Goal: Task Accomplishment & Management: Manage account settings

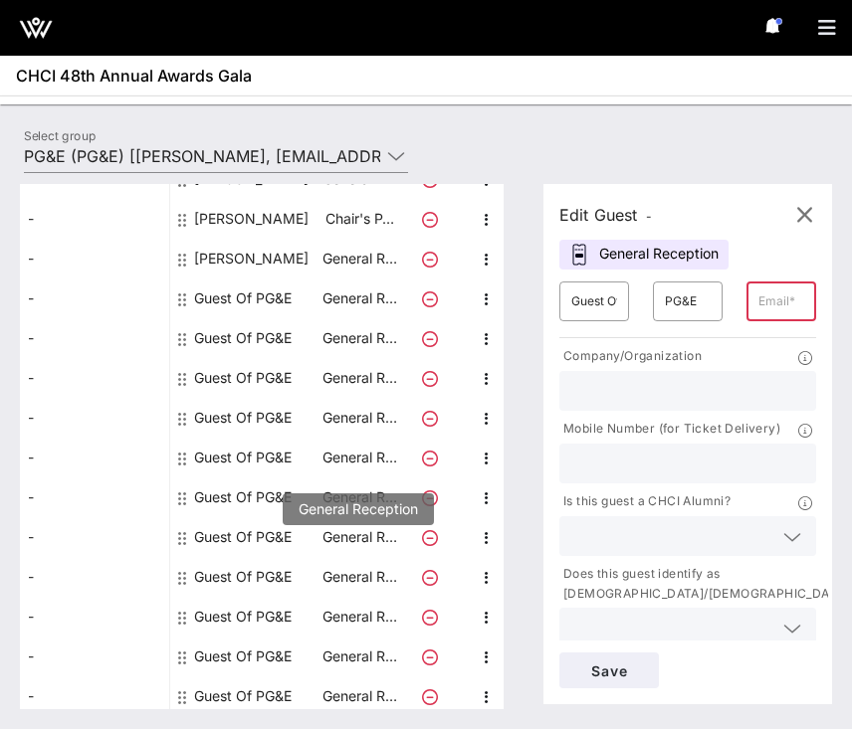
scroll to position [313, 0]
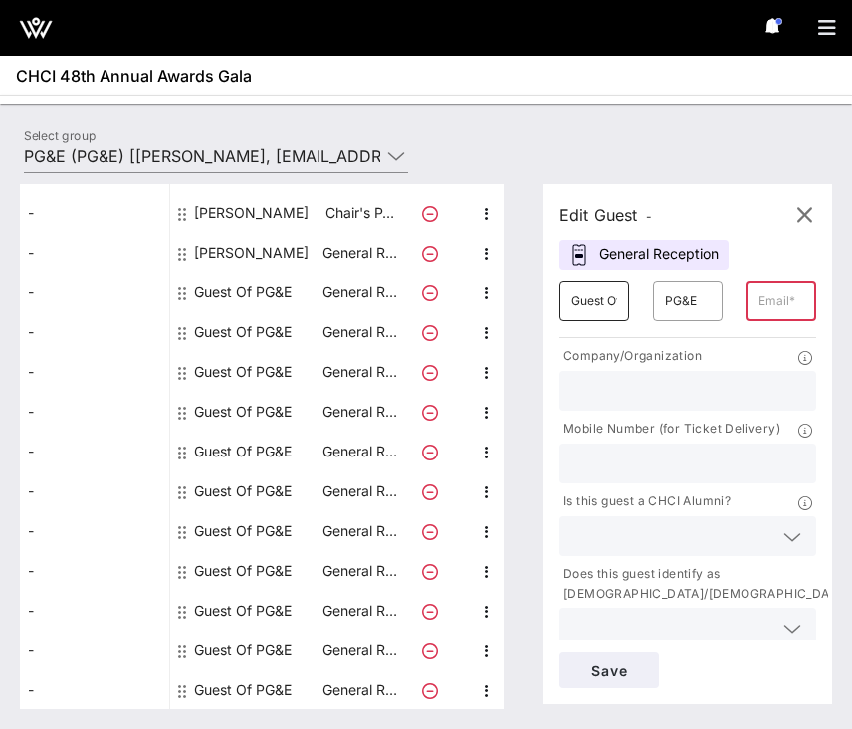
click at [618, 309] on div "​ Guest Of" at bounding box center [594, 302] width 70 height 40
click at [609, 303] on input "Guest Of" at bounding box center [594, 302] width 46 height 32
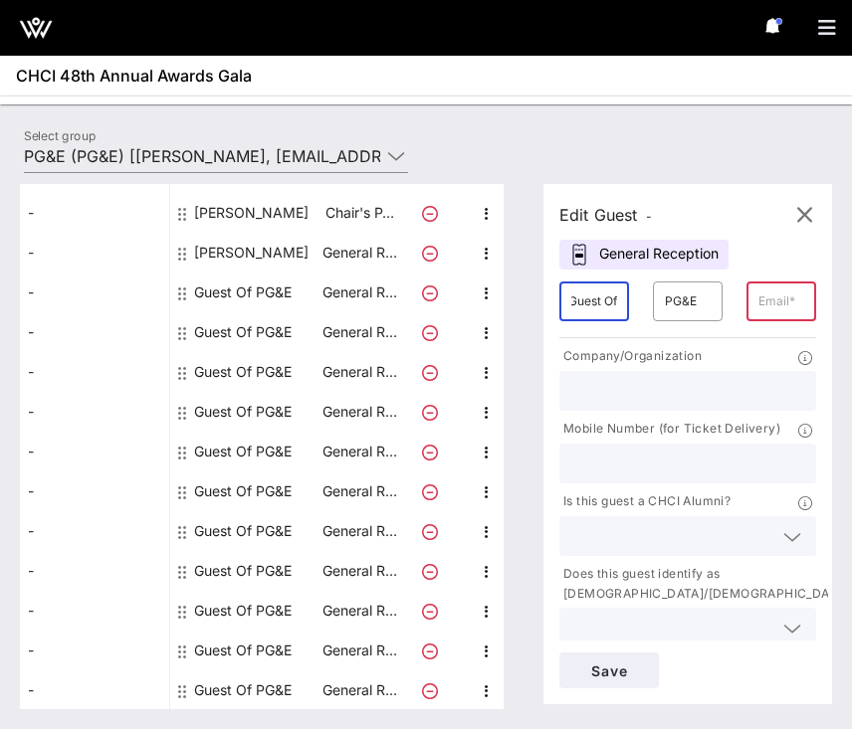
click at [609, 303] on input "Guest Of" at bounding box center [594, 302] width 46 height 32
type input "Eve"
click at [610, 301] on input "Eve" at bounding box center [594, 302] width 46 height 32
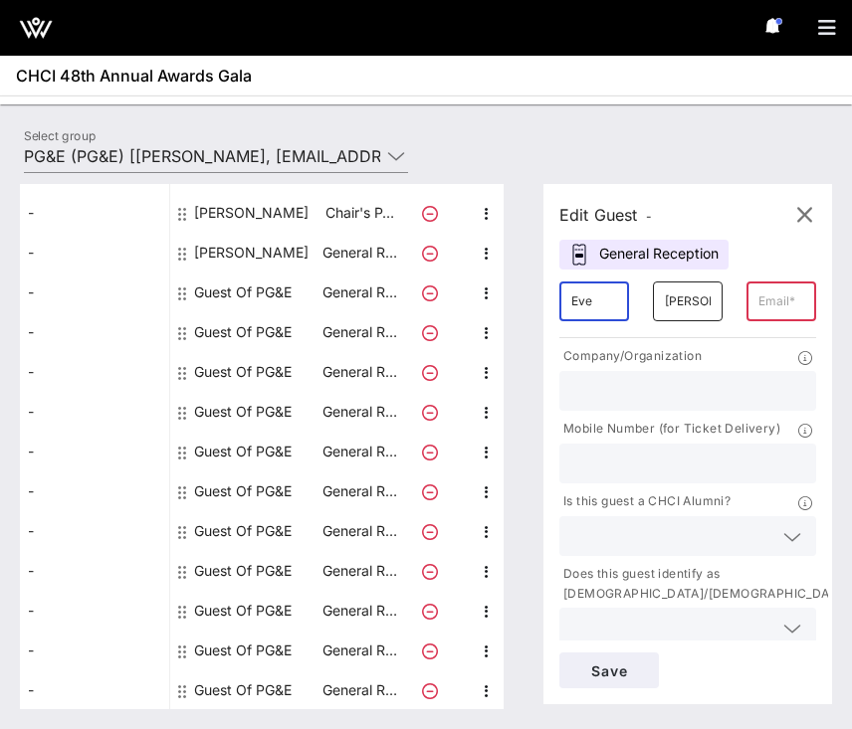
click at [665, 302] on input "[PERSON_NAME]" at bounding box center [688, 302] width 46 height 32
click at [684, 312] on input "[PERSON_NAME]" at bounding box center [688, 302] width 46 height 32
type input "[PERSON_NAME]"
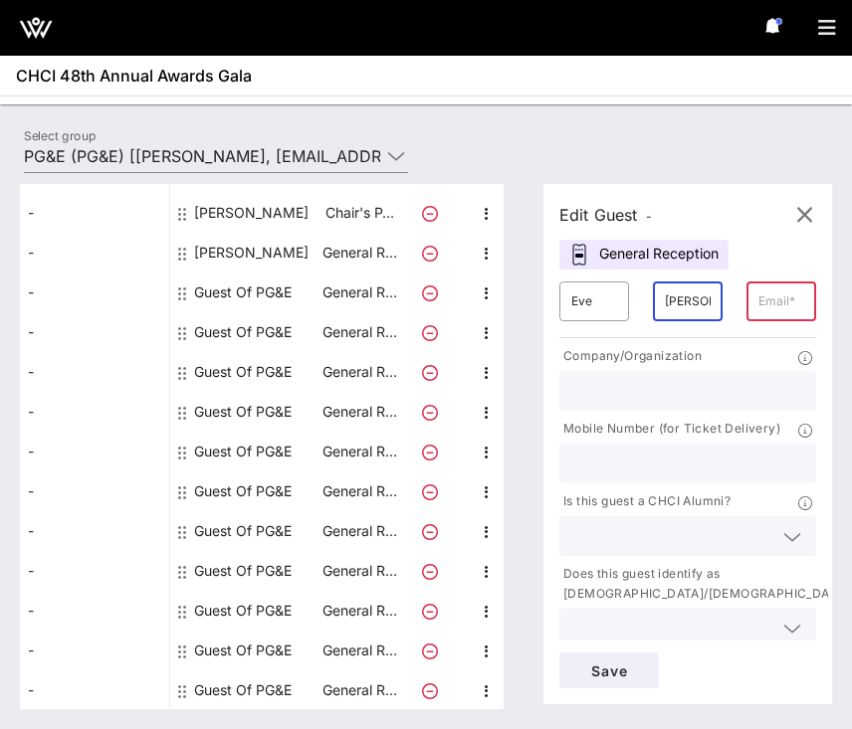
click at [758, 308] on input "text" at bounding box center [781, 302] width 46 height 32
paste input "[EMAIL_ADDRESS][DOMAIN_NAME]"
type input "[EMAIL_ADDRESS][DOMAIN_NAME]"
click at [673, 393] on input "text" at bounding box center [687, 391] width 233 height 26
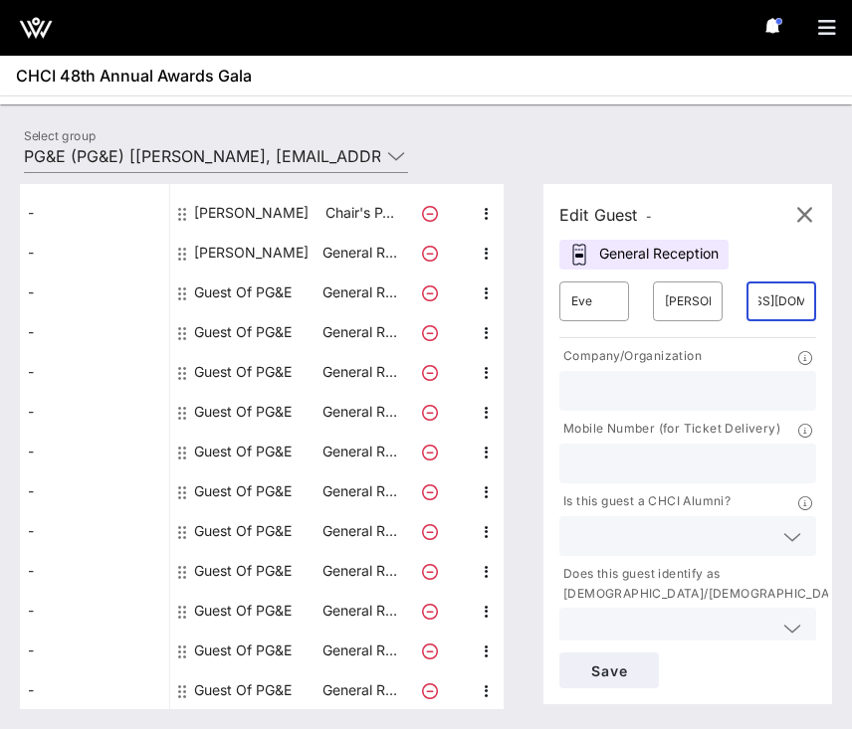
scroll to position [0, 0]
click at [690, 530] on input "text" at bounding box center [671, 536] width 201 height 26
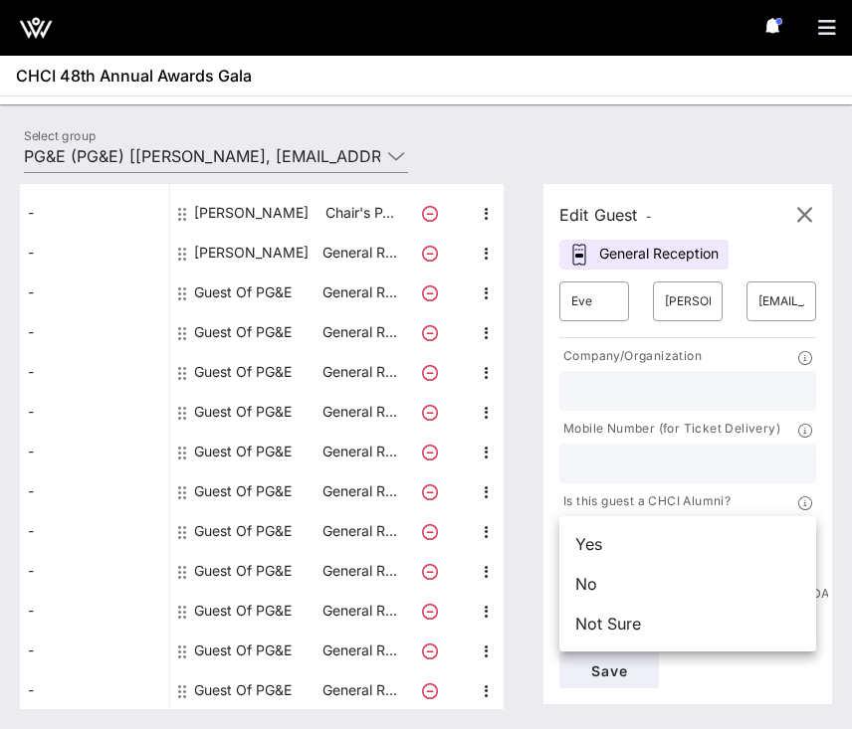
click at [692, 474] on input "text" at bounding box center [687, 464] width 233 height 26
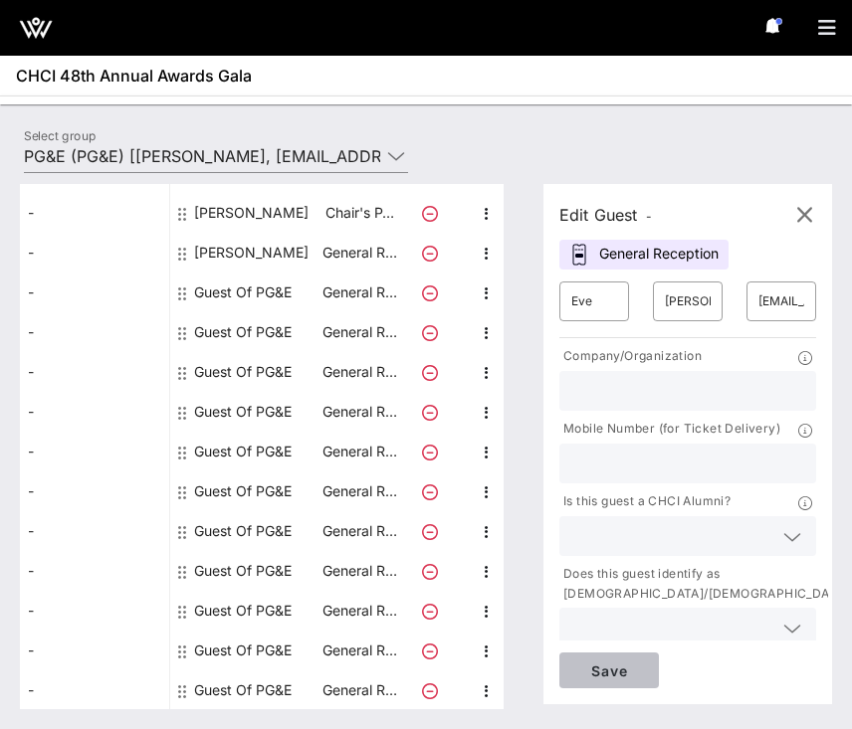
click at [617, 683] on button "Save" at bounding box center [608, 671] width 99 height 36
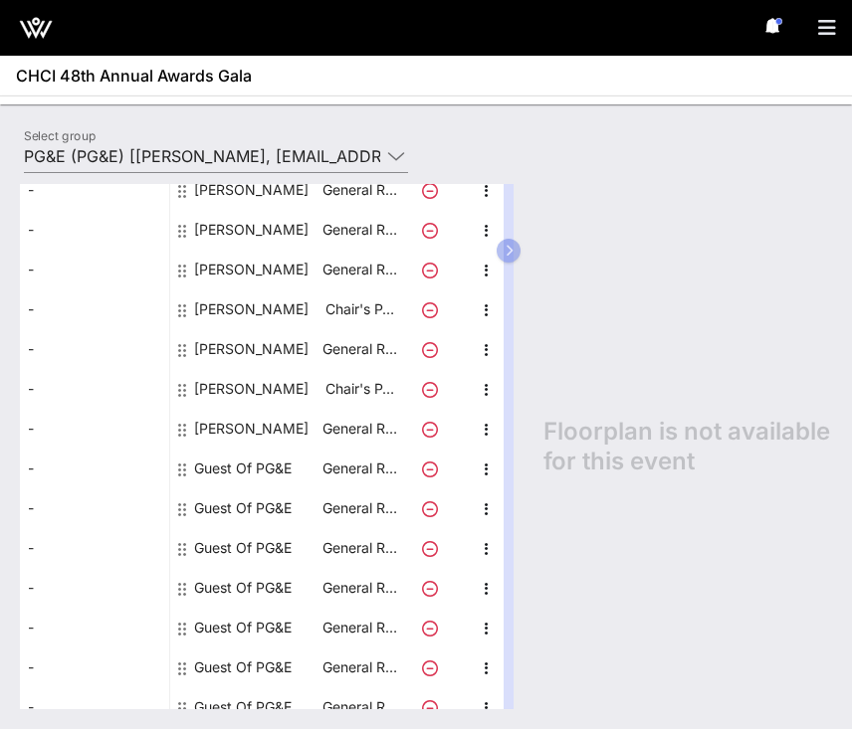
scroll to position [182, 0]
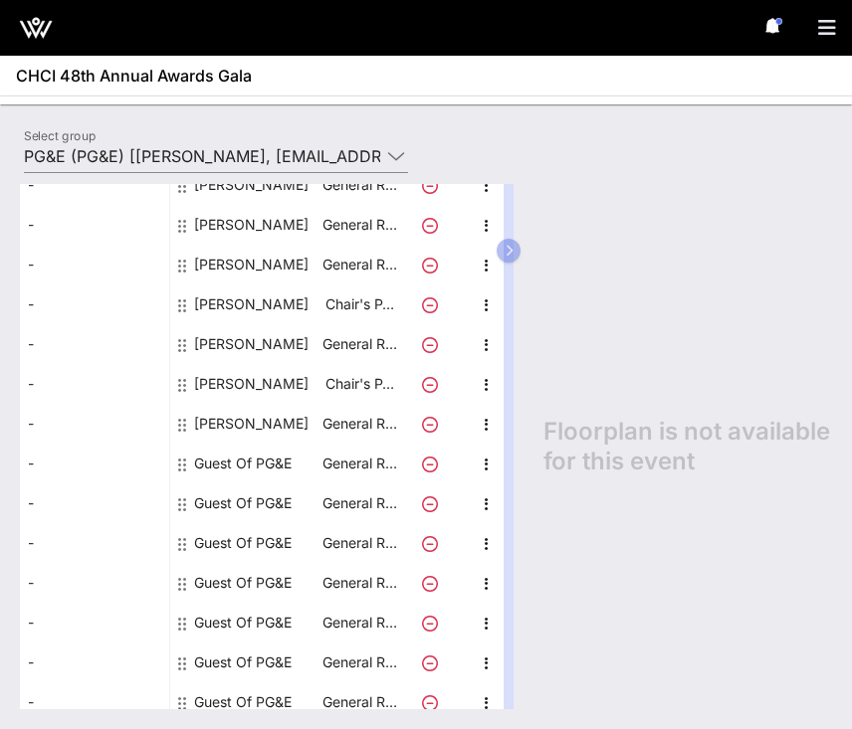
click at [243, 465] on div "Guest Of PG&E" at bounding box center [242, 464] width 97 height 40
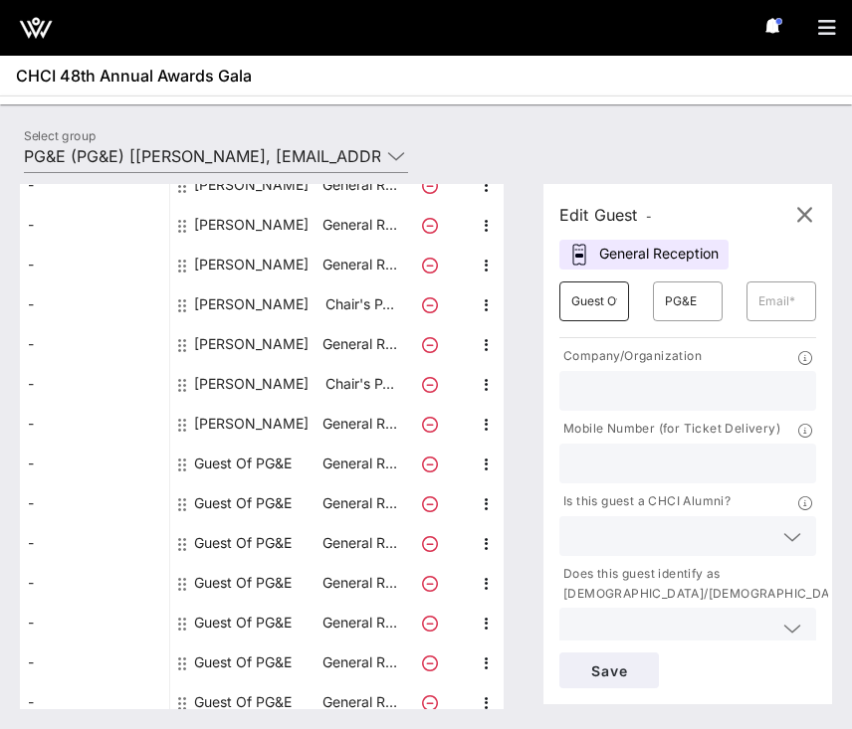
click at [598, 304] on input "Guest Of" at bounding box center [594, 302] width 46 height 32
type input "[PERSON_NAME]"
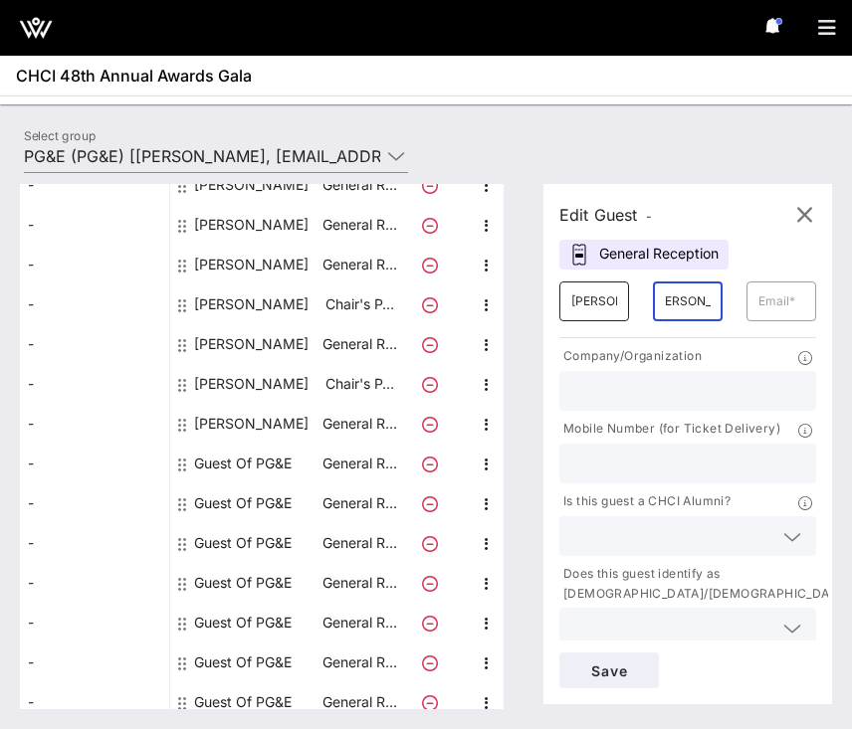
type input "[PERSON_NAME]"
paste input "[EMAIL_ADDRESS][DOMAIN_NAME]"
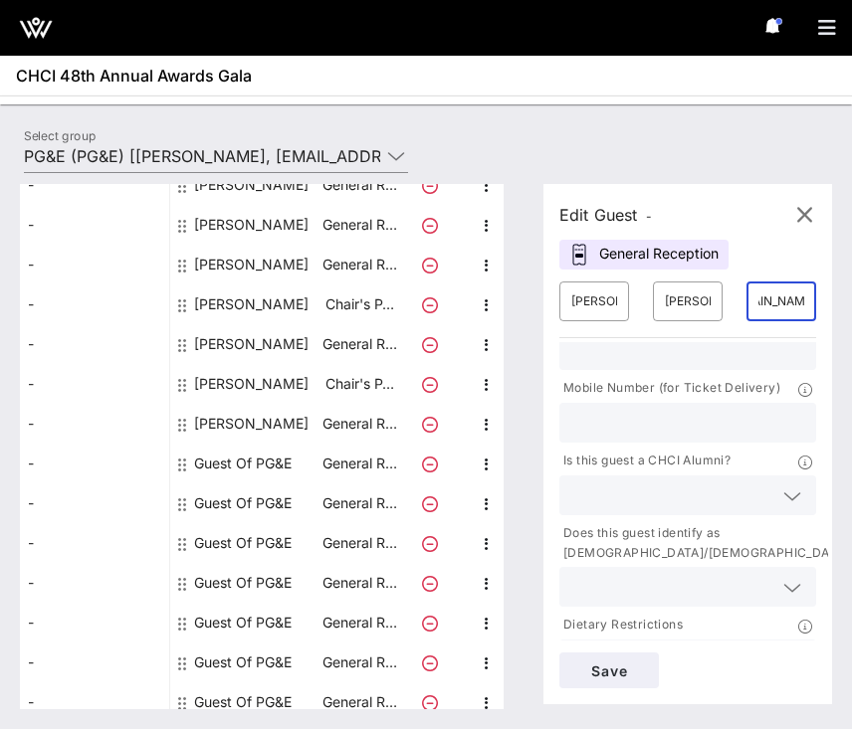
scroll to position [50, 0]
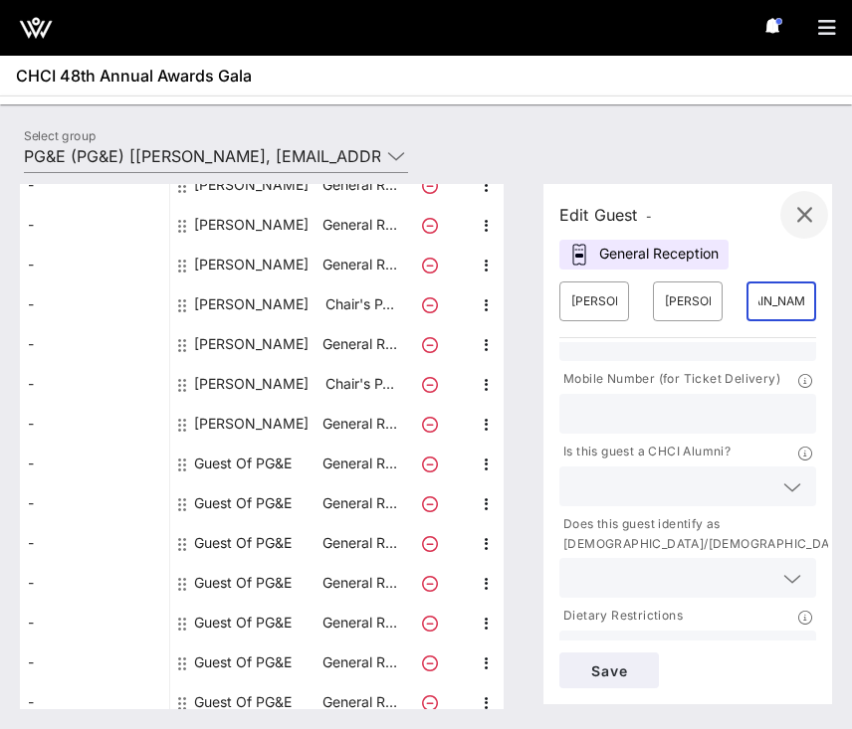
type input "[EMAIL_ADDRESS][DOMAIN_NAME]"
click at [604, 669] on span "Save" at bounding box center [609, 671] width 68 height 17
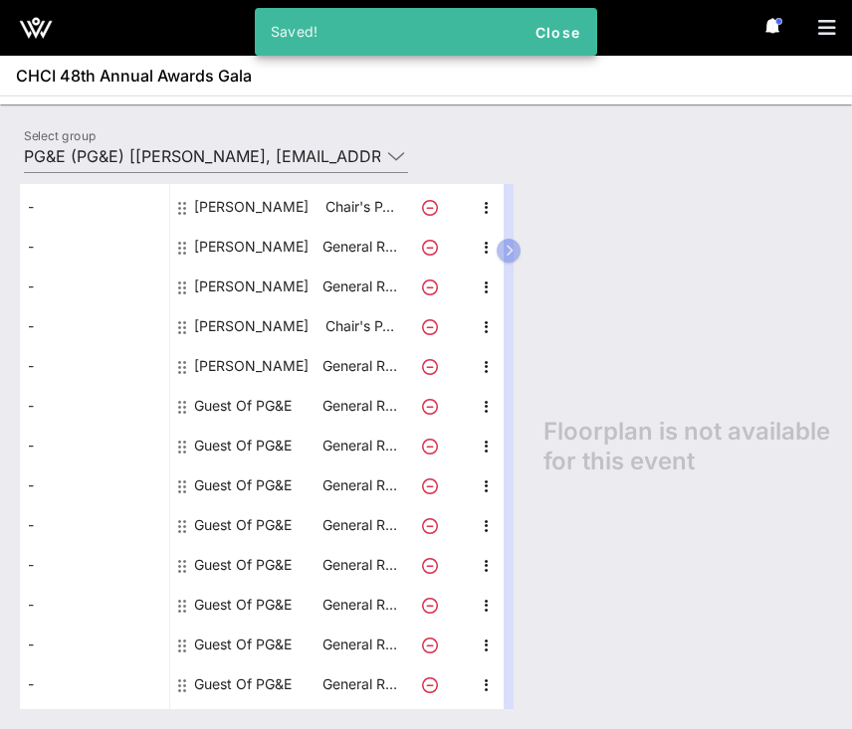
scroll to position [286, 0]
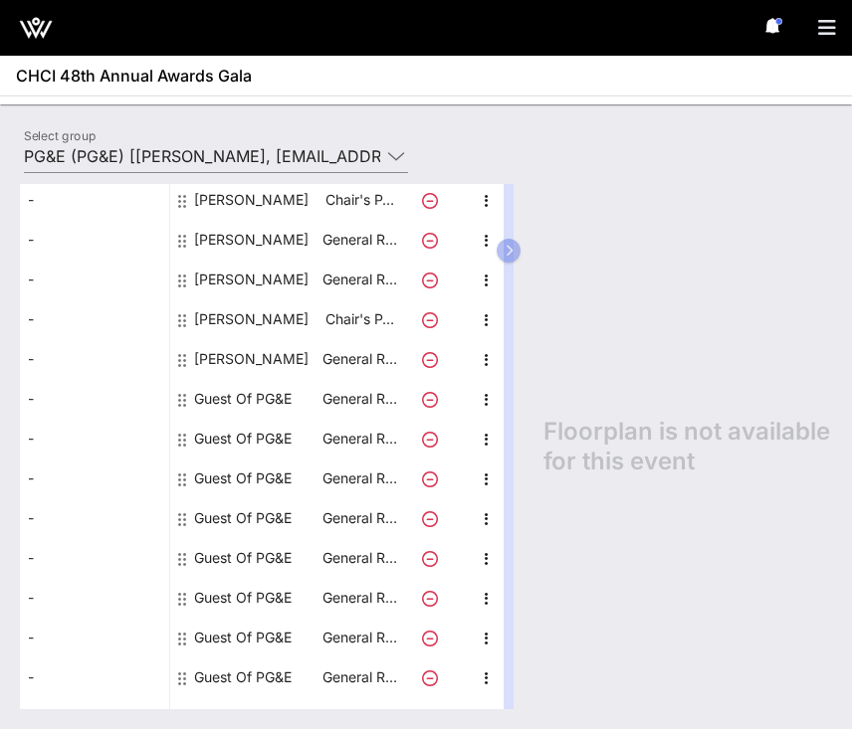
click at [253, 404] on div "Guest Of PG&E" at bounding box center [242, 399] width 97 height 40
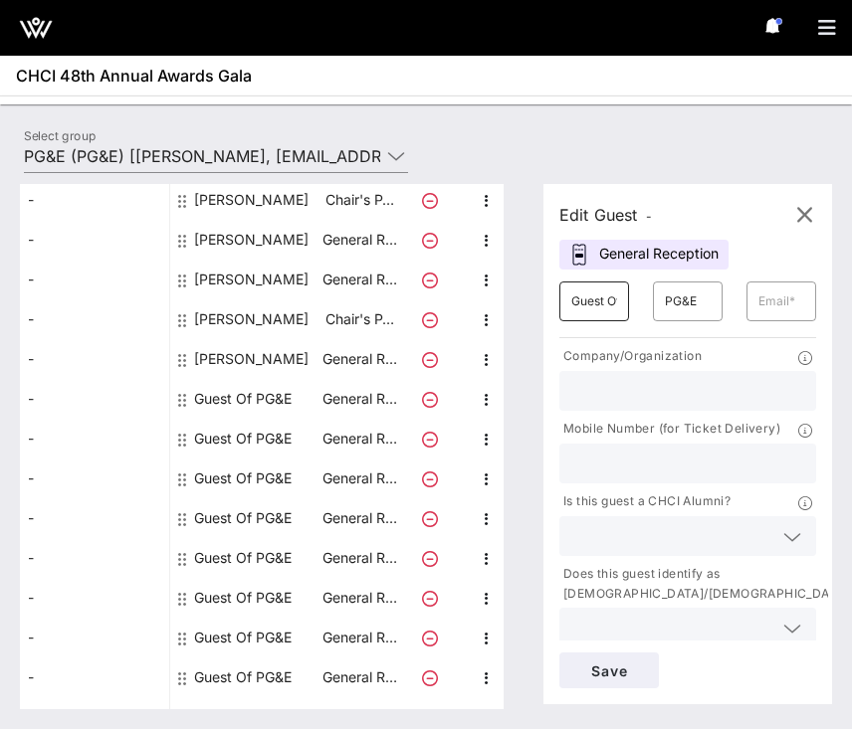
click at [609, 307] on input "Guest Of" at bounding box center [594, 302] width 46 height 32
type input "[PERSON_NAME]"
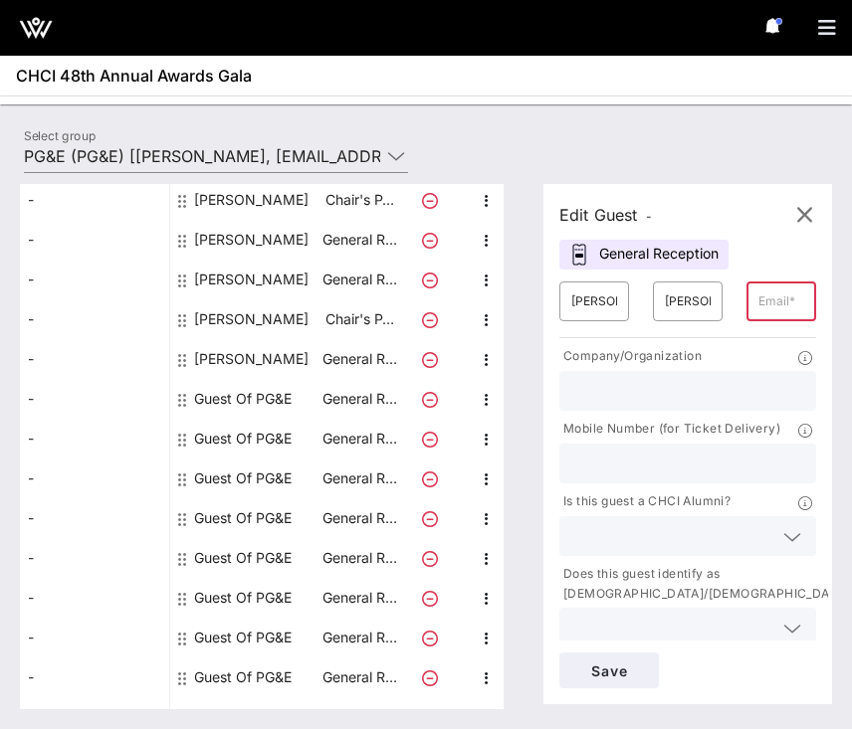
paste input "[EMAIL_ADDRESS][DOMAIN_NAME]"
type input "[EMAIL_ADDRESS][DOMAIN_NAME]"
click at [595, 680] on button "Save" at bounding box center [608, 671] width 99 height 36
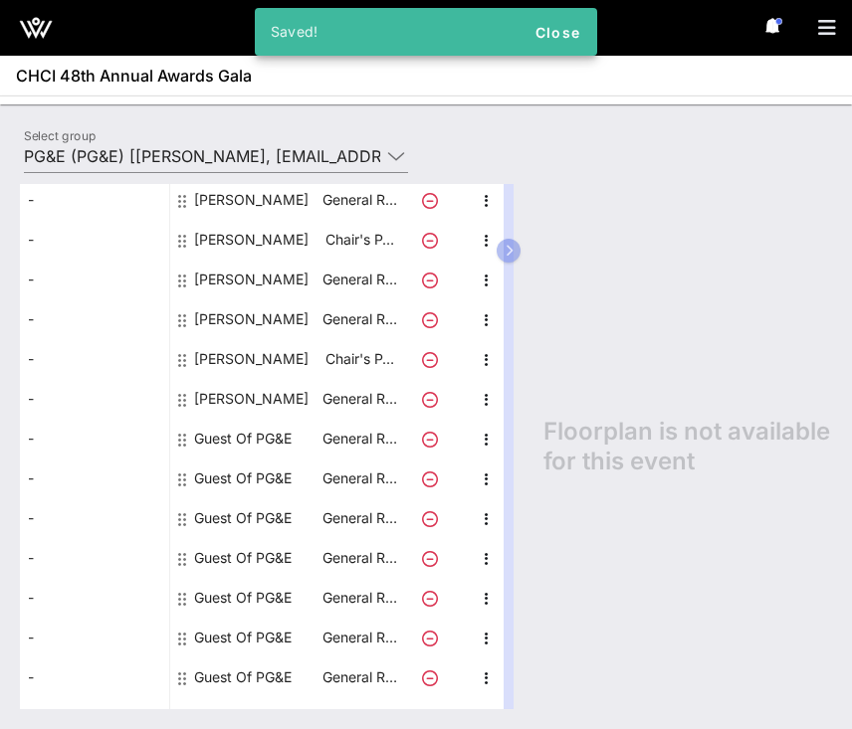
click at [250, 443] on div "Guest Of PG&E" at bounding box center [242, 439] width 97 height 40
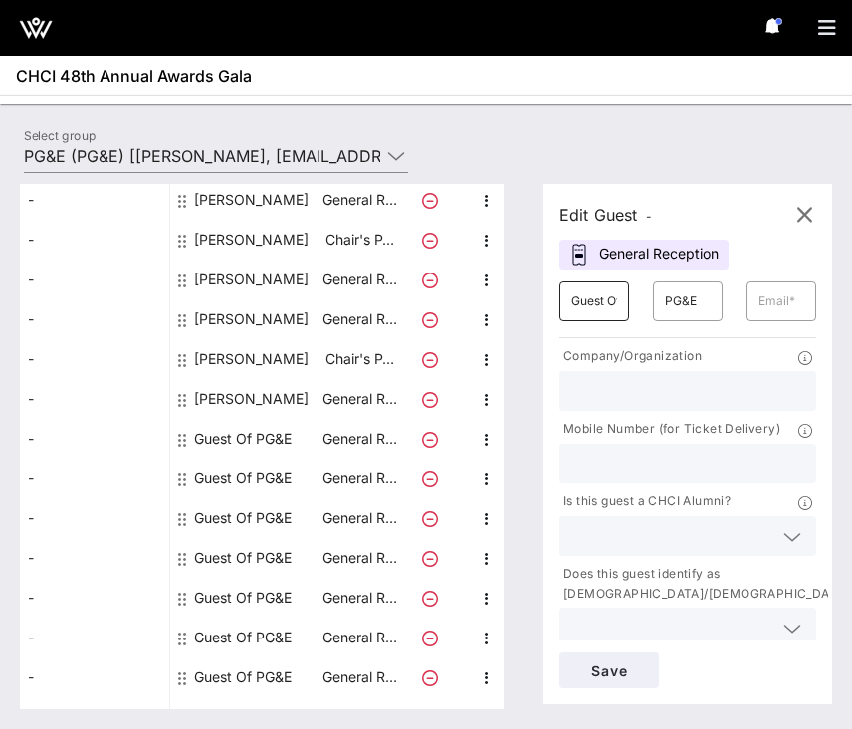
click at [586, 314] on input "Guest Of" at bounding box center [594, 302] width 46 height 32
type input "[PERSON_NAME]"
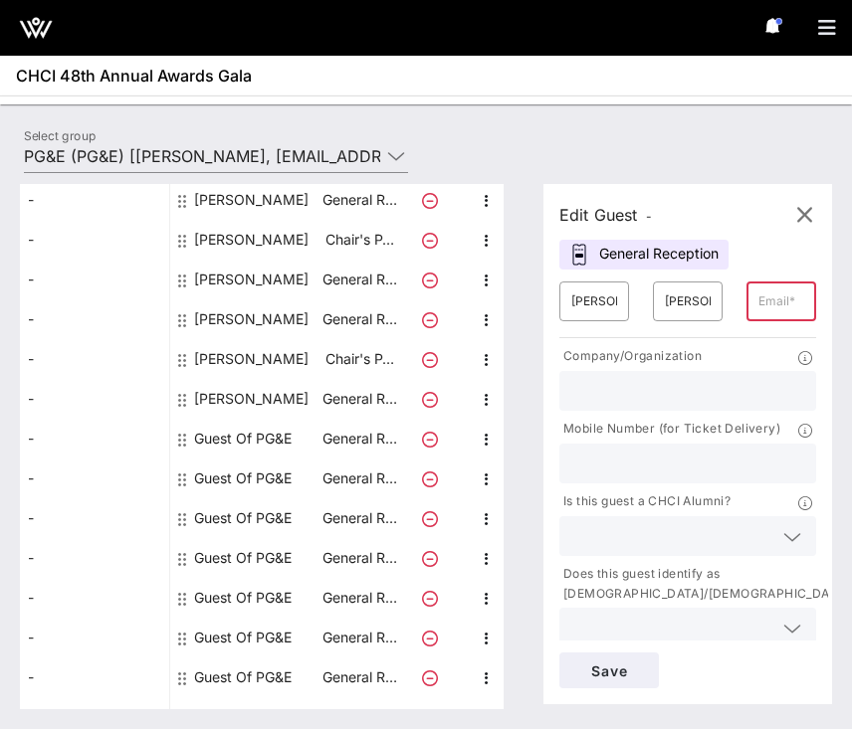
paste input "[EMAIL_ADDRESS][DOMAIN_NAME]"
type input "[EMAIL_ADDRESS][DOMAIN_NAME]"
click at [586, 668] on span "Save" at bounding box center [609, 671] width 68 height 17
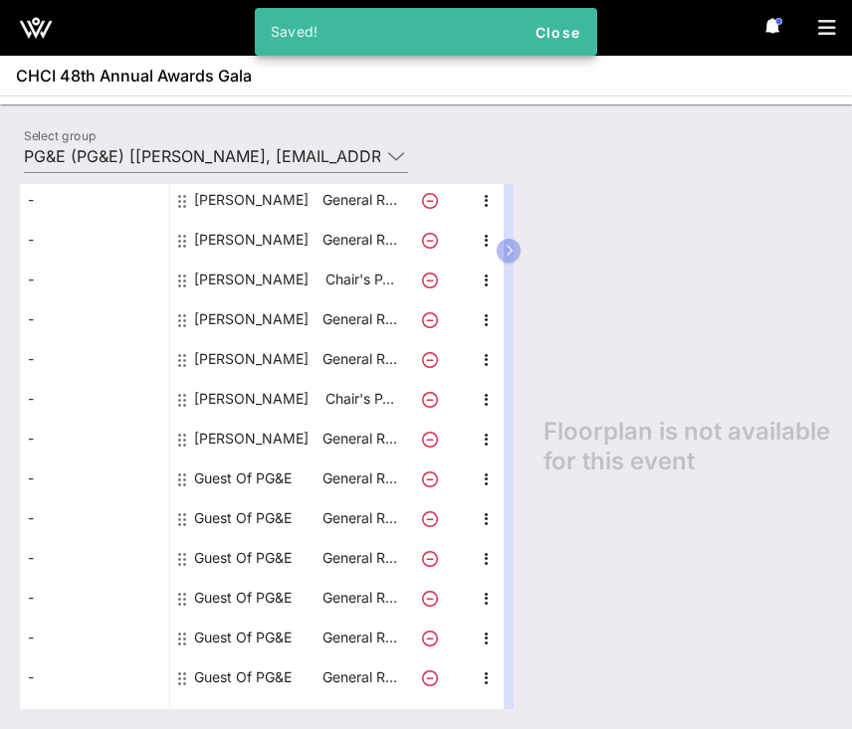
scroll to position [313, 0]
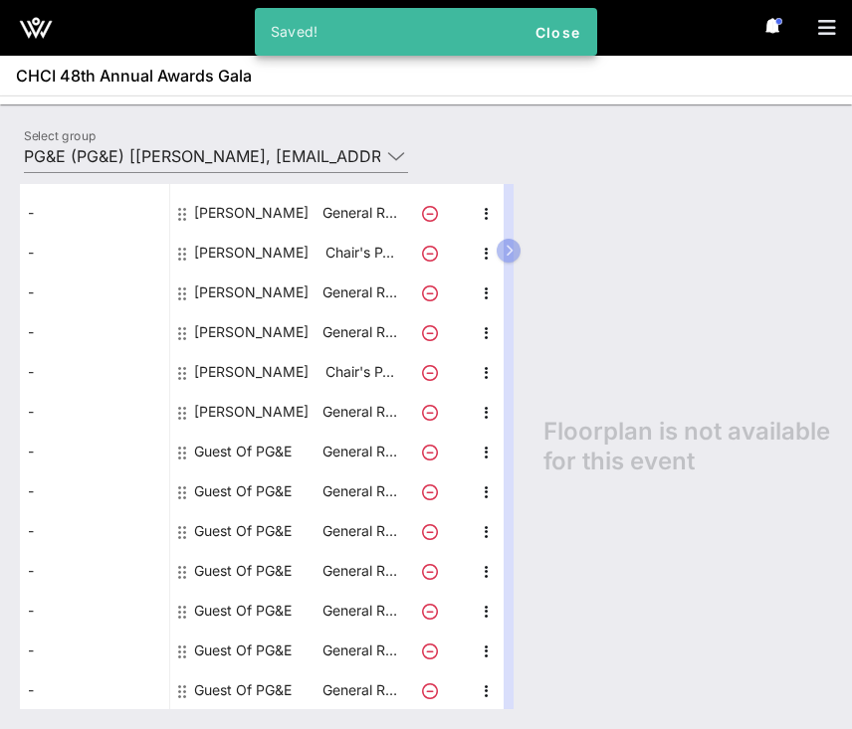
click at [256, 453] on div "Guest Of PG&E" at bounding box center [242, 452] width 97 height 40
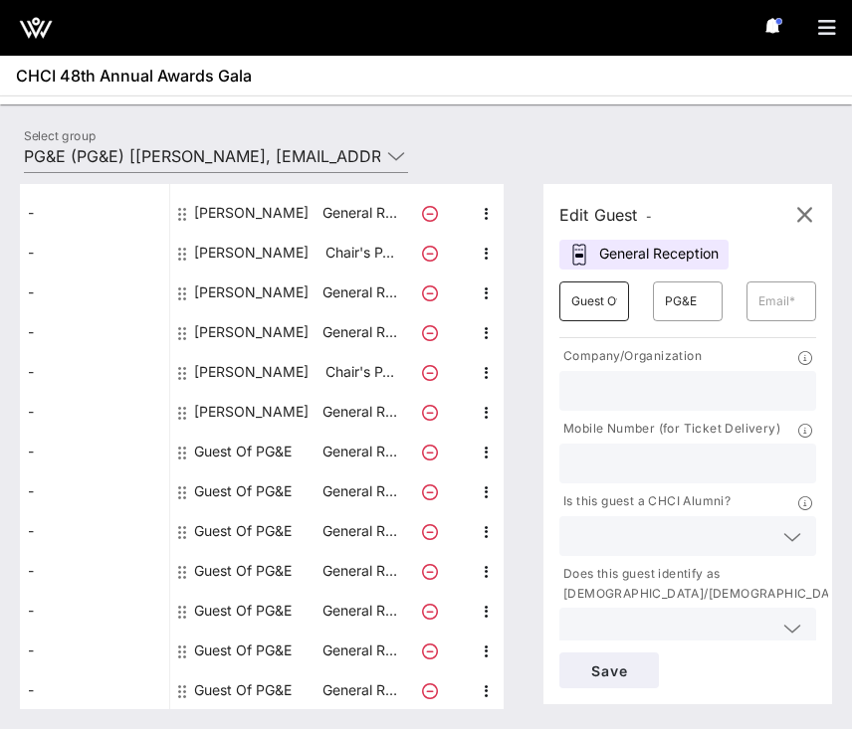
click at [604, 302] on input "Guest Of" at bounding box center [594, 302] width 46 height 32
type input "[PERSON_NAME]"
type input "Puma"
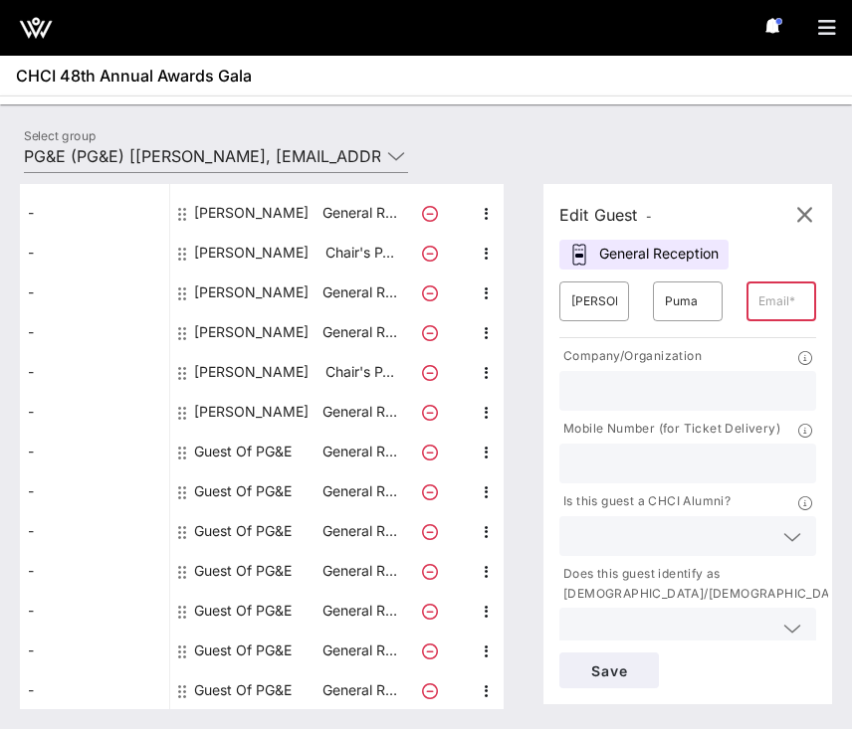
paste input "[EMAIL_ADDRESS][DOMAIN_NAME]"
type input "[EMAIL_ADDRESS][DOMAIN_NAME]"
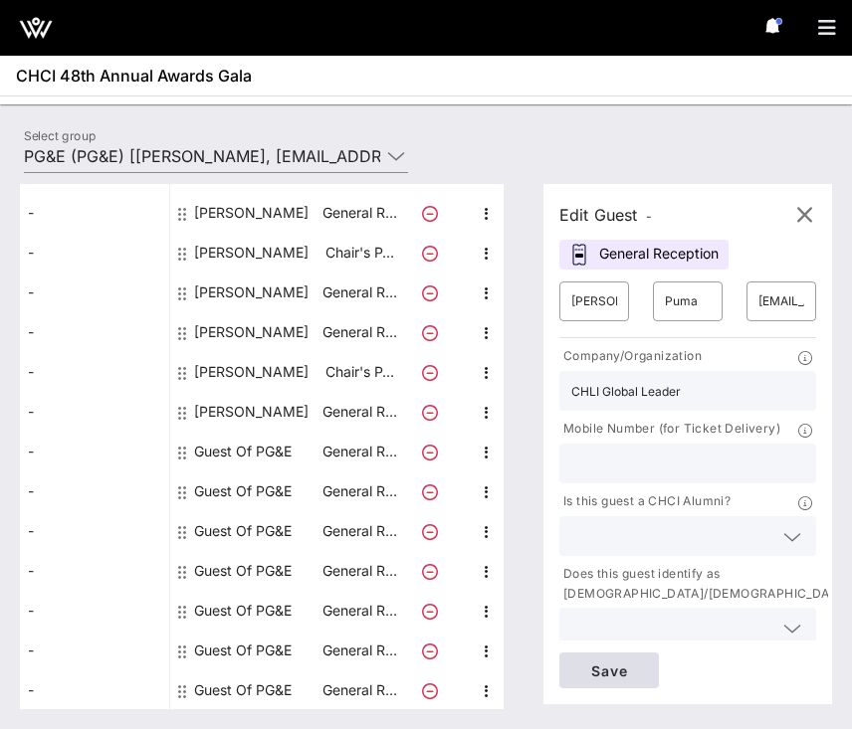
type input "CHLI Global Leader"
click at [606, 677] on span "Save" at bounding box center [609, 671] width 68 height 17
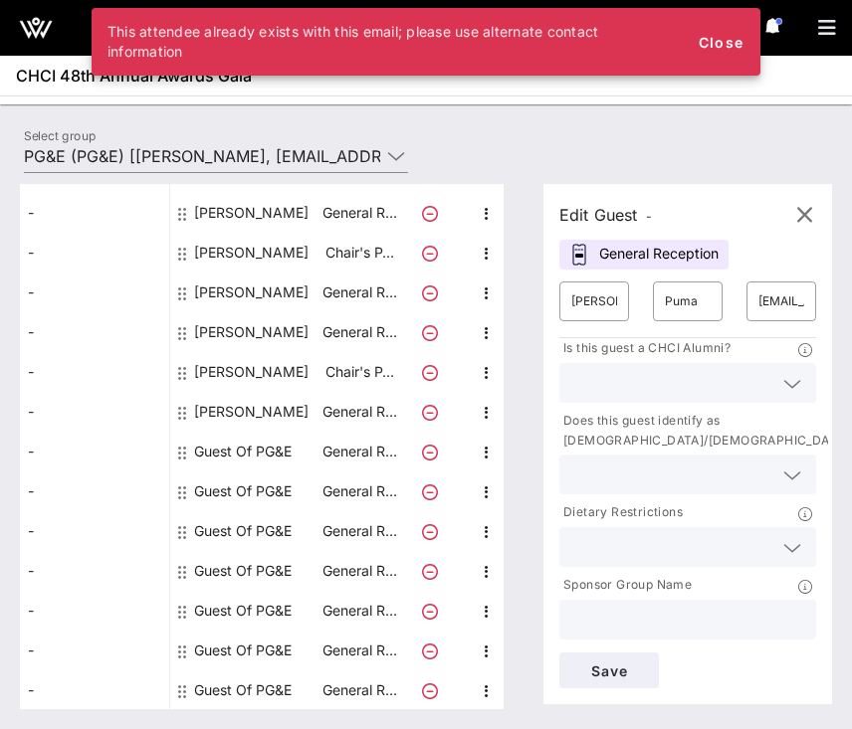
scroll to position [156, 0]
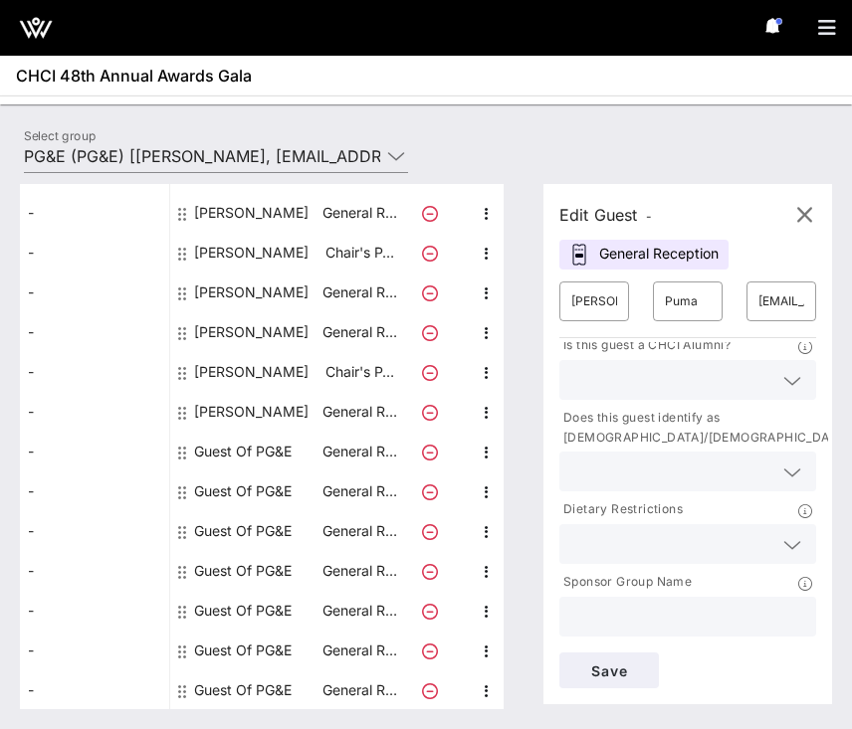
click at [656, 469] on input "text" at bounding box center [671, 472] width 201 height 26
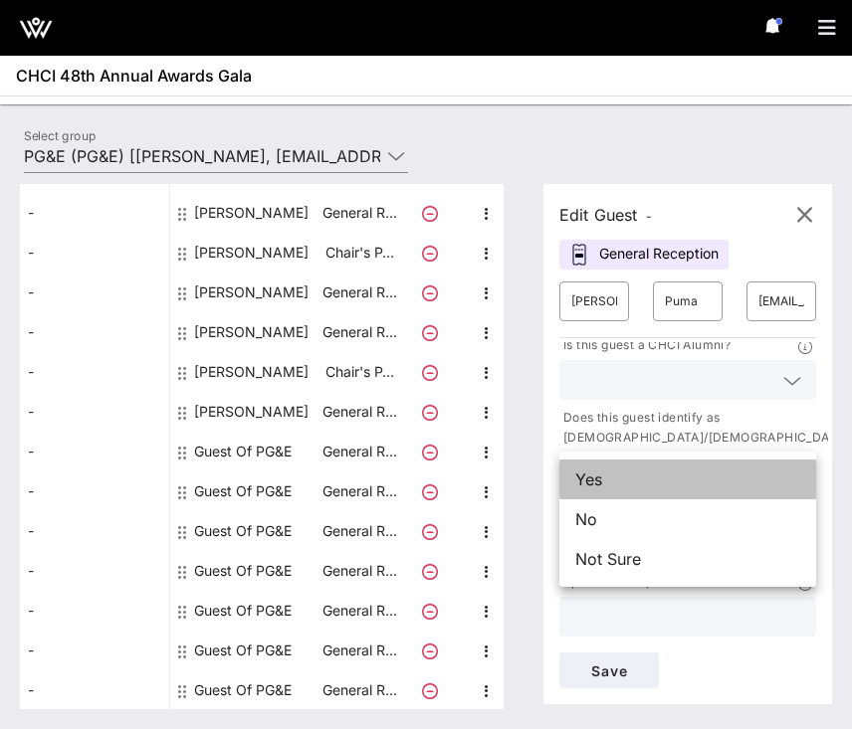
click at [644, 478] on div "Yes" at bounding box center [687, 480] width 257 height 40
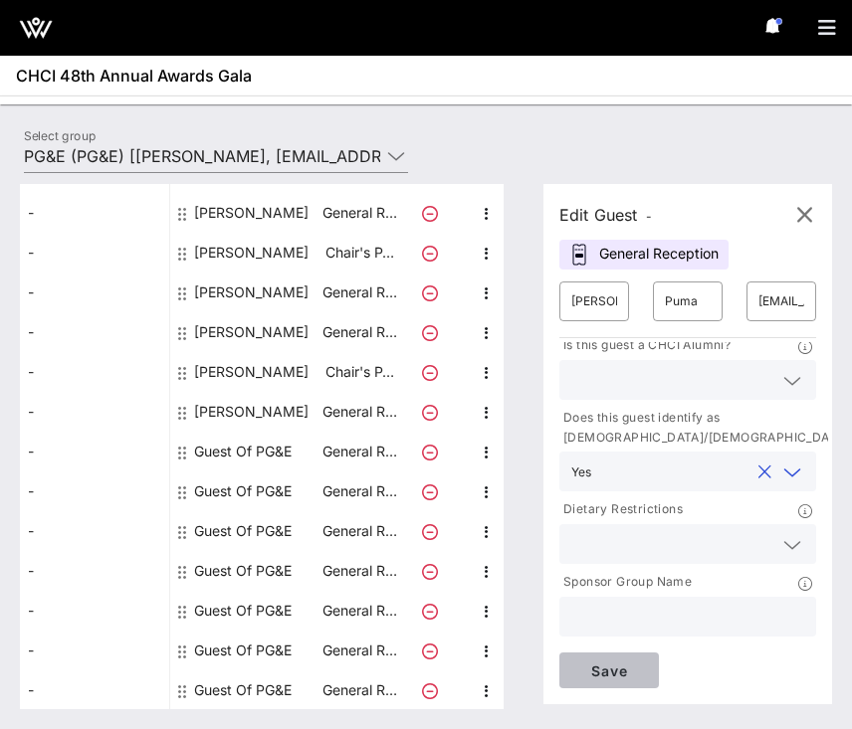
click at [601, 664] on span "Save" at bounding box center [609, 671] width 68 height 17
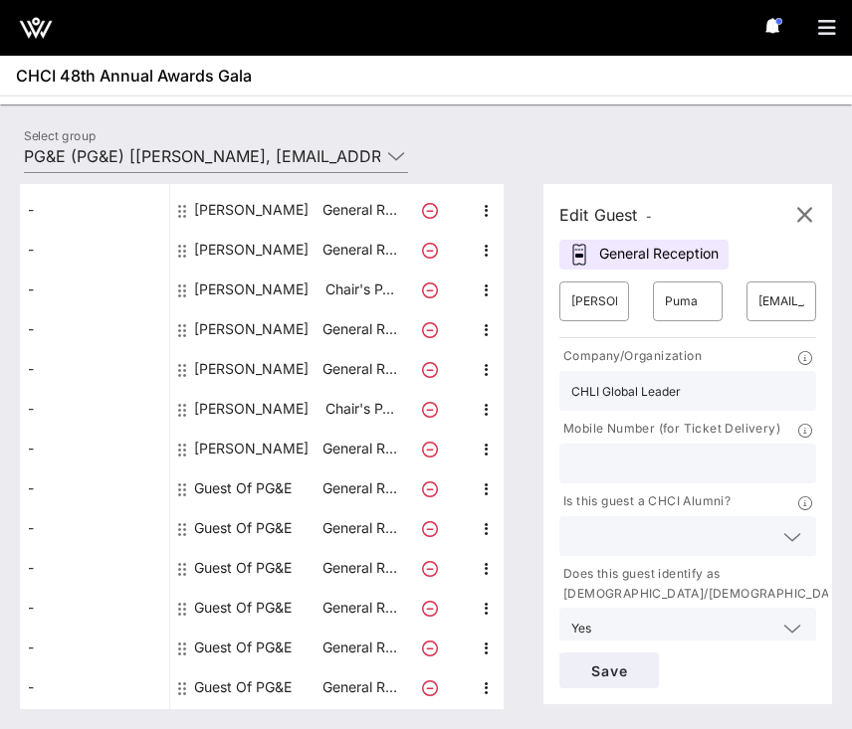
scroll to position [313, 0]
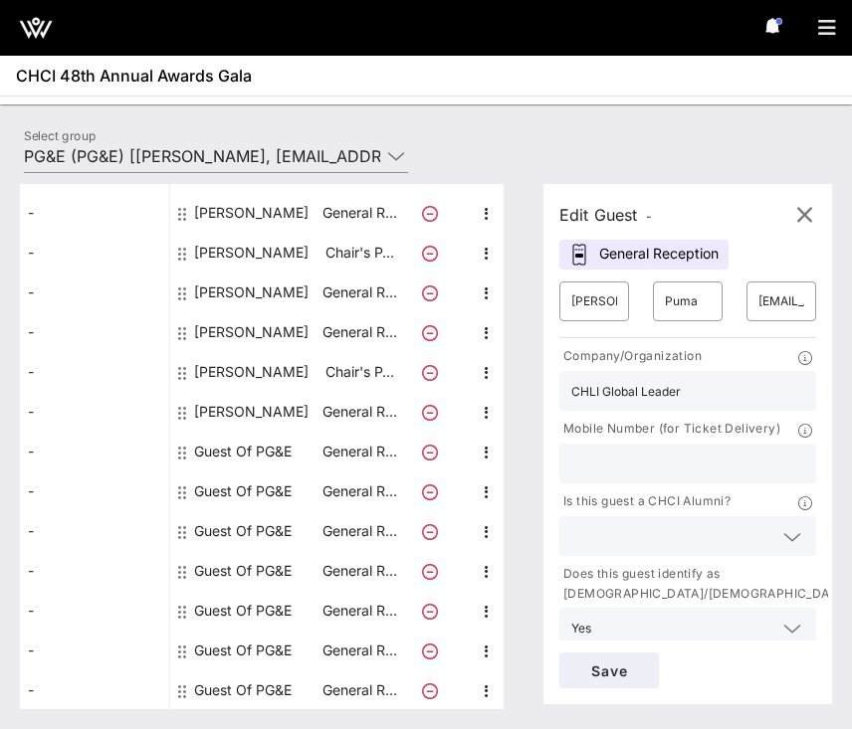
click at [251, 490] on div "Guest Of PG&E" at bounding box center [242, 492] width 97 height 40
type input "Guest Of"
type input "PG&E"
click at [601, 291] on input "Guest Of" at bounding box center [594, 302] width 46 height 32
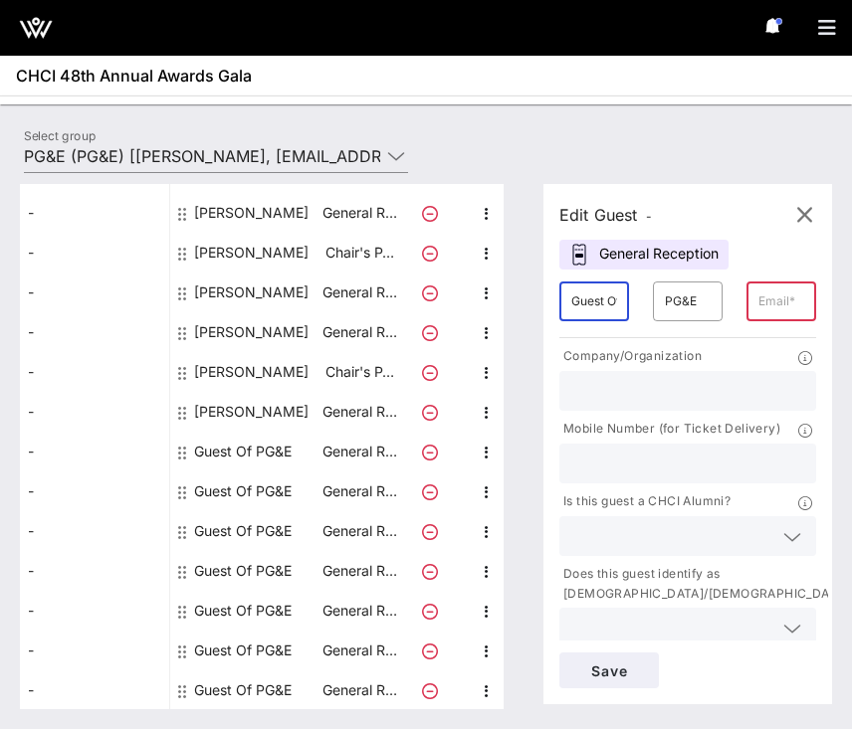
click at [601, 291] on input "Guest Of" at bounding box center [594, 302] width 46 height 32
type input "Sophya"
type input "[PERSON_NAME]"
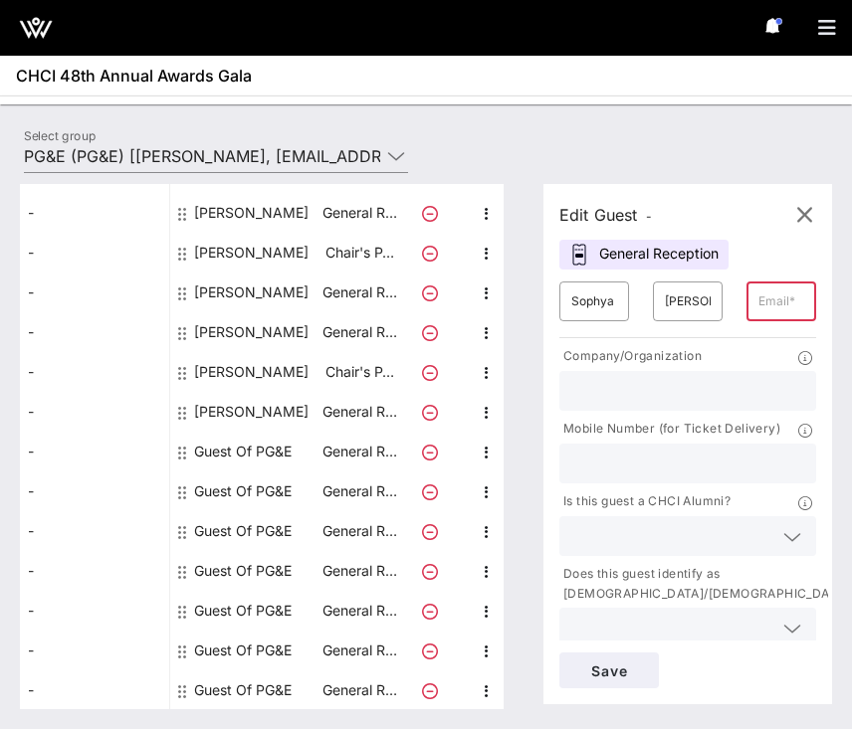
paste input "[EMAIL_ADDRESS][DOMAIN_NAME]"
type input "[EMAIL_ADDRESS][DOMAIN_NAME]"
click at [638, 375] on div at bounding box center [687, 391] width 233 height 40
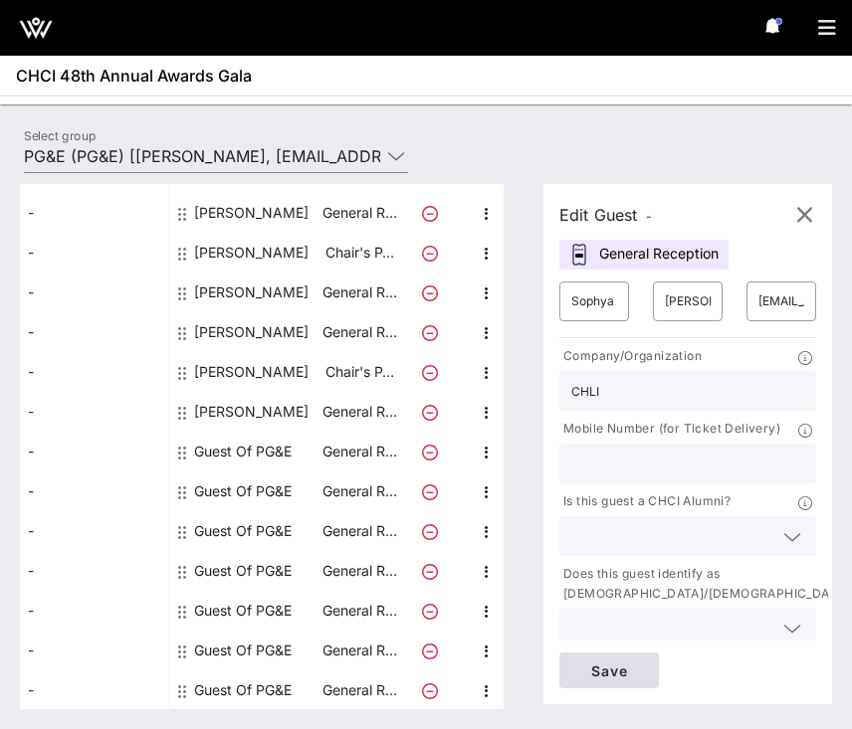
type input "CHLI"
click at [599, 666] on span "Save" at bounding box center [609, 671] width 68 height 17
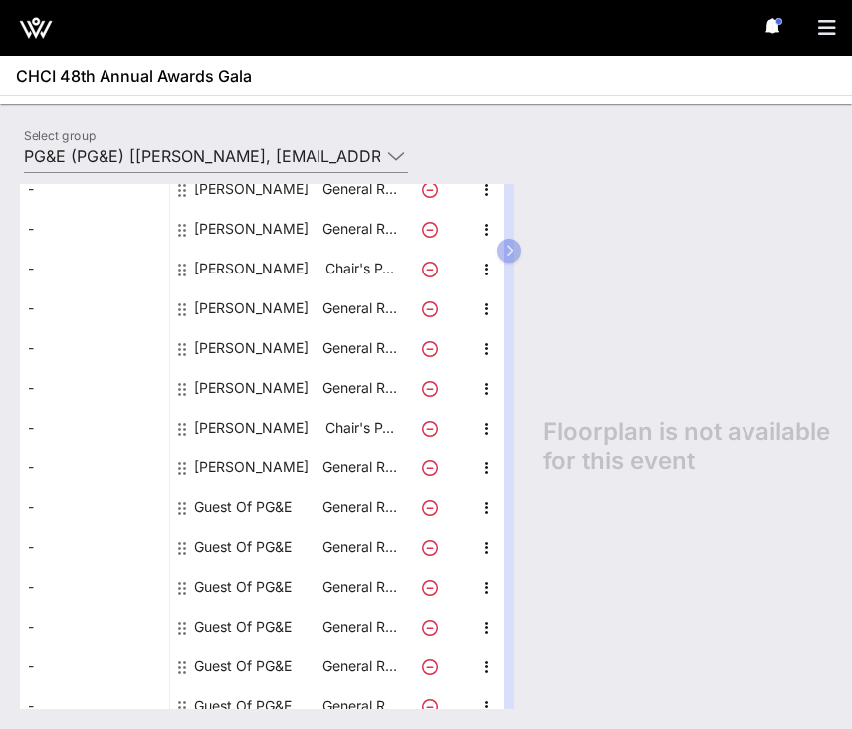
scroll to position [313, 0]
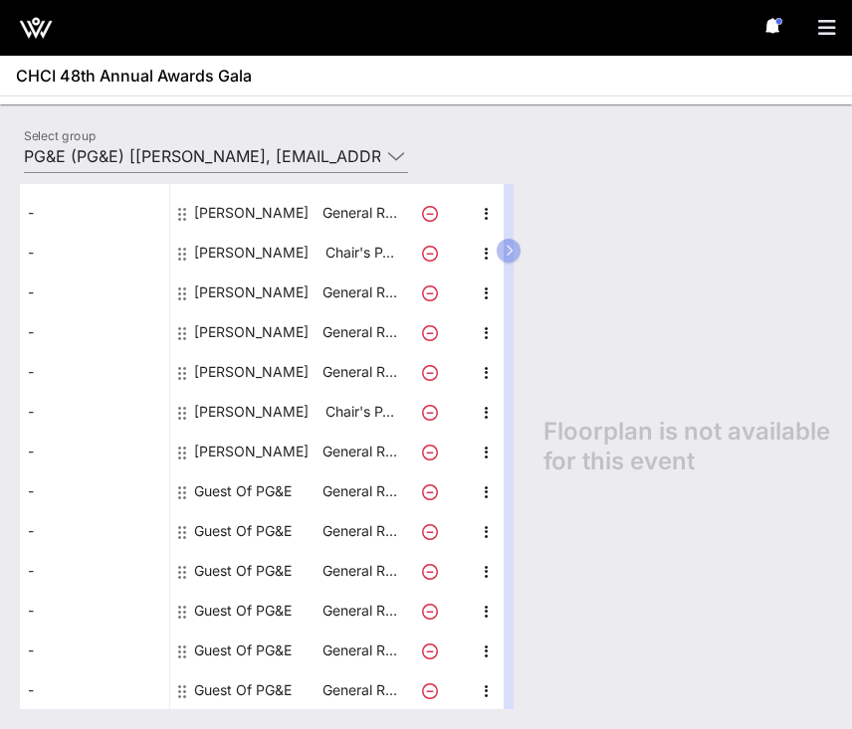
click at [254, 526] on div "Guest Of PG&E" at bounding box center [242, 531] width 97 height 40
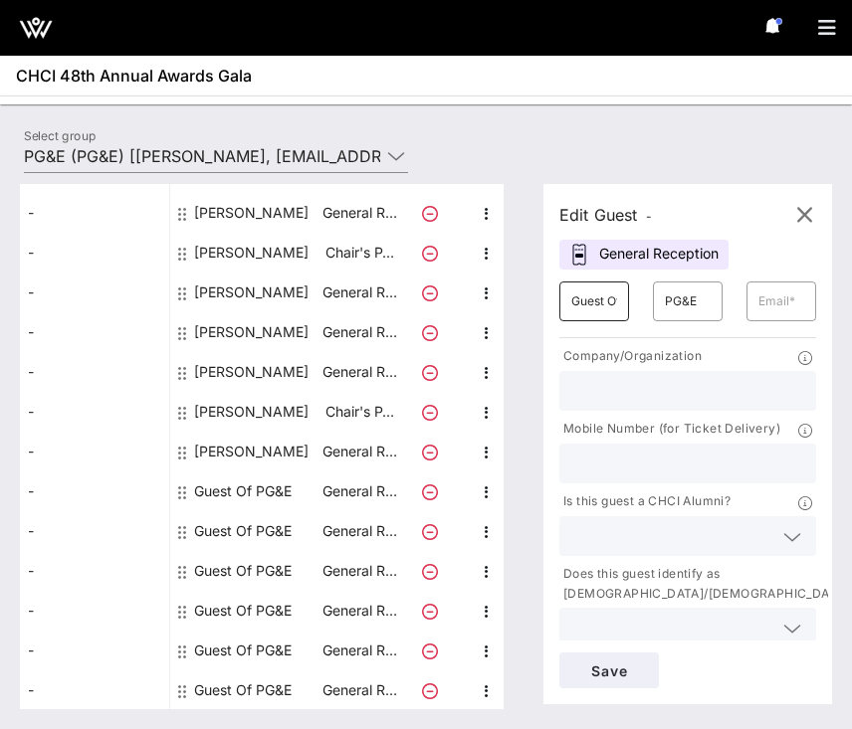
click at [595, 305] on input "Guest Of" at bounding box center [594, 302] width 46 height 32
type input "Jahselyn"
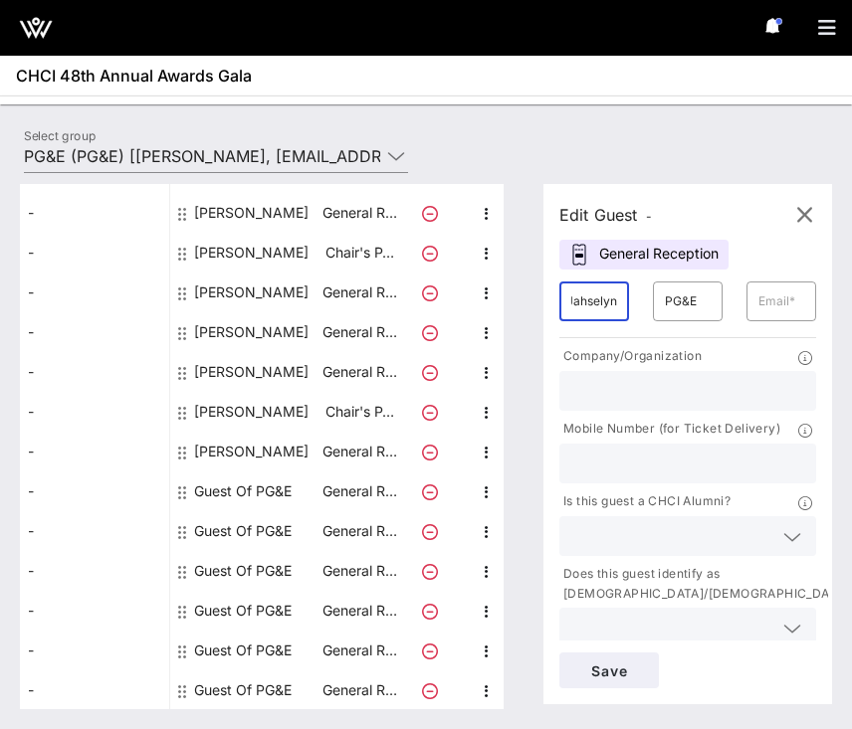
scroll to position [0, 0]
type input "[PERSON_NAME]"
paste input "[EMAIL_ADDRESS][DOMAIN_NAME]"
type input "[EMAIL_ADDRESS][DOMAIN_NAME]"
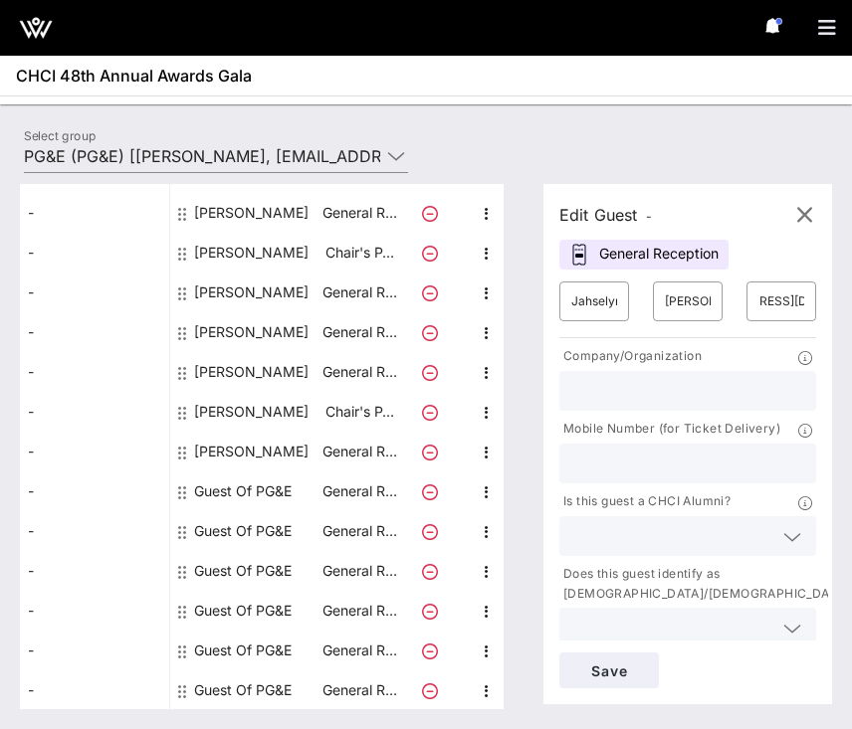
click at [647, 398] on input "text" at bounding box center [687, 391] width 233 height 26
type input "CHLI"
click at [592, 678] on button "Save" at bounding box center [608, 671] width 99 height 36
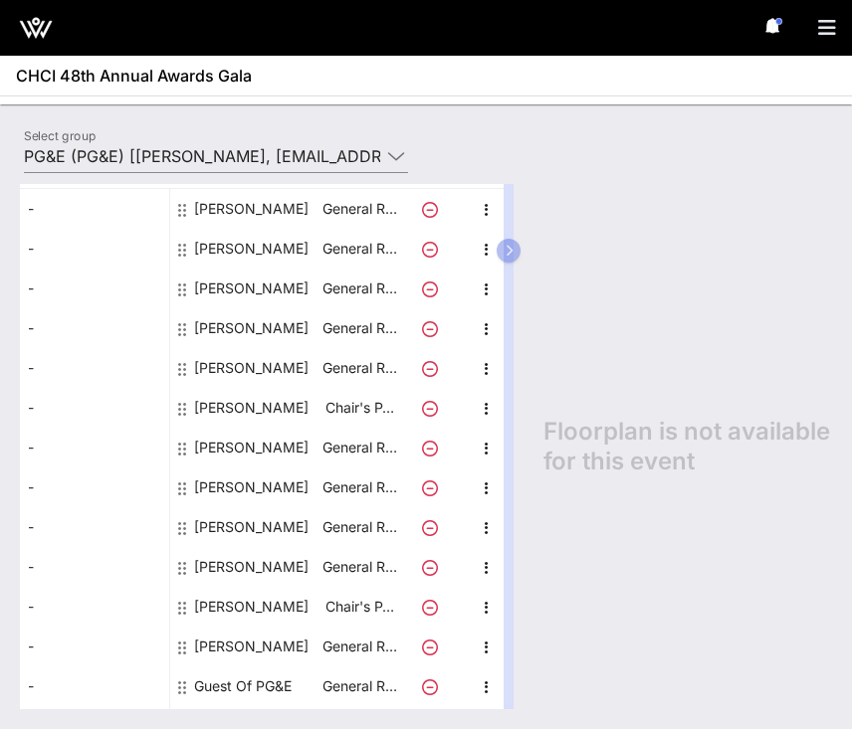
scroll to position [313, 0]
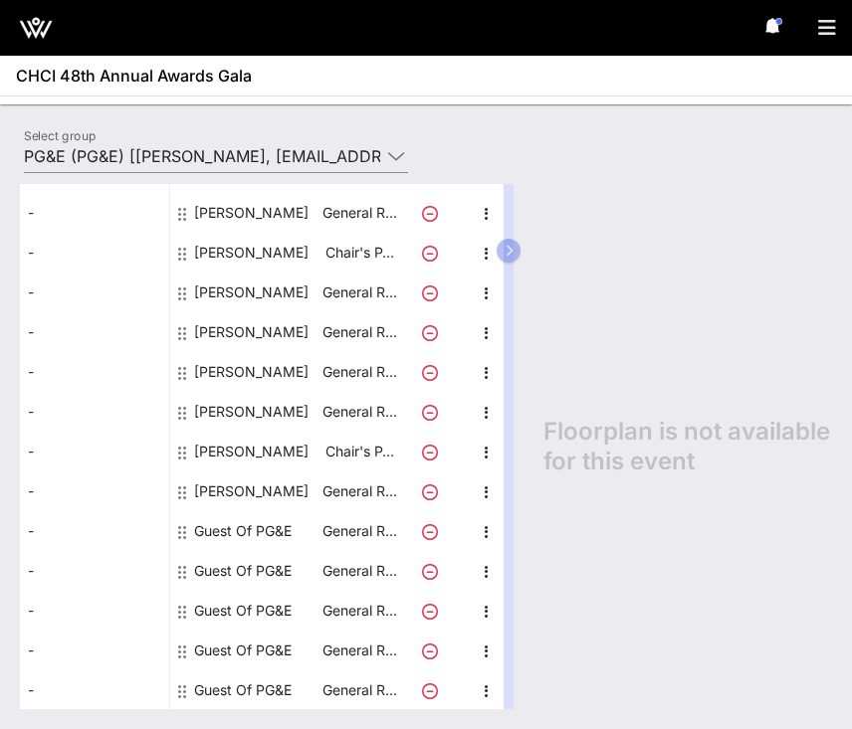
click at [242, 527] on div "Guest Of PG&E" at bounding box center [242, 531] width 97 height 40
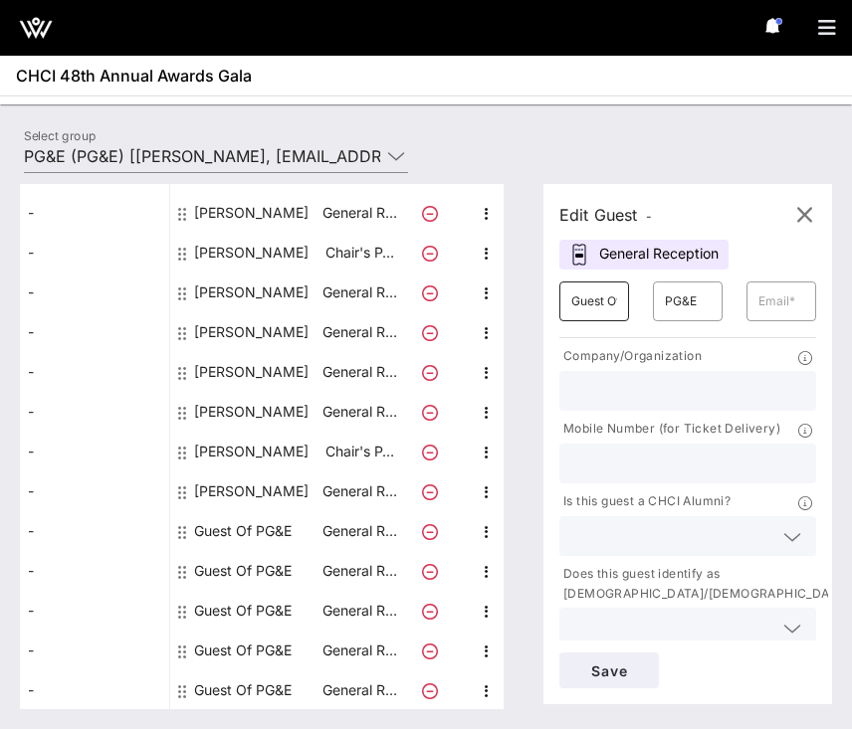
click at [601, 302] on input "Guest Of" at bounding box center [594, 302] width 46 height 32
type input "[PERSON_NAME]"
type input "Puma"
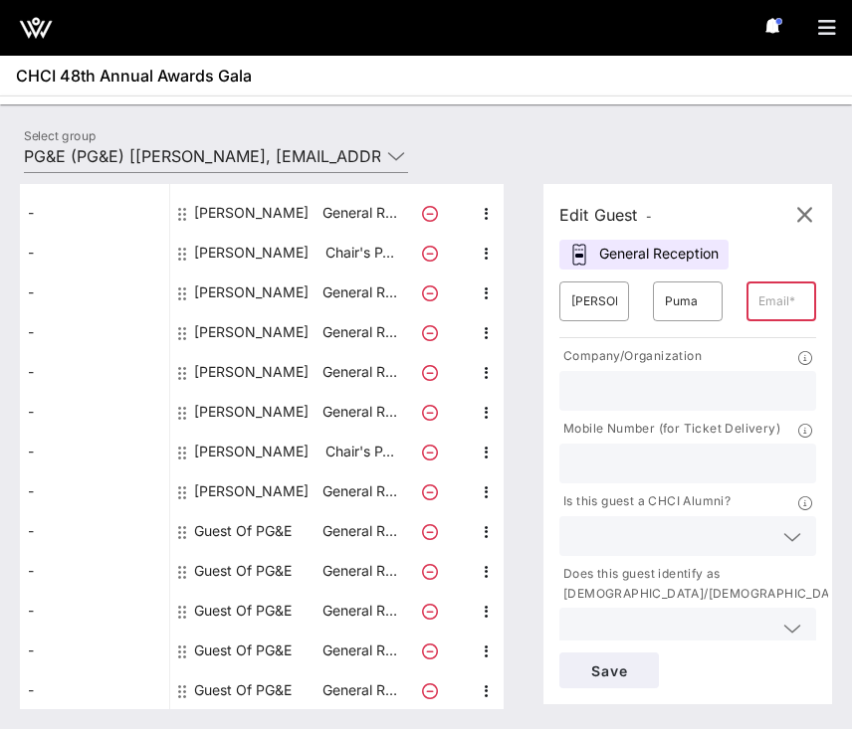
paste input "[EMAIL_ADDRESS][DOMAIN_NAME]"
type input "[EMAIL_ADDRESS][DOMAIN_NAME]"
click at [717, 376] on div at bounding box center [687, 391] width 233 height 40
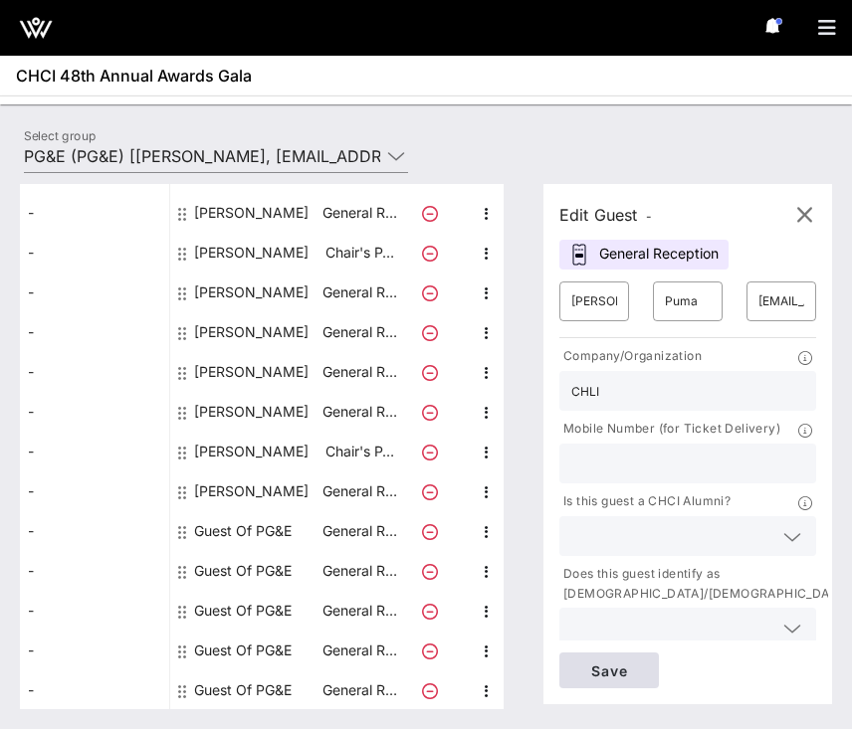
type input "CHLI"
click at [592, 669] on span "Save" at bounding box center [609, 671] width 68 height 17
click at [589, 663] on span "Save" at bounding box center [609, 671] width 68 height 17
click at [796, 220] on icon "button" at bounding box center [804, 215] width 24 height 24
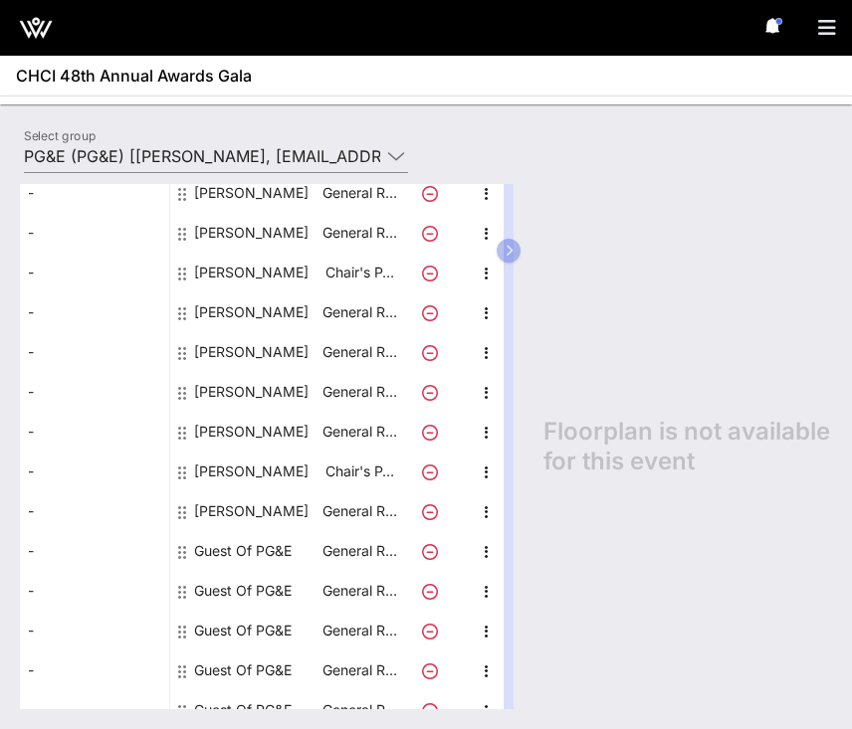
scroll to position [313, 0]
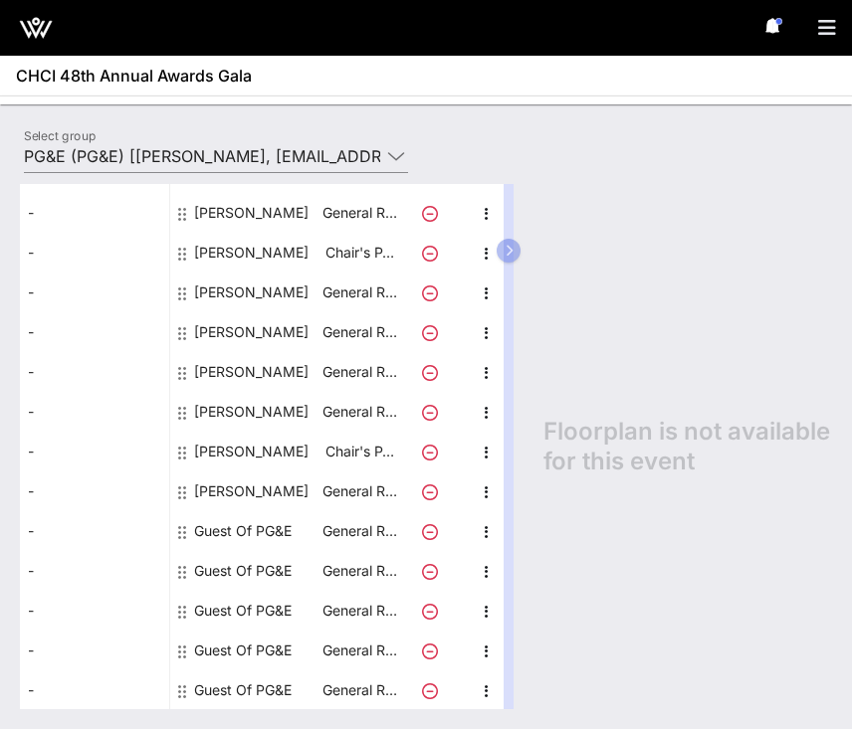
click at [259, 528] on div "Guest Of PG&E" at bounding box center [242, 531] width 97 height 40
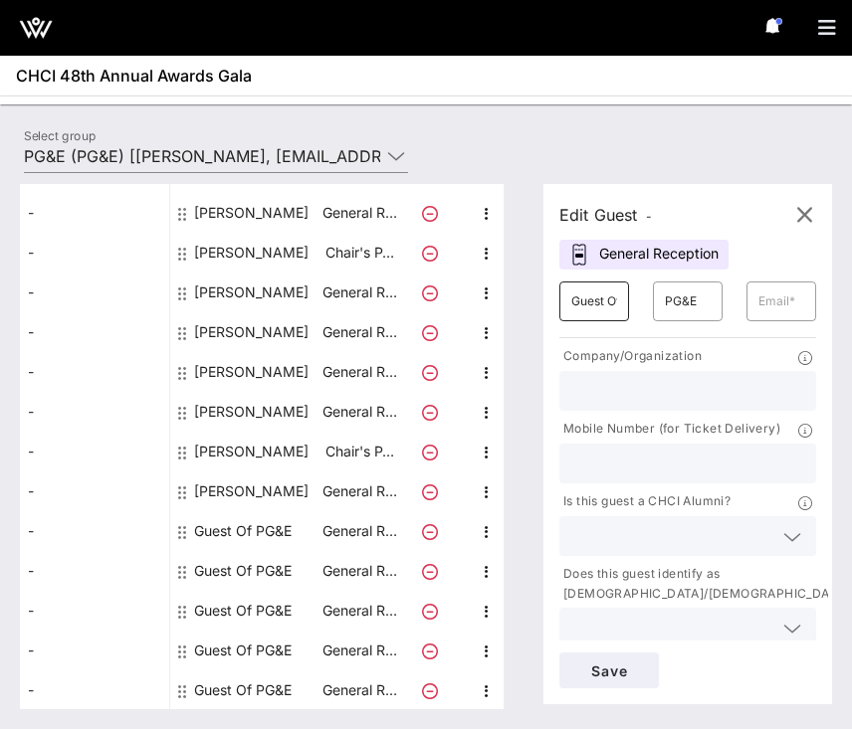
click at [585, 318] on div "Guest Of" at bounding box center [594, 302] width 46 height 40
click at [586, 305] on input "Guest Of" at bounding box center [594, 302] width 46 height 32
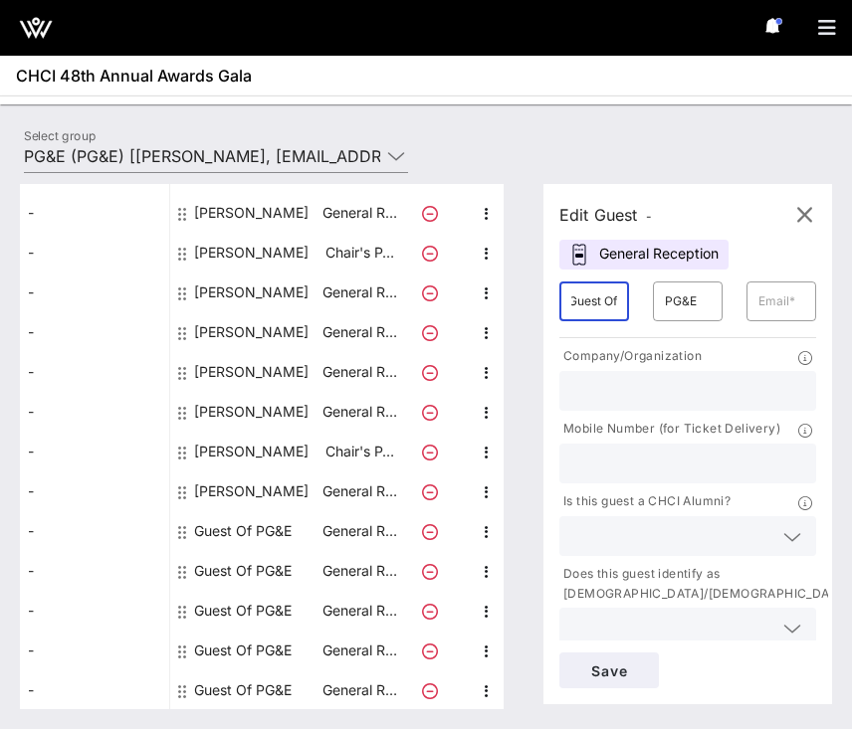
click at [586, 305] on input "Guest Of" at bounding box center [594, 302] width 46 height 32
type input "[PERSON_NAME]"
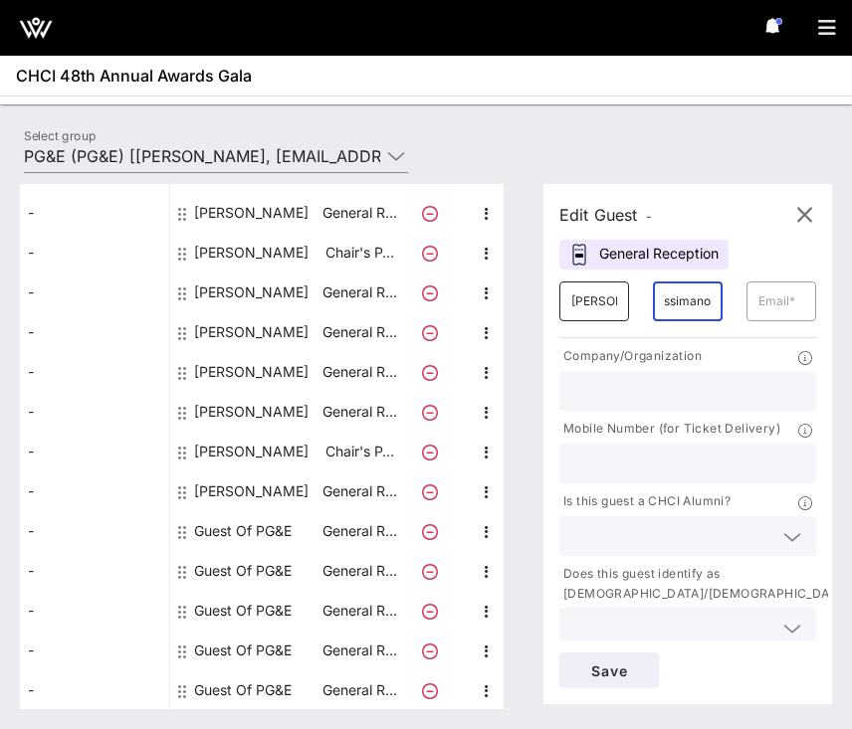
scroll to position [0, 27]
type input "Coussimano"
paste input "[EMAIL_ADDRESS][DOMAIN_NAME]"
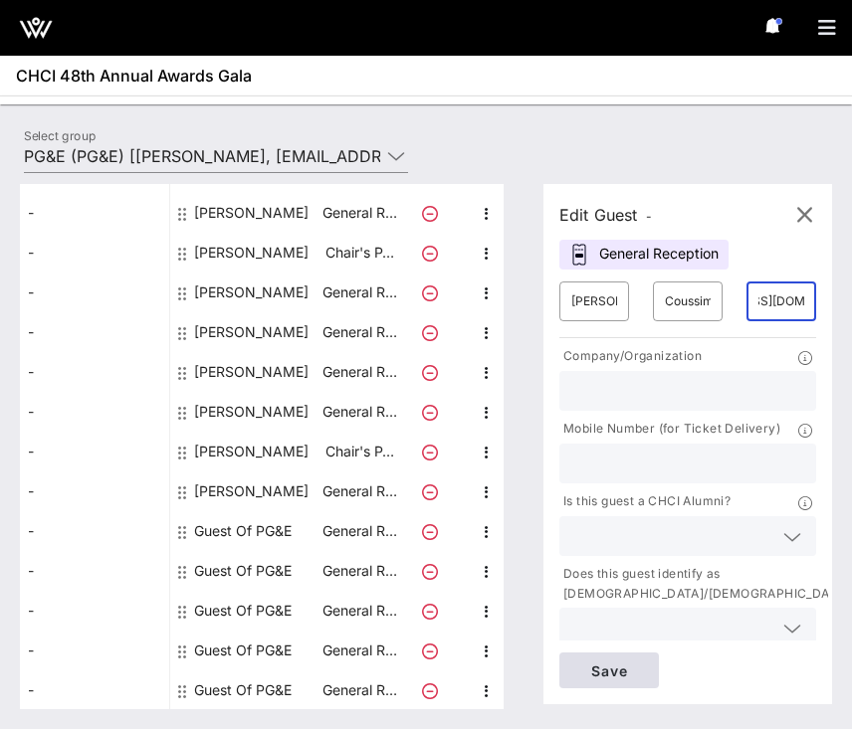
type input "[EMAIL_ADDRESS][DOMAIN_NAME]"
click at [608, 676] on span "Save" at bounding box center [609, 671] width 68 height 17
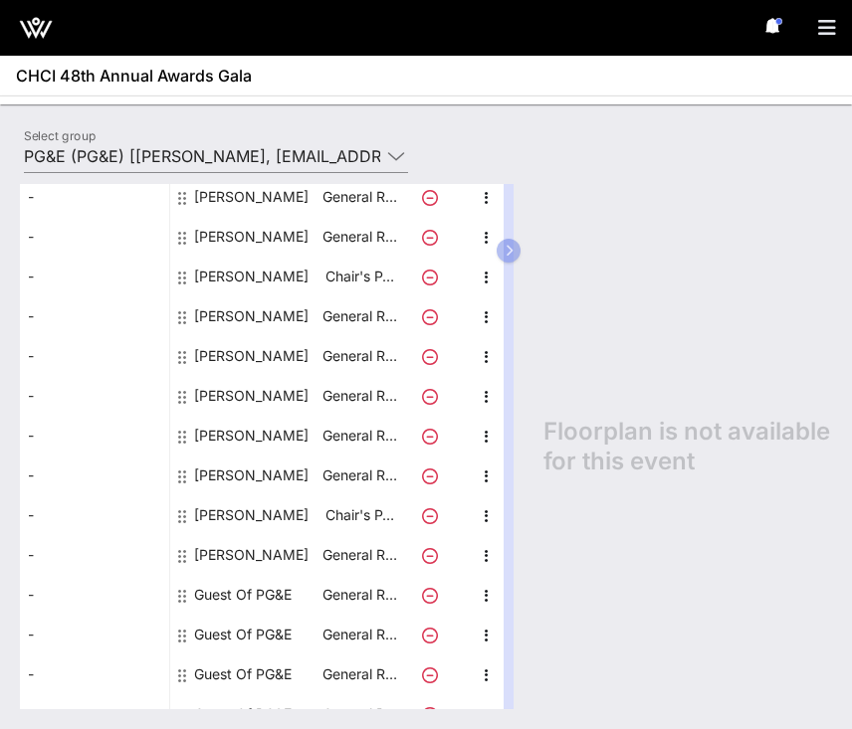
scroll to position [313, 0]
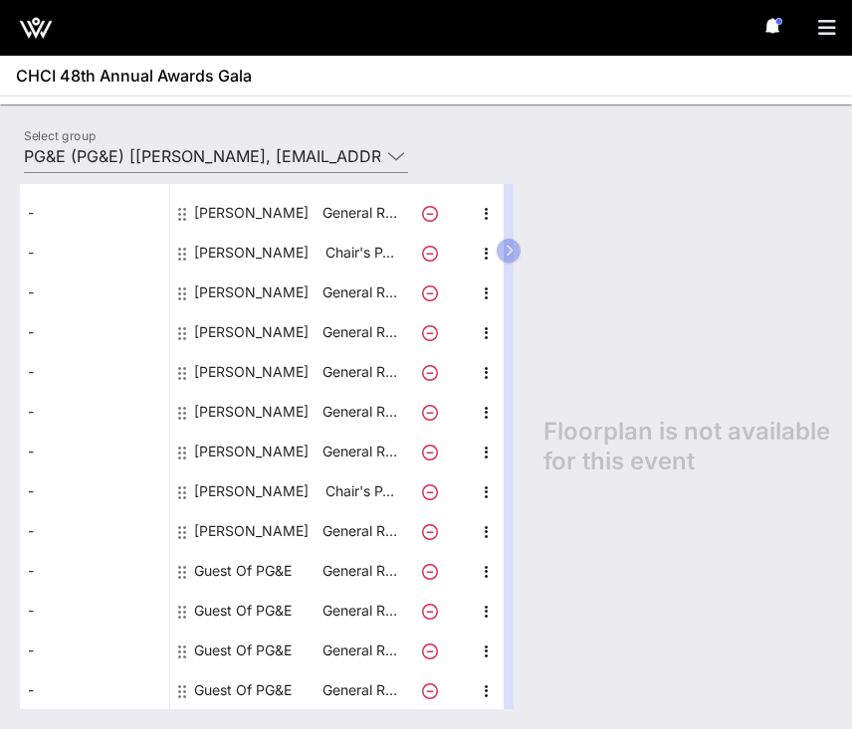
click at [223, 572] on div "Guest Of PG&E" at bounding box center [242, 571] width 97 height 40
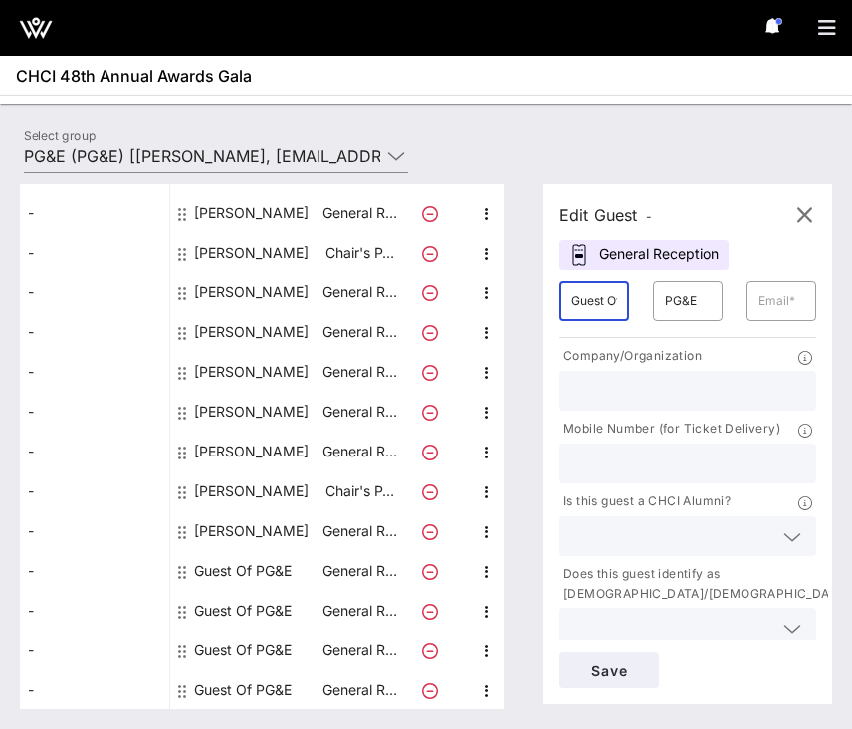
click at [588, 309] on input "Guest Of" at bounding box center [594, 302] width 46 height 32
type input "[PERSON_NAME]"
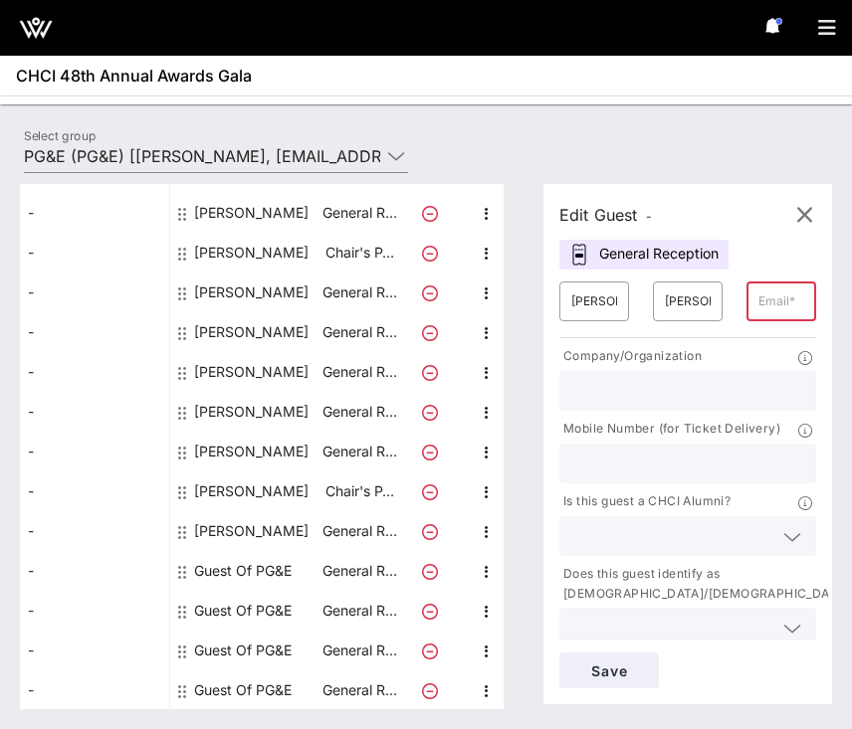
paste input "[PERSON_NAME][EMAIL_ADDRESS][DOMAIN_NAME]"
type input "[PERSON_NAME][EMAIL_ADDRESS][DOMAIN_NAME]"
click at [654, 378] on input "text" at bounding box center [687, 391] width 233 height 26
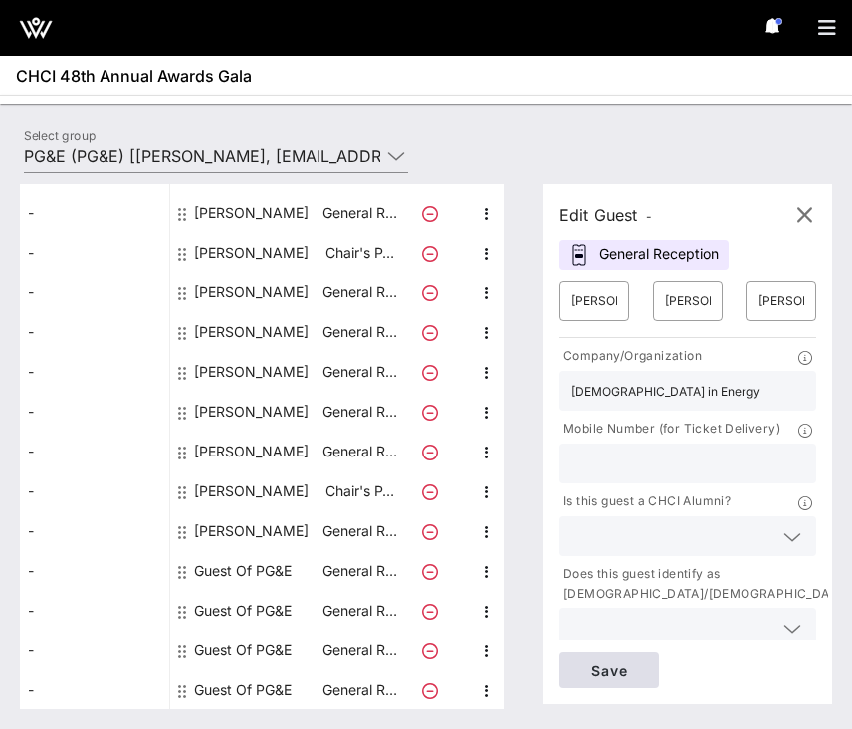
type input "[DEMOGRAPHIC_DATA] in Energy"
click at [597, 672] on span "Save" at bounding box center [609, 671] width 68 height 17
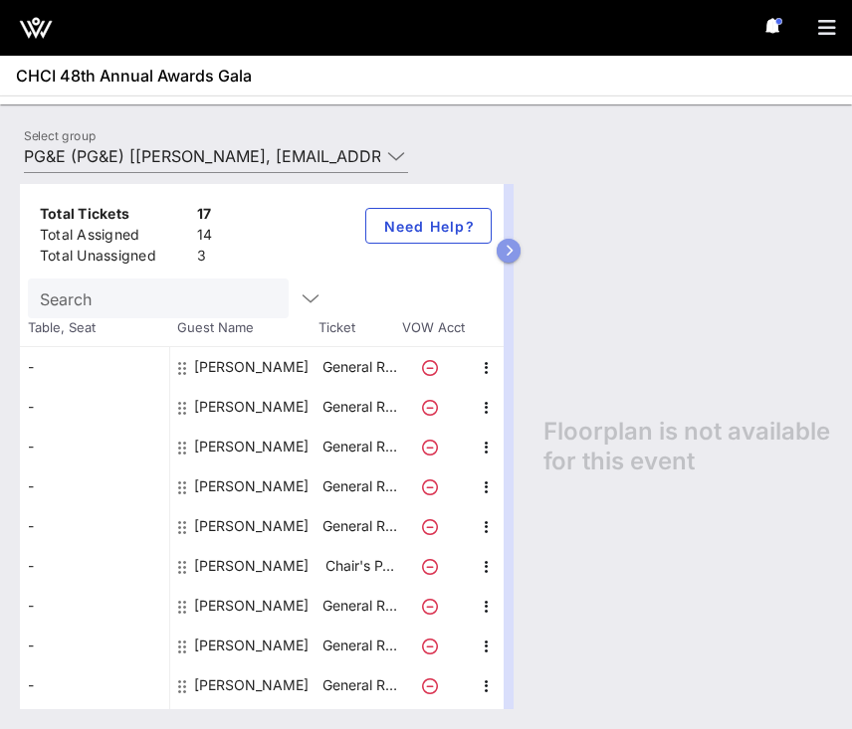
click at [505, 247] on icon "button" at bounding box center [508, 251] width 9 height 12
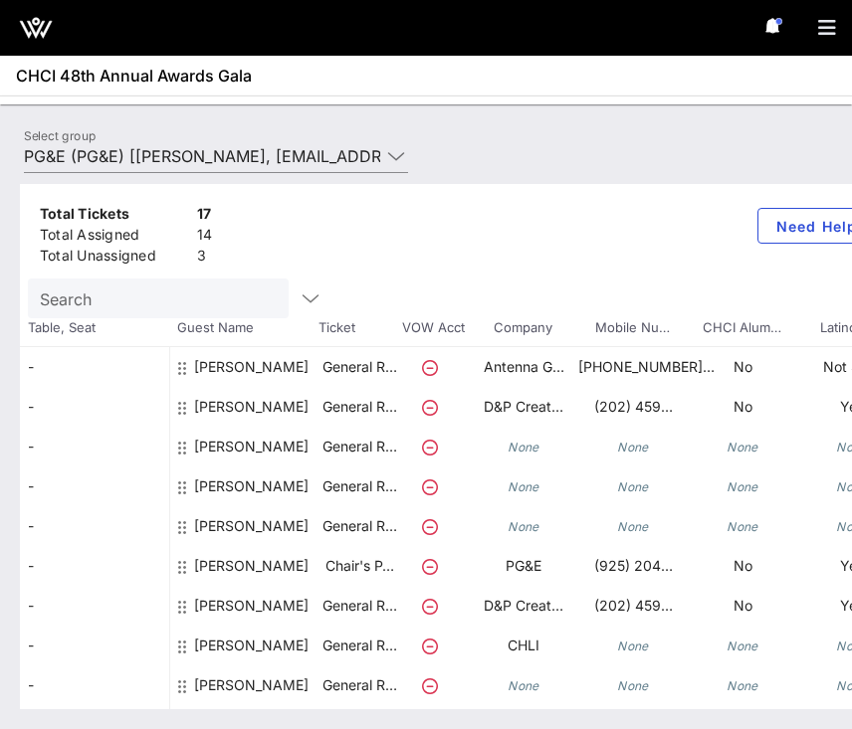
scroll to position [12, 0]
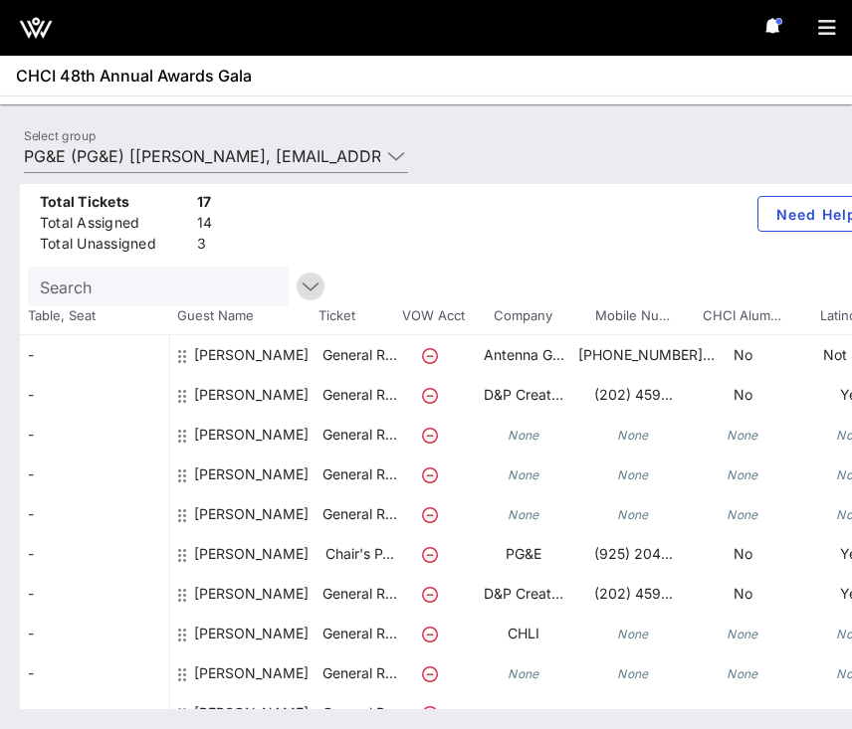
click at [298, 283] on icon "button" at bounding box center [310, 287] width 24 height 24
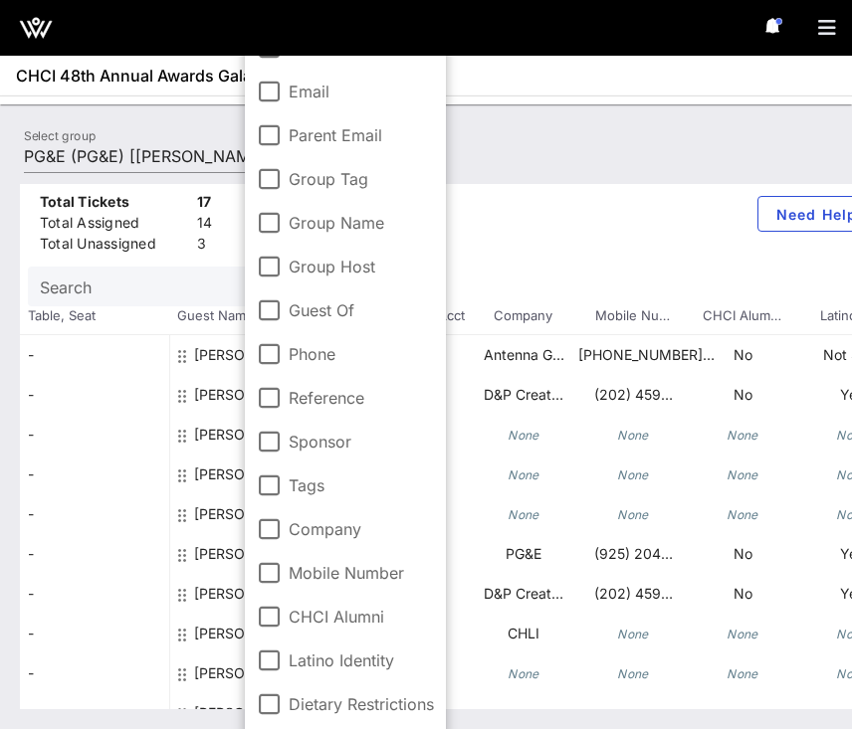
click at [499, 236] on div "Total Tickets 17 Total Assigned 14 Total Unassigned 3 Need Help?" at bounding box center [457, 219] width 875 height 95
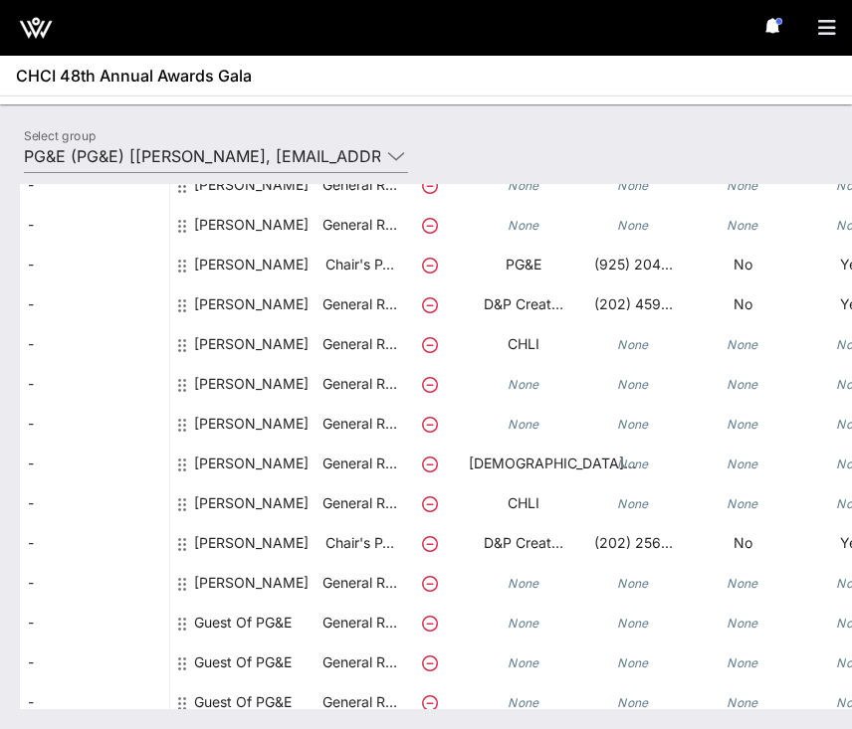
scroll to position [313, 0]
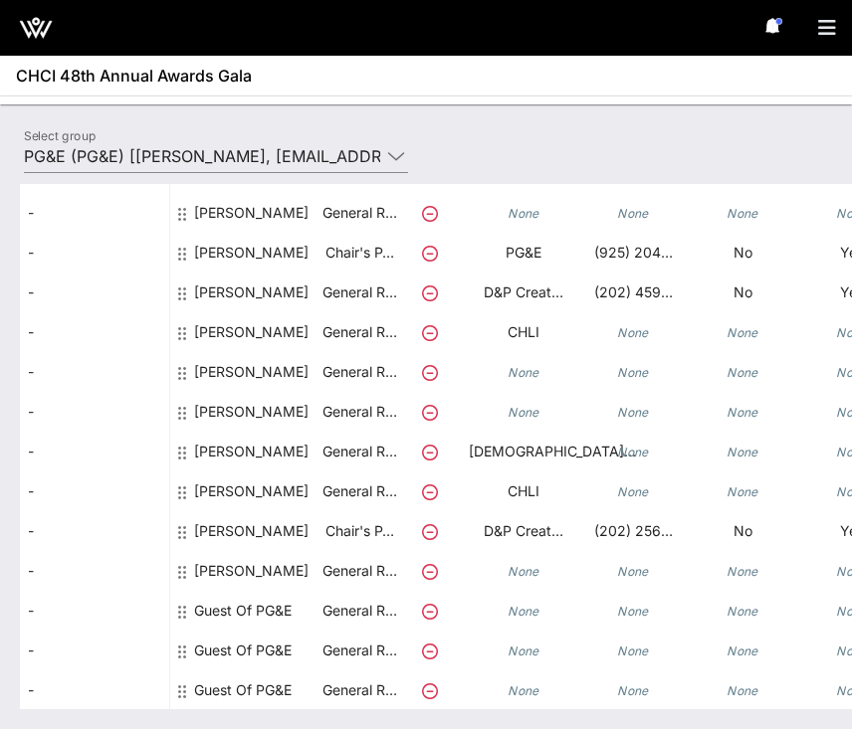
click at [353, 165] on div "Total Tickets 17 Total Assigned 14 Total Unassigned 3 Need Help? Search Table, …" at bounding box center [426, 446] width 852 height 565
click at [379, 153] on input "PG&E (PG&E) [[PERSON_NAME], [EMAIL_ADDRESS][DOMAIN_NAME]]; [[PERSON_NAME], [PER…" at bounding box center [202, 156] width 356 height 32
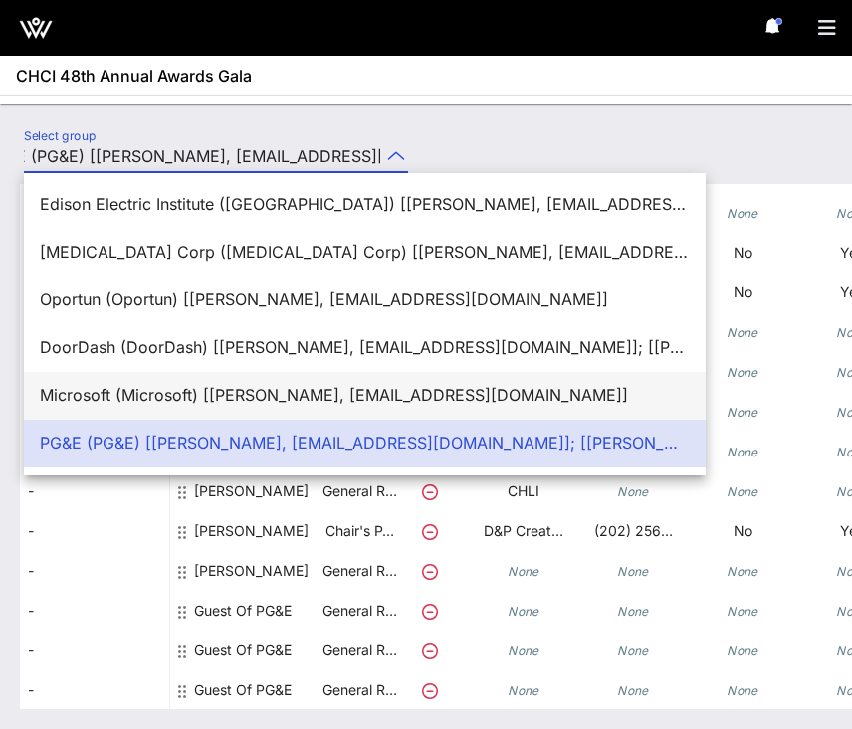
click at [204, 374] on div "Microsoft (Microsoft) [[PERSON_NAME], [EMAIL_ADDRESS][DOMAIN_NAME]]" at bounding box center [365, 395] width 650 height 43
type input "Microsoft (Microsoft) [[PERSON_NAME], [EMAIL_ADDRESS][DOMAIN_NAME]]"
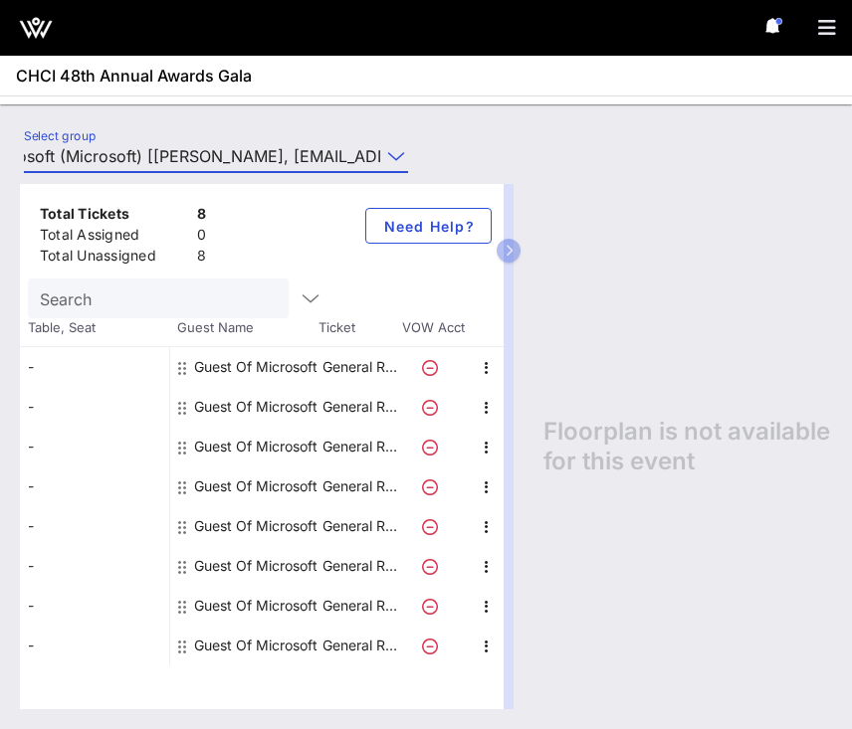
scroll to position [0, 0]
click at [224, 366] on div "Guest Of Microsoft" at bounding box center [255, 367] width 123 height 40
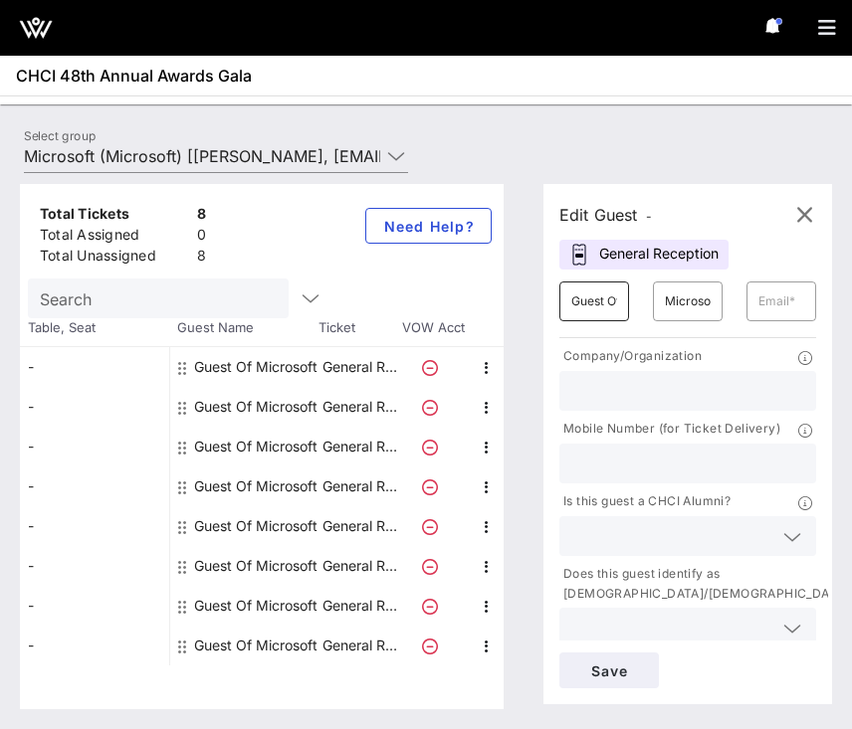
click at [592, 300] on input "Guest Of" at bounding box center [594, 302] width 46 height 32
type input "Anais"
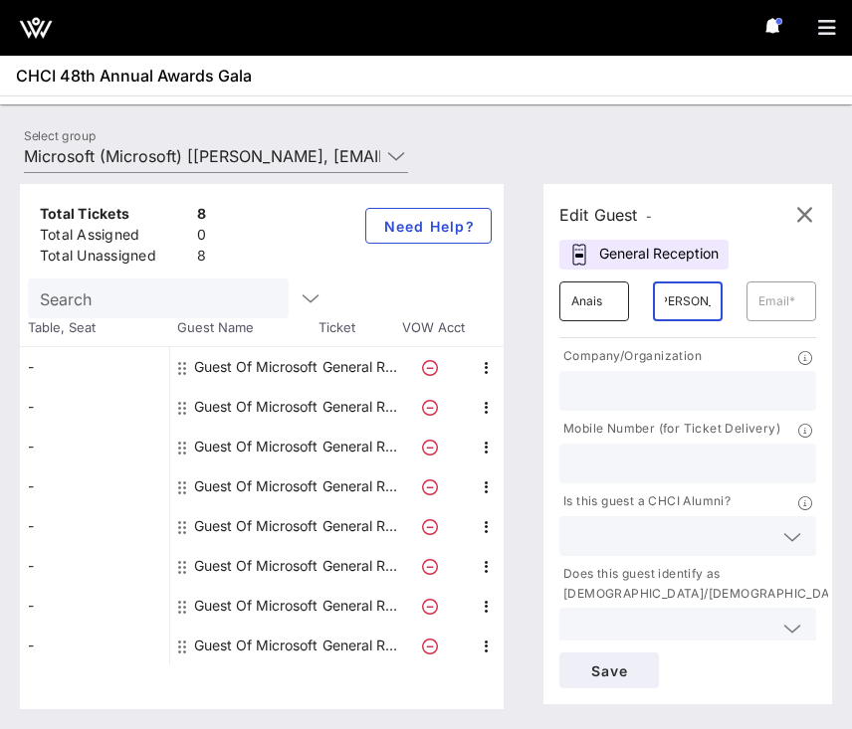
type input "[PERSON_NAME]"
paste input "[EMAIL_ADDRESS][DOMAIN_NAME]"
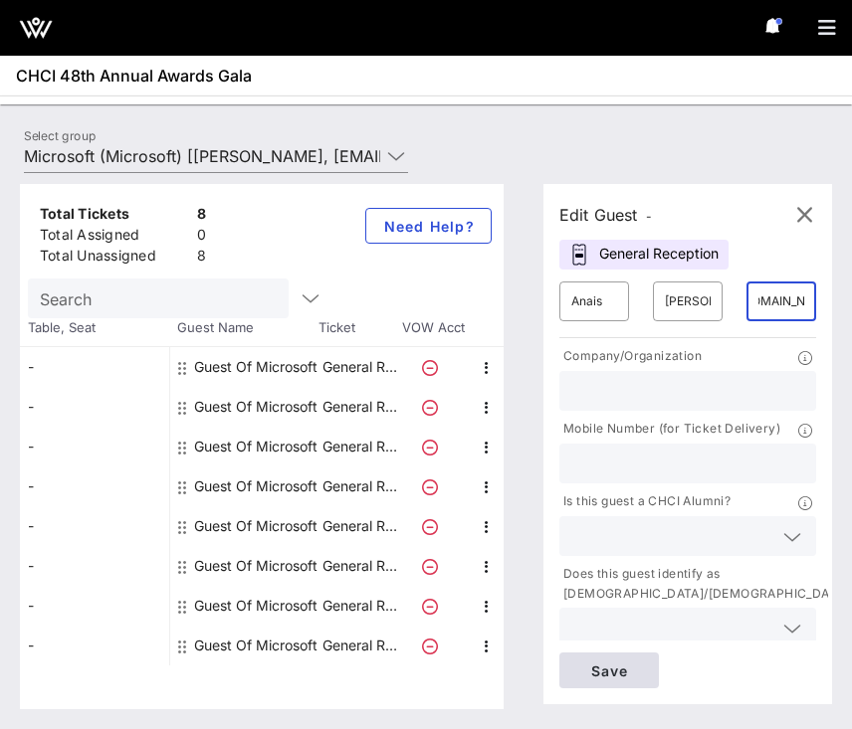
type input "[EMAIL_ADDRESS][DOMAIN_NAME]"
click at [603, 672] on span "Save" at bounding box center [609, 671] width 68 height 17
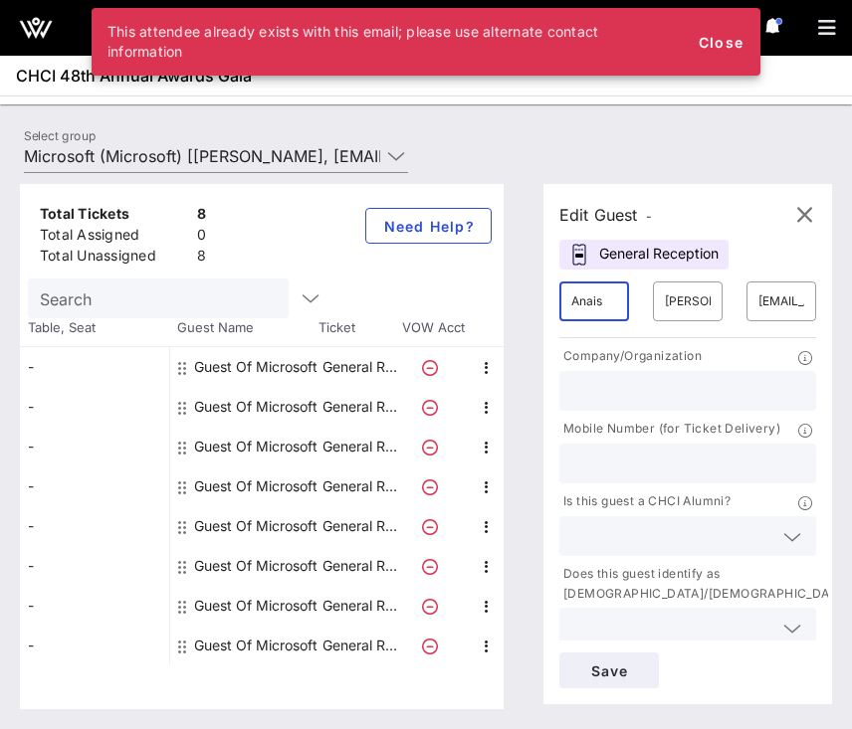
click at [594, 291] on input "Anais" at bounding box center [594, 302] width 46 height 32
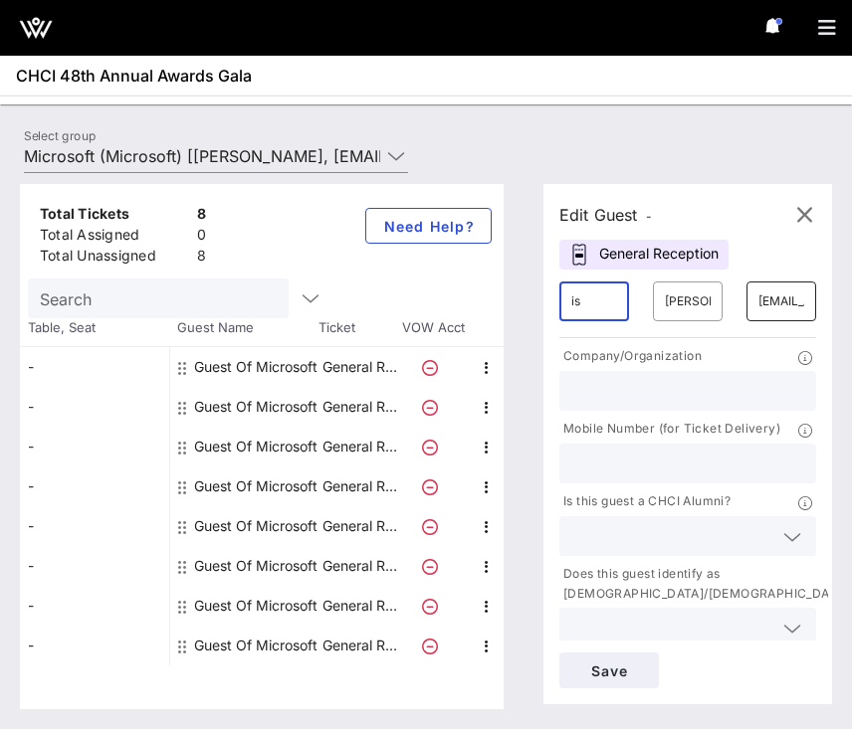
type input "is"
click at [791, 303] on input "[EMAIL_ADDRESS][DOMAIN_NAME]" at bounding box center [781, 302] width 46 height 32
click at [718, 298] on div "​ [PERSON_NAME]" at bounding box center [688, 302] width 70 height 40
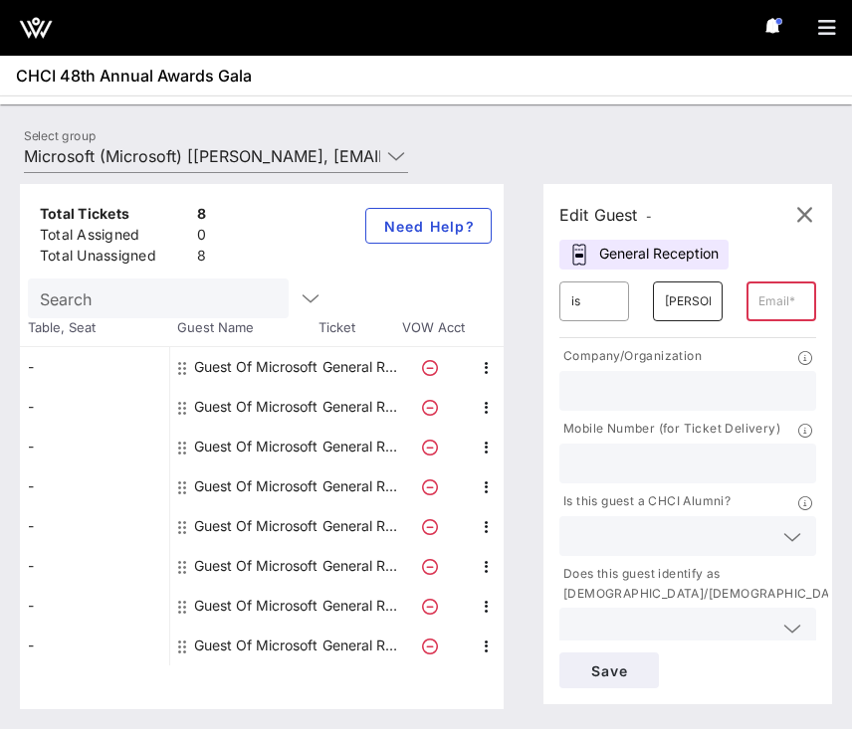
scroll to position [0, 9]
click at [716, 298] on div "​ [PERSON_NAME]" at bounding box center [688, 302] width 70 height 40
click at [716, 297] on div "​ [PERSON_NAME]" at bounding box center [688, 302] width 70 height 40
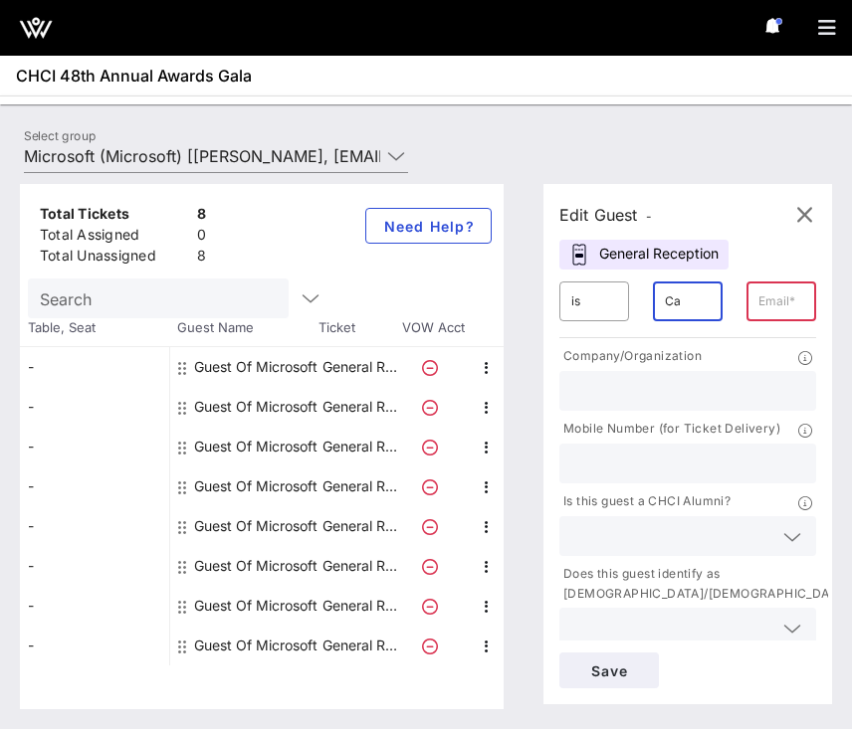
type input "C"
click at [619, 311] on div "​ is" at bounding box center [594, 302] width 70 height 40
click at [593, 302] on input "is" at bounding box center [594, 302] width 46 height 32
type input "i"
type input "[PERSON_NAME]"
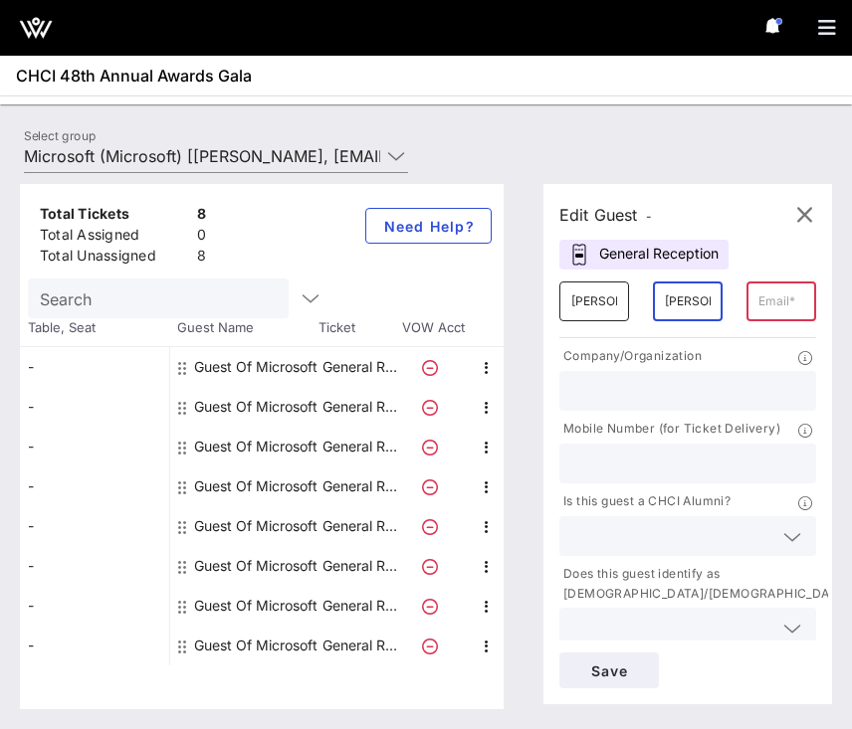
type input "[PERSON_NAME]"
paste input "[PERSON_NAME][EMAIL_ADDRESS][PERSON_NAME][DOMAIN_NAME])"
click at [755, 297] on div "​ [PERSON_NAME][EMAIL_ADDRESS][PERSON_NAME][DOMAIN_NAME]" at bounding box center [781, 302] width 70 height 40
click at [772, 302] on input "[PERSON_NAME][EMAIL_ADDRESS][PERSON_NAME][DOMAIN_NAME]" at bounding box center [781, 302] width 46 height 32
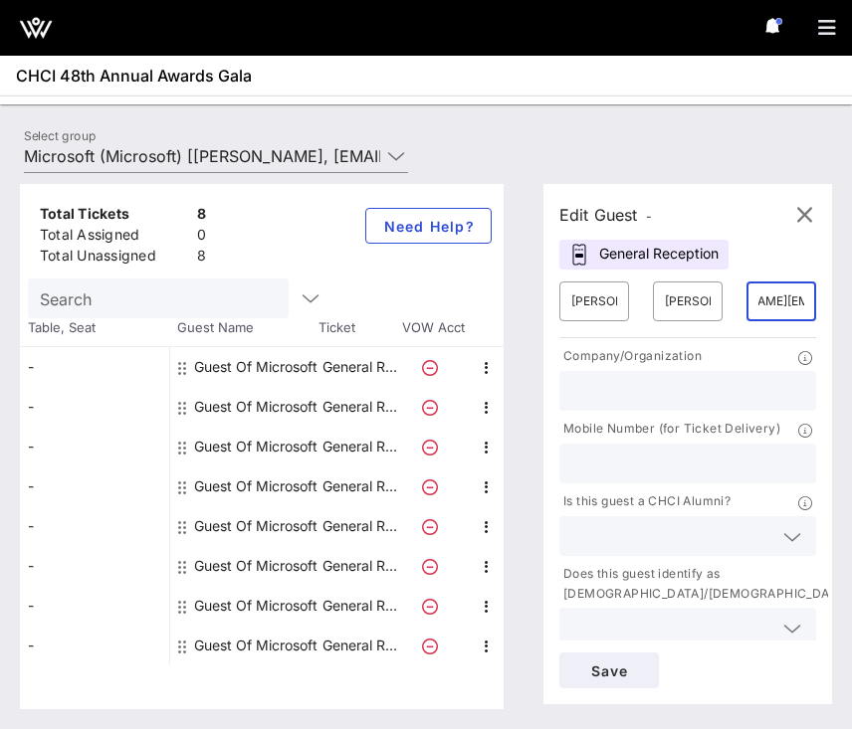
scroll to position [0, 35]
click at [759, 301] on input "[PERSON_NAME][EMAIL_ADDRESS][PERSON_NAME][DOMAIN_NAME]" at bounding box center [781, 302] width 46 height 32
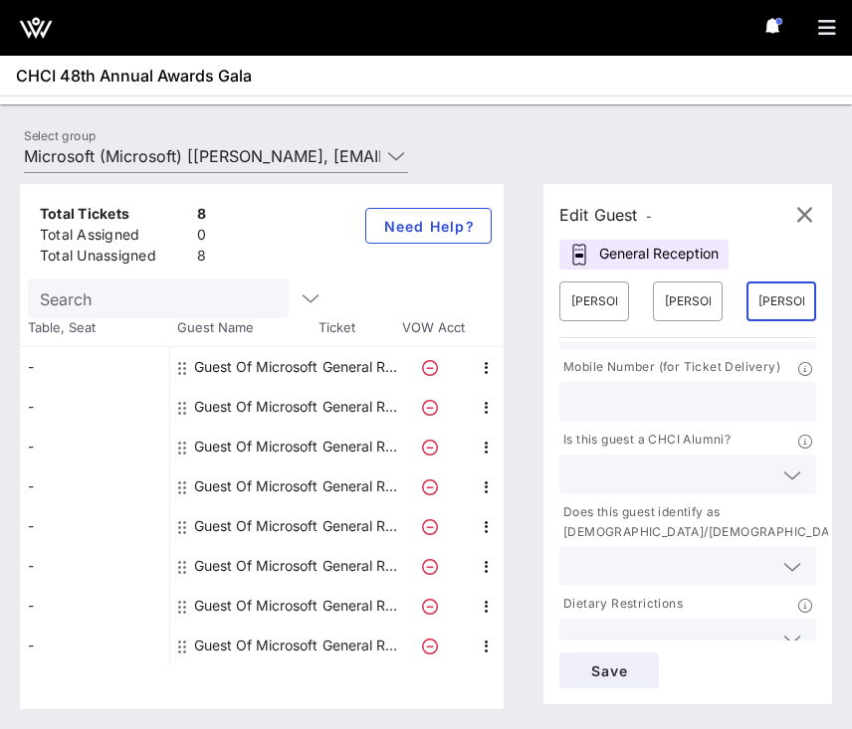
scroll to position [91, 0]
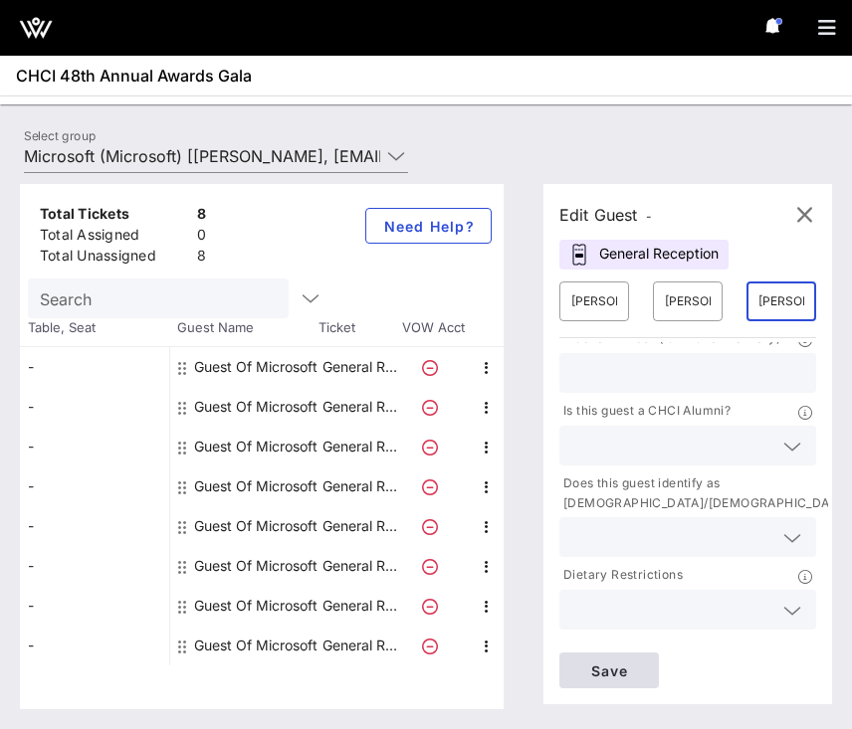
type input "[PERSON_NAME][EMAIL_ADDRESS][PERSON_NAME][DOMAIN_NAME]"
click at [601, 663] on span "Save" at bounding box center [609, 671] width 68 height 17
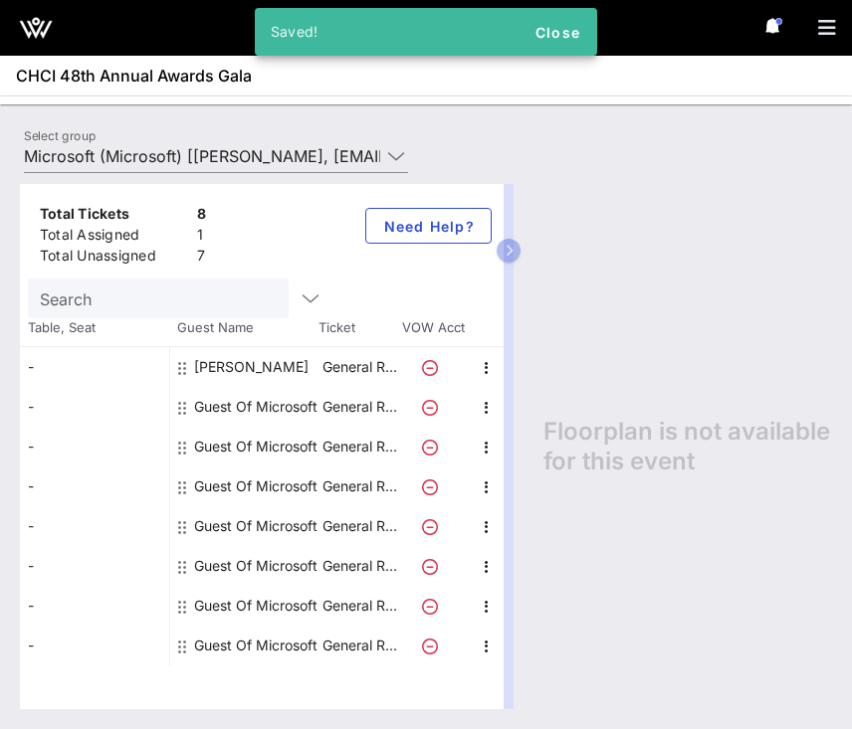
click at [274, 408] on div "Guest Of Microsoft" at bounding box center [255, 407] width 123 height 40
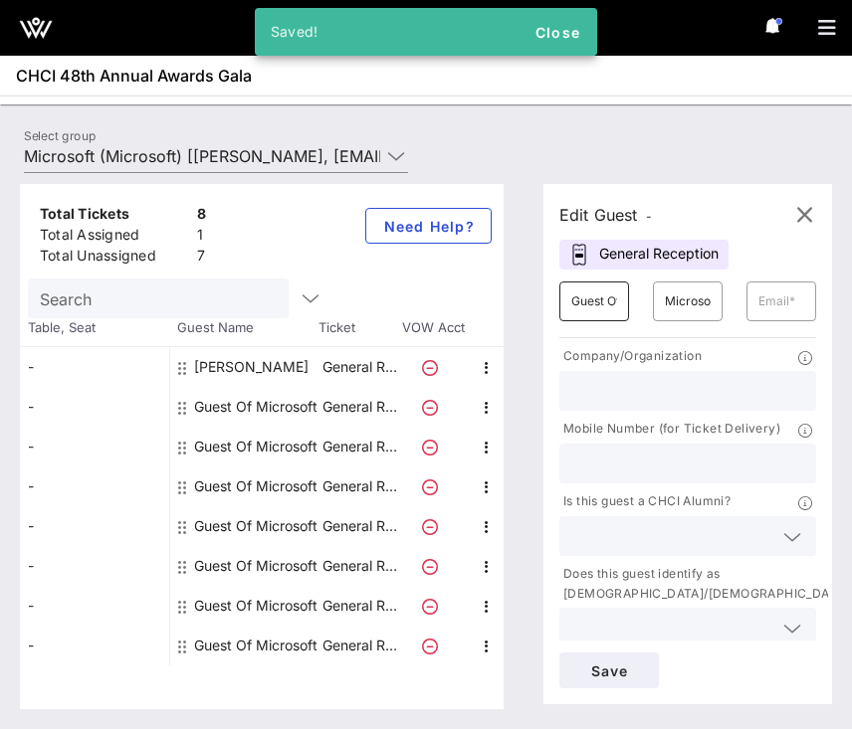
click at [604, 300] on input "Guest Of" at bounding box center [594, 302] width 46 height 32
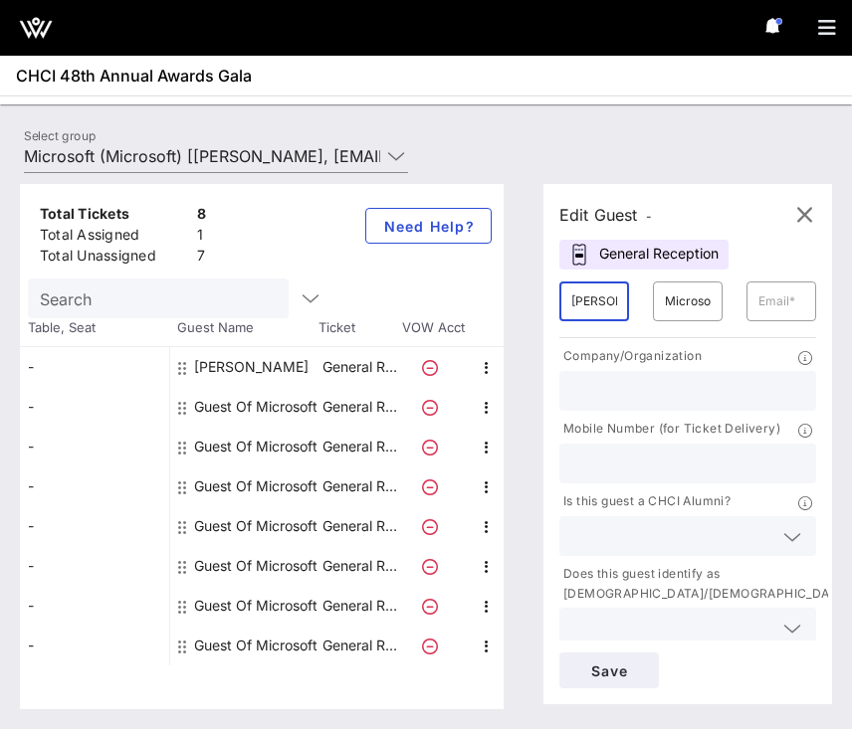
type input "[PERSON_NAME]"
click at [810, 314] on div "​" at bounding box center [781, 302] width 70 height 40
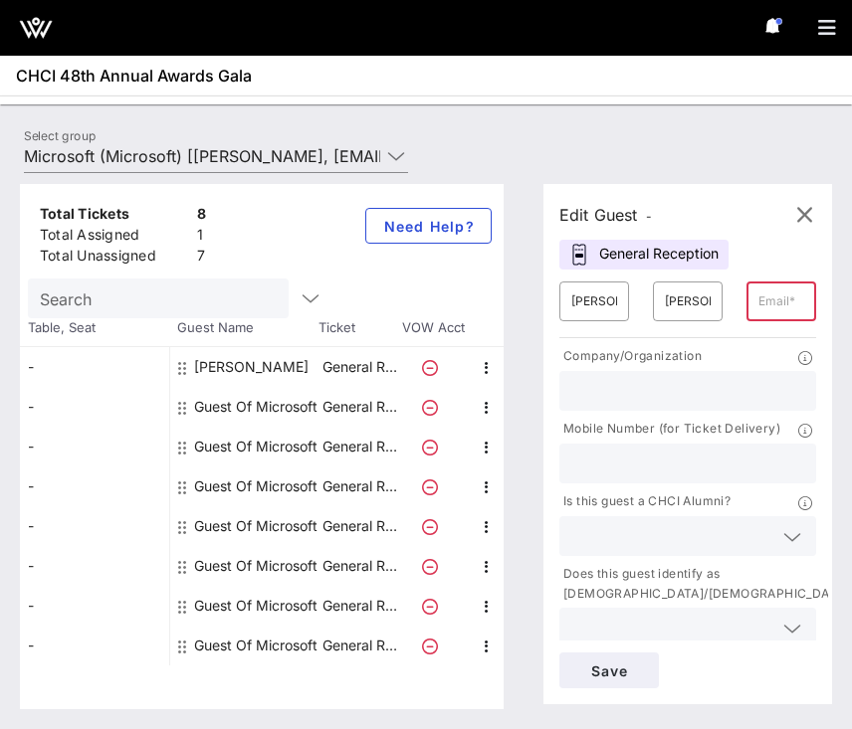
paste input "[EMAIL_ADDRESS][DOMAIN_NAME]"
type input "[EMAIL_ADDRESS][DOMAIN_NAME]"
click at [593, 677] on span "Save" at bounding box center [609, 671] width 68 height 17
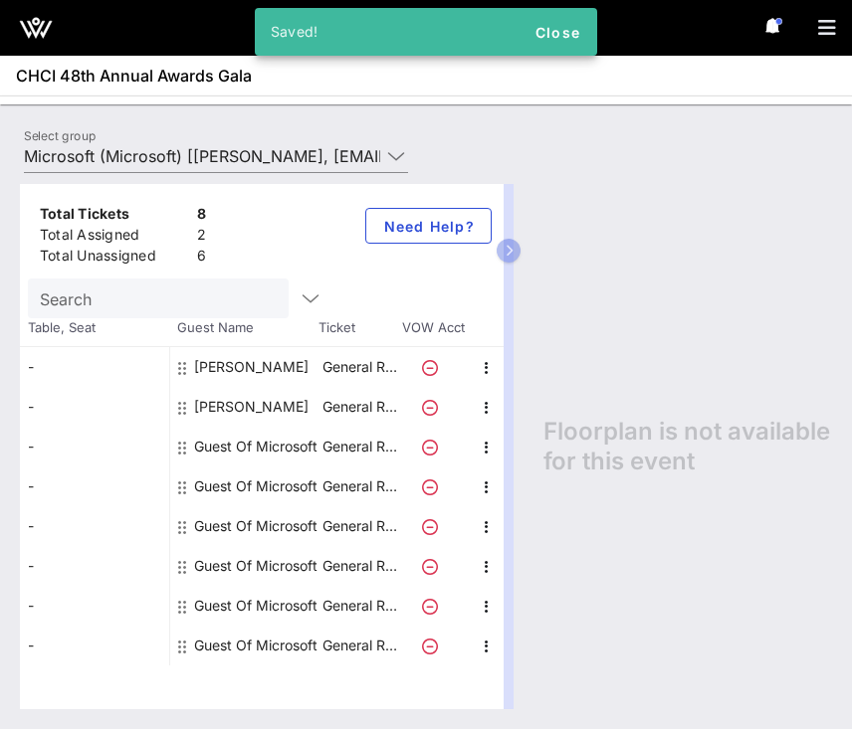
click at [270, 400] on div "[PERSON_NAME]" at bounding box center [251, 407] width 114 height 40
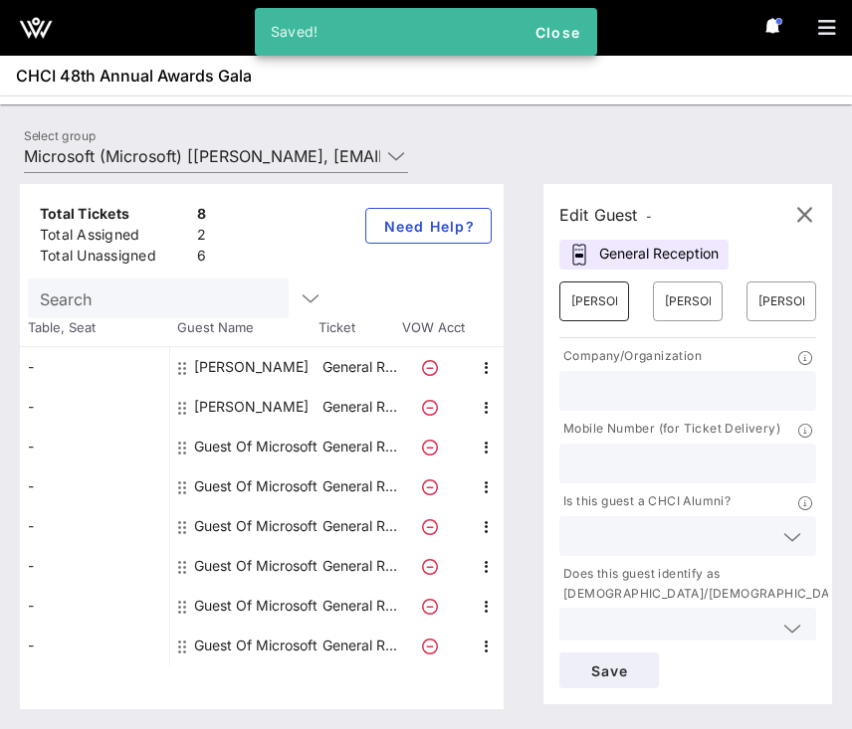
click at [594, 299] on input "[PERSON_NAME]" at bounding box center [594, 302] width 46 height 32
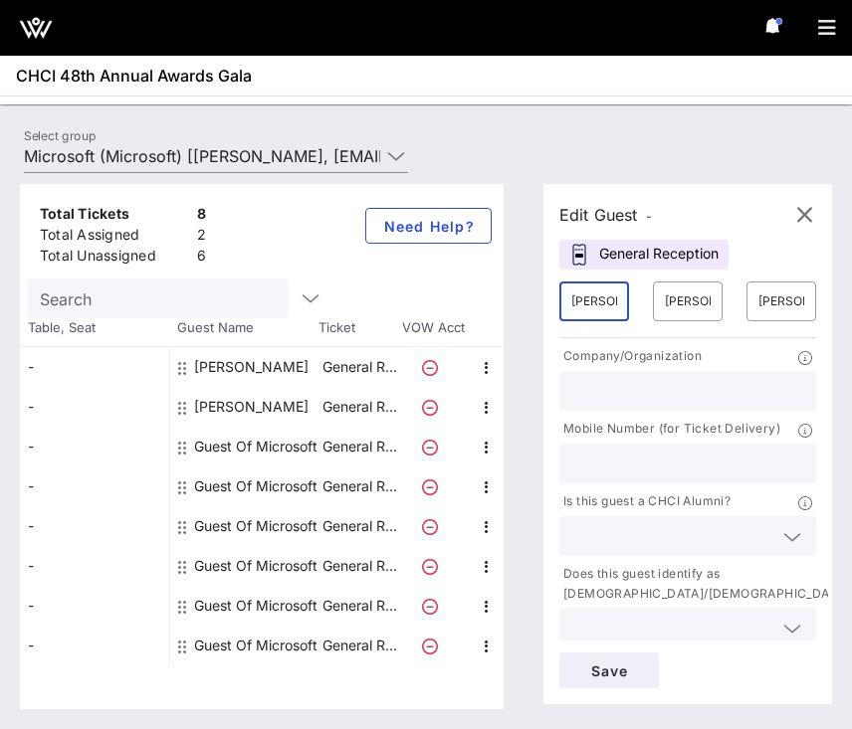
type input "[PERSON_NAME]"
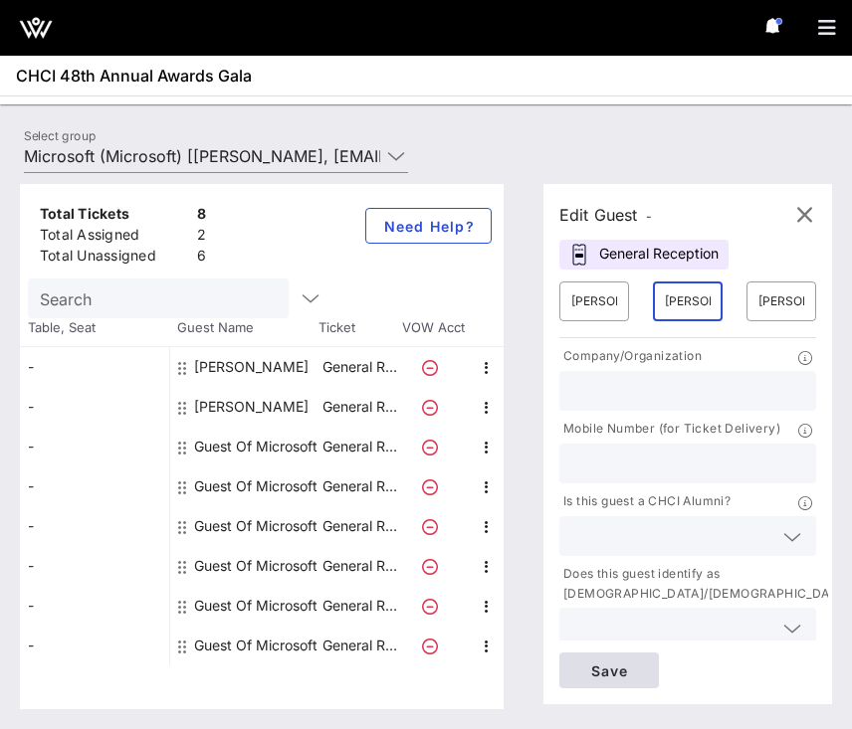
type input "[PERSON_NAME]"
click at [579, 663] on span "Save" at bounding box center [609, 671] width 68 height 17
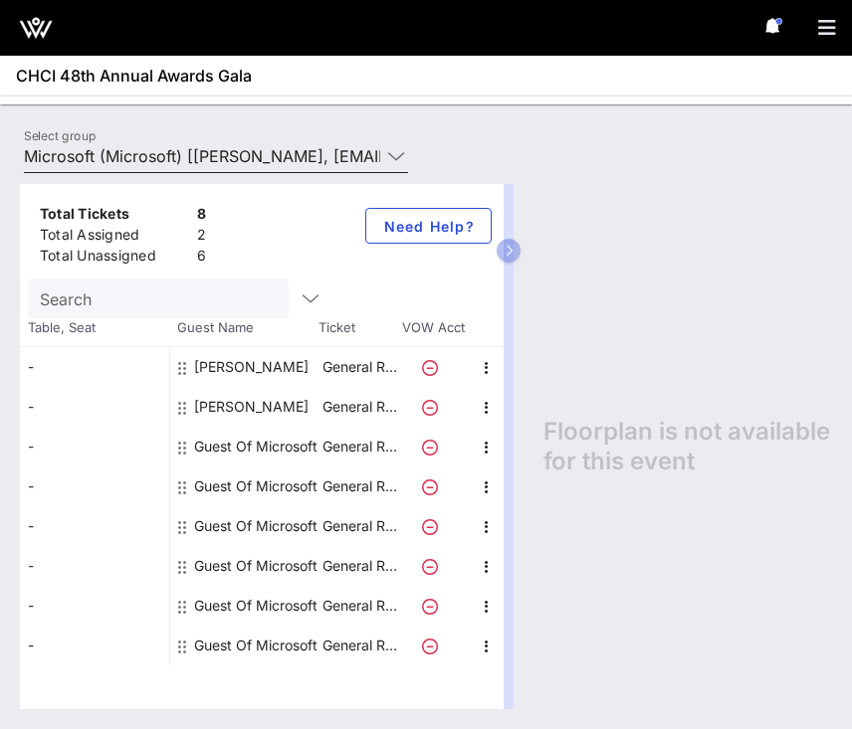
click at [288, 132] on div "Select group Microsoft (Microsoft) [[PERSON_NAME], [EMAIL_ADDRESS][DOMAIN_NAME]]" at bounding box center [216, 161] width 408 height 66
click at [281, 158] on input "Microsoft (Microsoft) [[PERSON_NAME], [EMAIL_ADDRESS][DOMAIN_NAME]]" at bounding box center [202, 156] width 356 height 32
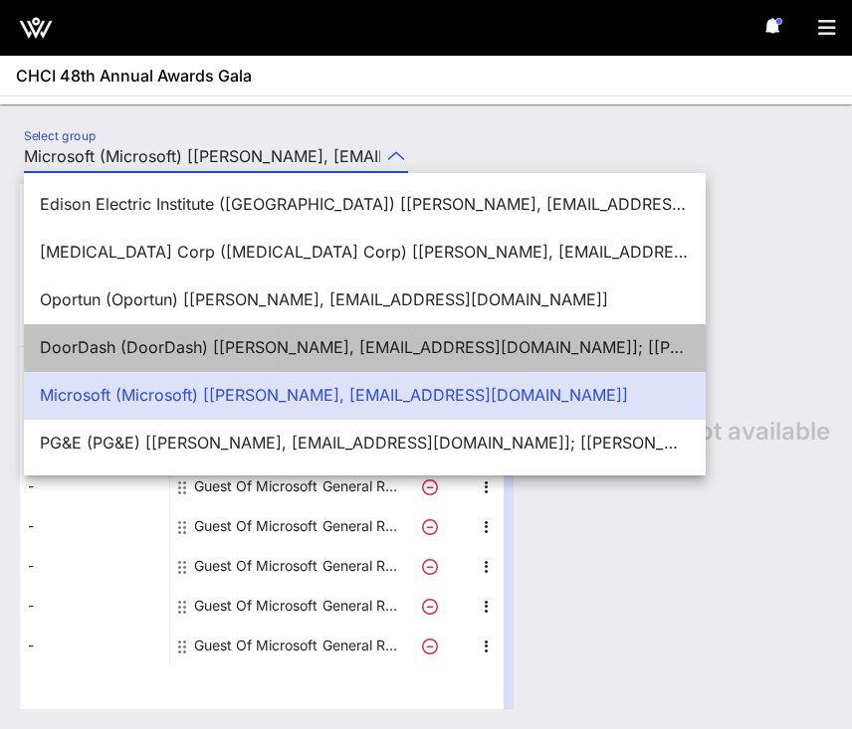
click at [238, 338] on div "DoorDash (DoorDash) [[PERSON_NAME], [EMAIL_ADDRESS][DOMAIN_NAME]]; [[PERSON_NAM…" at bounding box center [365, 347] width 650 height 19
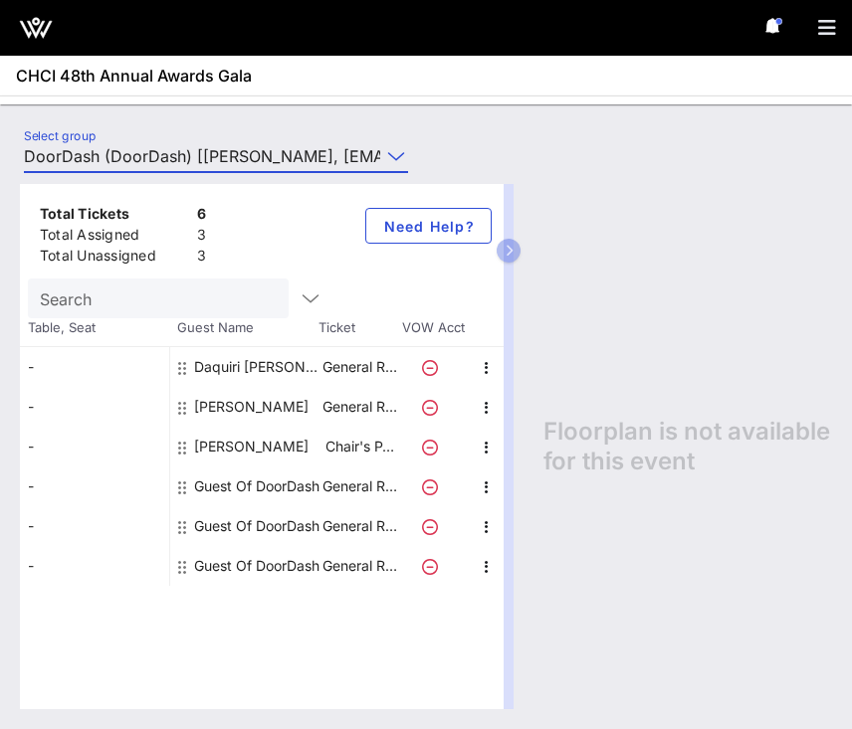
click at [601, 389] on div "Floorplan is not available for this event" at bounding box center [677, 446] width 308 height 525
click at [267, 167] on div "Total Tickets 6 Total Assigned 3 Total Unassigned 3 Need Help? Search Table, Se…" at bounding box center [426, 446] width 852 height 565
click at [256, 151] on input "DoorDash (DoorDash) [[PERSON_NAME], [EMAIL_ADDRESS][DOMAIN_NAME]]; [[PERSON_NAM…" at bounding box center [202, 156] width 356 height 32
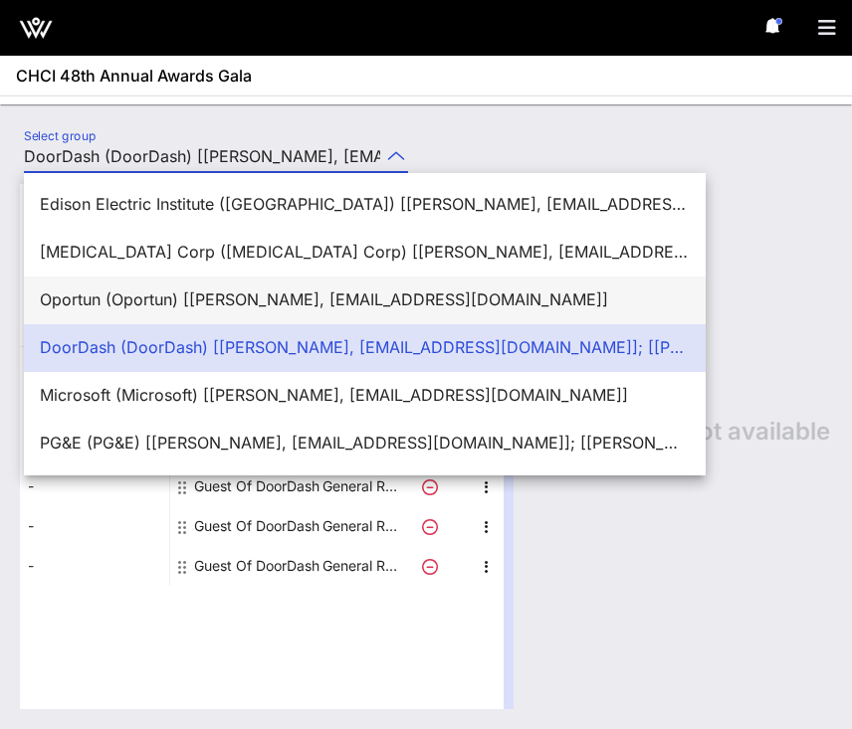
click at [209, 290] on div "Oportun (Oportun) [[PERSON_NAME], [EMAIL_ADDRESS][DOMAIN_NAME]]" at bounding box center [365, 299] width 650 height 19
type input "Oportun (Oportun) [[PERSON_NAME], [EMAIL_ADDRESS][DOMAIN_NAME]]"
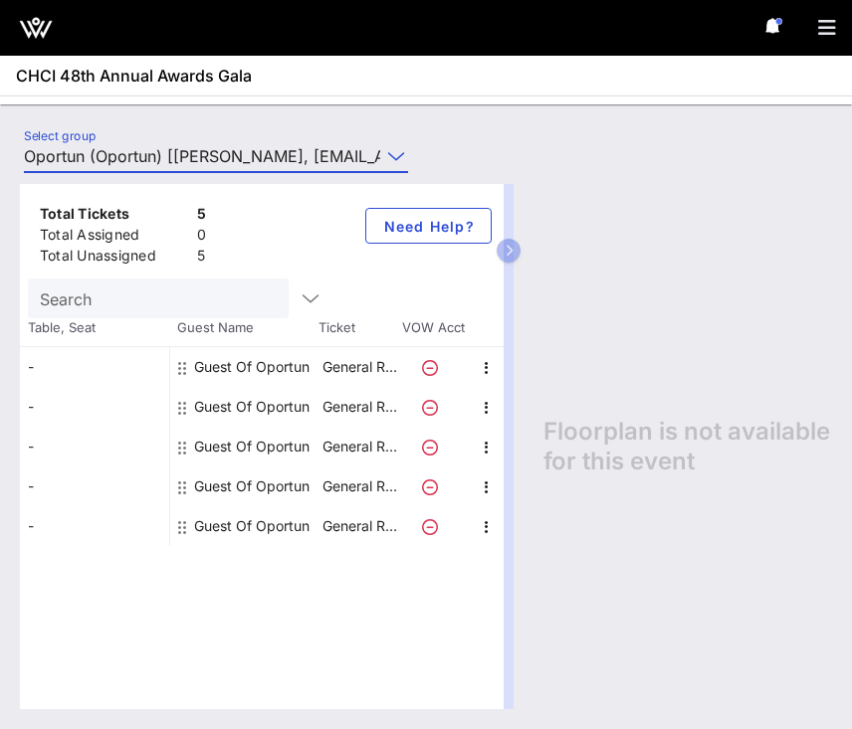
click at [194, 364] on div "Guest Of Oportun" at bounding box center [251, 367] width 115 height 40
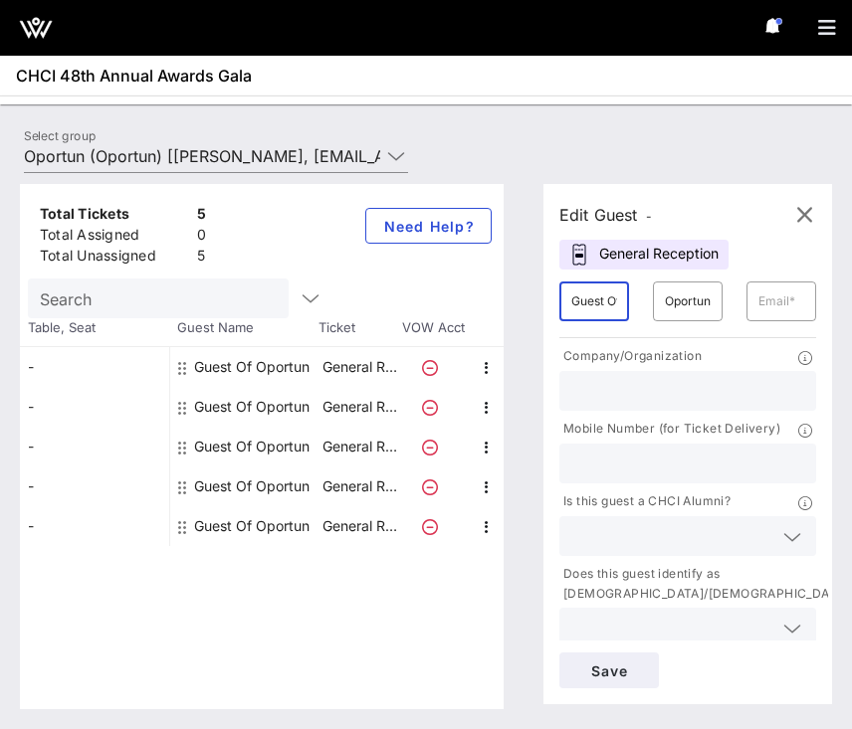
click at [588, 307] on input "Guest Of" at bounding box center [594, 302] width 46 height 32
type input "[PERSON_NAME]"
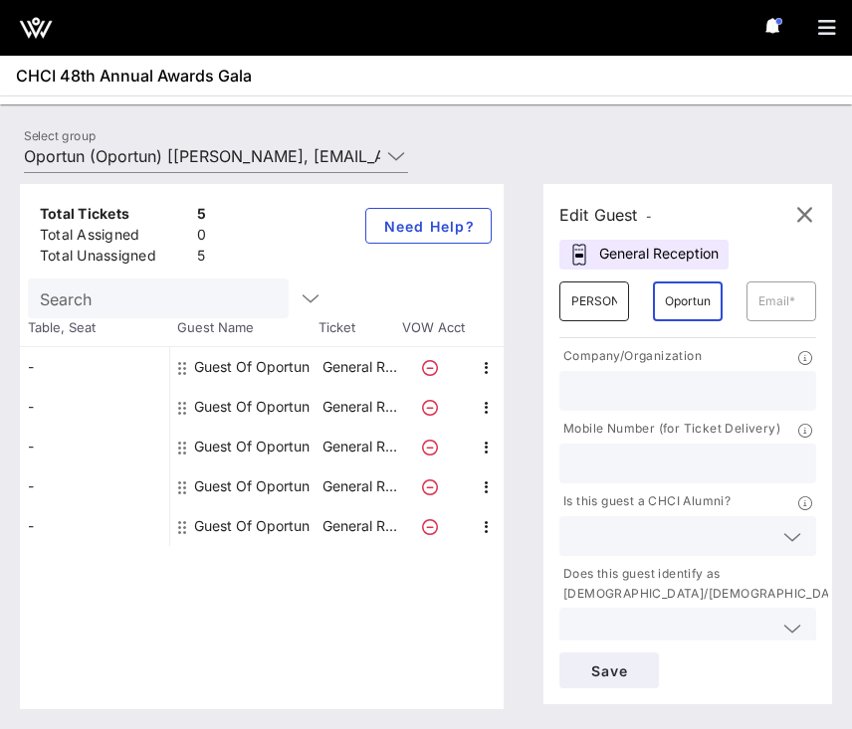
scroll to position [0, 0]
type input "[PERSON_NAME]"
paste input "[PERSON_NAME][EMAIL_ADDRESS][PERSON_NAME][DOMAIN_NAME]"
type input "[PERSON_NAME][EMAIL_ADDRESS][PERSON_NAME][DOMAIN_NAME]"
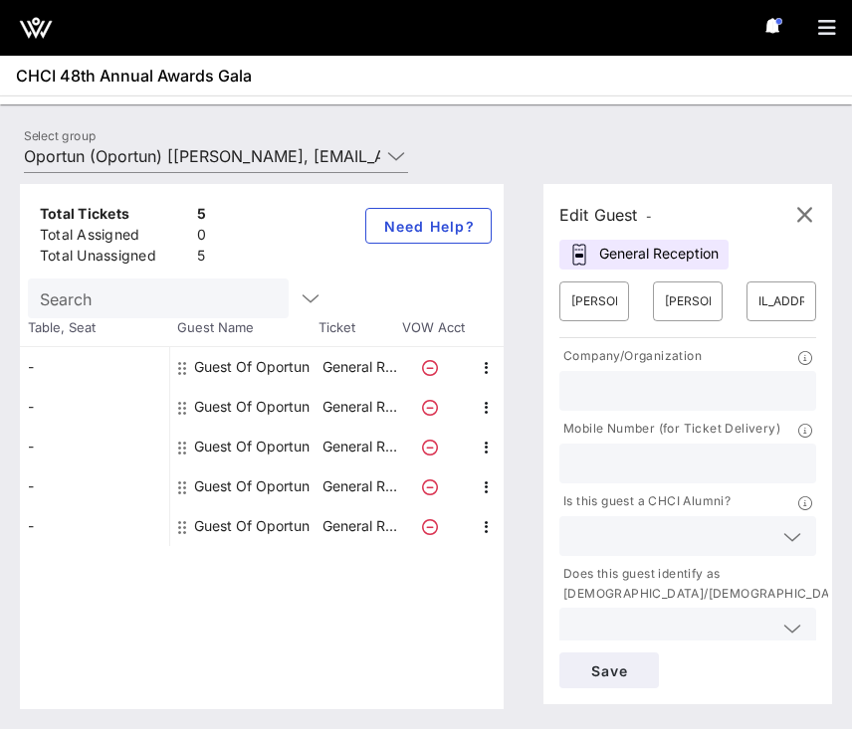
click at [649, 395] on input "text" at bounding box center [687, 391] width 233 height 26
type input "Oportun"
click at [622, 669] on span "Save" at bounding box center [609, 671] width 68 height 17
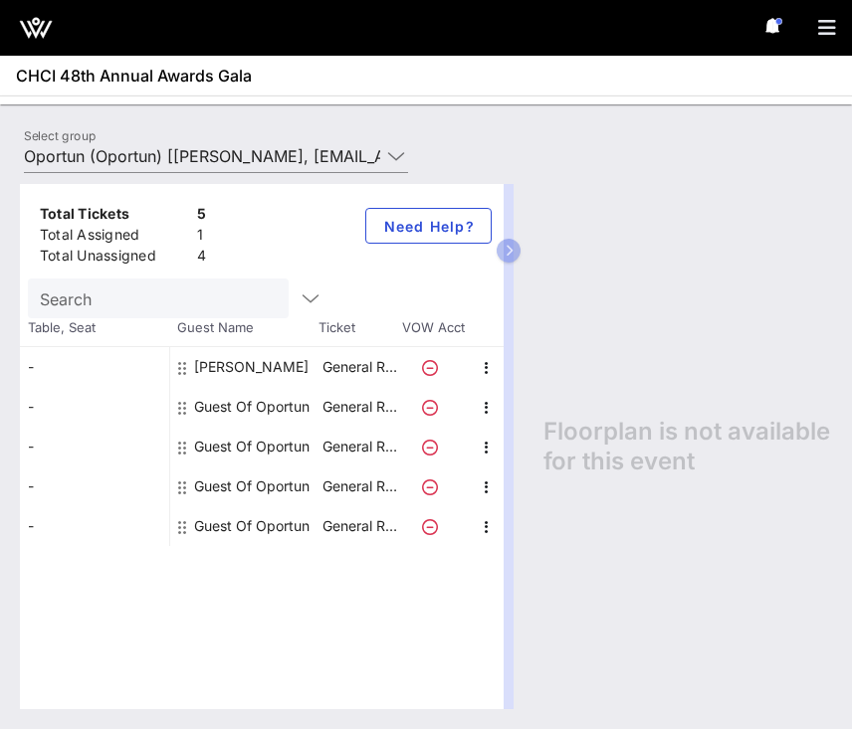
click at [283, 408] on div "Guest Of Oportun" at bounding box center [251, 407] width 115 height 40
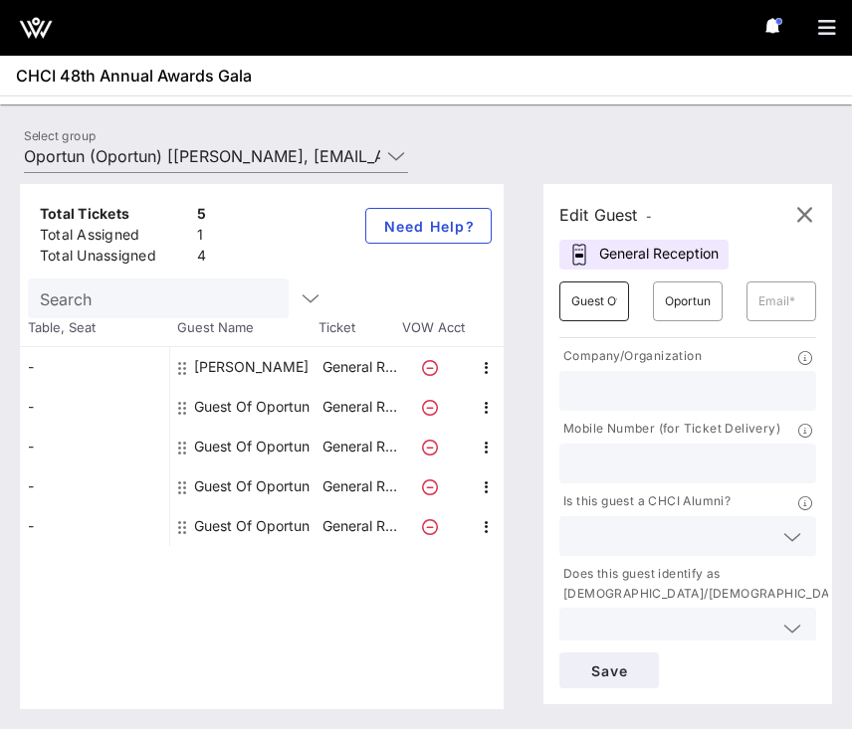
click at [590, 309] on input "Guest Of" at bounding box center [594, 302] width 46 height 32
click at [593, 302] on input "Of" at bounding box center [594, 302] width 46 height 32
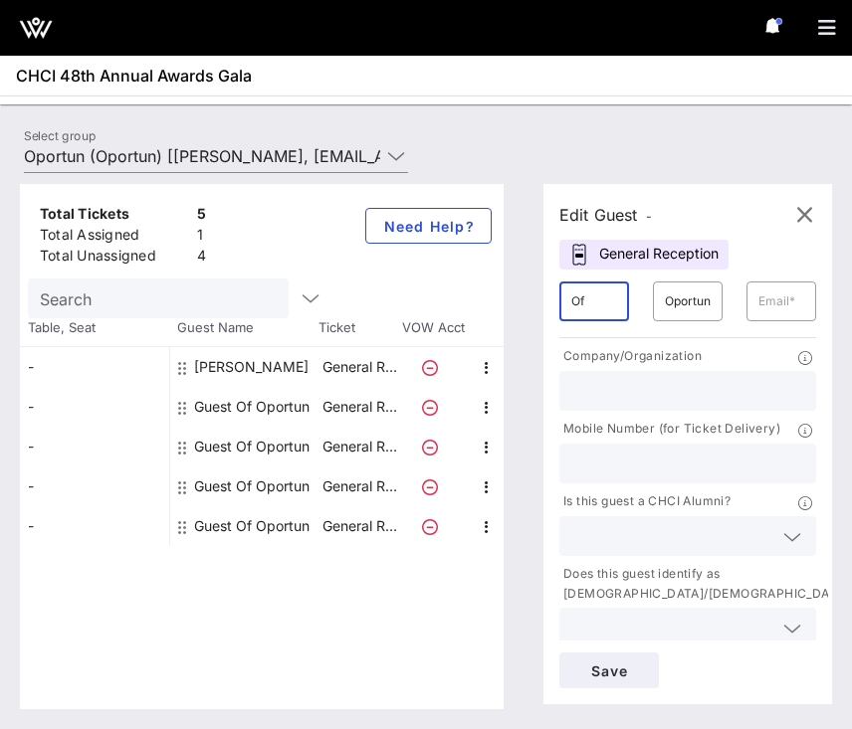
type input "O"
type input "Phil"
type input "[PERSON_NAME]"
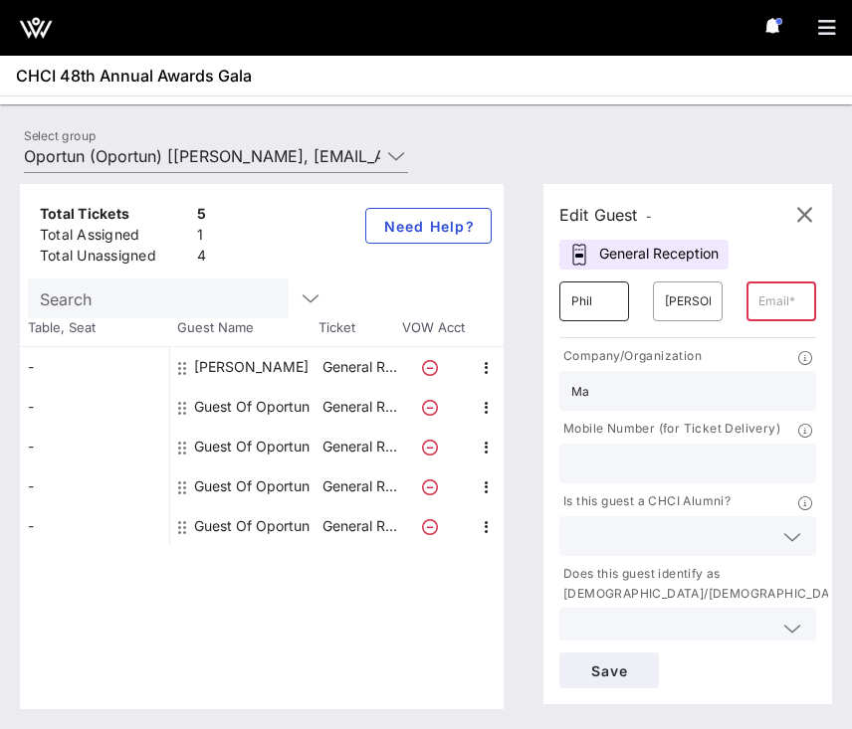
type input "M"
type input "American Fintech Council"
click at [783, 304] on input "text" at bounding box center [781, 302] width 46 height 32
paste input "[EMAIL_ADDRESS][DOMAIN_NAME]"
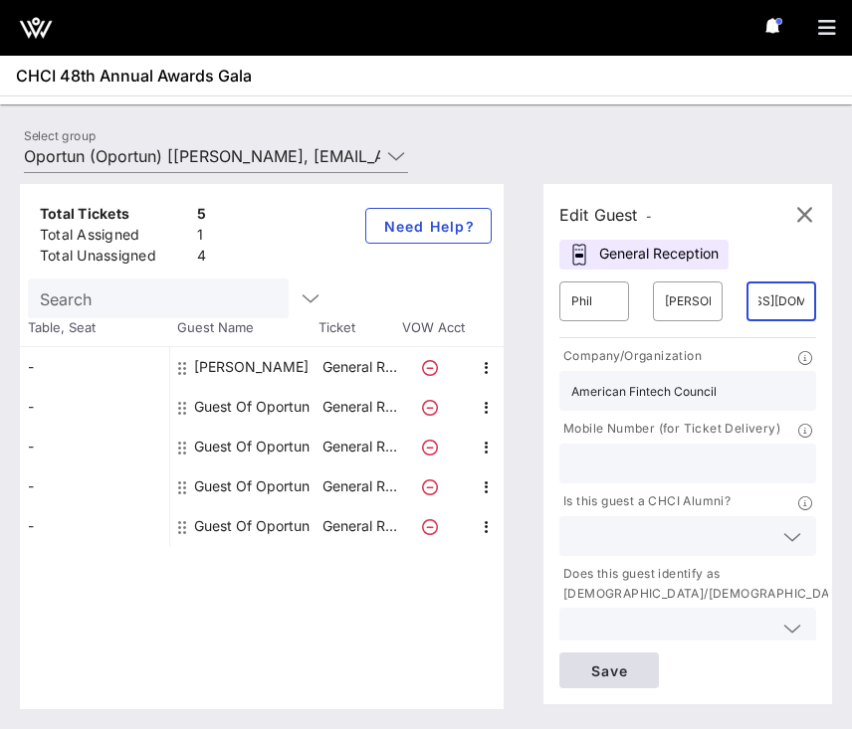
type input "[EMAIL_ADDRESS][DOMAIN_NAME]"
click at [621, 675] on span "Save" at bounding box center [609, 671] width 68 height 17
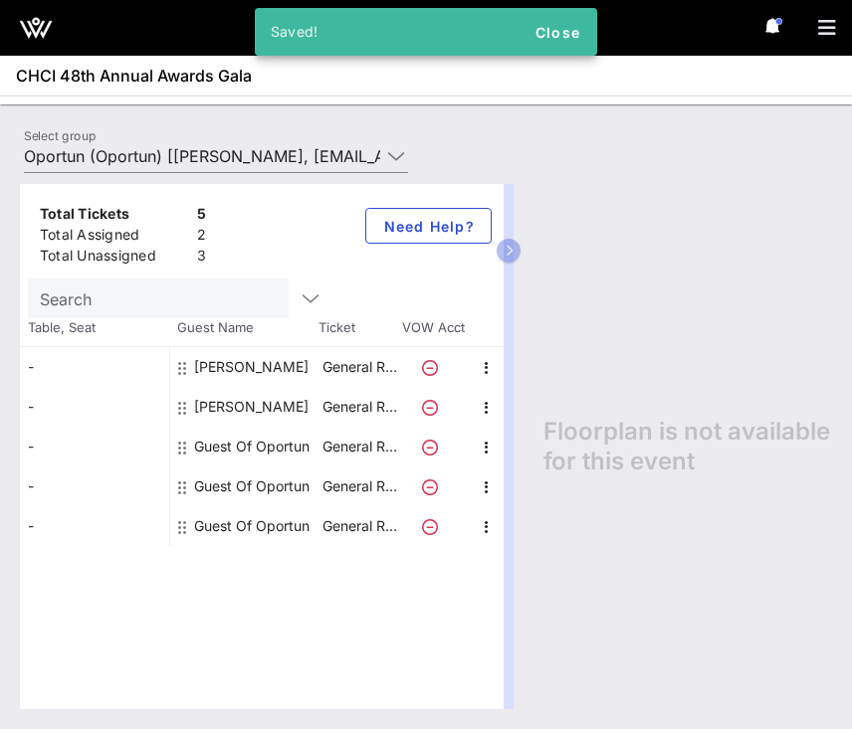
click at [250, 448] on div "Guest Of Oportun" at bounding box center [251, 447] width 115 height 40
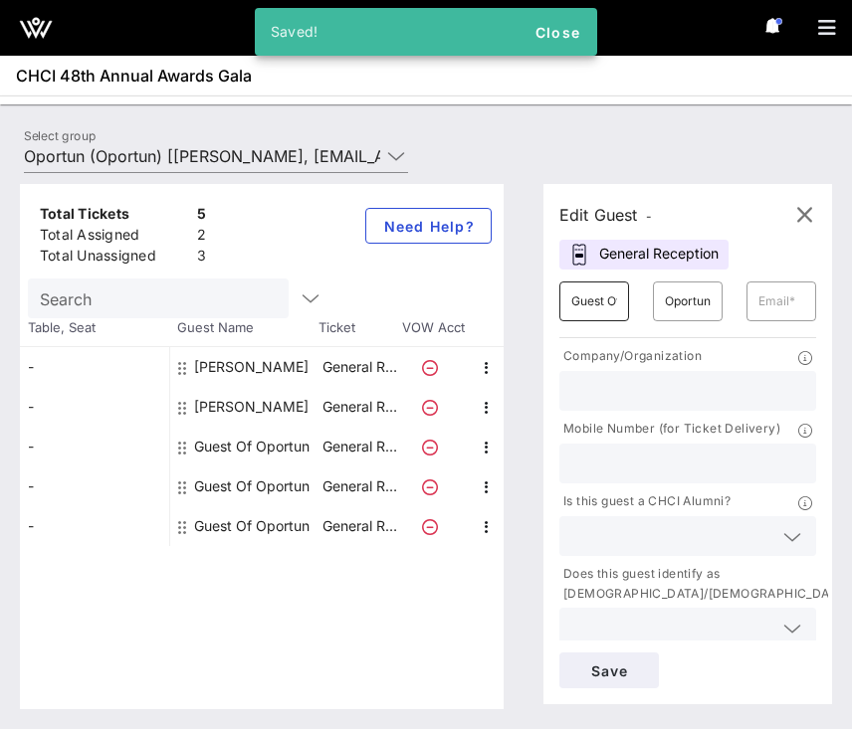
click at [589, 302] on input "Guest Of" at bounding box center [594, 302] width 46 height 32
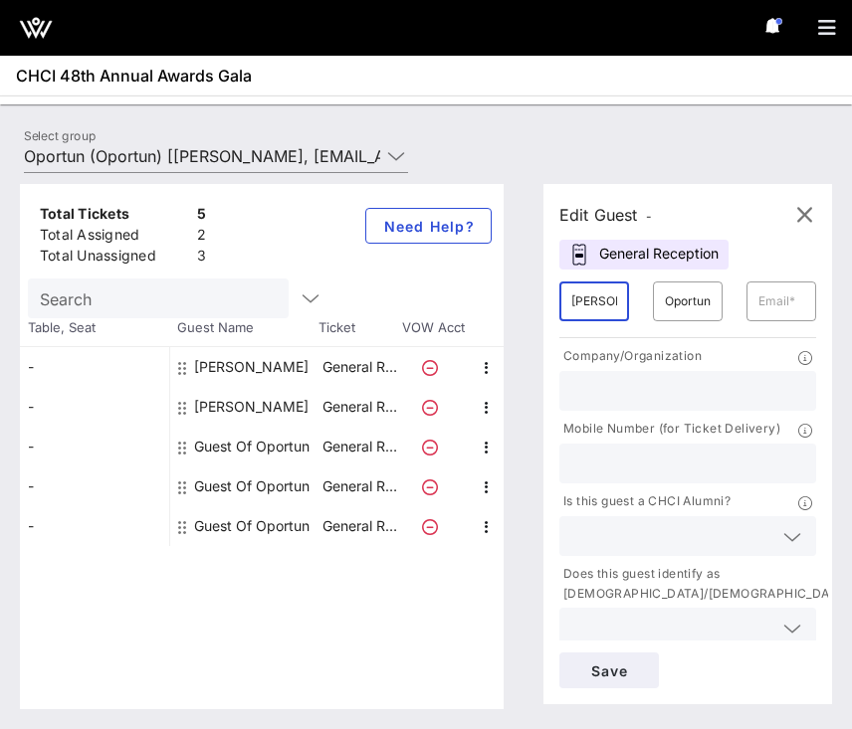
type input "[PERSON_NAME]"
paste input "[PERSON_NAME][EMAIL_ADDRESS][DOMAIN_NAME]"
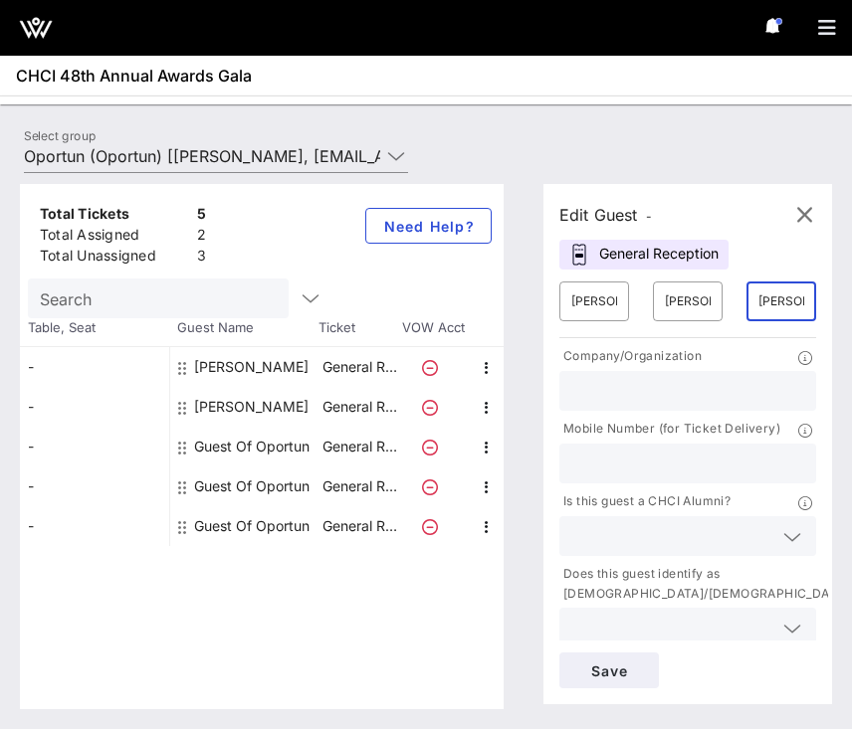
scroll to position [0, 87]
type input "[PERSON_NAME][EMAIL_ADDRESS][DOMAIN_NAME]"
click at [636, 401] on input "text" at bounding box center [687, 391] width 233 height 26
type input "F"
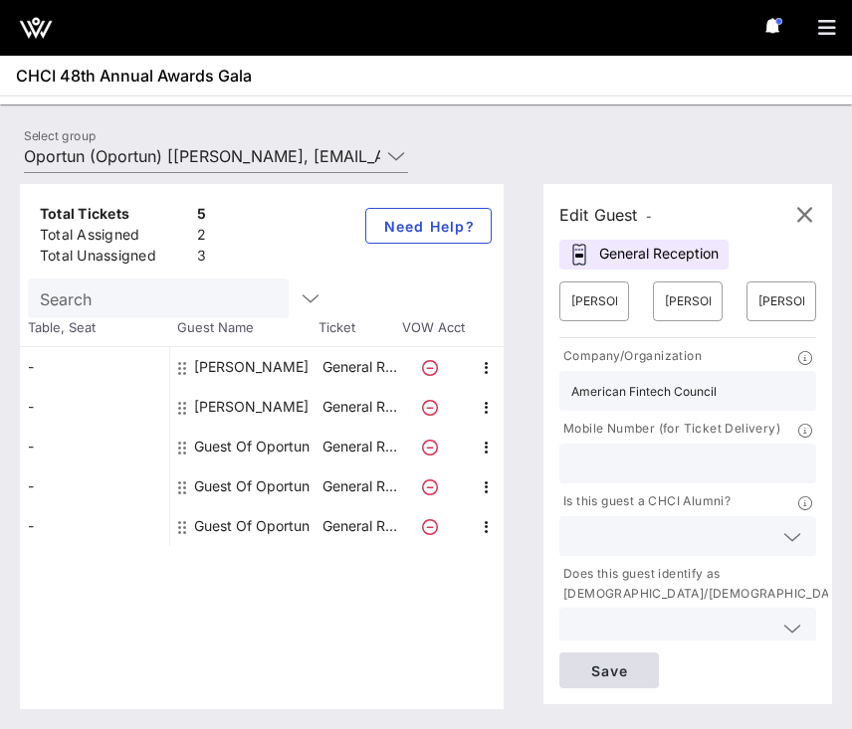
type input "American Fintech Council"
click at [615, 668] on span "Save" at bounding box center [609, 671] width 68 height 17
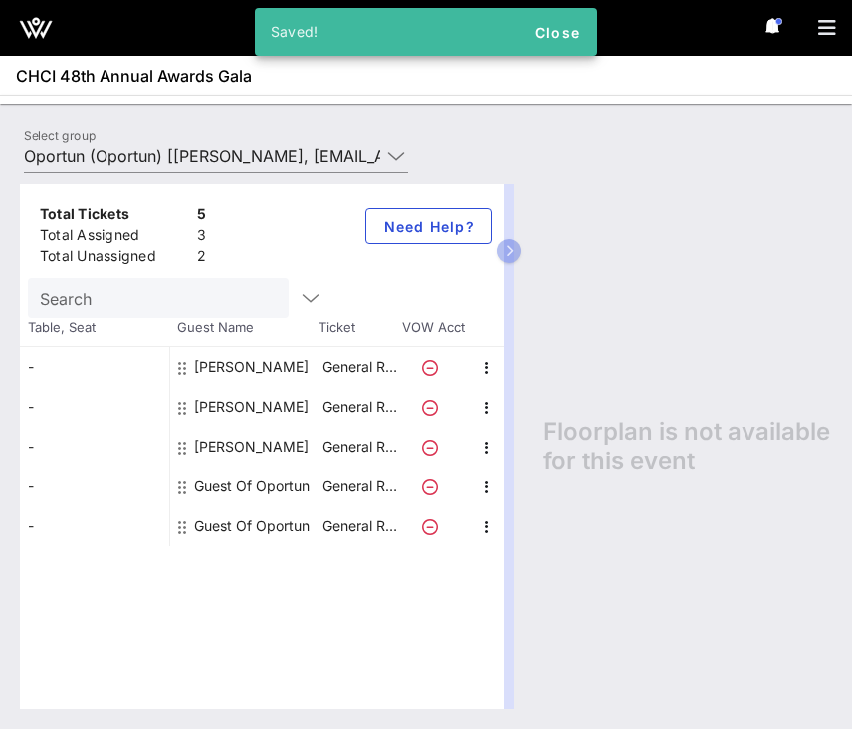
click at [247, 474] on div "Guest Of Oportun" at bounding box center [251, 487] width 115 height 40
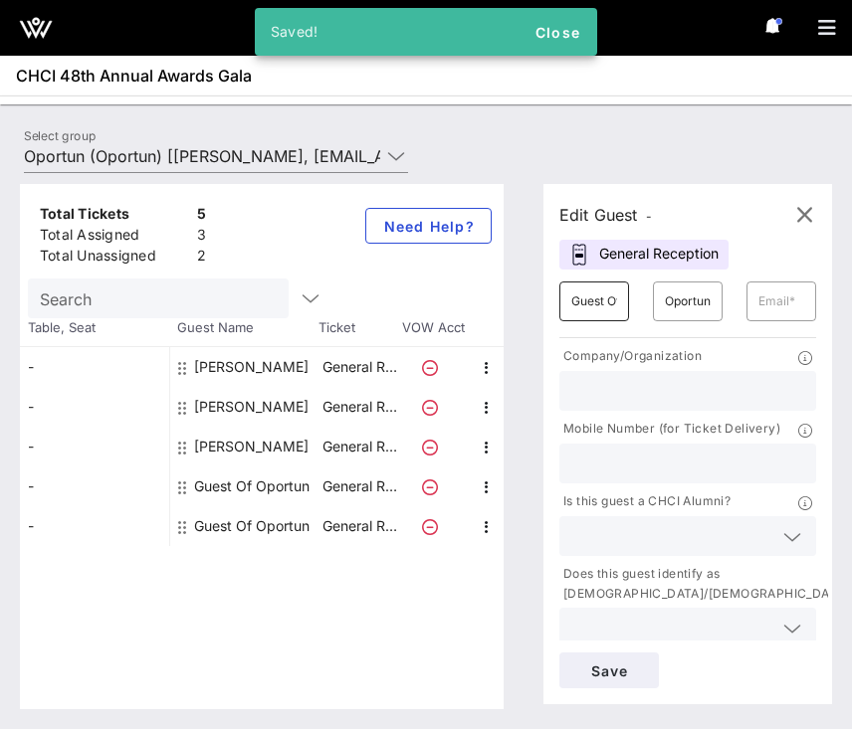
click at [574, 307] on input "Guest Of" at bounding box center [594, 302] width 46 height 32
type input "[PERSON_NAME]"
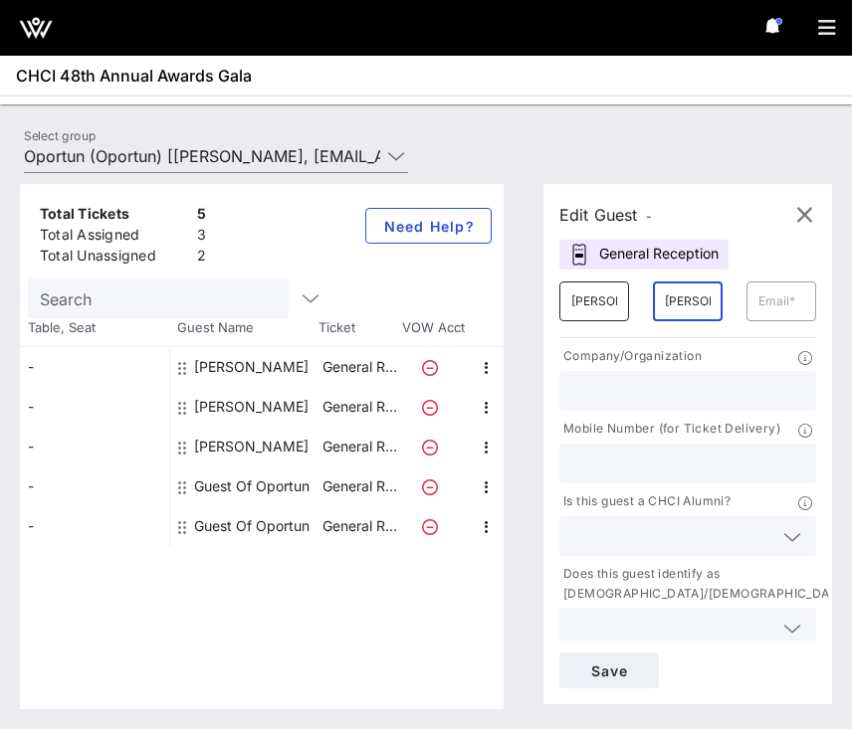
scroll to position [0, 7]
type input "[PERSON_NAME]"
type input "[EMAIL_ADDRESS][DOMAIN_NAME]"
click at [597, 368] on div "Company/Organization" at bounding box center [687, 358] width 257 height 25
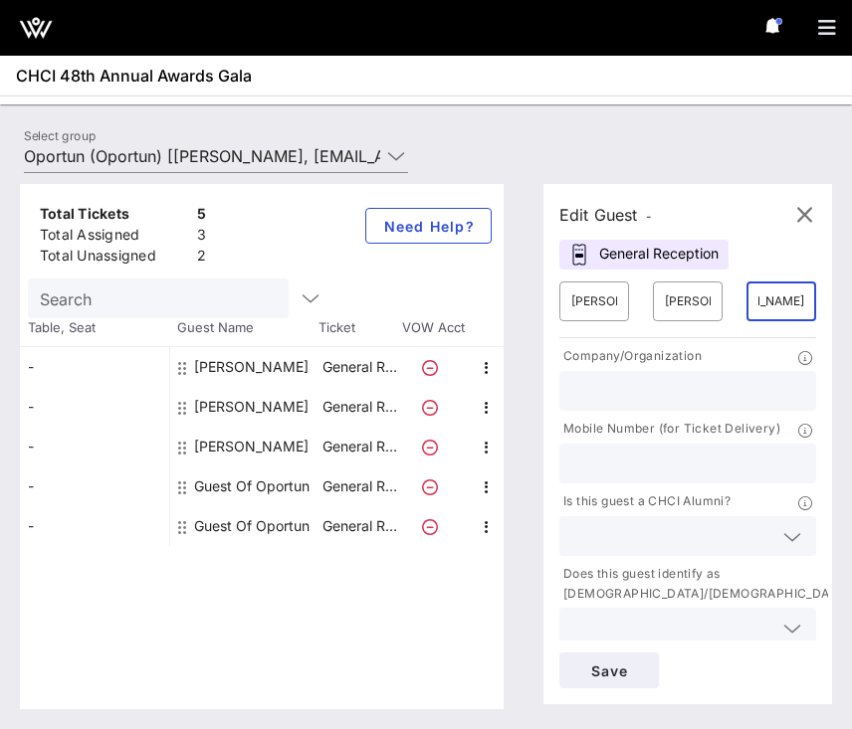
scroll to position [0, 0]
click at [588, 391] on input "text" at bounding box center [687, 391] width 233 height 26
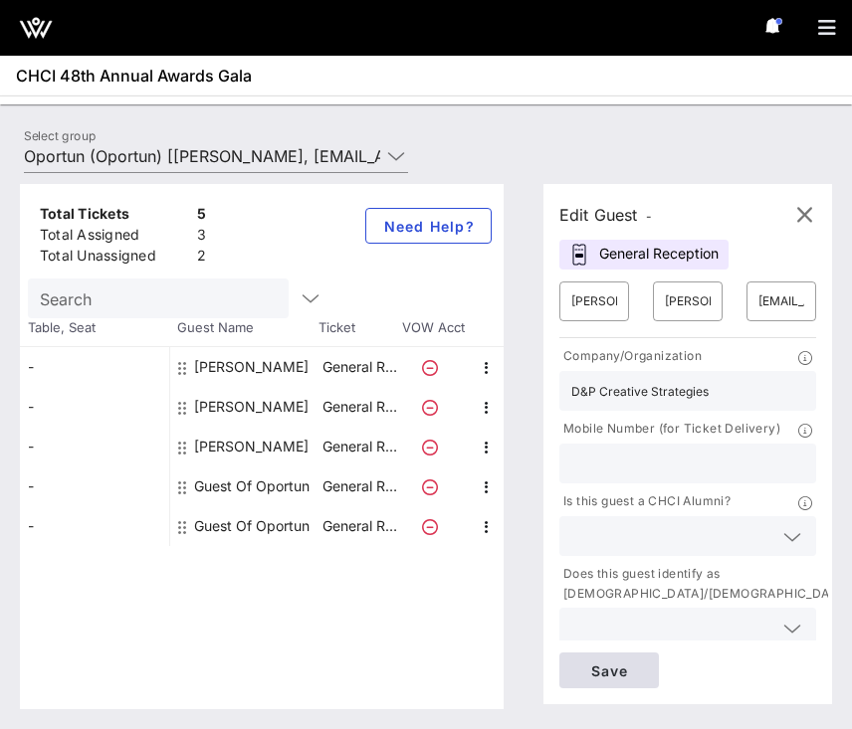
type input "D&P Creative Strategies"
click at [595, 666] on span "Save" at bounding box center [609, 671] width 68 height 17
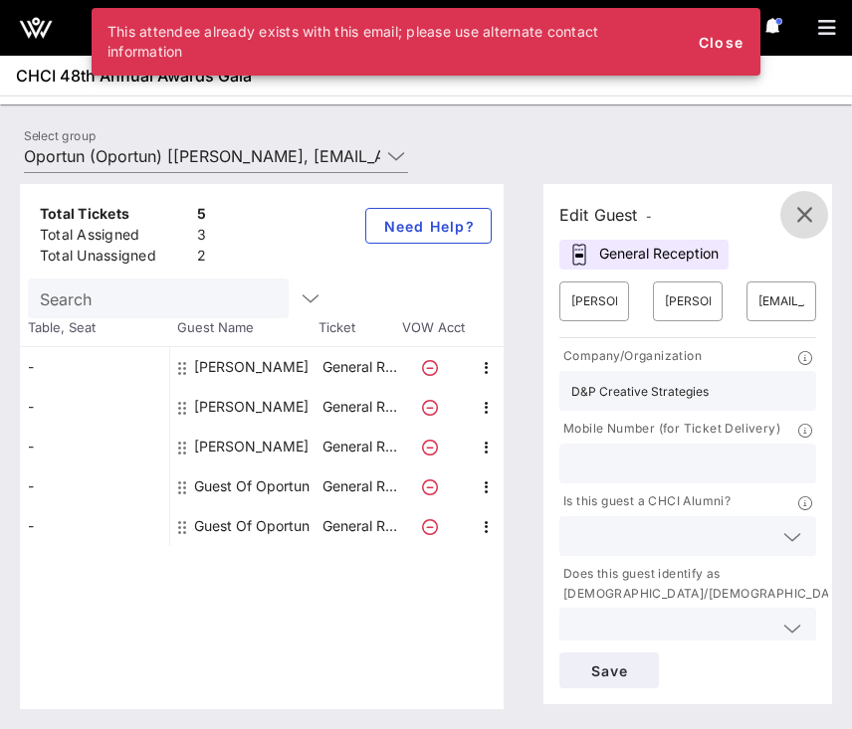
click at [790, 221] on span "button" at bounding box center [804, 215] width 48 height 24
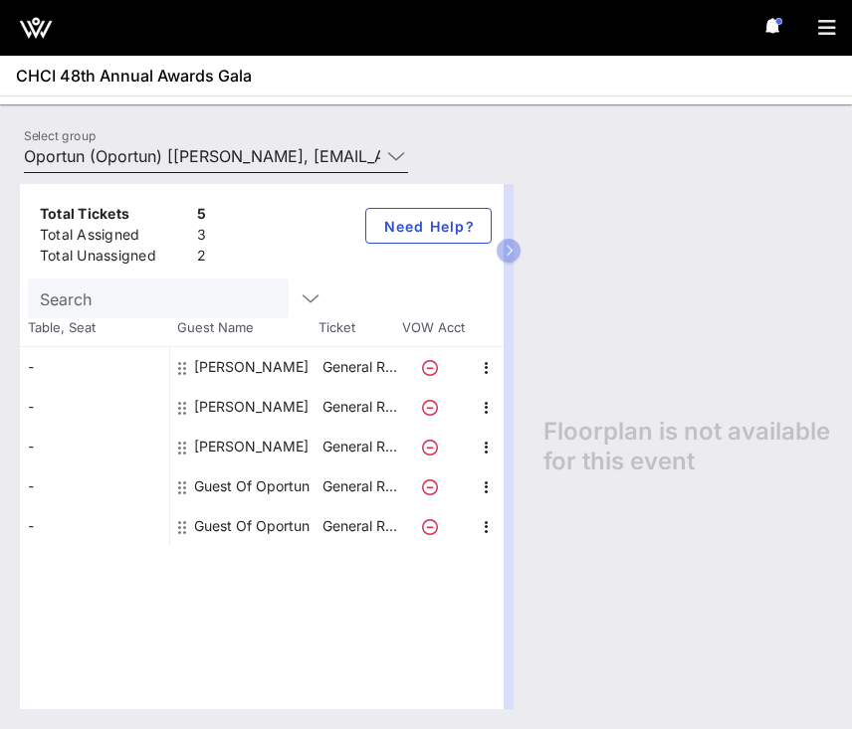
click at [319, 158] on input "Oportun (Oportun) [[PERSON_NAME], [EMAIL_ADDRESS][DOMAIN_NAME]]" at bounding box center [202, 156] width 356 height 32
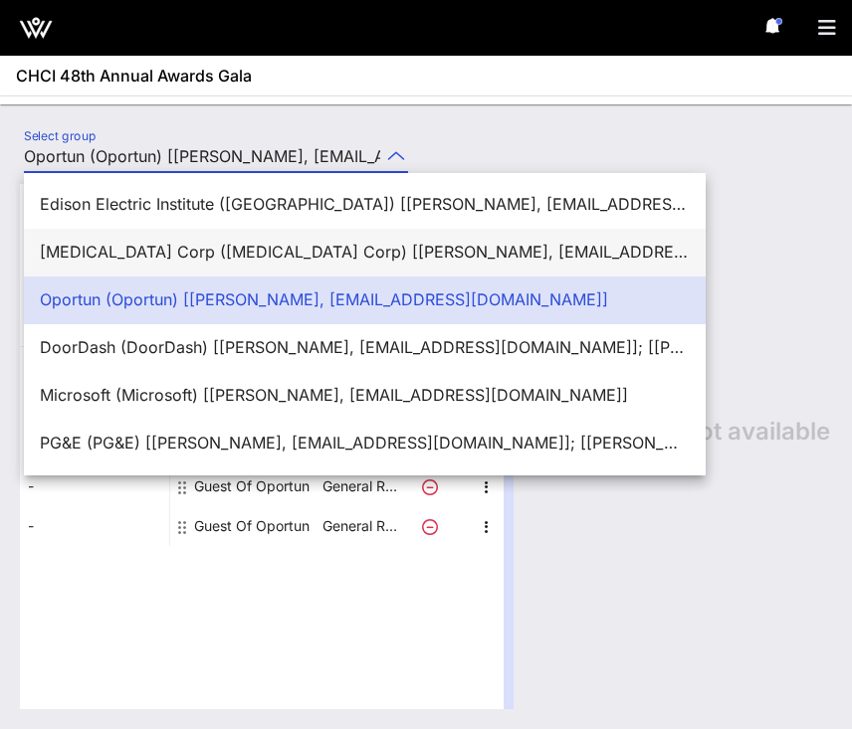
click at [178, 231] on div "[MEDICAL_DATA] Corp ([MEDICAL_DATA] Corp) [[PERSON_NAME], [EMAIL_ADDRESS][DOMAI…" at bounding box center [365, 252] width 650 height 43
type input "[MEDICAL_DATA] Corp ([MEDICAL_DATA] Corp) [[PERSON_NAME], [EMAIL_ADDRESS][DOMAI…"
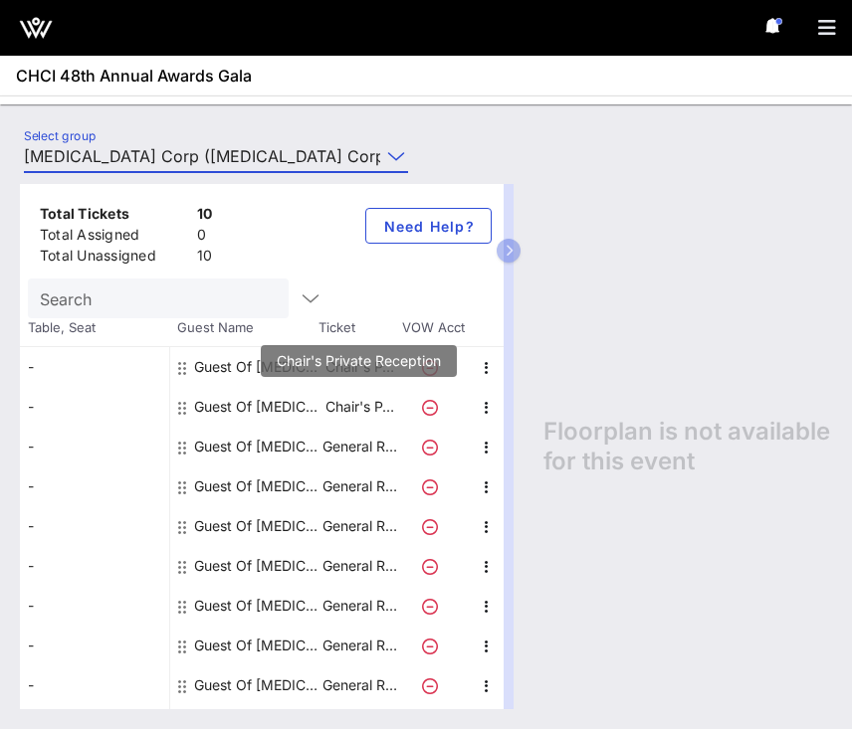
scroll to position [35, 0]
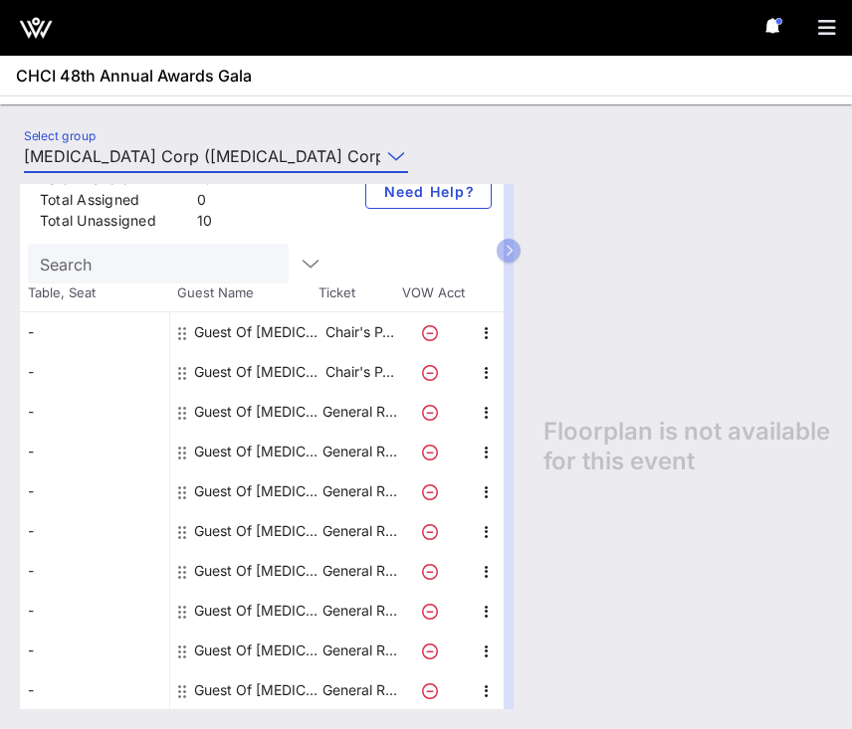
click at [271, 342] on div "Guest Of [MEDICAL_DATA] Corp" at bounding box center [256, 332] width 125 height 40
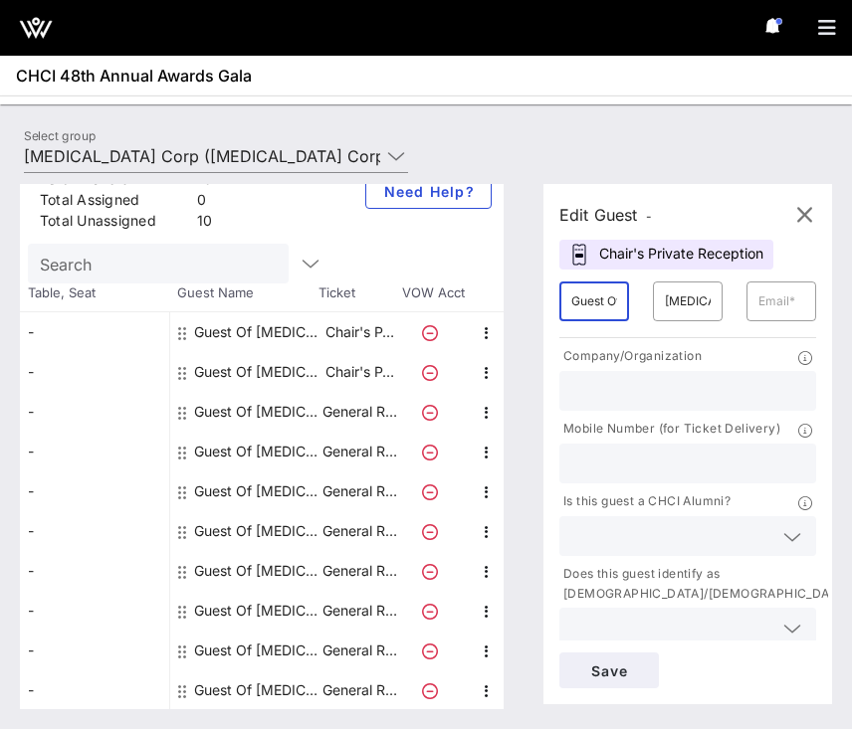
click at [590, 306] on input "Guest Of" at bounding box center [594, 302] width 46 height 32
type input "[PERSON_NAME]"
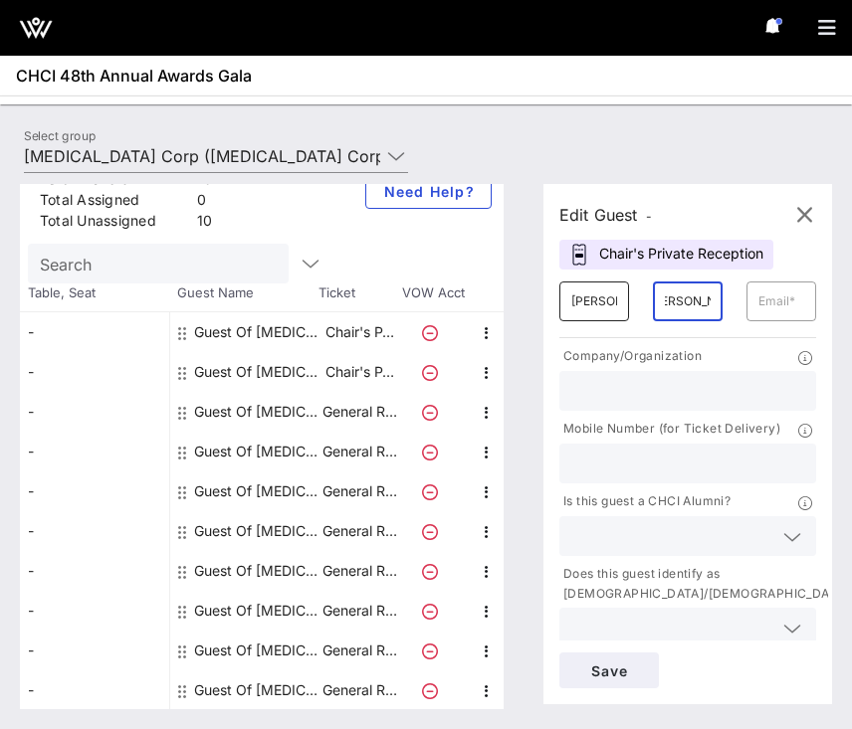
type input "[PERSON_NAME]"
paste input "[PERSON_NAME][EMAIL_ADDRESS][DOMAIN_NAME]"
type input "[PERSON_NAME][EMAIL_ADDRESS][DOMAIN_NAME]"
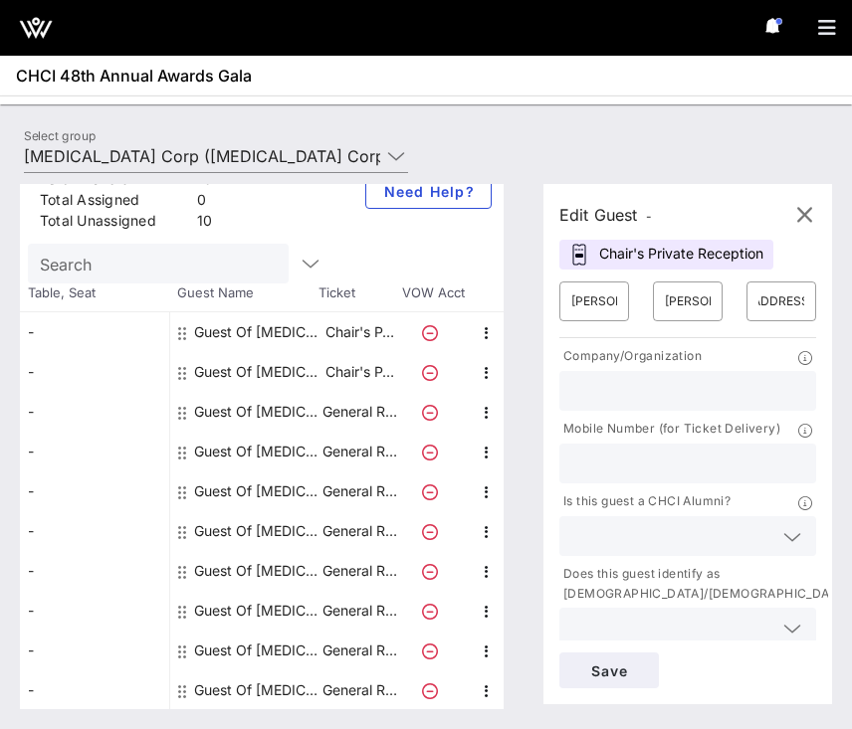
click at [658, 389] on input "text" at bounding box center [687, 391] width 233 height 26
type input "[MEDICAL_DATA]"
click at [600, 651] on div "Save" at bounding box center [687, 671] width 281 height 60
click at [605, 669] on span "Save" at bounding box center [609, 671] width 68 height 17
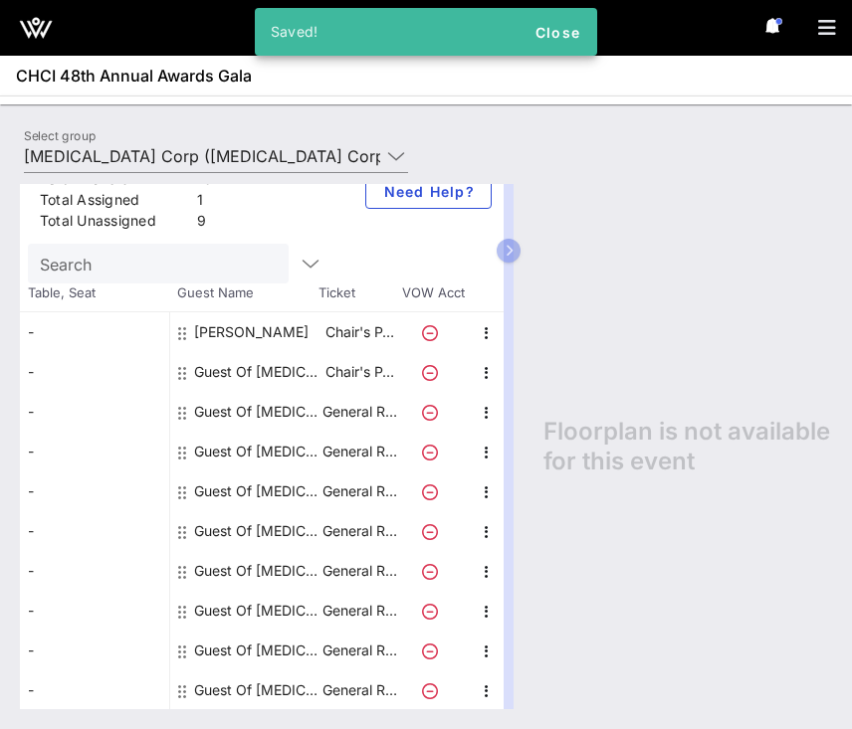
click at [225, 373] on div "Guest Of [MEDICAL_DATA] Corp" at bounding box center [256, 372] width 125 height 40
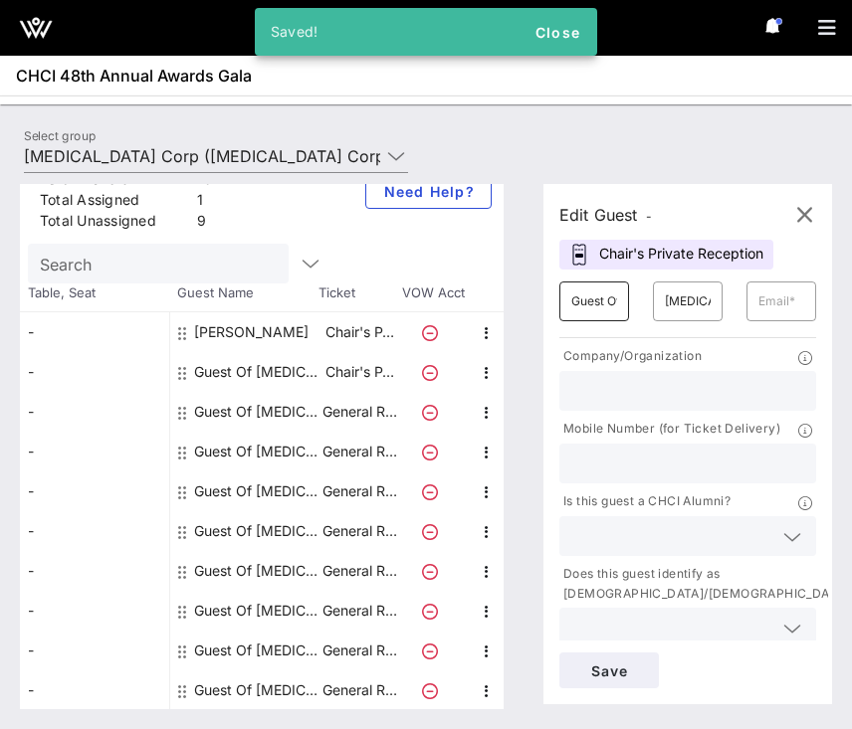
click at [581, 305] on input "Guest Of" at bounding box center [594, 302] width 46 height 32
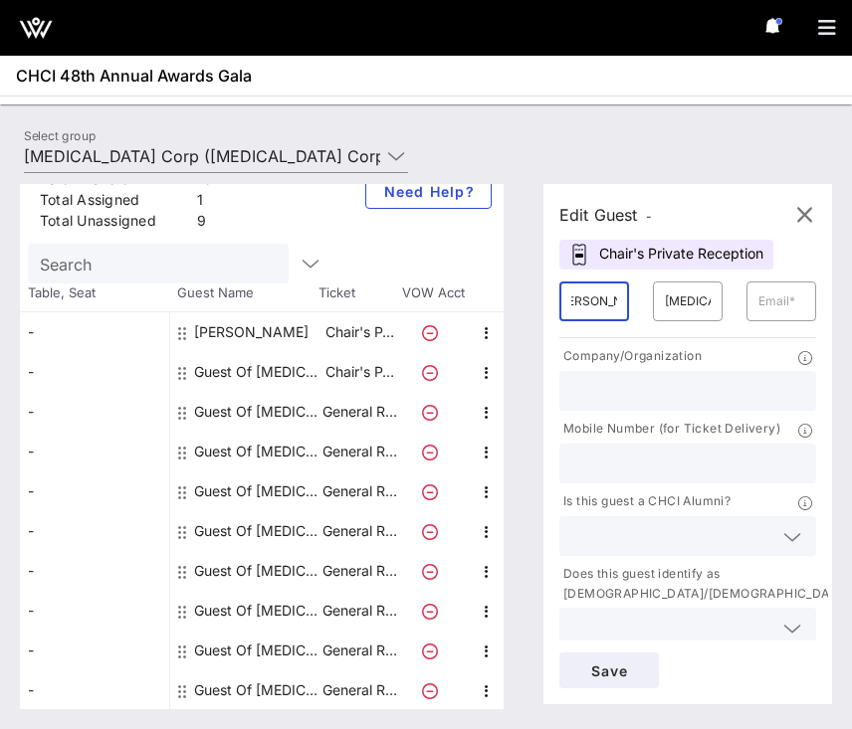
type input "[PERSON_NAME]"
paste input "[PERSON_NAME][EMAIL_ADDRESS][PERSON_NAME][DOMAIN_NAME]"
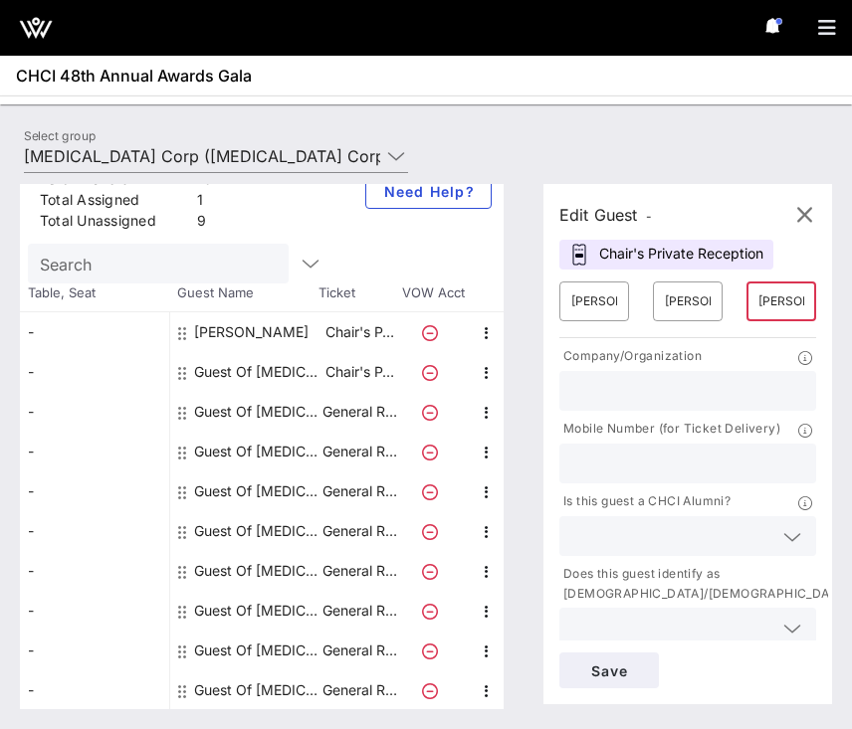
scroll to position [0, 168]
type input "[PERSON_NAME][EMAIL_ADDRESS][PERSON_NAME][DOMAIN_NAME]"
click at [618, 409] on div at bounding box center [687, 391] width 233 height 40
type input "[MEDICAL_DATA]"
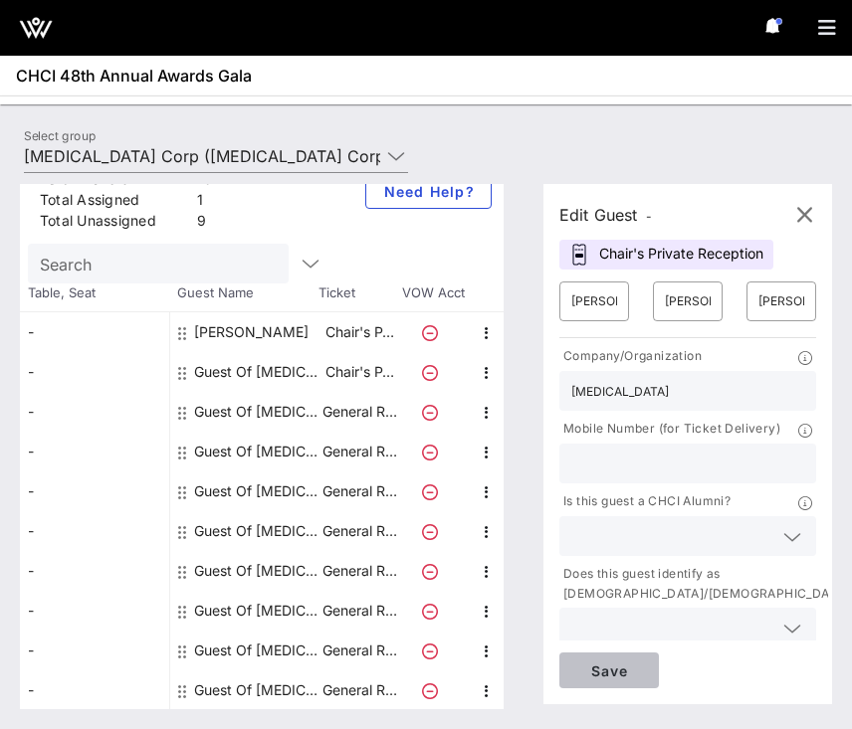
click at [623, 671] on span "Save" at bounding box center [609, 671] width 68 height 17
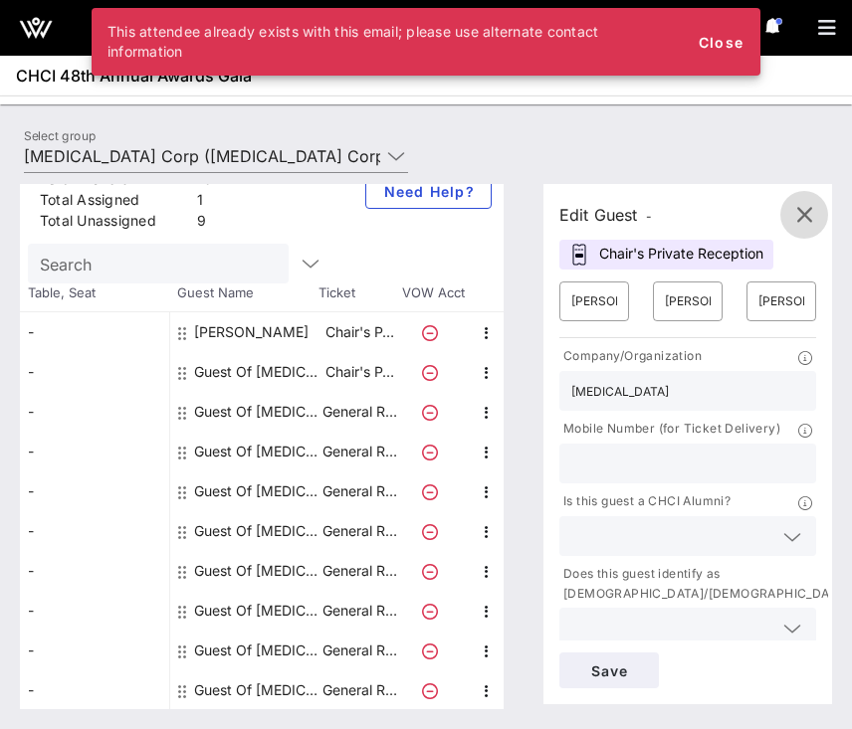
click at [801, 215] on icon "button" at bounding box center [804, 215] width 24 height 24
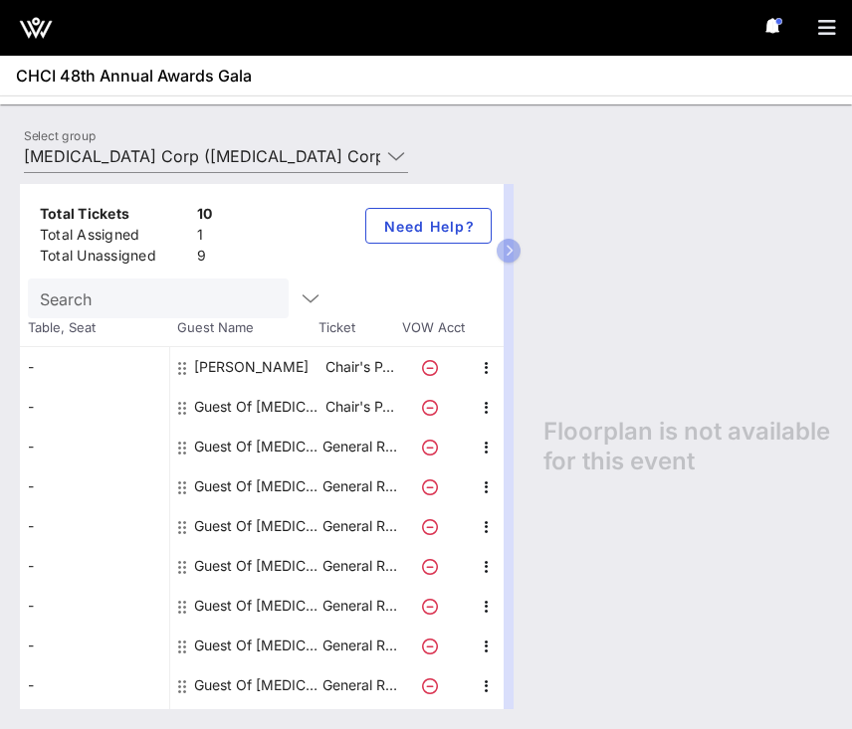
click at [237, 409] on div "Guest Of [MEDICAL_DATA] Corp" at bounding box center [256, 407] width 125 height 40
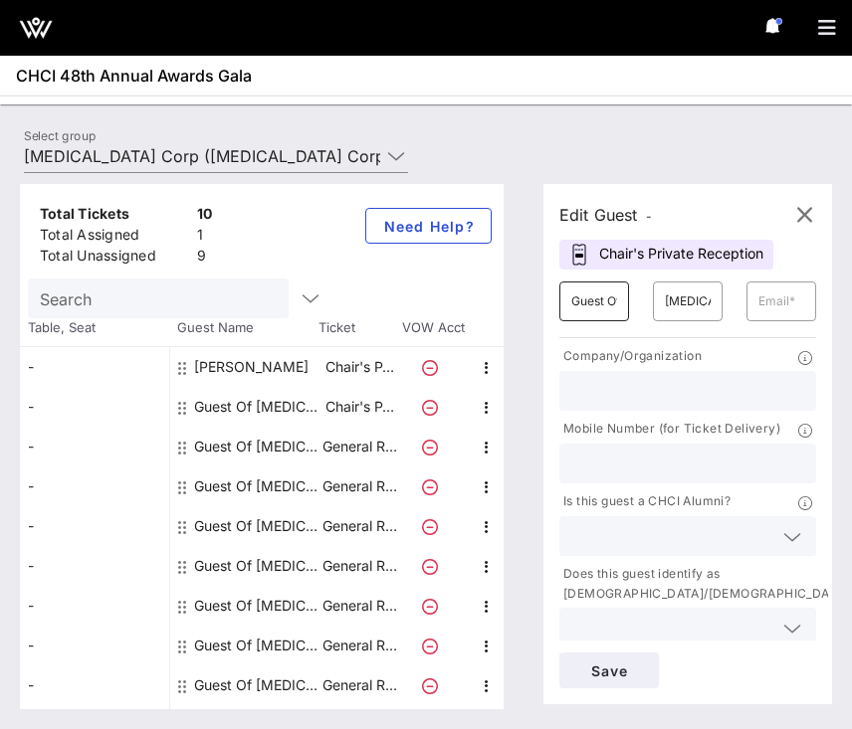
click at [588, 311] on input "Guest Of" at bounding box center [594, 302] width 46 height 32
type input "[PERSON_NAME]"
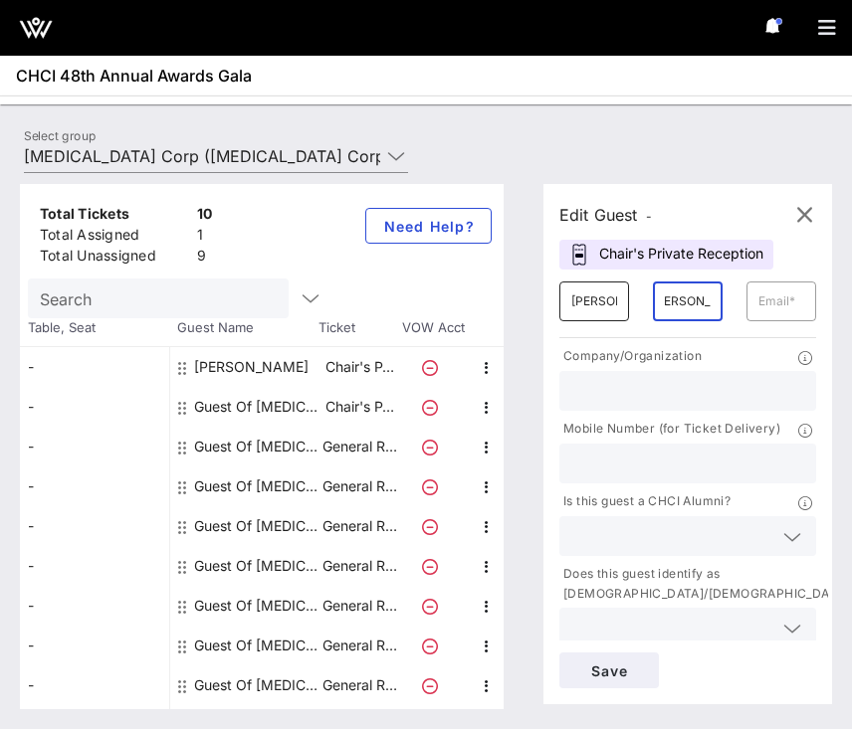
type input "[PERSON_NAME]"
click at [577, 395] on input "text" at bounding box center [687, 391] width 233 height 26
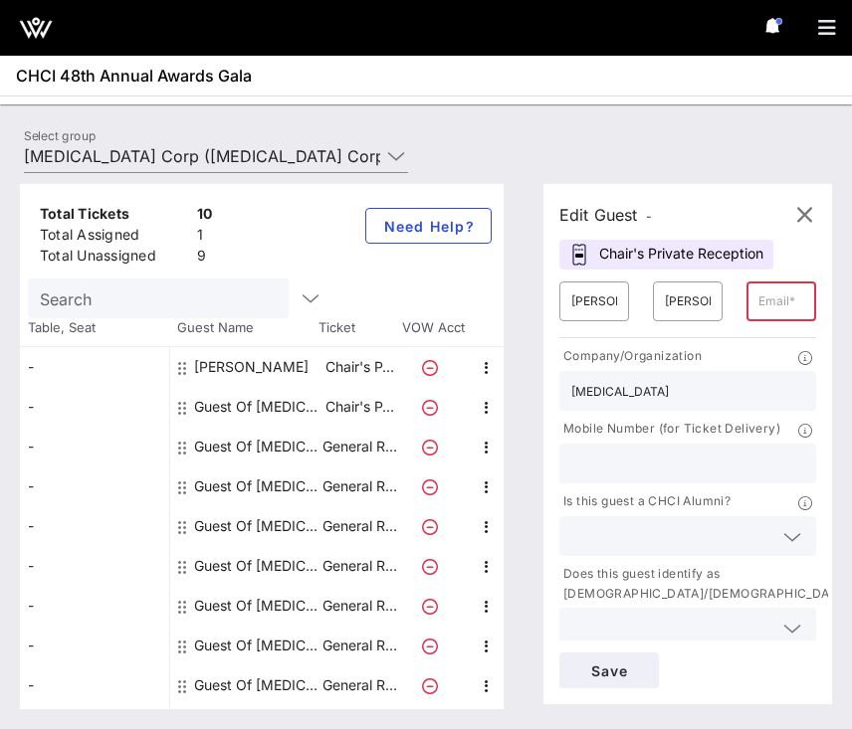
type input "[MEDICAL_DATA]"
click at [778, 298] on input "text" at bounding box center [781, 302] width 46 height 32
click at [749, 314] on div "​" at bounding box center [781, 302] width 70 height 40
paste input "[EMAIL_ADDRESS][DOMAIN_NAME]"
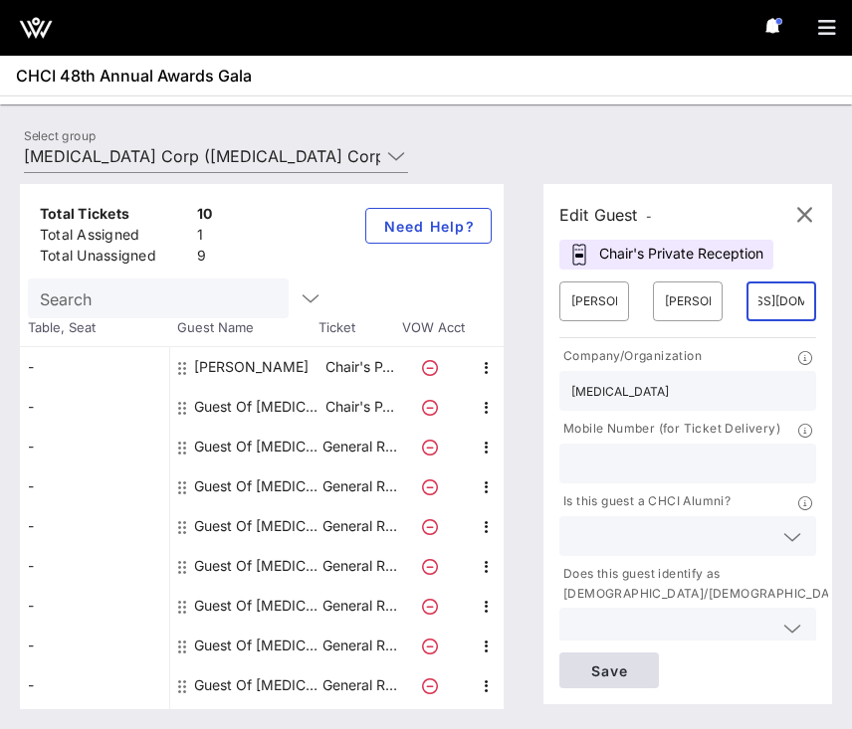
type input "[EMAIL_ADDRESS][DOMAIN_NAME]"
click at [623, 668] on span "Save" at bounding box center [609, 671] width 68 height 17
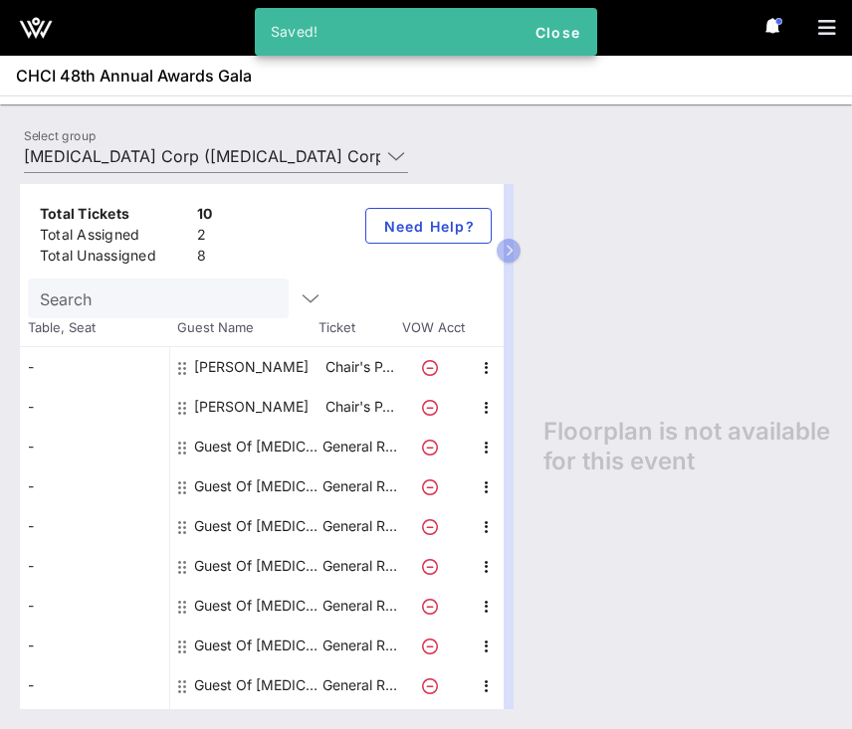
click at [267, 447] on div "Guest Of [MEDICAL_DATA] Corp" at bounding box center [256, 447] width 125 height 40
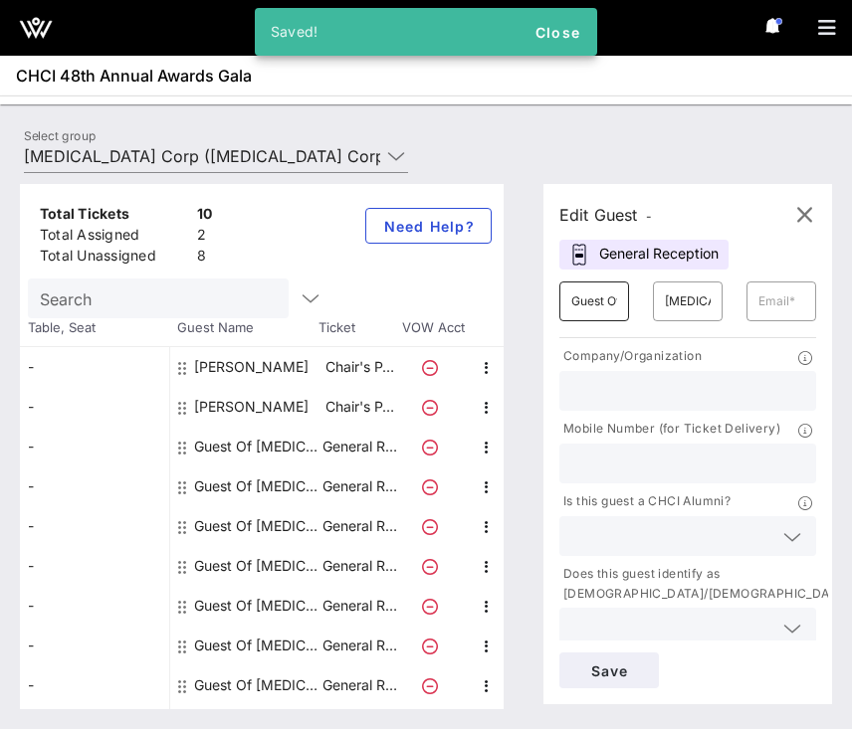
click at [603, 296] on input "Guest Of" at bounding box center [594, 302] width 46 height 32
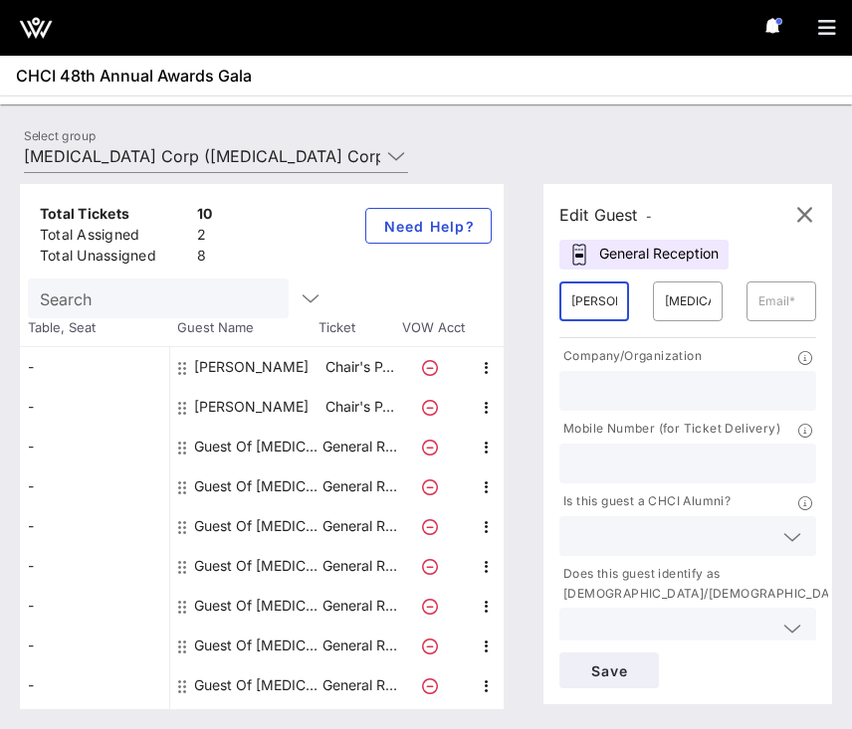
type input "[PERSON_NAME]"
paste input "[EMAIL_ADDRESS][DOMAIN_NAME]"
type input "[EMAIL_ADDRESS][DOMAIN_NAME]"
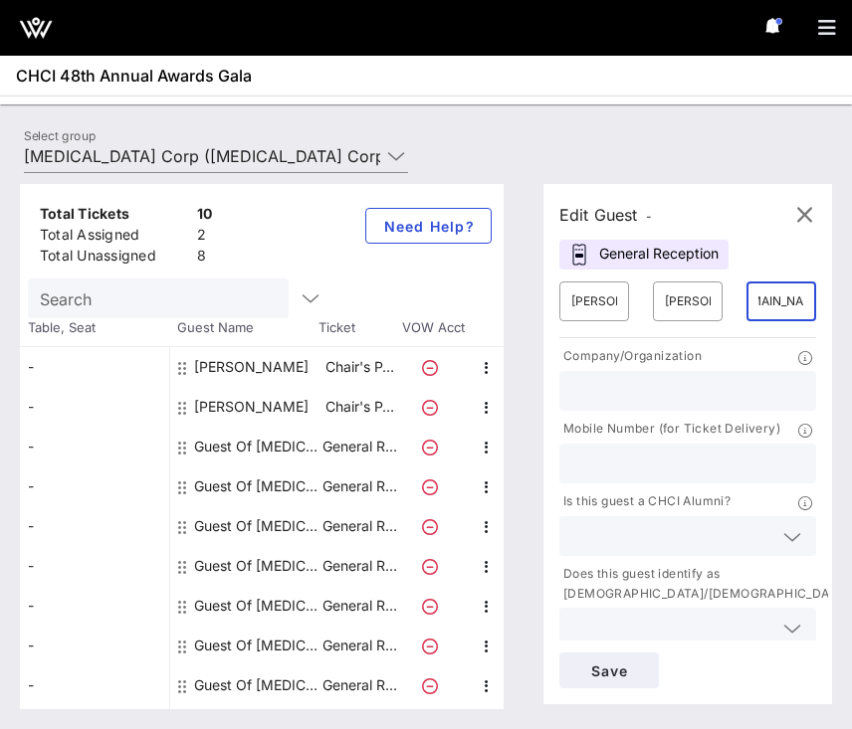
click at [671, 390] on input "text" at bounding box center [687, 391] width 233 height 26
type input "[MEDICAL_DATA]"
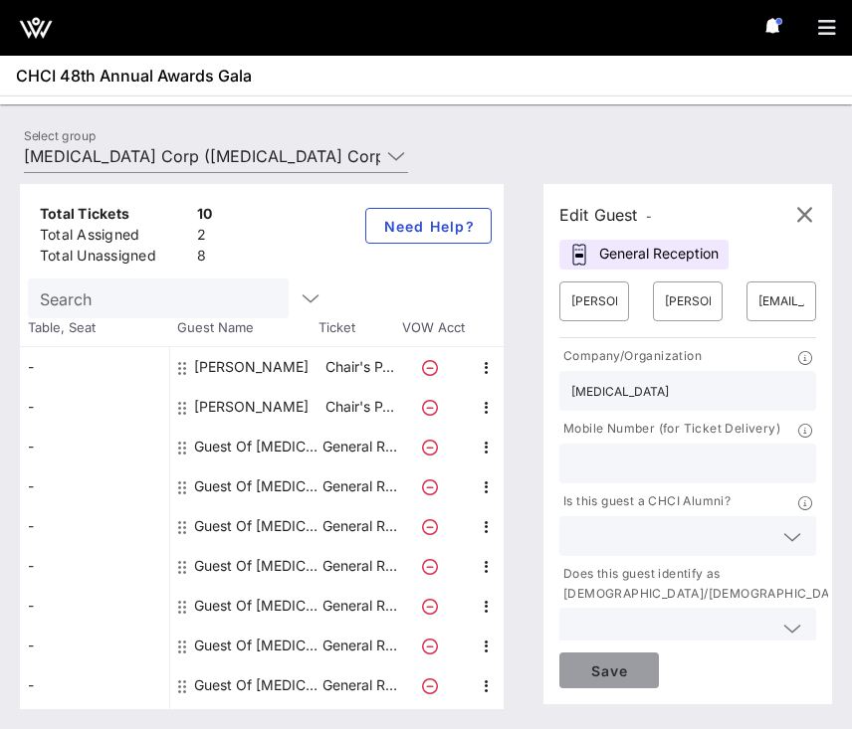
click at [605, 663] on span "Save" at bounding box center [609, 671] width 68 height 17
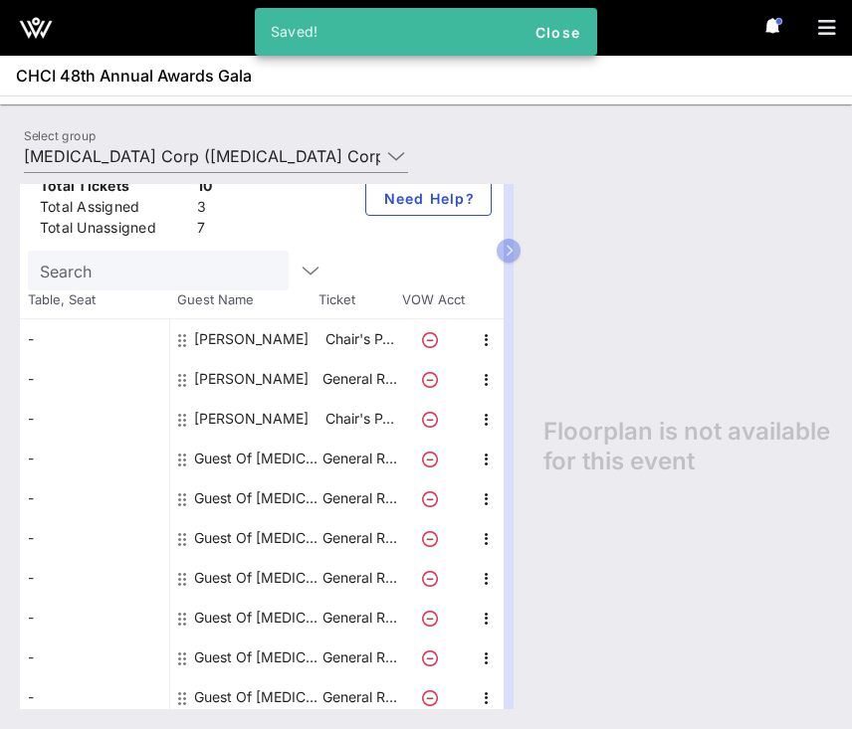
scroll to position [35, 0]
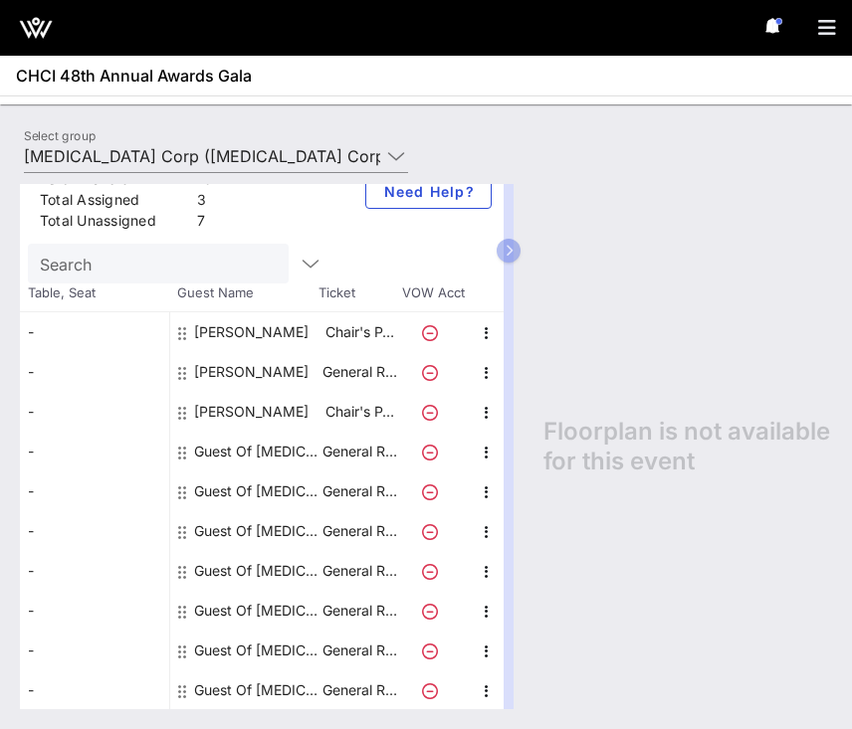
click at [260, 415] on div "[PERSON_NAME]" at bounding box center [251, 412] width 114 height 40
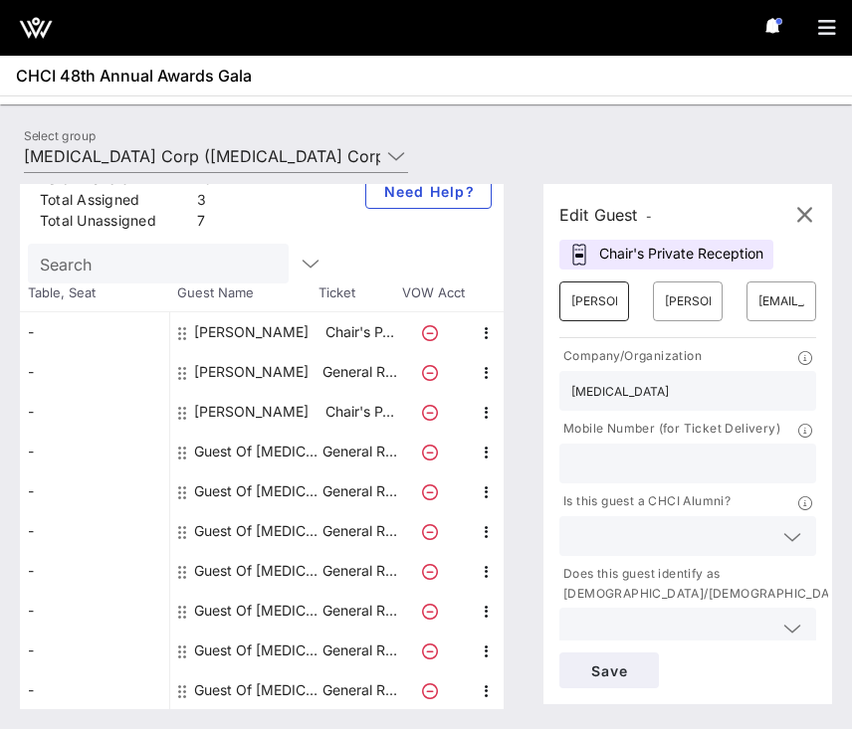
click at [600, 300] on input "[PERSON_NAME]" at bounding box center [594, 302] width 46 height 32
click at [594, 312] on input "[PERSON_NAME]" at bounding box center [594, 302] width 46 height 32
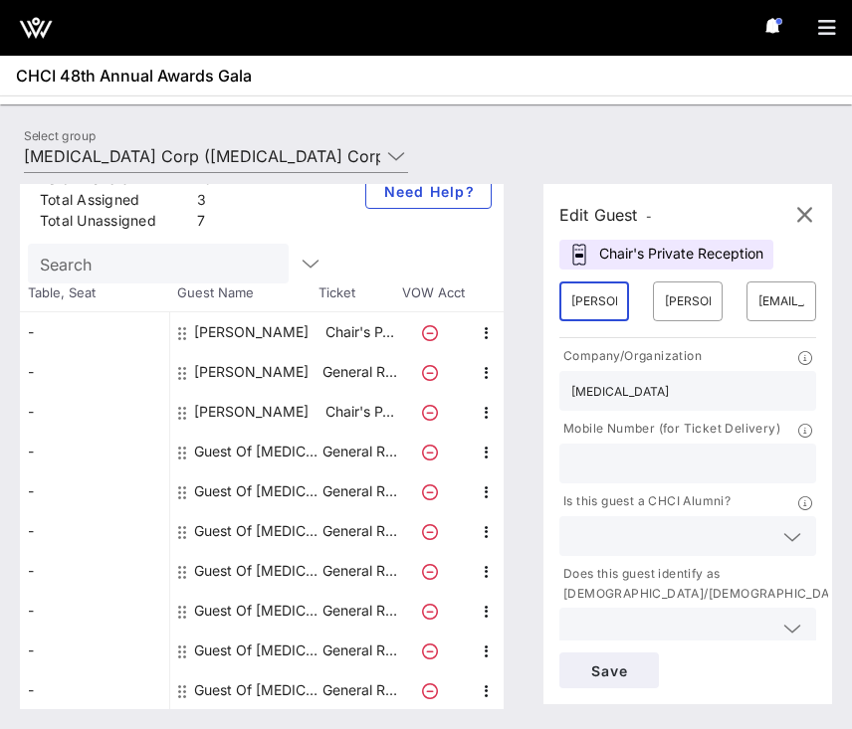
click at [594, 312] on input "[PERSON_NAME]" at bounding box center [594, 302] width 46 height 32
type input "Guest of"
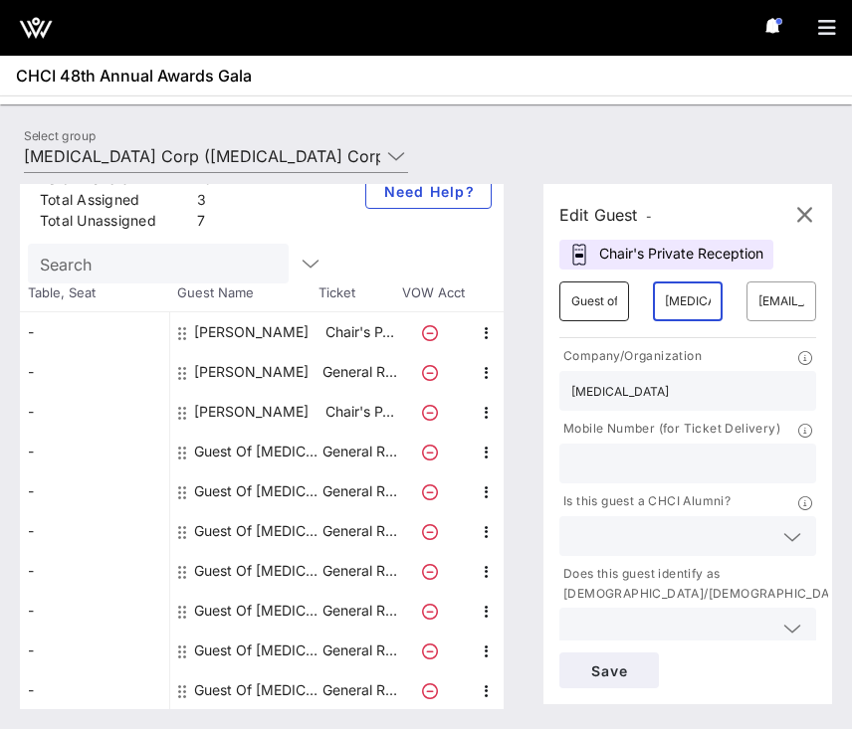
type input "[MEDICAL_DATA]"
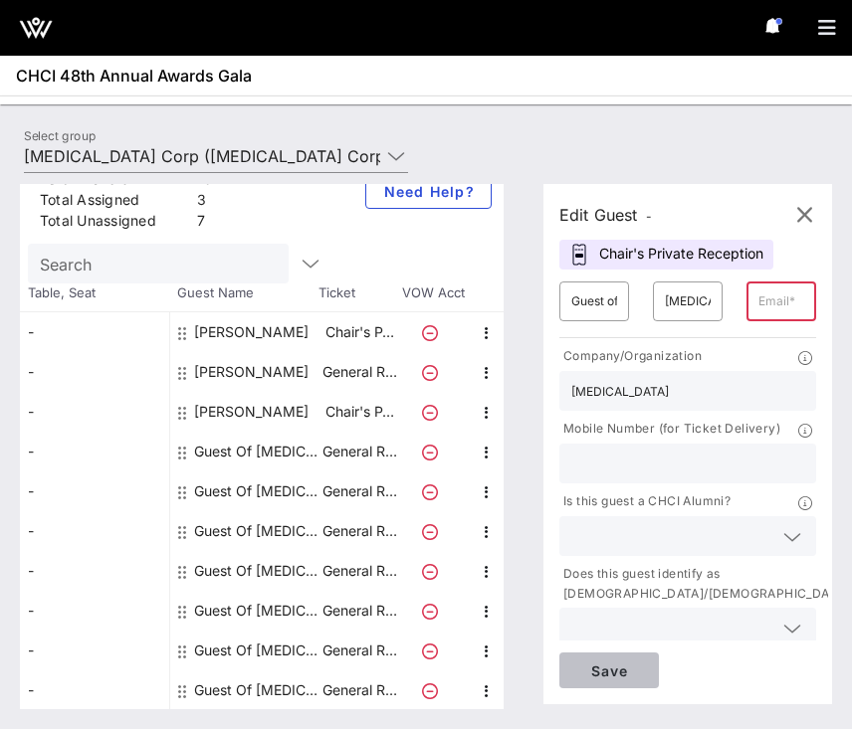
click at [578, 673] on span "Save" at bounding box center [609, 671] width 68 height 17
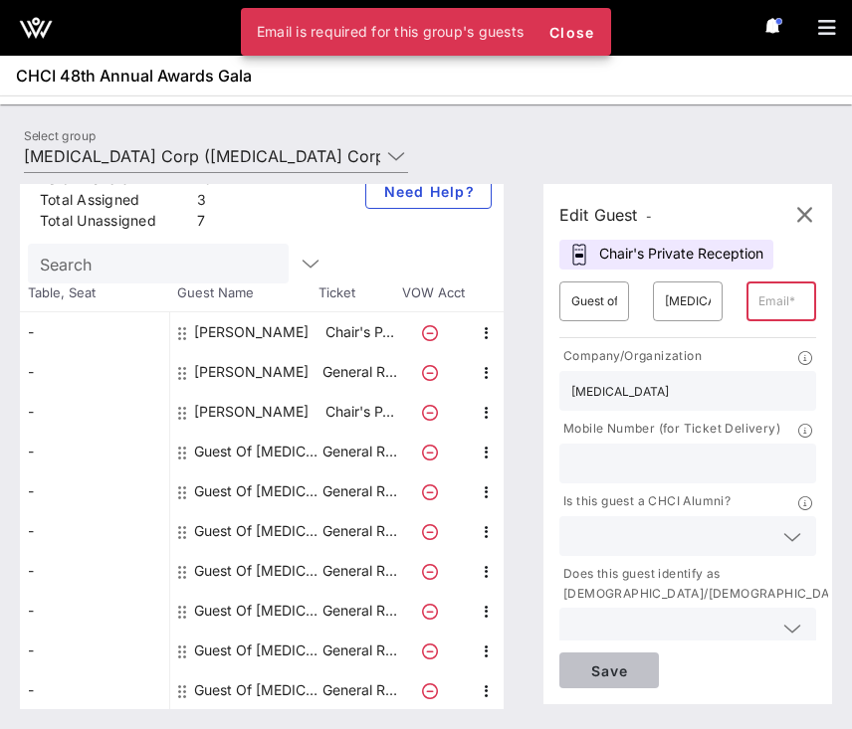
click at [598, 653] on button "Save" at bounding box center [608, 671] width 99 height 36
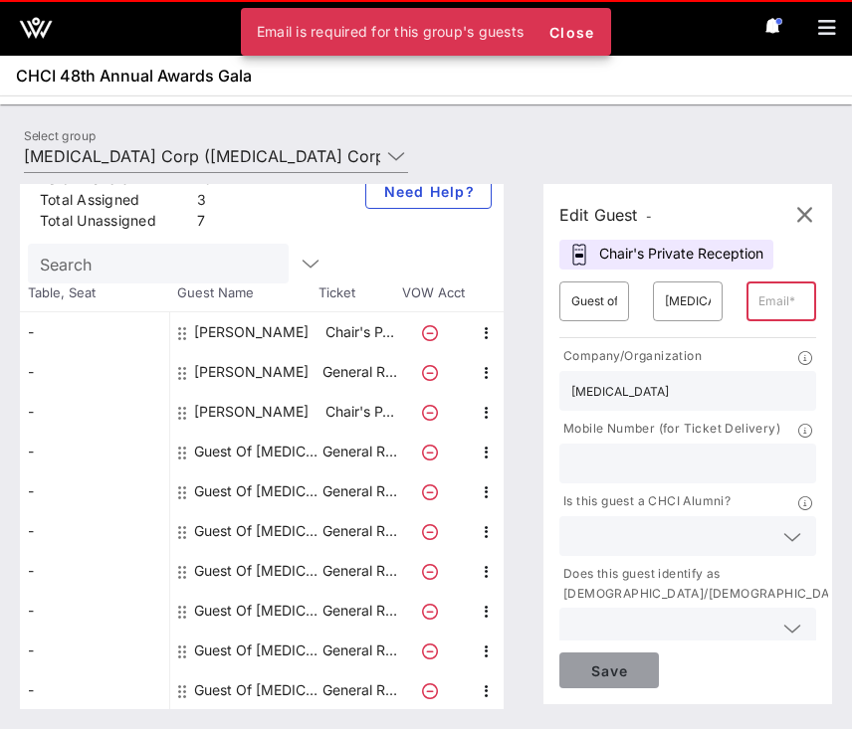
click at [598, 660] on button "Save" at bounding box center [608, 671] width 99 height 36
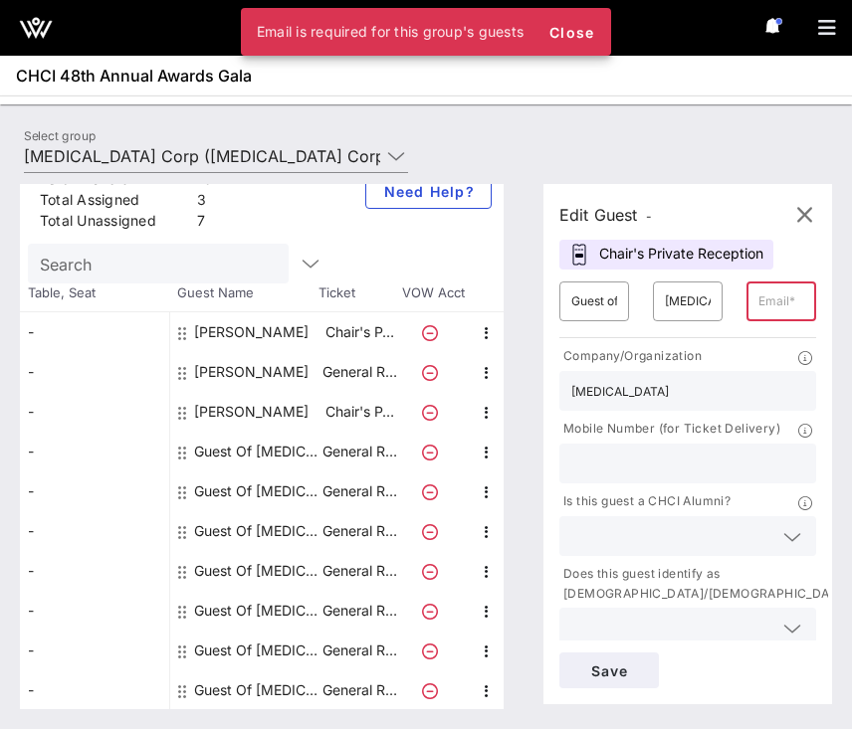
click at [756, 257] on div "Chair's Private Reception" at bounding box center [666, 255] width 214 height 30
click at [800, 217] on icon "button" at bounding box center [804, 215] width 24 height 24
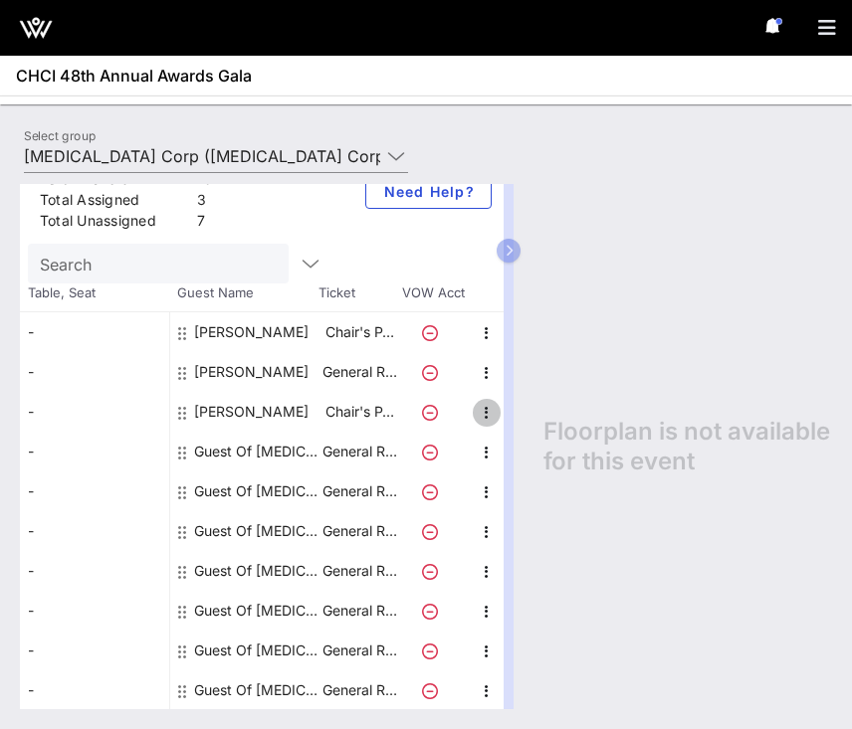
click at [477, 409] on icon "button" at bounding box center [487, 413] width 24 height 24
click at [425, 415] on icon at bounding box center [430, 413] width 16 height 16
click at [434, 411] on icon at bounding box center [430, 413] width 16 height 16
click at [434, 413] on icon at bounding box center [430, 413] width 16 height 16
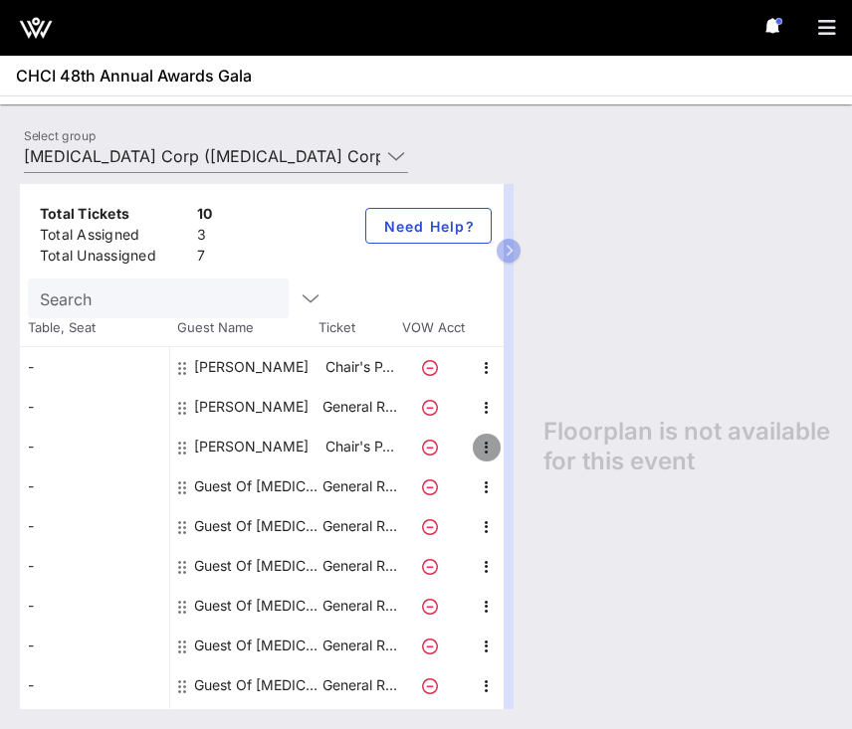
click at [476, 447] on icon "button" at bounding box center [487, 448] width 24 height 24
click at [516, 465] on div "Edit" at bounding box center [536, 454] width 40 height 32
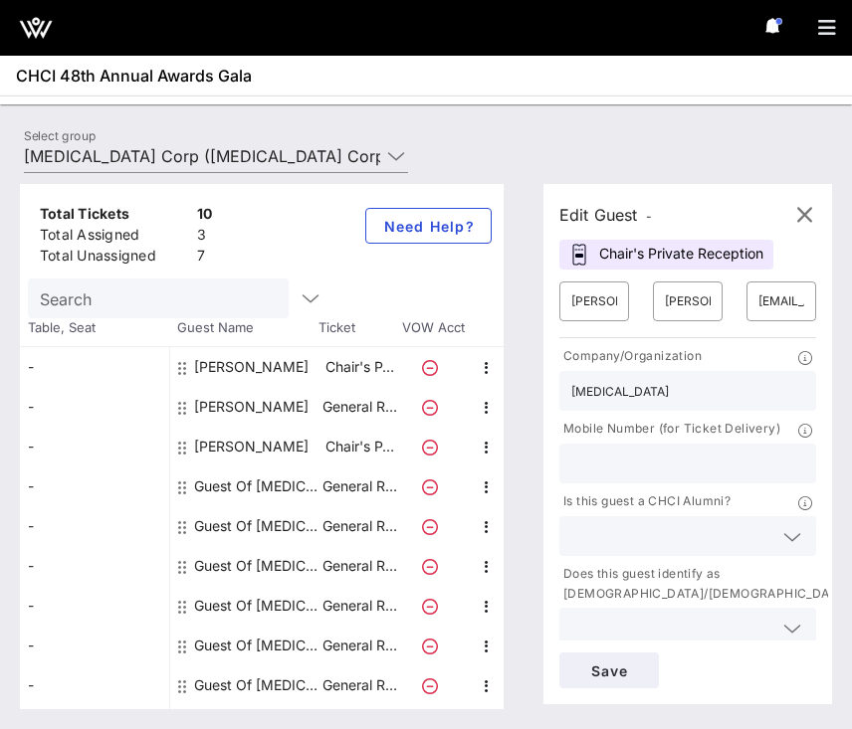
click at [674, 244] on div "Chair's Private Reception" at bounding box center [666, 255] width 214 height 30
click at [603, 293] on input "[PERSON_NAME]" at bounding box center [594, 302] width 46 height 32
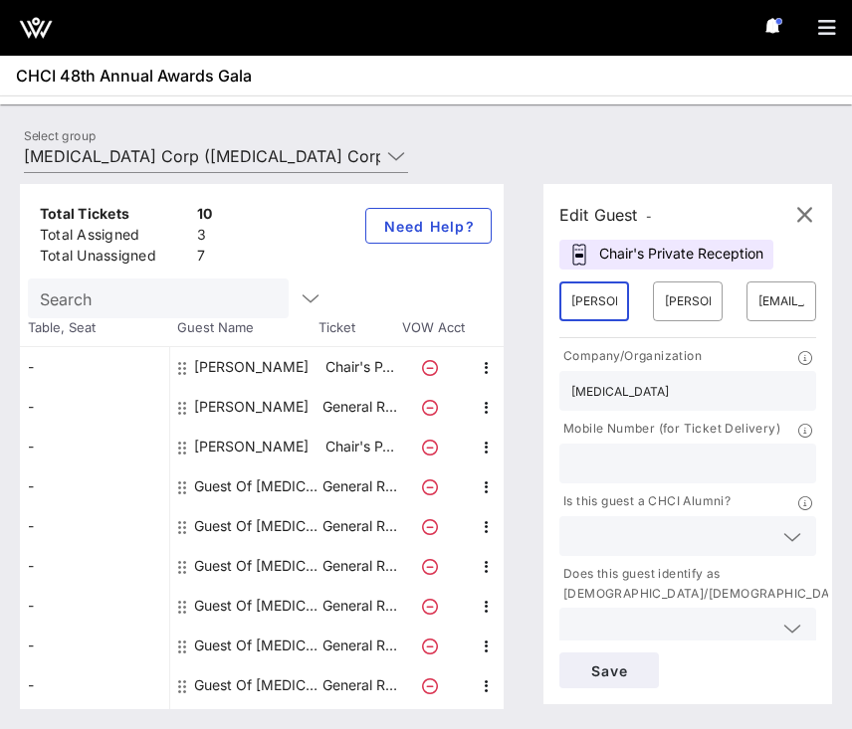
click at [603, 293] on input "[PERSON_NAME]" at bounding box center [594, 302] width 46 height 32
click at [784, 290] on input "[EMAIL_ADDRESS][DOMAIN_NAME]" at bounding box center [781, 302] width 46 height 32
type input "@[DOMAIN_NAME]"
click at [777, 305] on input "@[DOMAIN_NAME]" at bounding box center [781, 302] width 46 height 32
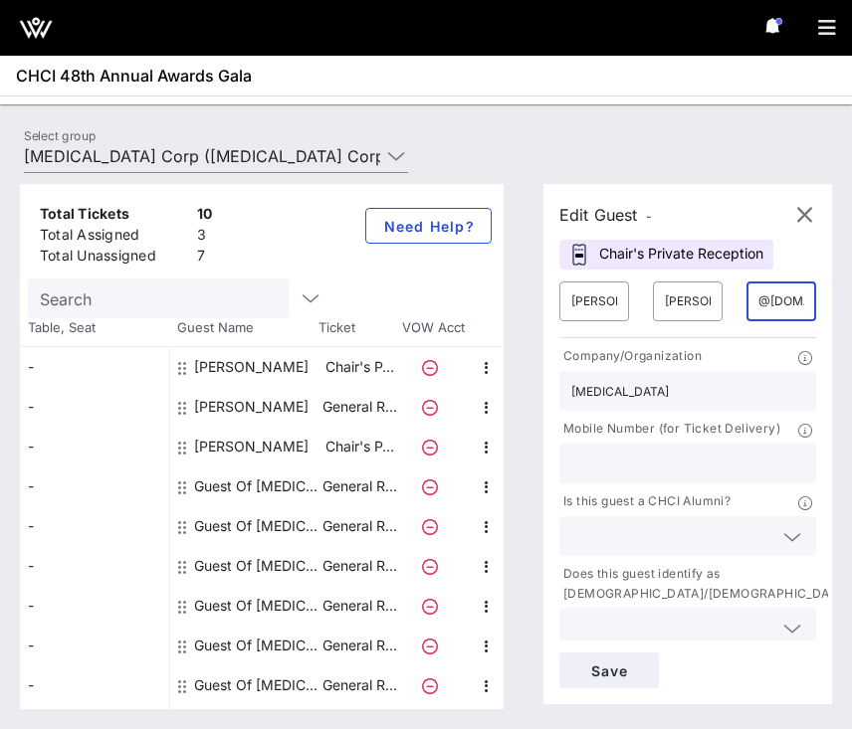
click at [777, 305] on input "@[DOMAIN_NAME]" at bounding box center [781, 302] width 46 height 32
type input "[PERSON_NAME][EMAIL_ADDRESS][DOMAIN_NAME]"
click at [587, 285] on div "[PERSON_NAME]" at bounding box center [594, 302] width 46 height 40
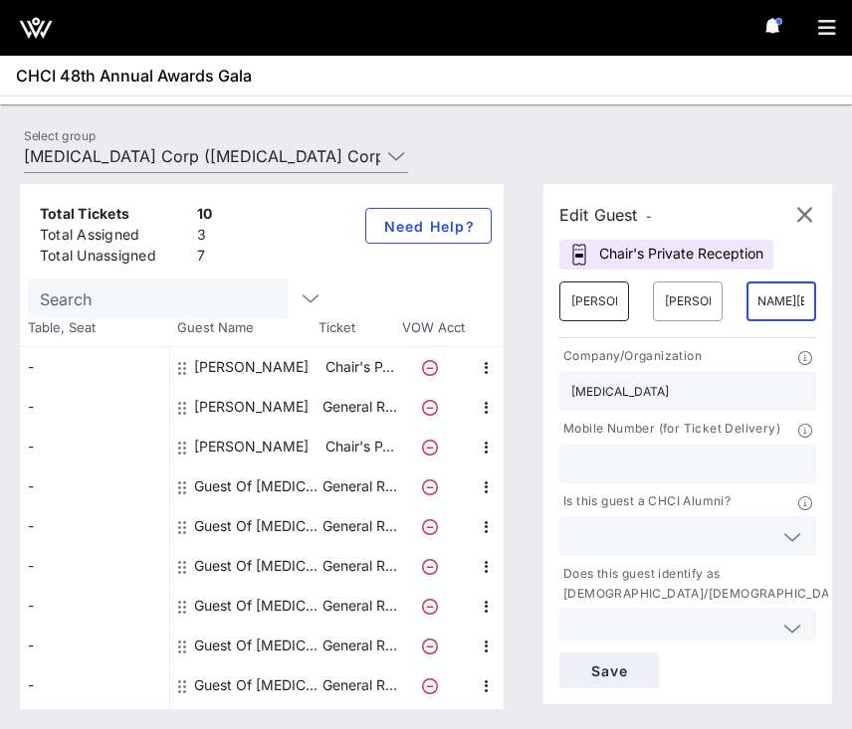
scroll to position [0, 0]
click at [587, 285] on div "[PERSON_NAME]" at bounding box center [594, 302] width 46 height 40
type input "[PERSON_NAME]"
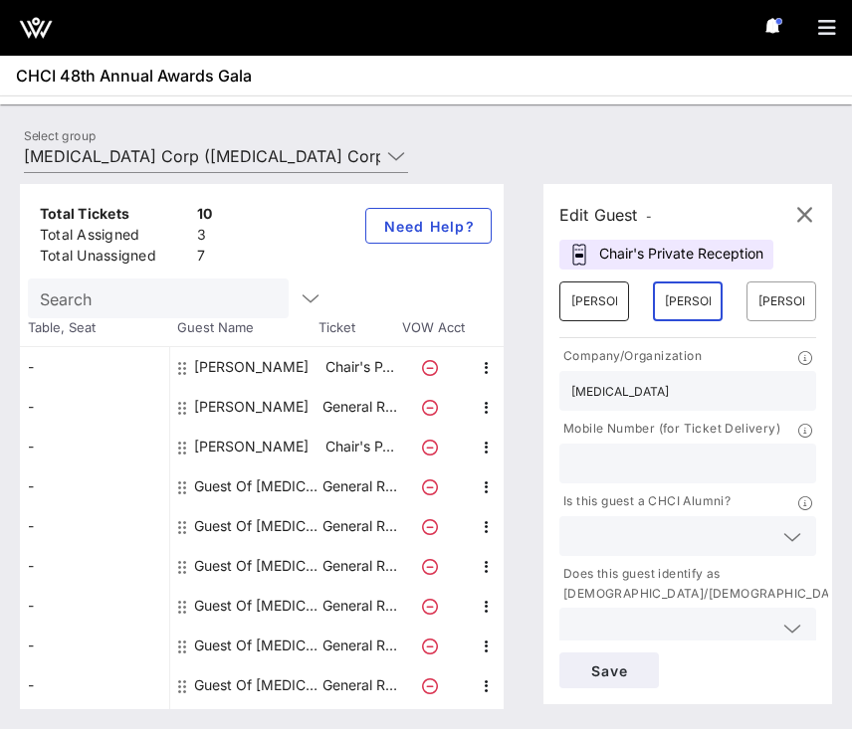
scroll to position [0, 1]
type input "[PERSON_NAME]"
click at [602, 672] on span "Save" at bounding box center [609, 671] width 68 height 17
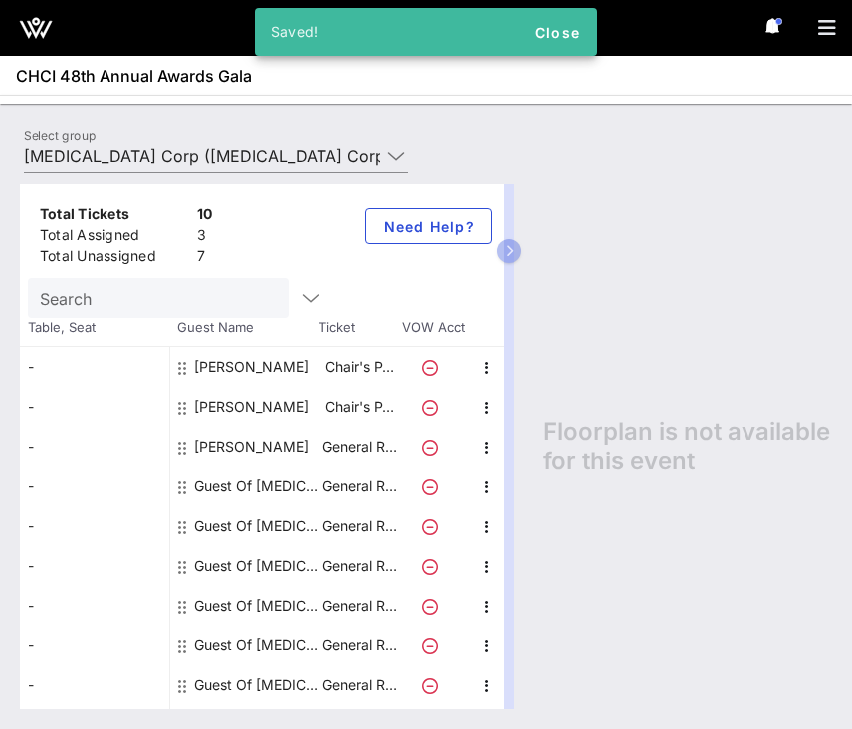
click at [286, 373] on div "[PERSON_NAME]" at bounding box center [251, 367] width 114 height 40
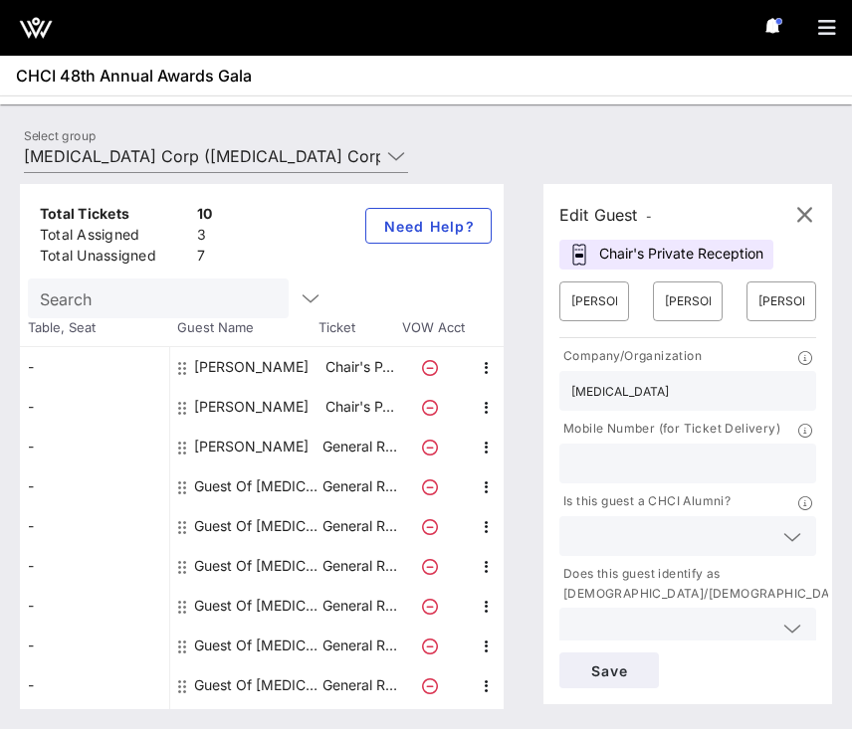
click at [286, 486] on div "Guest Of [MEDICAL_DATA] Corp" at bounding box center [256, 487] width 125 height 40
type input "Guest Of"
type input "[MEDICAL_DATA] Corp"
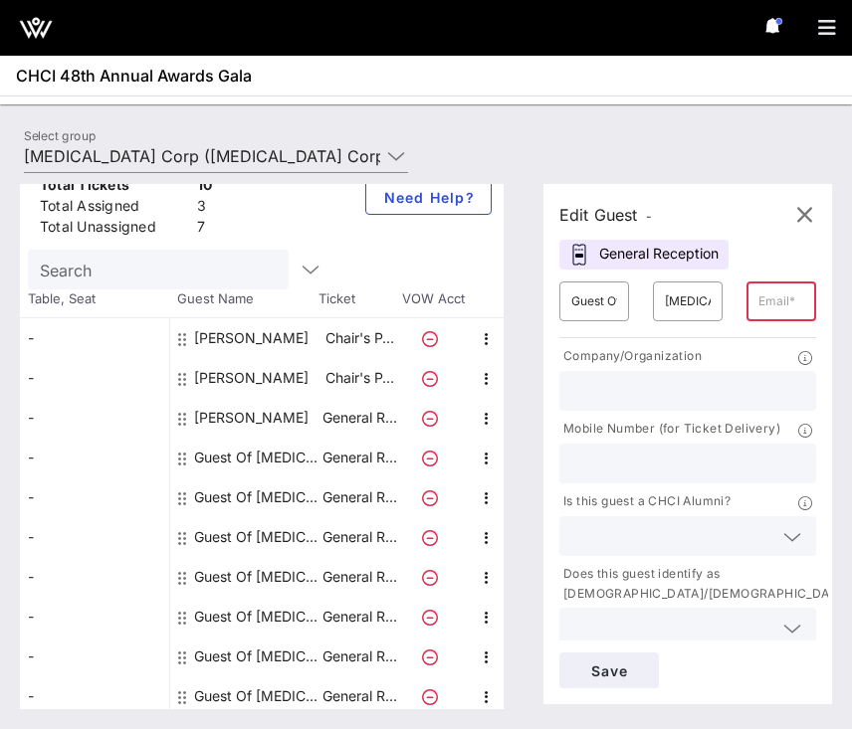
scroll to position [35, 0]
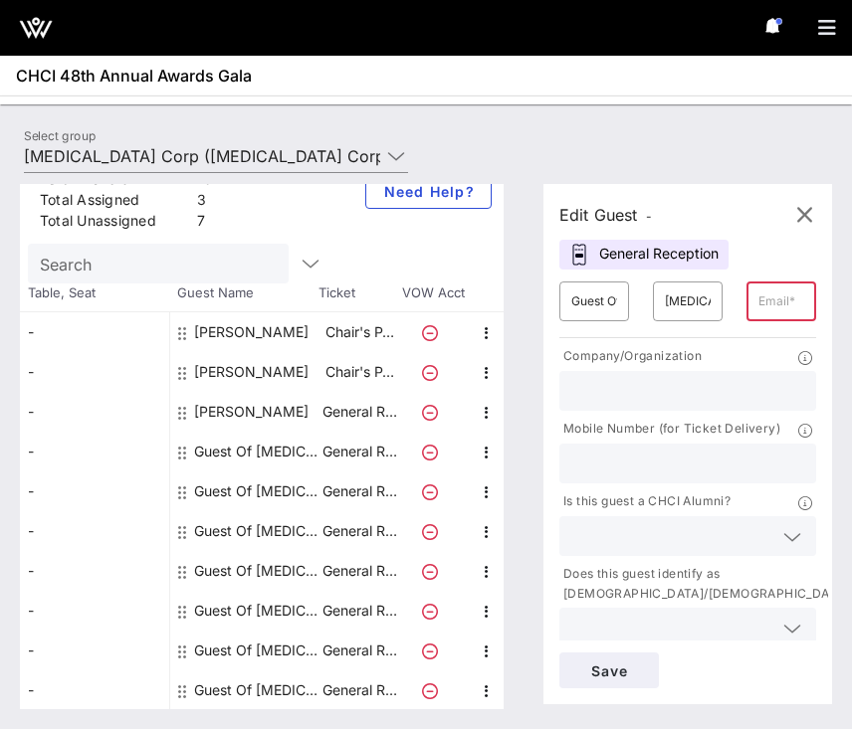
click at [240, 452] on div "Guest Of [MEDICAL_DATA] Corp" at bounding box center [256, 452] width 125 height 40
click at [602, 304] on input "Guest Of" at bounding box center [594, 302] width 46 height 32
type input "[PERSON_NAME]"
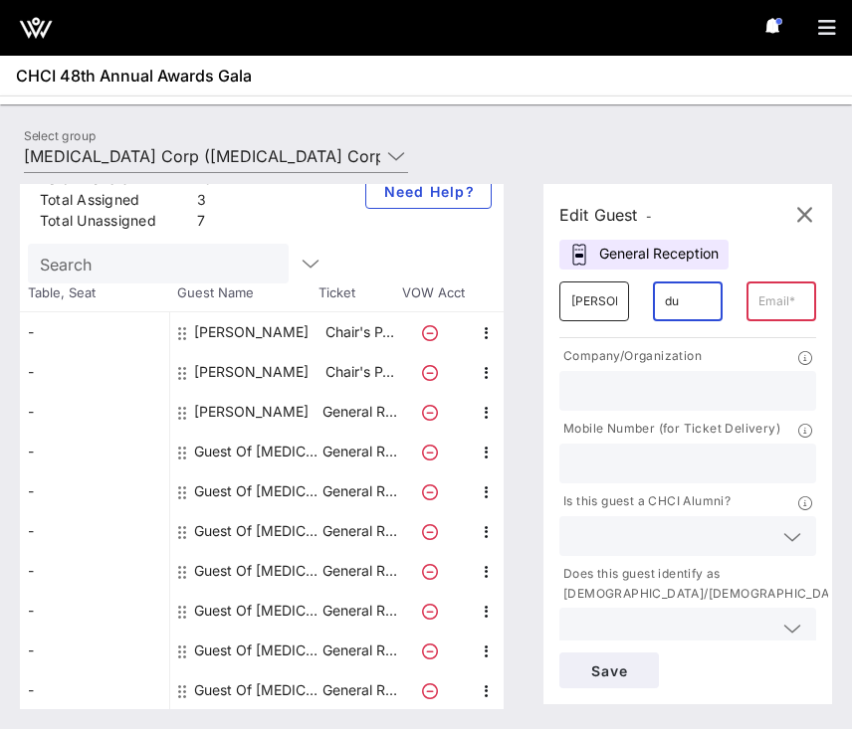
type input "d"
type input "[PERSON_NAME]"
type input "H"
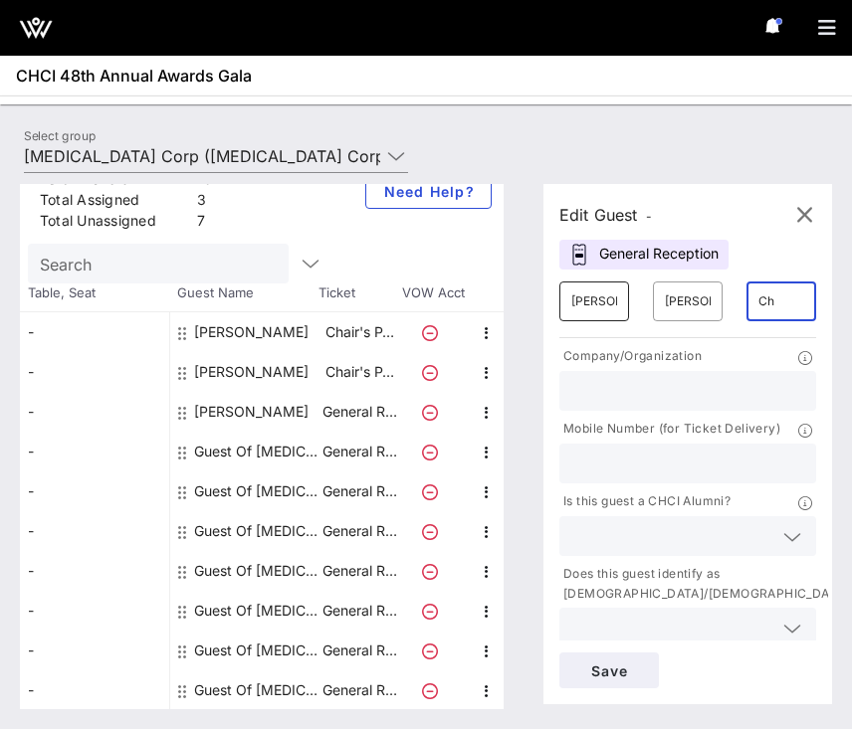
type input "C"
click at [688, 300] on input "[PERSON_NAME]" at bounding box center [688, 302] width 46 height 32
click at [711, 300] on div "​ [PERSON_NAME]" at bounding box center [688, 302] width 70 height 40
click at [708, 301] on input "[PERSON_NAME]" at bounding box center [688, 302] width 46 height 32
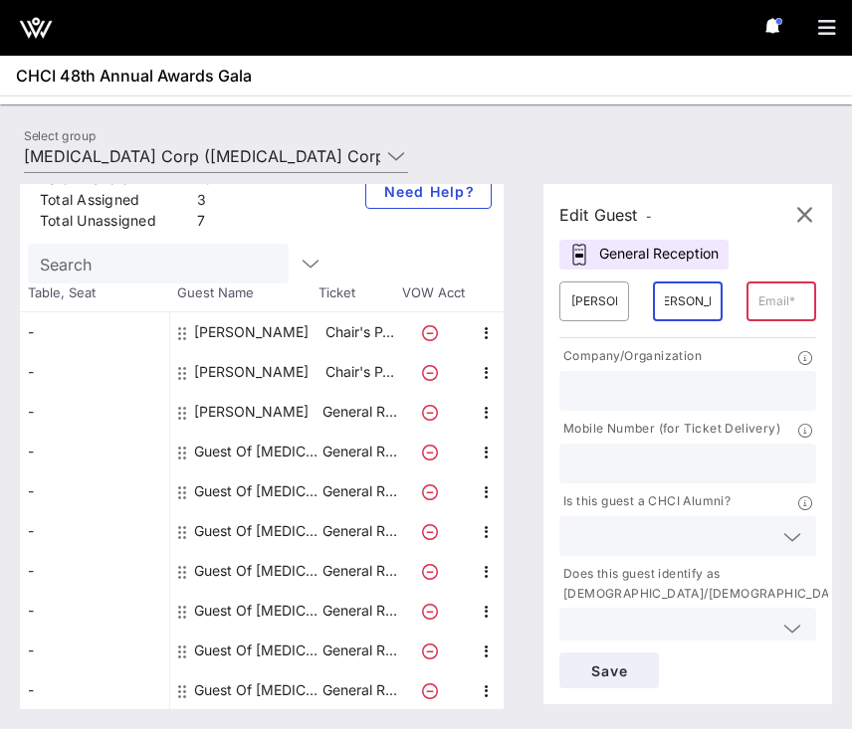
type input "[PERSON_NAME]"
click at [716, 392] on input "text" at bounding box center [687, 391] width 233 height 26
click at [680, 316] on input "[PERSON_NAME]" at bounding box center [688, 302] width 46 height 32
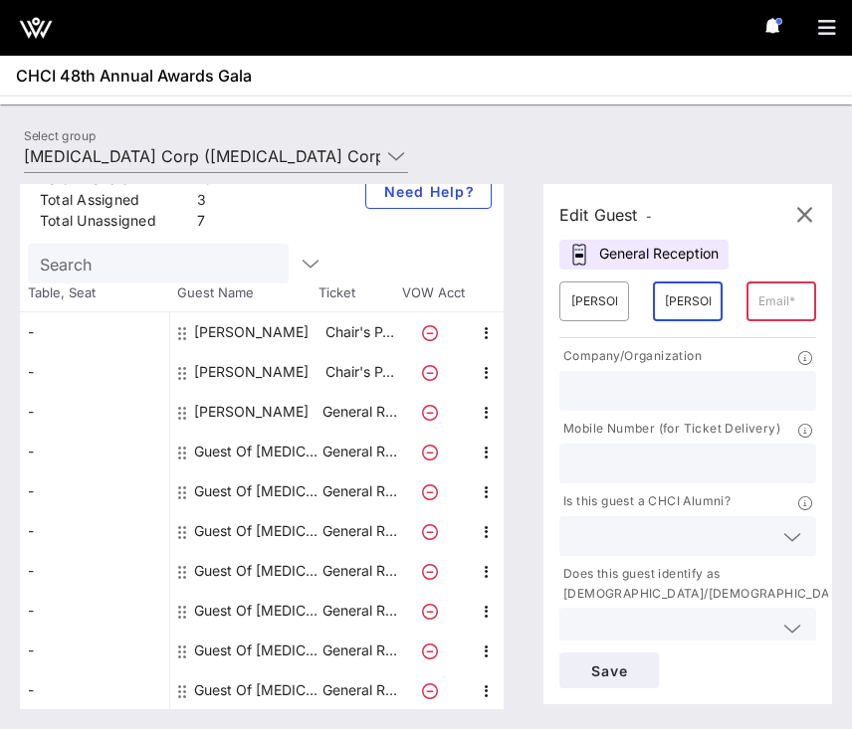
click at [680, 302] on input "[PERSON_NAME]" at bounding box center [688, 302] width 46 height 32
click at [588, 300] on input "[PERSON_NAME]" at bounding box center [594, 302] width 46 height 32
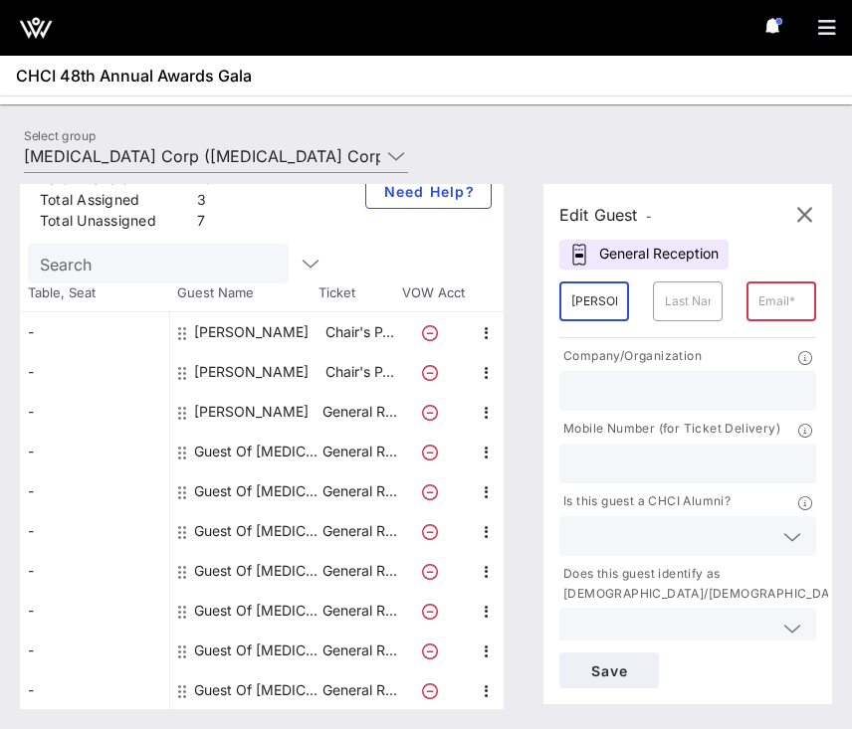
click at [588, 300] on input "[PERSON_NAME]" at bounding box center [594, 302] width 46 height 32
type input "[PERSON_NAME]"
click at [772, 292] on input "text" at bounding box center [781, 302] width 46 height 32
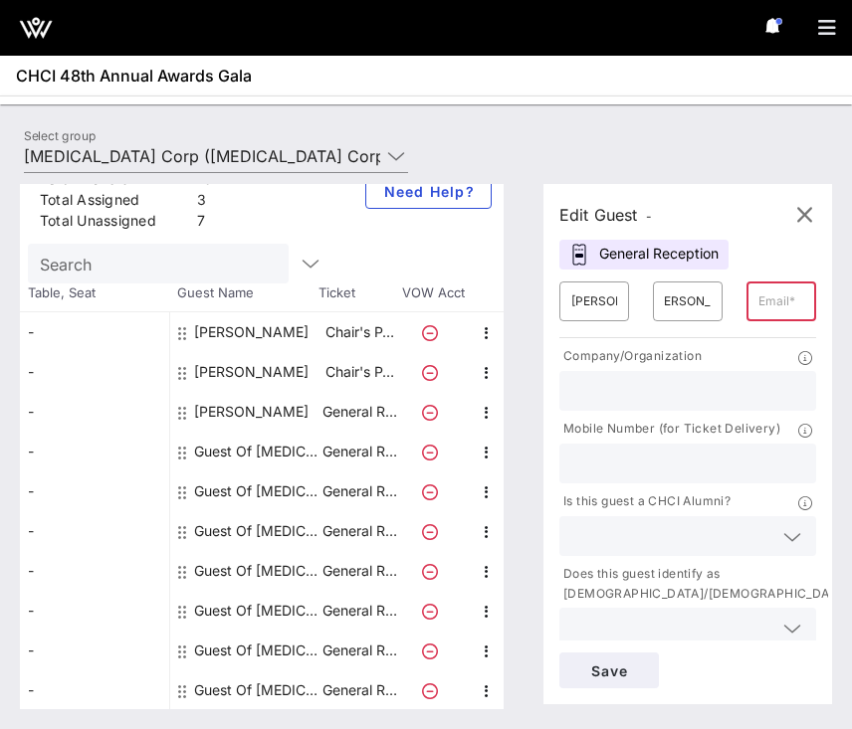
scroll to position [0, 0]
paste input "[EMAIL_ADDRESS][DOMAIN_NAME]"
type input "[EMAIL_ADDRESS][DOMAIN_NAME]"
click at [706, 371] on div at bounding box center [687, 391] width 233 height 40
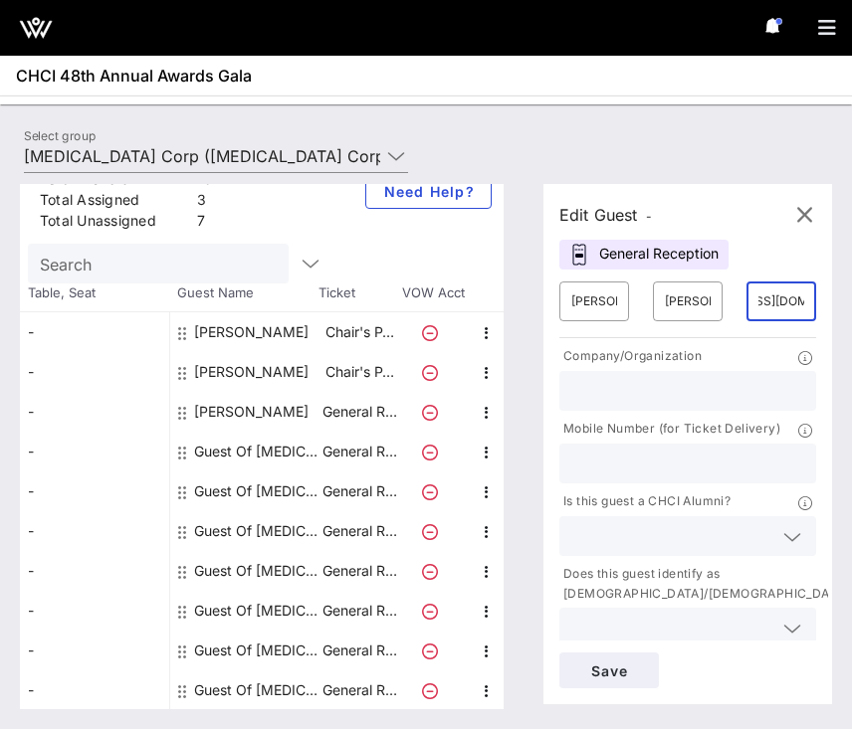
scroll to position [0, 0]
type input "[MEDICAL_DATA]"
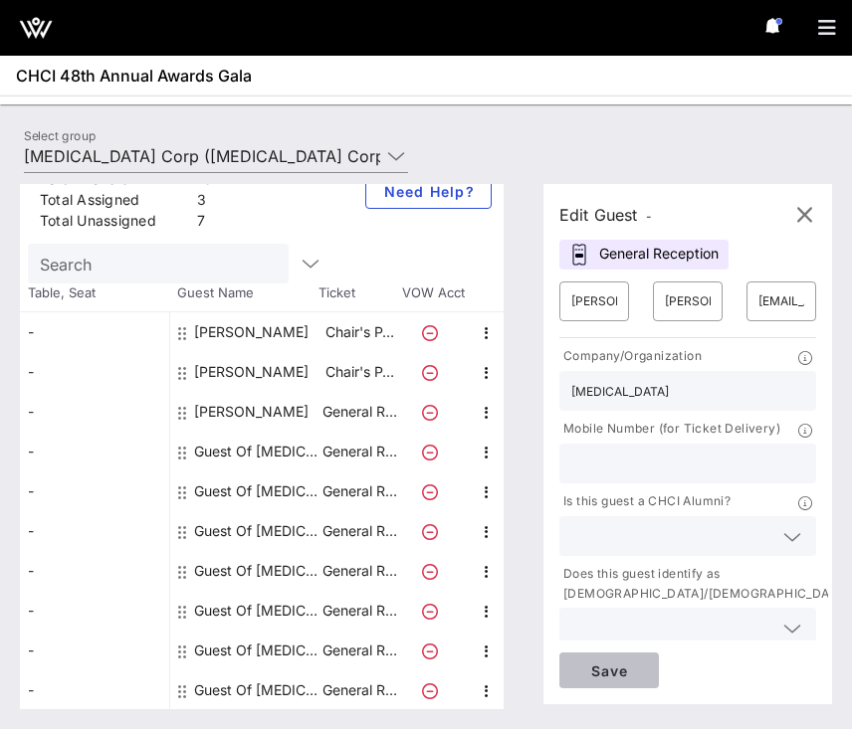
click at [612, 670] on span "Save" at bounding box center [609, 671] width 68 height 17
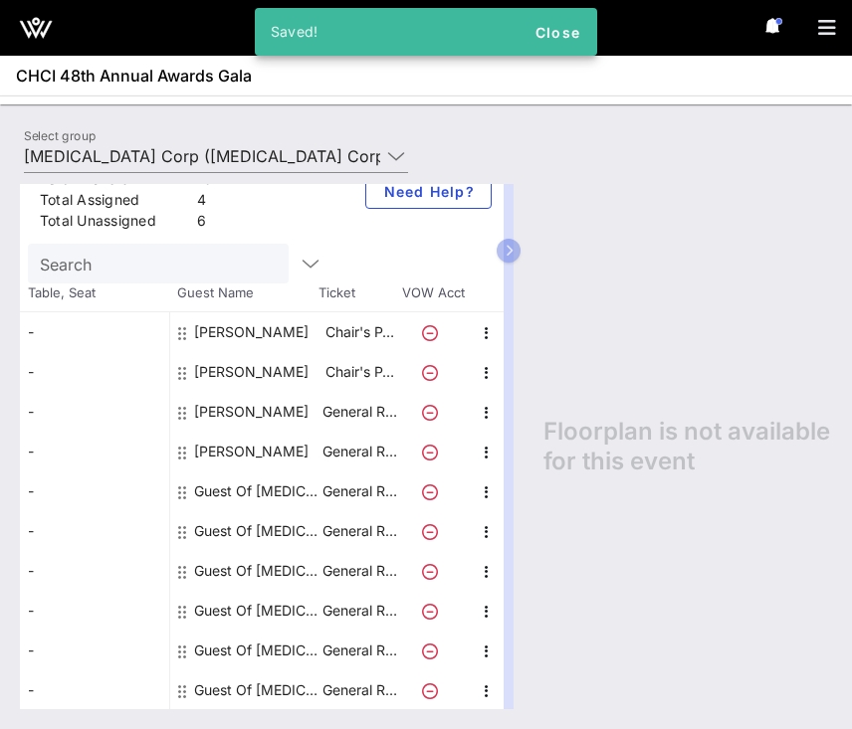
click at [234, 492] on div "Guest Of [MEDICAL_DATA] Corp" at bounding box center [256, 492] width 125 height 40
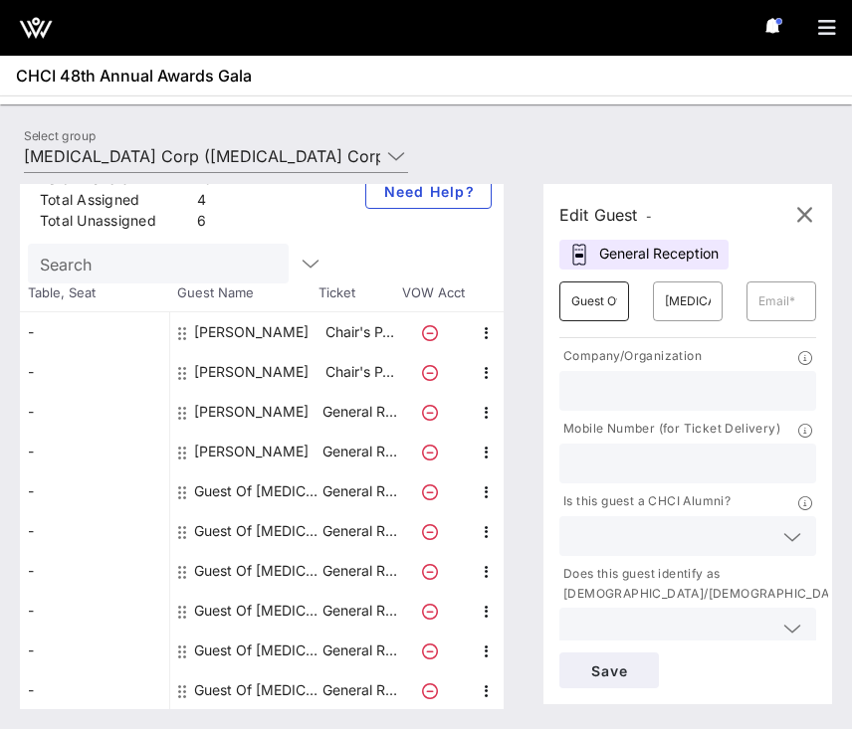
click at [580, 309] on input "Guest Of" at bounding box center [594, 302] width 46 height 32
type input "[PERSON_NAME]"
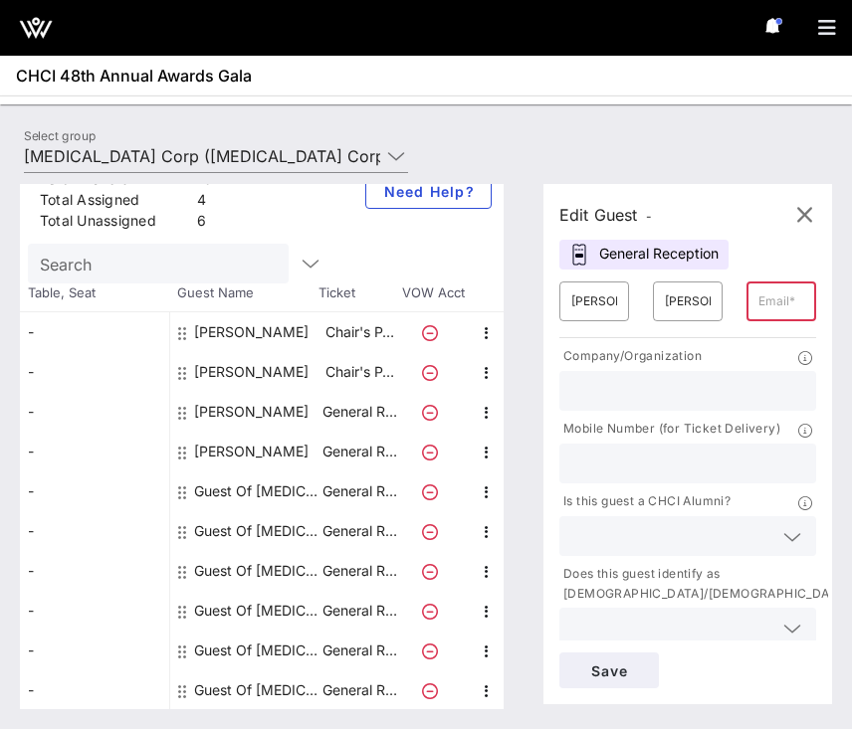
paste input "[EMAIL_ADDRESS][DOMAIN_NAME]"
type input "[EMAIL_ADDRESS][DOMAIN_NAME]"
click at [703, 371] on div at bounding box center [687, 391] width 233 height 40
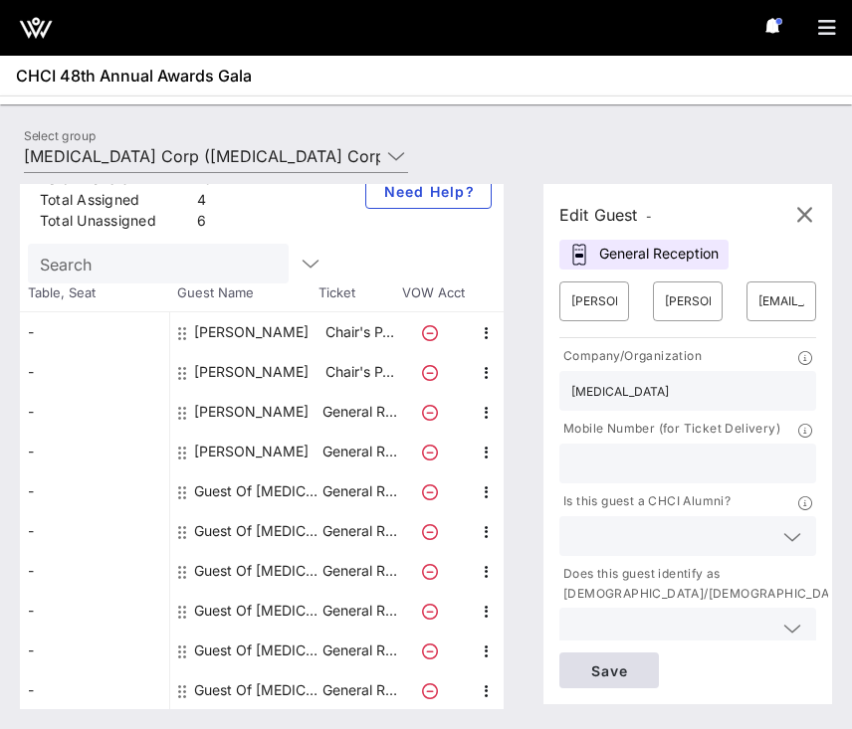
type input "[MEDICAL_DATA]"
click at [621, 673] on span "Save" at bounding box center [609, 671] width 68 height 17
click at [605, 307] on input "[PERSON_NAME]" at bounding box center [594, 302] width 46 height 32
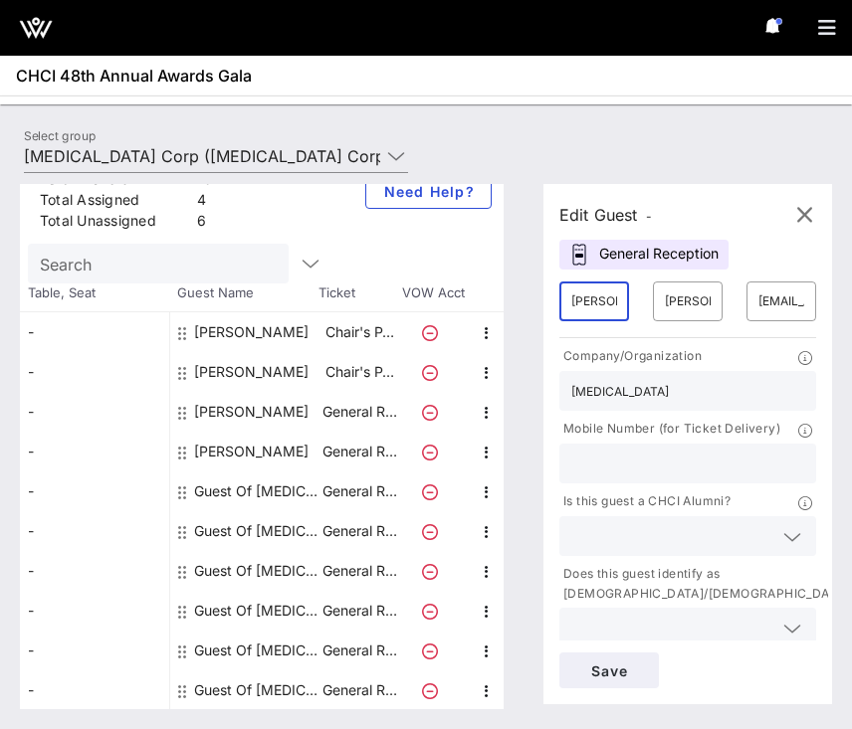
type input "[PERSON_NAME]"
click at [785, 300] on input "[EMAIL_ADDRESS][DOMAIN_NAME]" at bounding box center [781, 302] width 46 height 32
click at [756, 311] on div "​ @[DOMAIN_NAME]" at bounding box center [781, 302] width 70 height 40
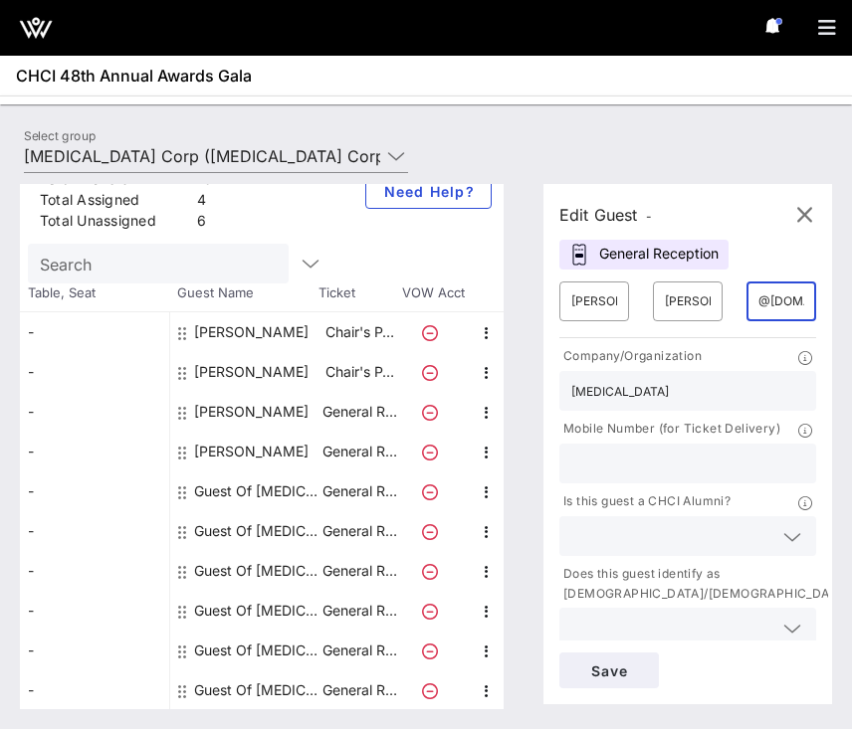
paste input "[PERSON_NAME][EMAIL_ADDRESS][PERSON_NAME][DOMAIN_NAME]"
type input "[PERSON_NAME][EMAIL_ADDRESS][PERSON_NAME][DOMAIN_NAME]@[DOMAIN_NAME]"
click at [715, 375] on div "[MEDICAL_DATA]" at bounding box center [687, 391] width 233 height 40
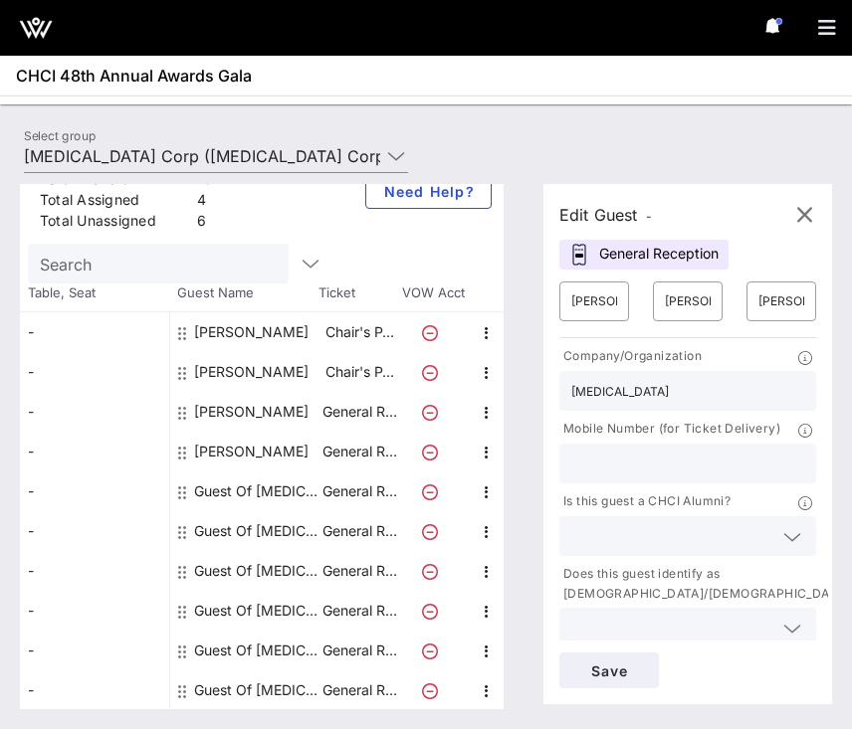
click at [715, 375] on div "[MEDICAL_DATA]" at bounding box center [687, 391] width 233 height 40
type input "E"
type input "Atlantic City Electric"
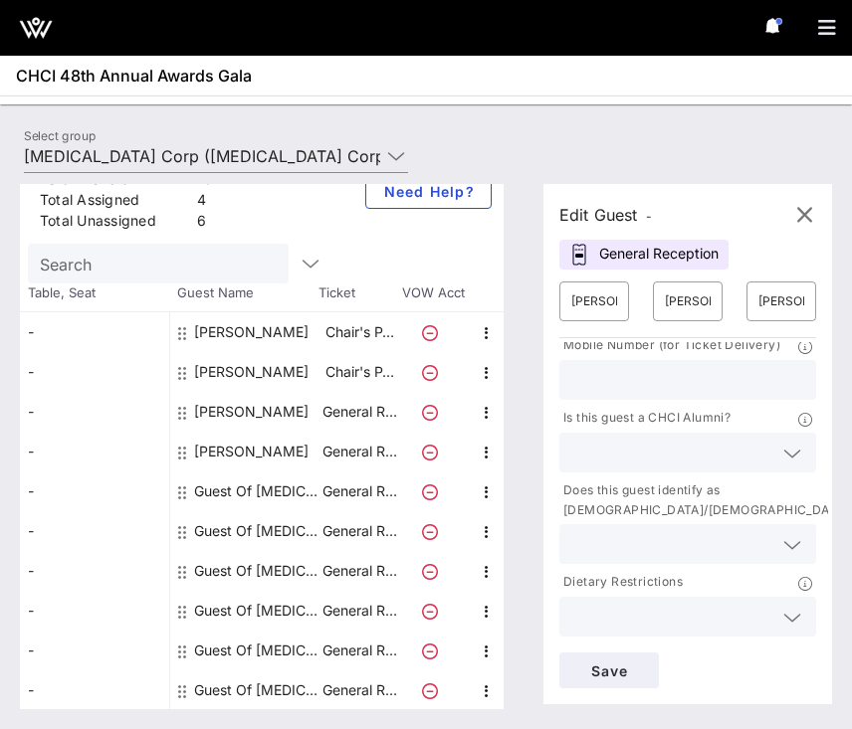
scroll to position [86, 0]
click at [582, 663] on span "Save" at bounding box center [609, 671] width 68 height 17
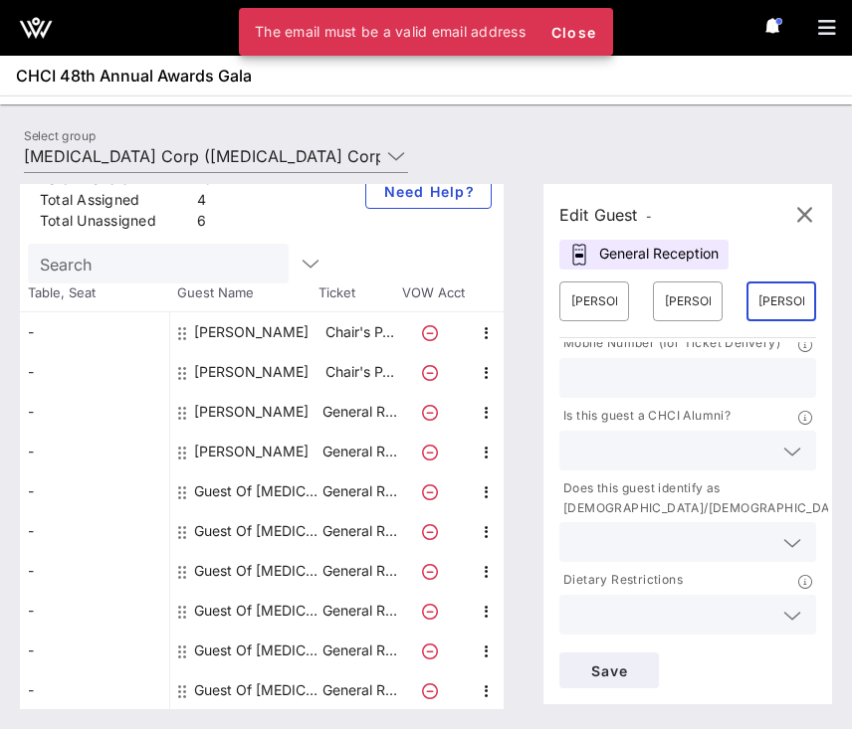
click at [770, 306] on input "[PERSON_NAME][EMAIL_ADDRESS][PERSON_NAME][DOMAIN_NAME]@[DOMAIN_NAME]" at bounding box center [781, 302] width 46 height 32
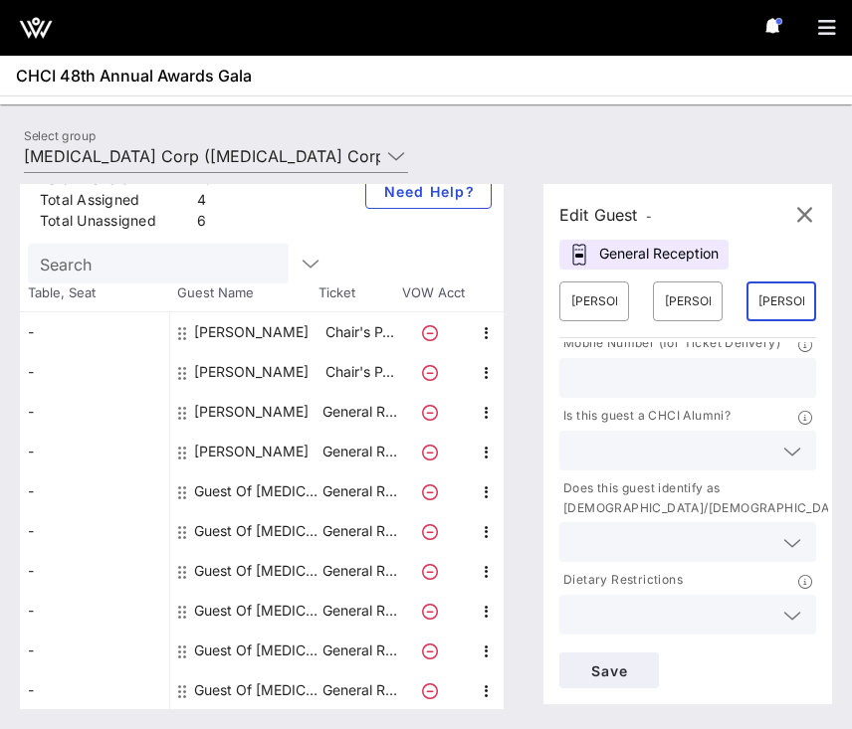
click at [765, 301] on input "[PERSON_NAME][EMAIL_ADDRESS][PERSON_NAME][DOMAIN_NAME]@[DOMAIN_NAME]" at bounding box center [781, 302] width 46 height 32
paste input "[PERSON_NAME][EMAIL_ADDRESS][PERSON_NAME][DOMAIN_NAME]"
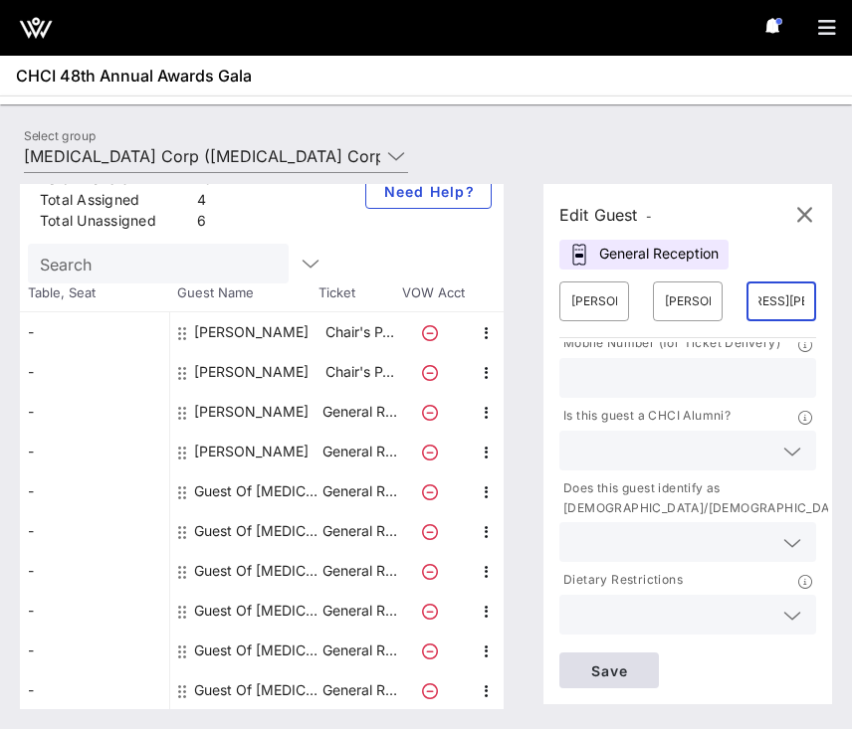
type input "[PERSON_NAME][EMAIL_ADDRESS][PERSON_NAME][DOMAIN_NAME]"
click at [630, 663] on span "Save" at bounding box center [609, 671] width 68 height 17
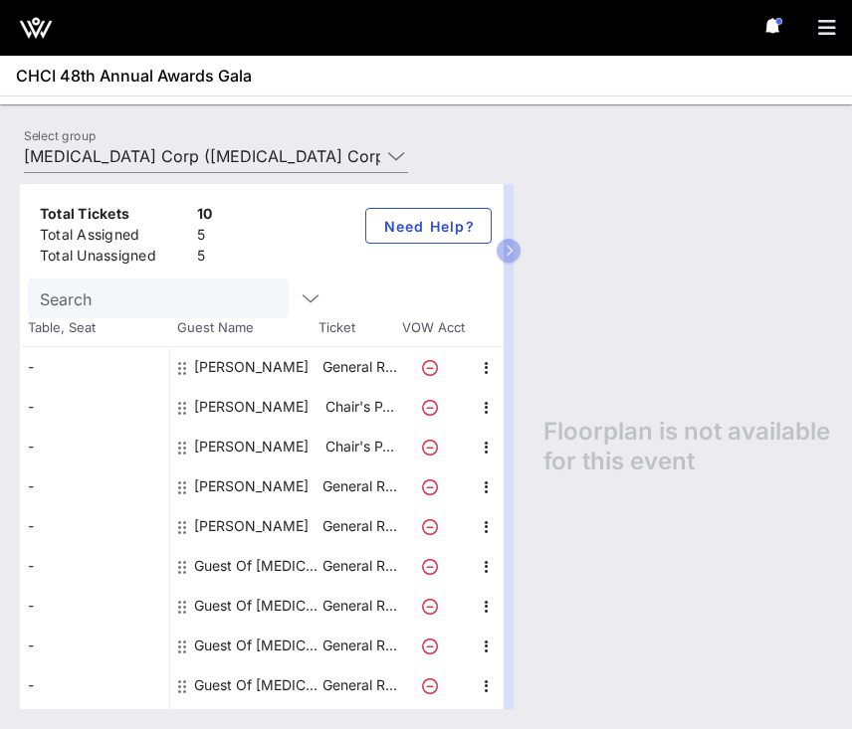
scroll to position [35, 0]
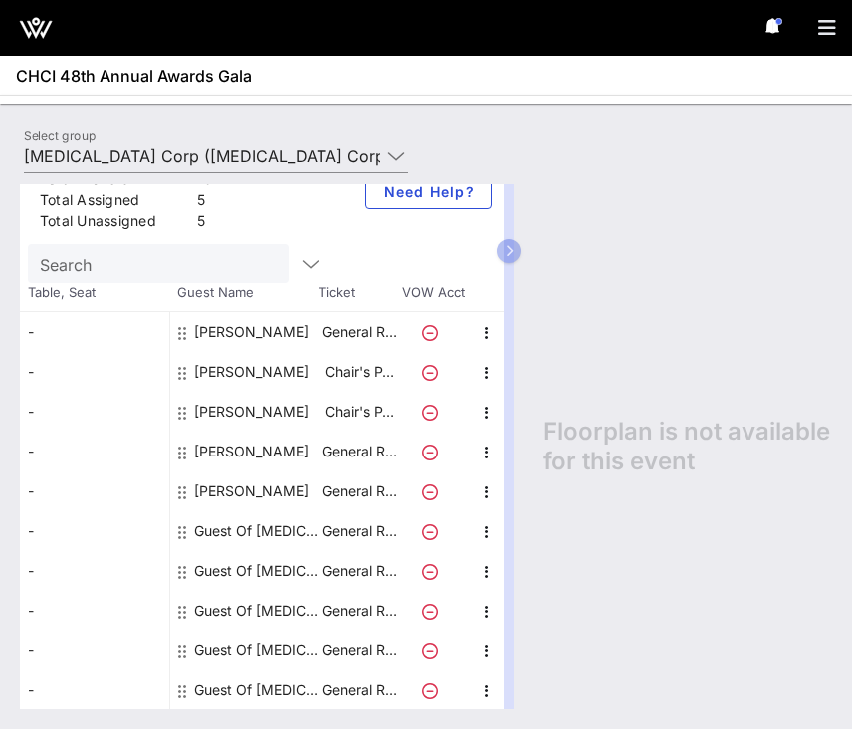
click at [222, 525] on div "Guest Of [MEDICAL_DATA] Corp" at bounding box center [256, 531] width 125 height 40
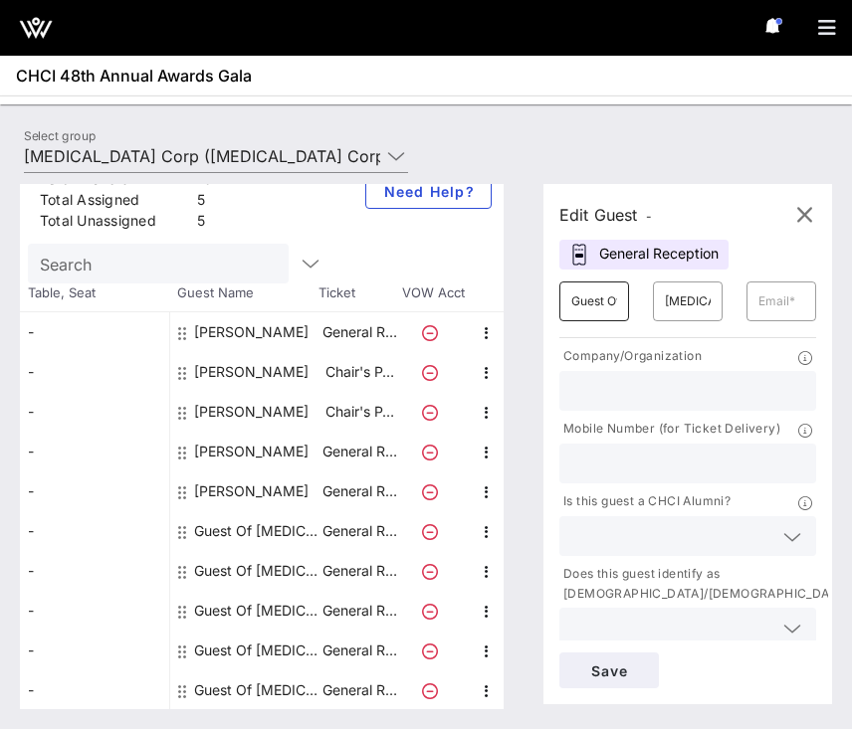
click at [587, 309] on input "Guest Of" at bounding box center [594, 302] width 46 height 32
click at [673, 307] on input "[MEDICAL_DATA] Corp" at bounding box center [688, 302] width 46 height 32
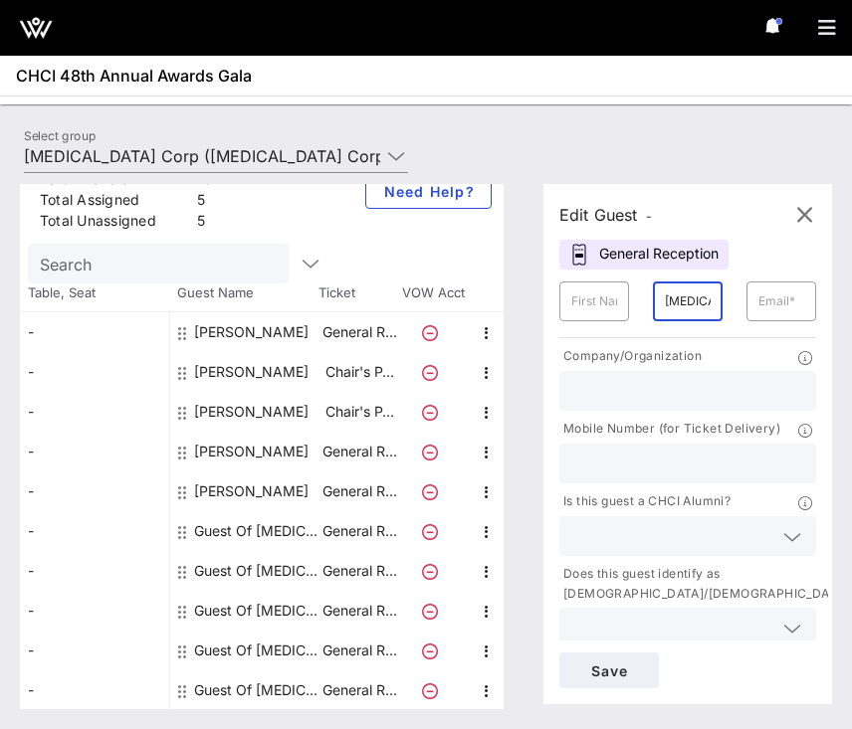
click at [673, 307] on input "[MEDICAL_DATA] Corp" at bounding box center [688, 302] width 46 height 32
click at [583, 302] on input "text" at bounding box center [594, 302] width 46 height 32
type input "[PERSON_NAME]"
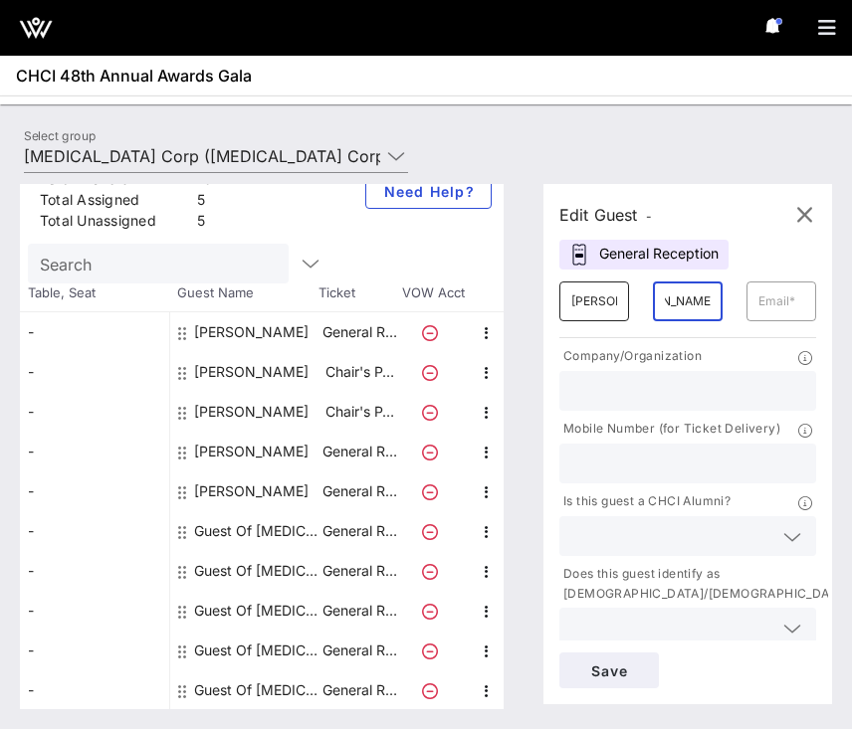
scroll to position [0, 0]
paste input "[EMAIL_ADDRESS][DOMAIN_NAME]"
type input "[EMAIL_ADDRESS][DOMAIN_NAME]"
click at [635, 409] on div at bounding box center [687, 391] width 233 height 40
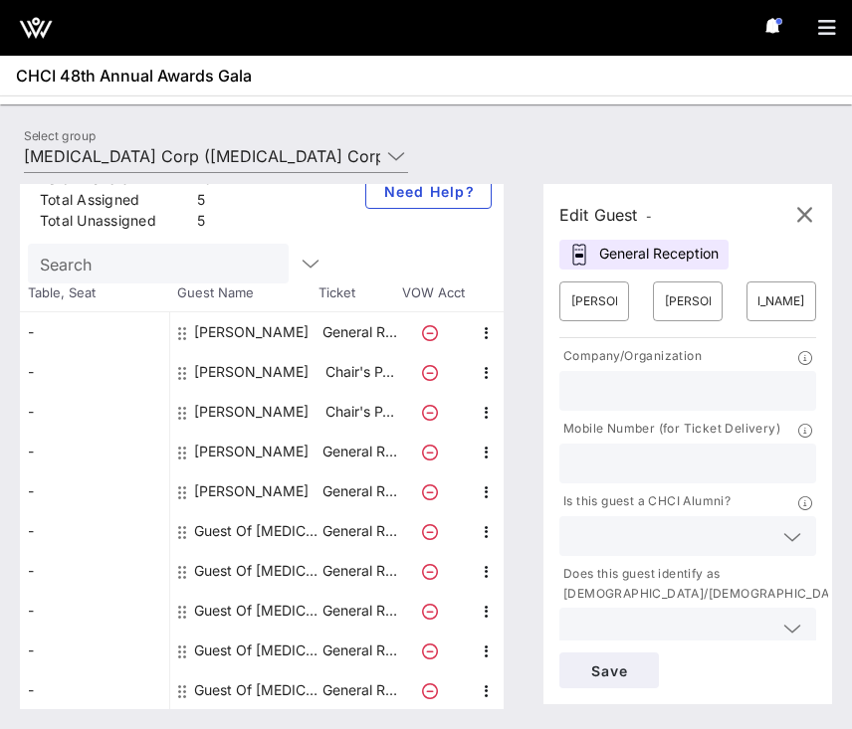
scroll to position [0, 0]
type input "D&P Creative Strategies"
click at [620, 670] on span "Save" at bounding box center [609, 671] width 68 height 17
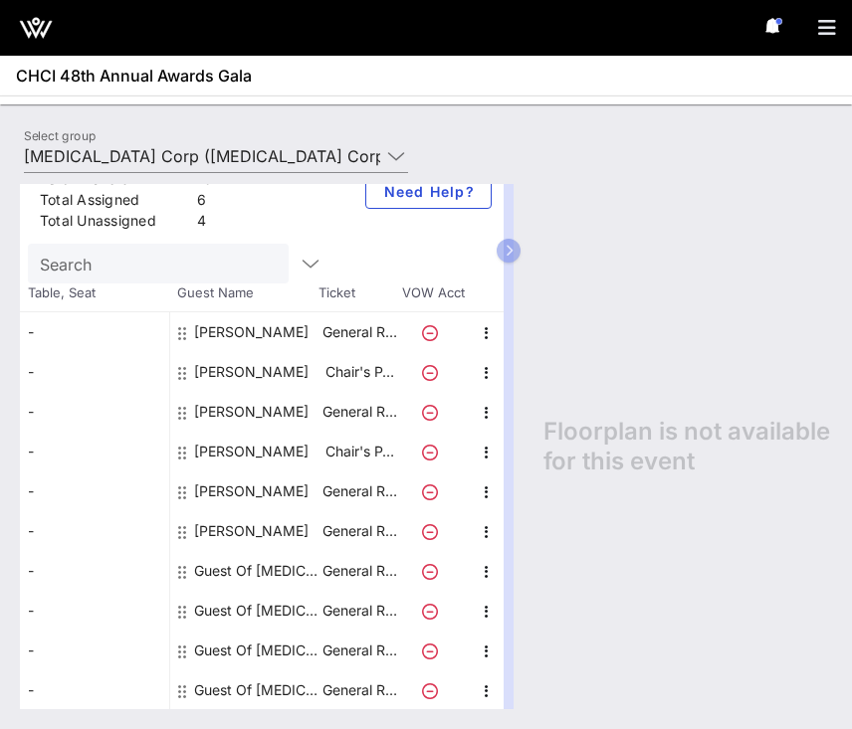
click at [600, 622] on div "Floorplan is not available for this event" at bounding box center [677, 446] width 308 height 525
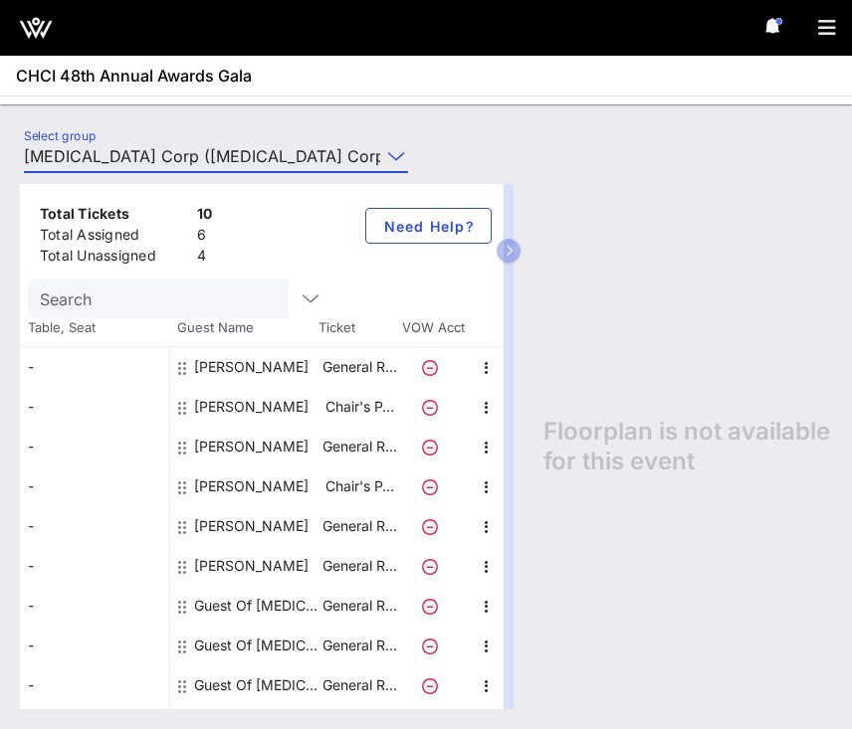
click at [334, 163] on input "[MEDICAL_DATA] Corp ([MEDICAL_DATA] Corp) [[PERSON_NAME], [EMAIL_ADDRESS][DOMAI…" at bounding box center [202, 156] width 356 height 32
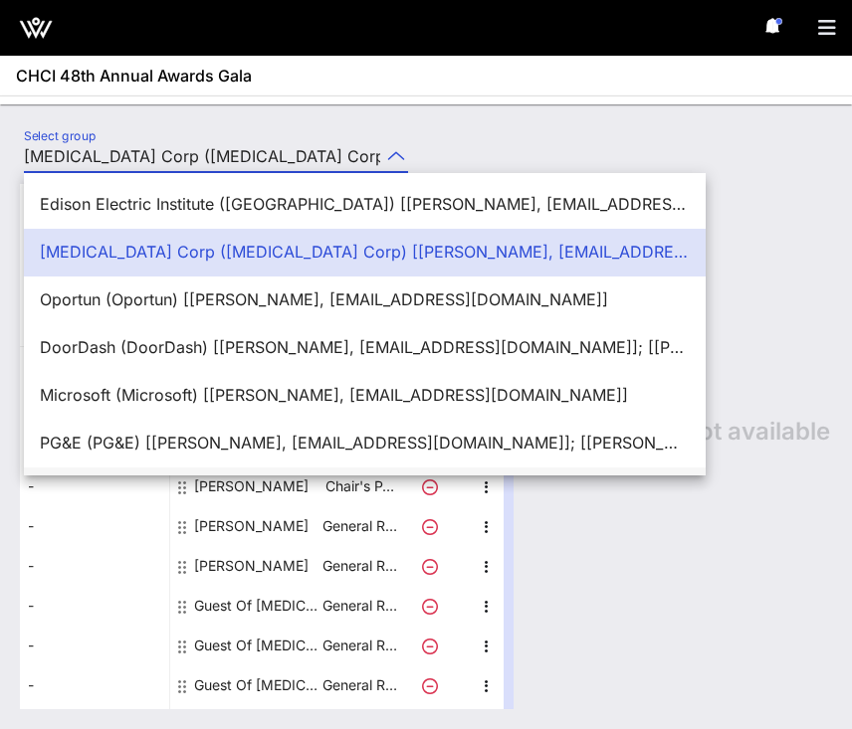
click at [252, 481] on div "Comcast Corporation (Comcast Corporation) [[PERSON_NAME], [EMAIL_ADDRESS][DOMAI…" at bounding box center [365, 490] width 650 height 19
type input "Comcast Corporation (Comcast Corporation) [[PERSON_NAME], [EMAIL_ADDRESS][DOMAI…"
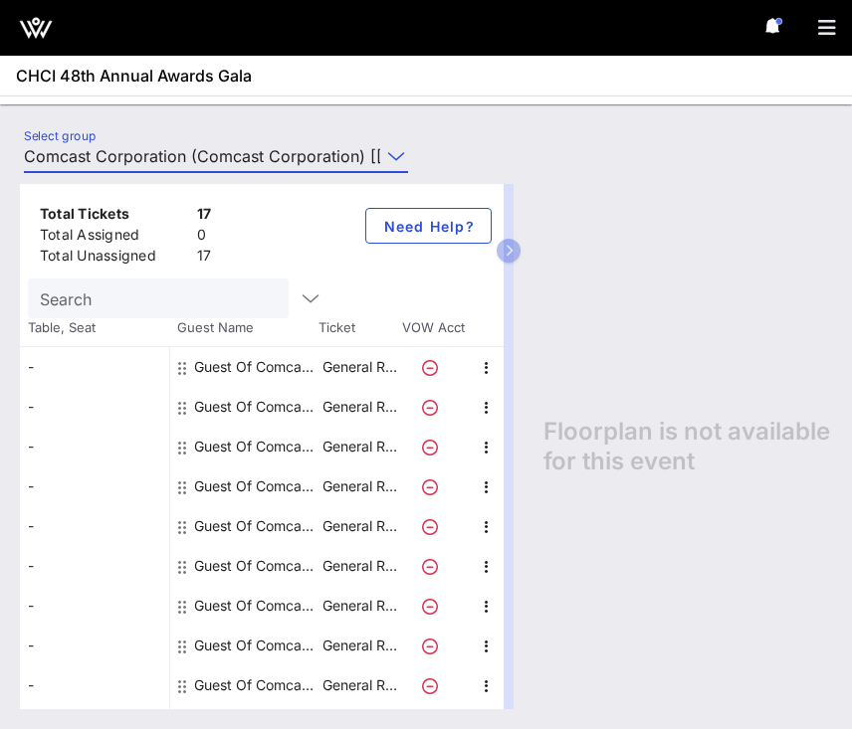
click at [285, 369] on div "Guest Of Comcast Corporation" at bounding box center [256, 367] width 125 height 40
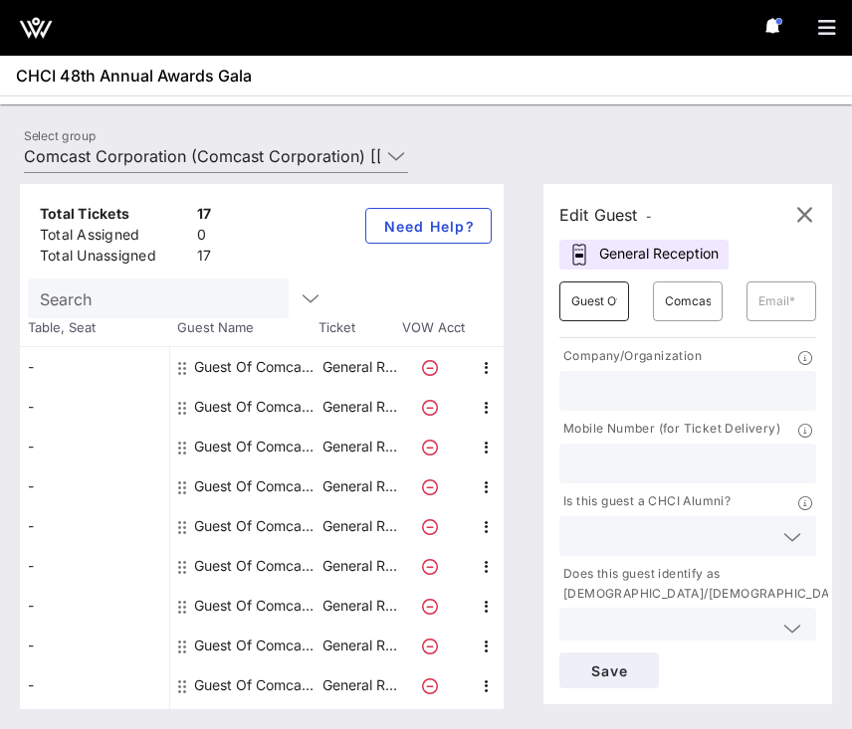
click at [593, 296] on input "Guest Of" at bounding box center [594, 302] width 46 height 32
type input "[PERSON_NAME]"
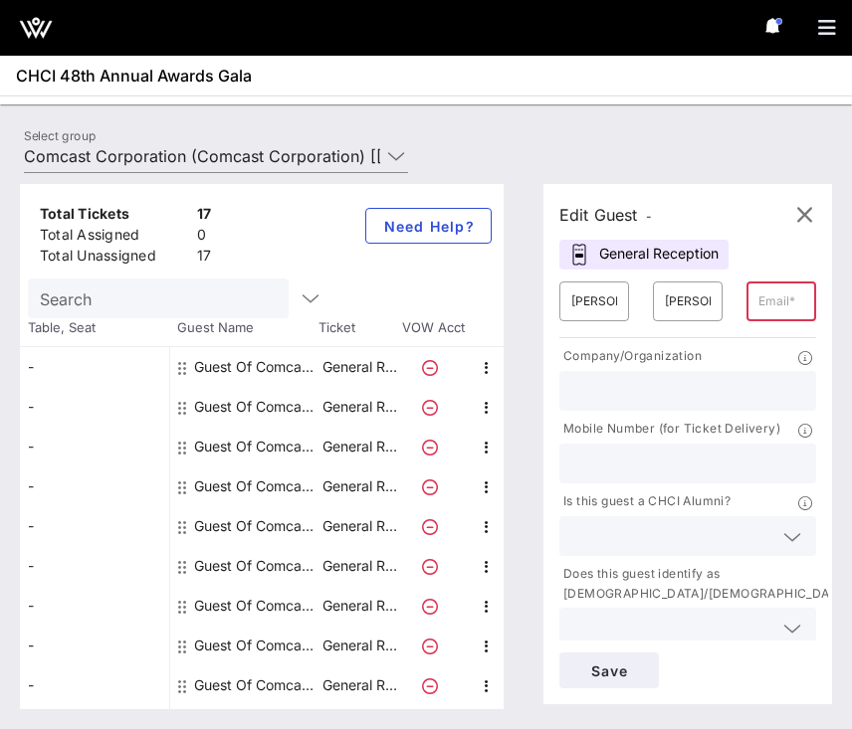
paste input "[EMAIL_ADDRESS][DOMAIN_NAME]"
type input "[EMAIL_ADDRESS][DOMAIN_NAME]"
click at [633, 371] on div at bounding box center [687, 391] width 233 height 40
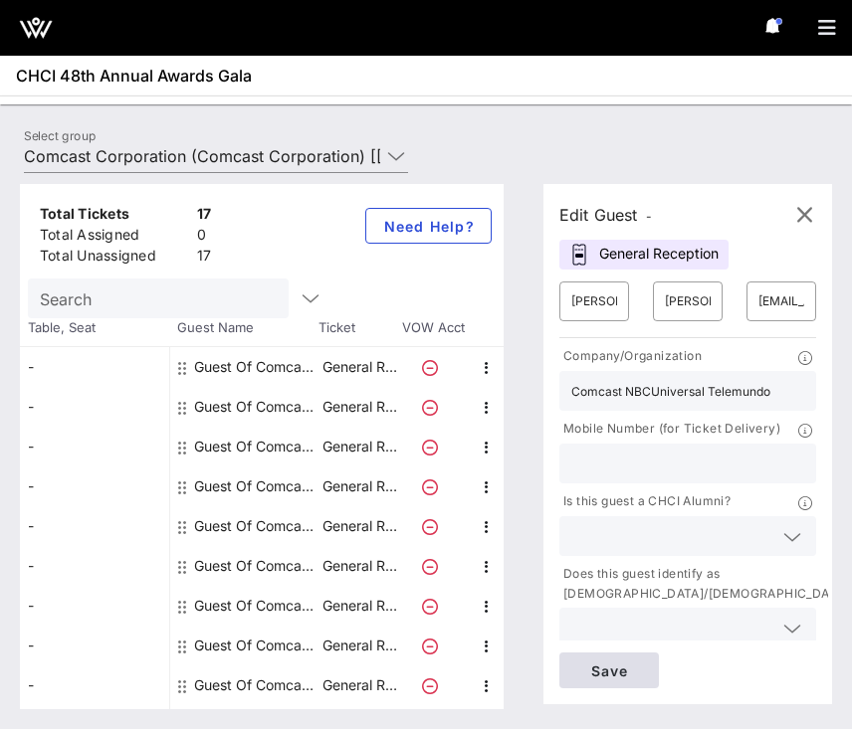
type input "Comcast NBCUniversal Telemundo"
click at [604, 672] on span "Save" at bounding box center [609, 671] width 68 height 17
click at [574, 297] on input "[PERSON_NAME]" at bounding box center [594, 302] width 46 height 32
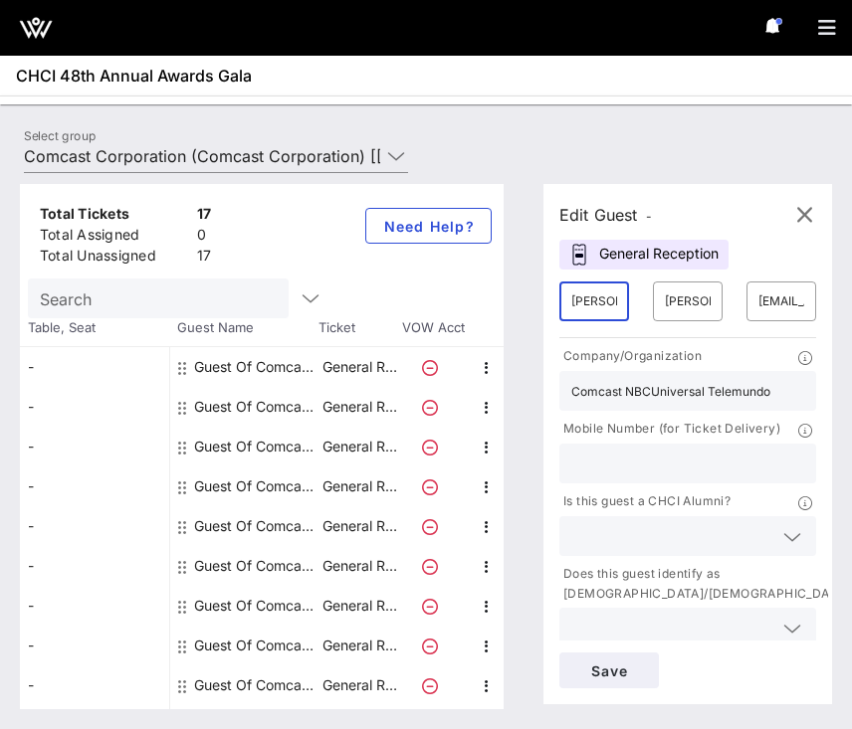
type input "[PERSON_NAME]"
type input "E"
type input "West"
paste input "[EMAIL_ADDRESS][DOMAIN_NAME]"
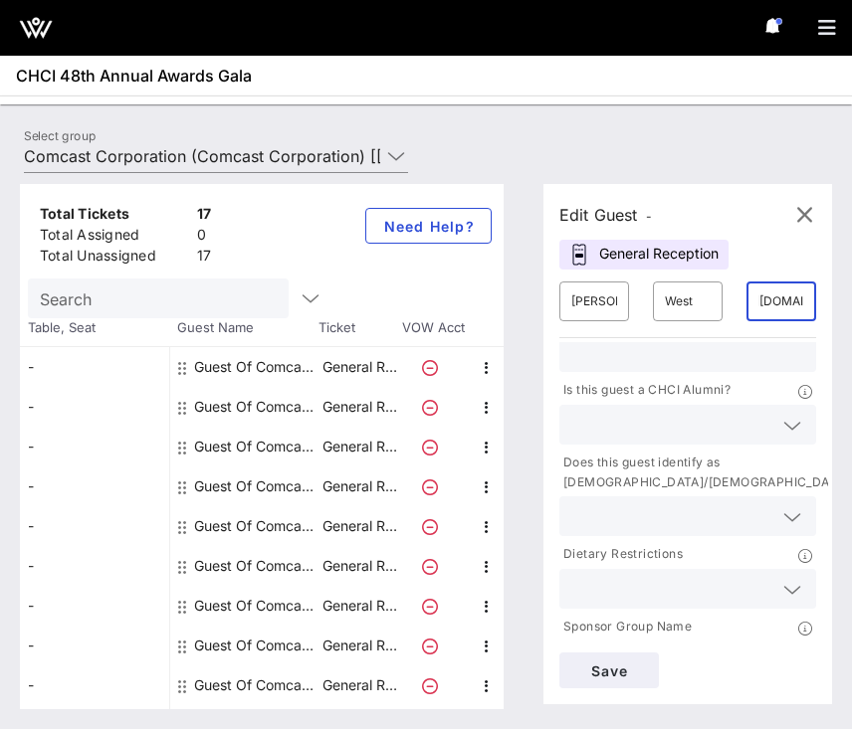
scroll to position [112, 0]
type input "[EMAIL_ADDRESS][DOMAIN_NAME]"
click at [625, 674] on span "Save" at bounding box center [609, 671] width 68 height 17
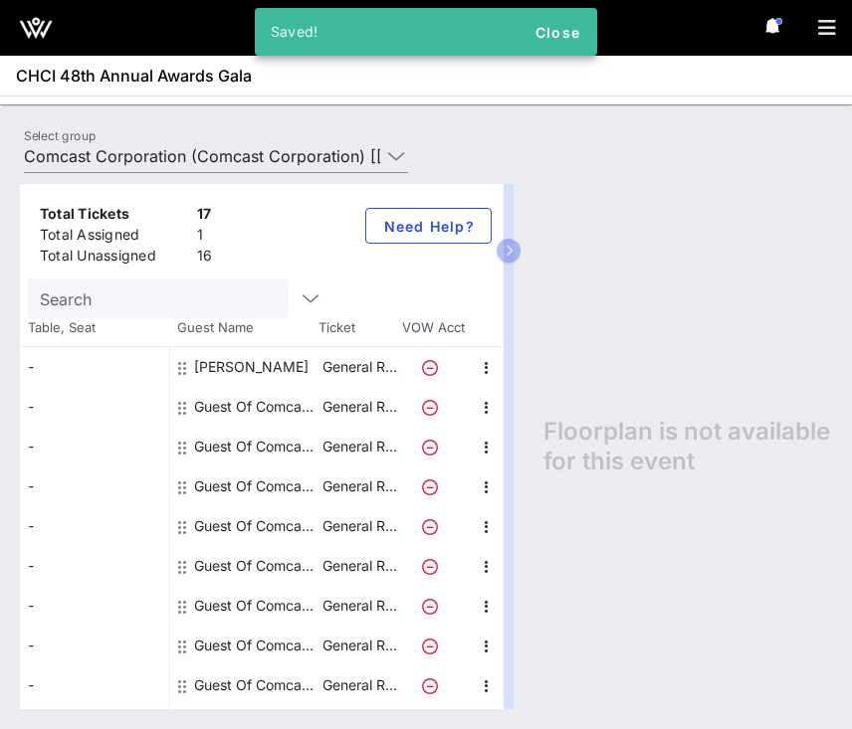
click at [248, 417] on div "Guest Of Comcast Corporation" at bounding box center [256, 407] width 125 height 40
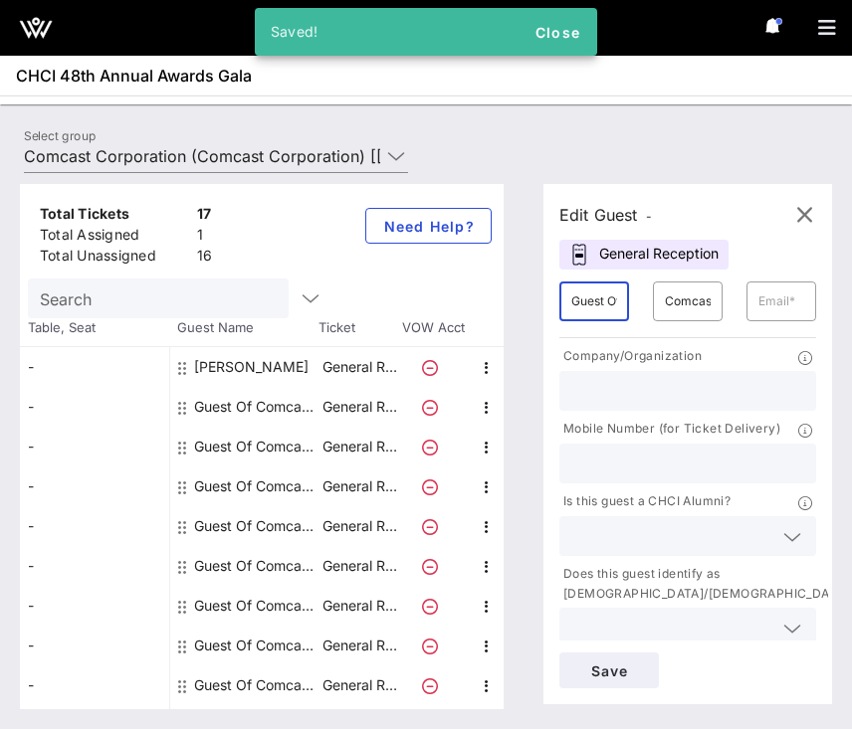
click at [576, 306] on input "Guest Of" at bounding box center [594, 302] width 46 height 32
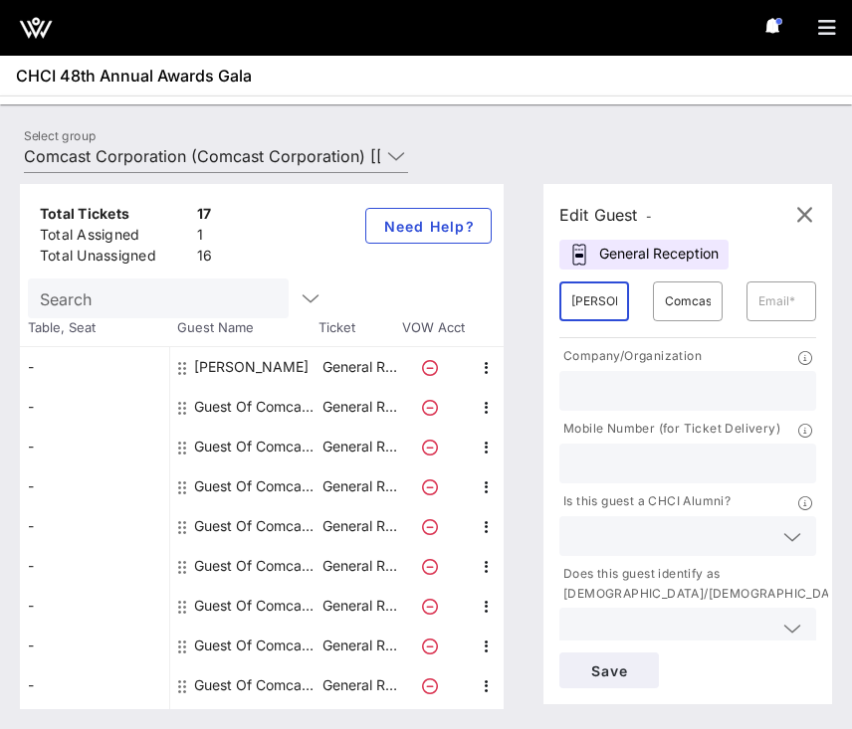
type input "[PERSON_NAME]"
paste input "[EMAIL_ADDRESS][DOMAIN_NAME]"
type input "[EMAIL_ADDRESS][DOMAIN_NAME]"
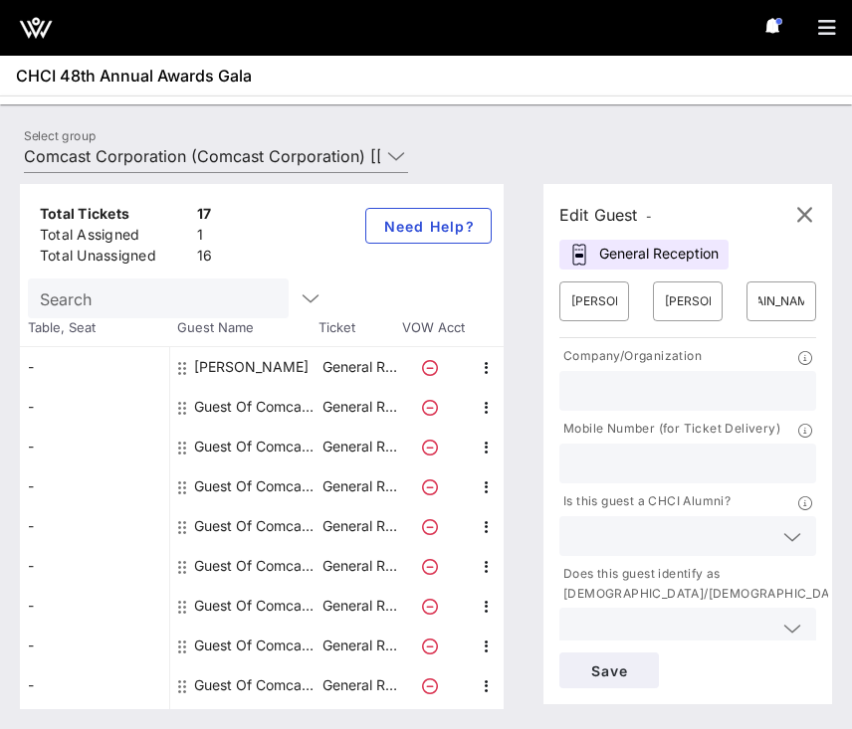
scroll to position [0, 0]
click at [619, 393] on input "text" at bounding box center [687, 391] width 233 height 26
type input "N"
type input "Comcast NBCUniversal Telemundo"
click at [613, 660] on button "Save" at bounding box center [608, 671] width 99 height 36
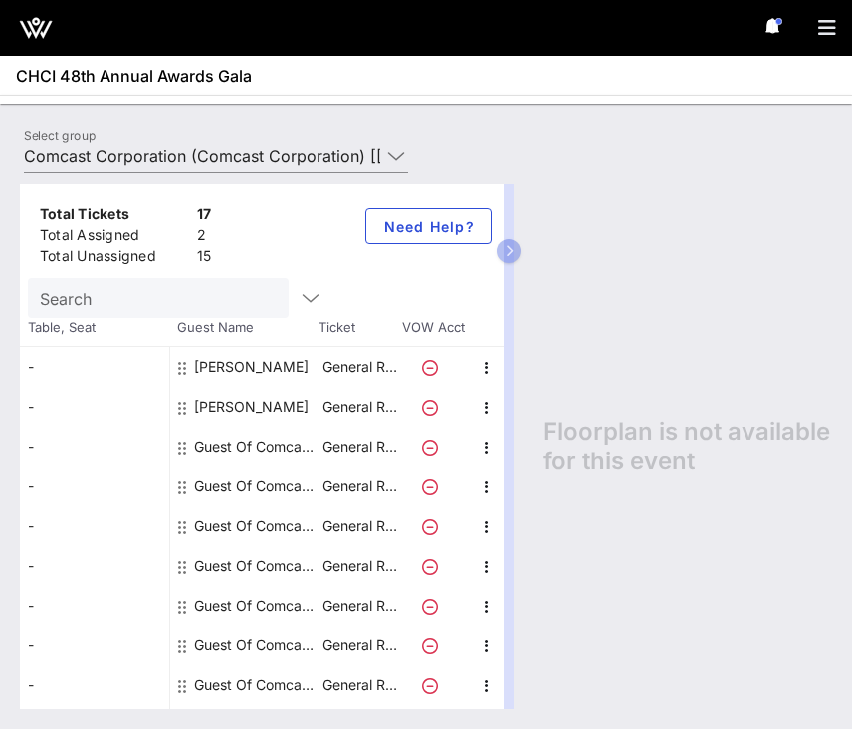
click at [256, 363] on div "[PERSON_NAME]" at bounding box center [251, 367] width 114 height 40
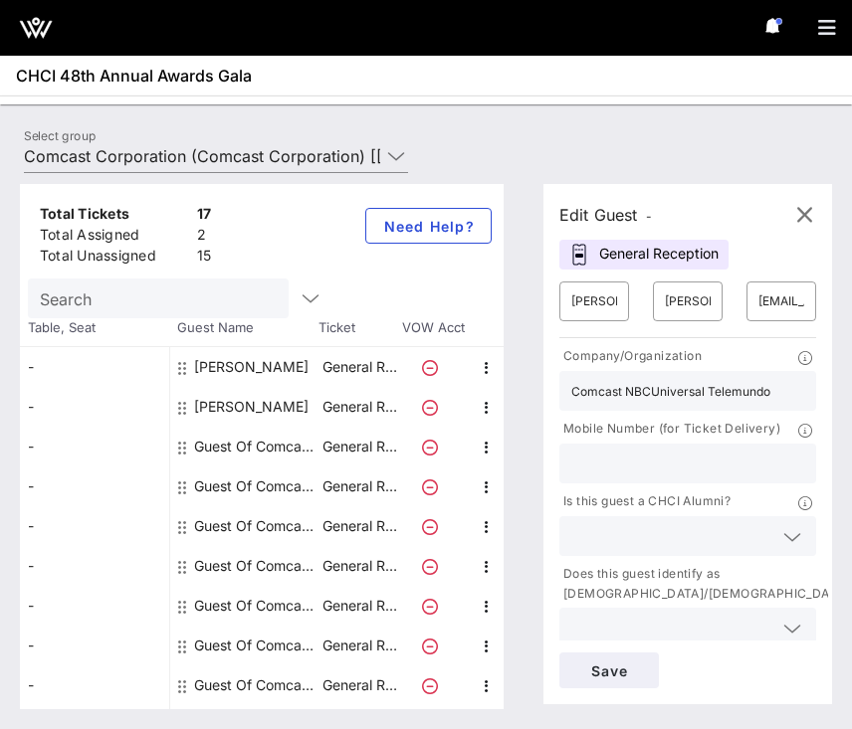
click at [251, 384] on div "[PERSON_NAME]" at bounding box center [251, 367] width 114 height 40
click at [238, 405] on div "[PERSON_NAME]" at bounding box center [251, 407] width 114 height 40
type input "[PERSON_NAME]"
type input "West"
type input "[EMAIL_ADDRESS][DOMAIN_NAME]"
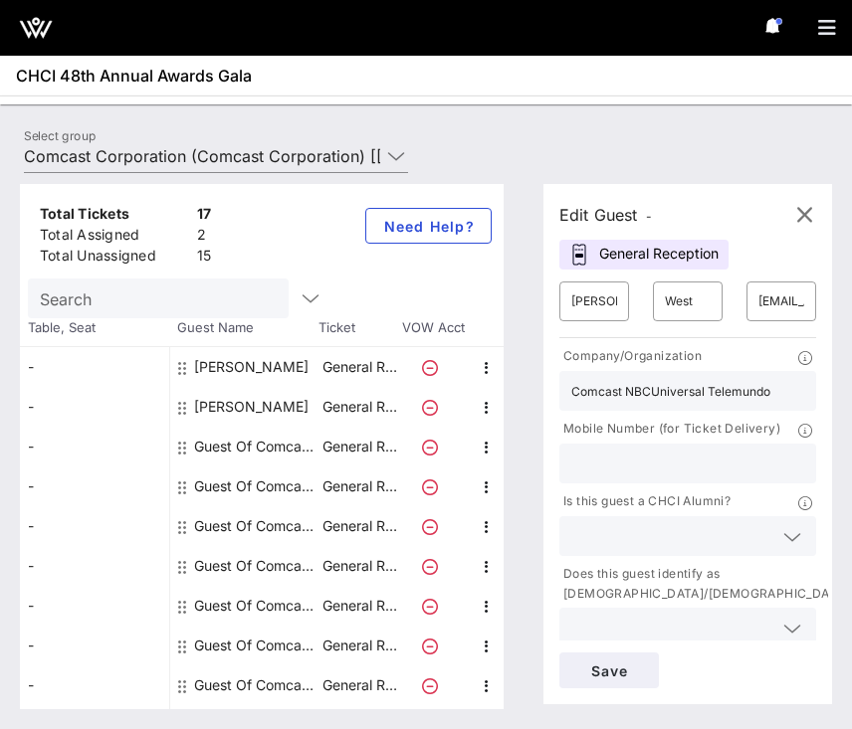
click at [262, 448] on div "Guest Of Comcast Corporation" at bounding box center [256, 447] width 125 height 40
type input "Guest Of"
type input "Comcast Corporation"
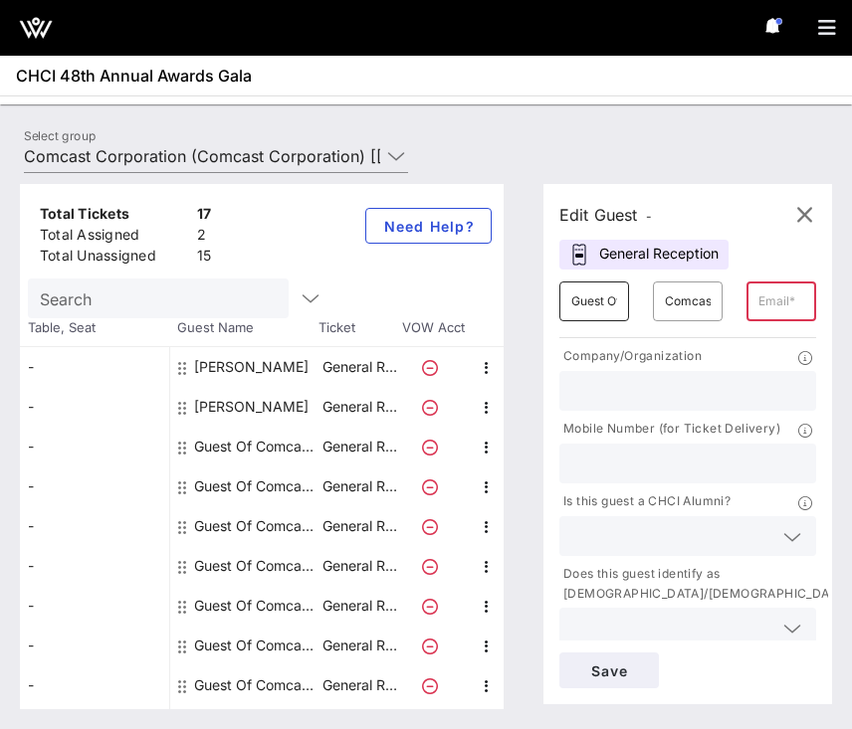
click at [594, 301] on input "Guest Of" at bounding box center [594, 302] width 46 height 32
type input "[PERSON_NAME]"
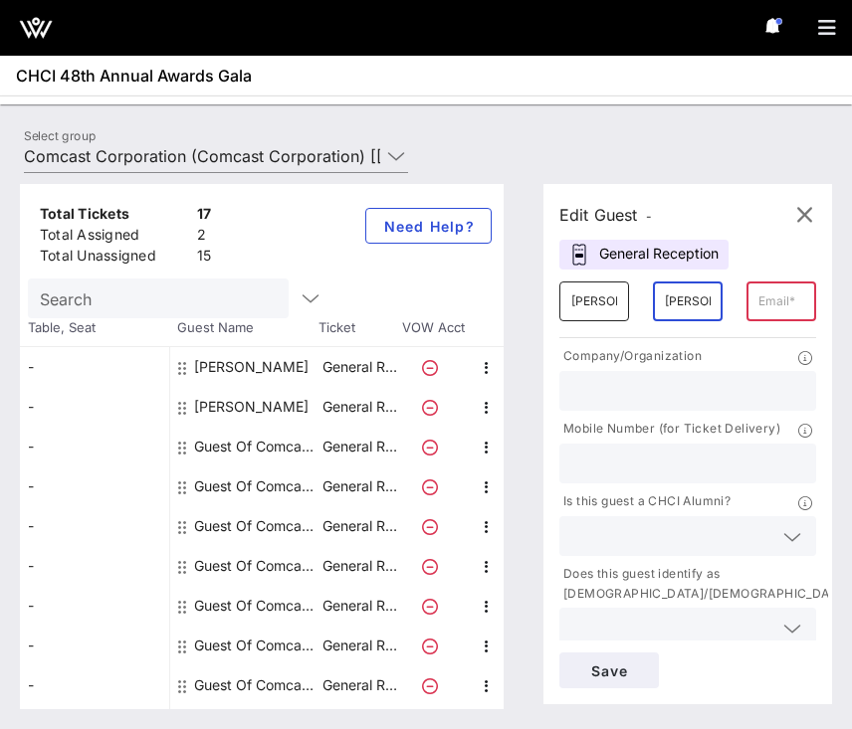
type input "[PERSON_NAME]"
click at [777, 307] on input "text" at bounding box center [781, 302] width 46 height 32
paste input "[PERSON_NAME][EMAIL_ADDRESS][PERSON_NAME][DOMAIN_NAME]"
type input "[PERSON_NAME][EMAIL_ADDRESS][PERSON_NAME][DOMAIN_NAME]"
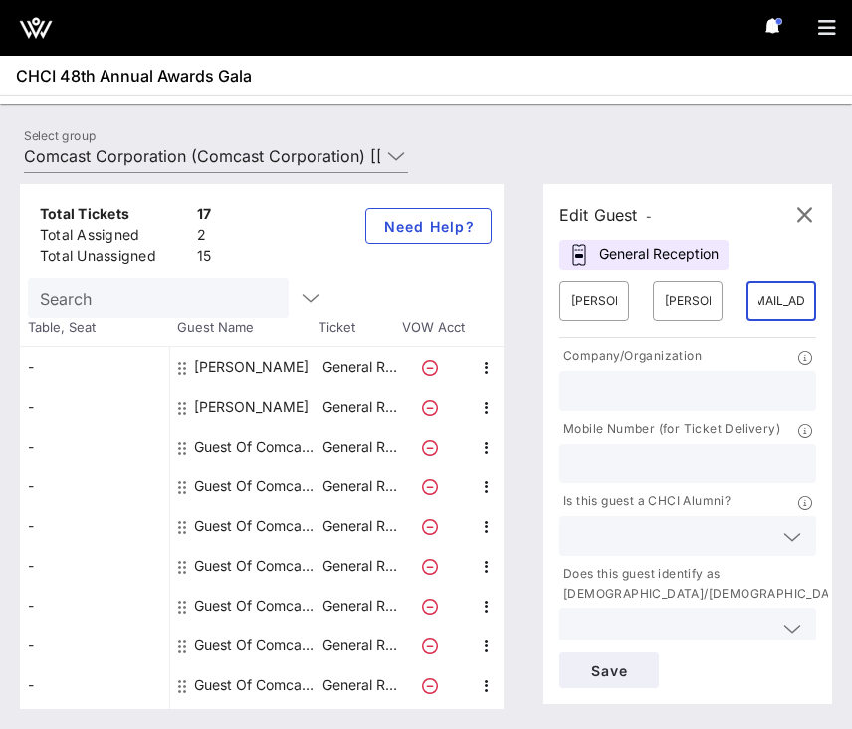
click at [674, 360] on p "Company/Organization" at bounding box center [630, 356] width 142 height 21
click at [669, 373] on div at bounding box center [687, 391] width 233 height 40
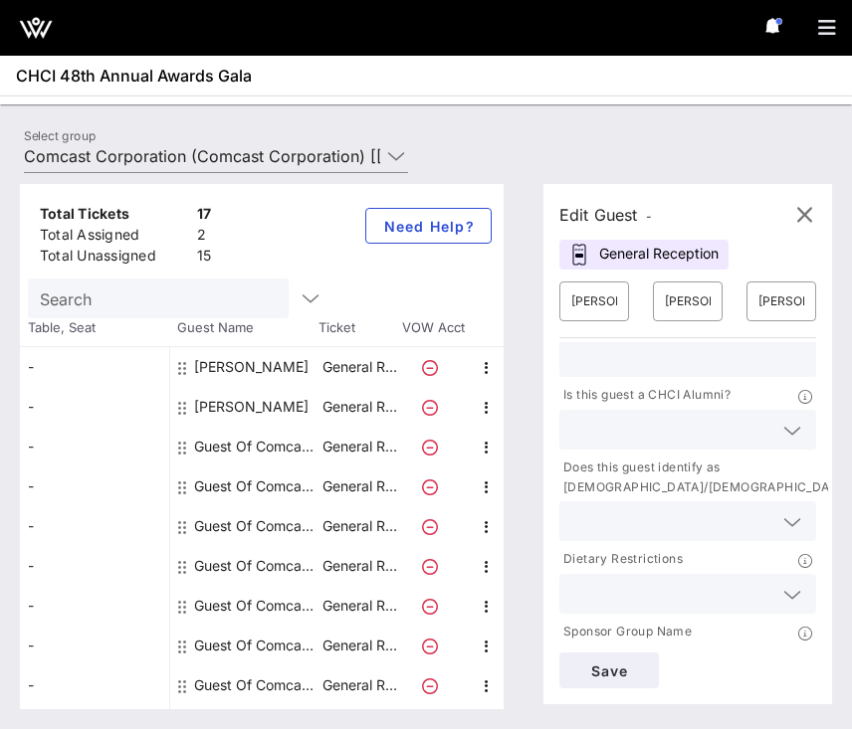
scroll to position [156, 0]
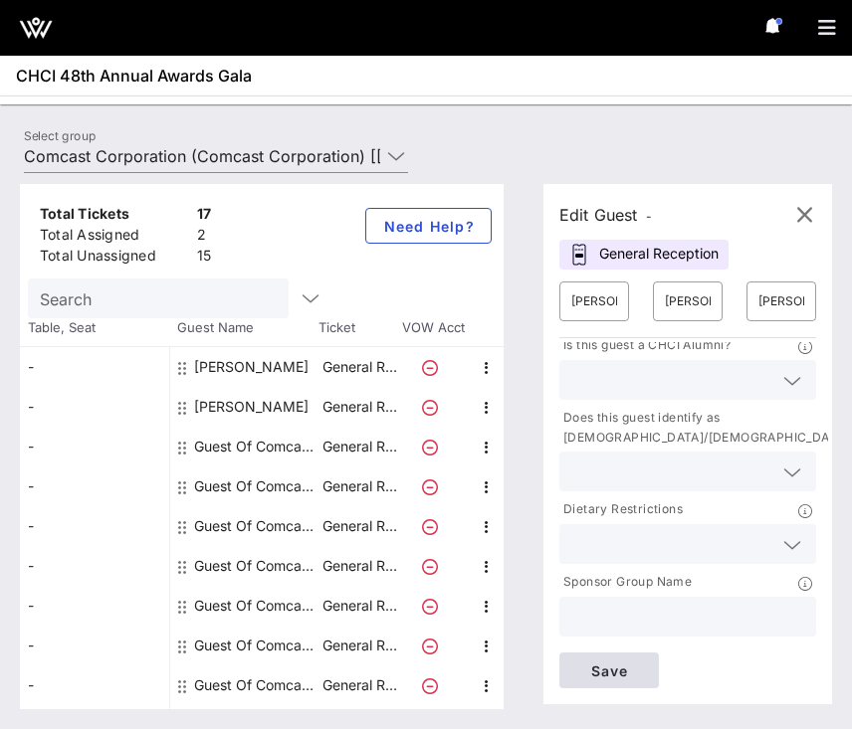
type input "Comcast NBCUniversal Telemundo"
click at [624, 659] on button "Save" at bounding box center [608, 671] width 99 height 36
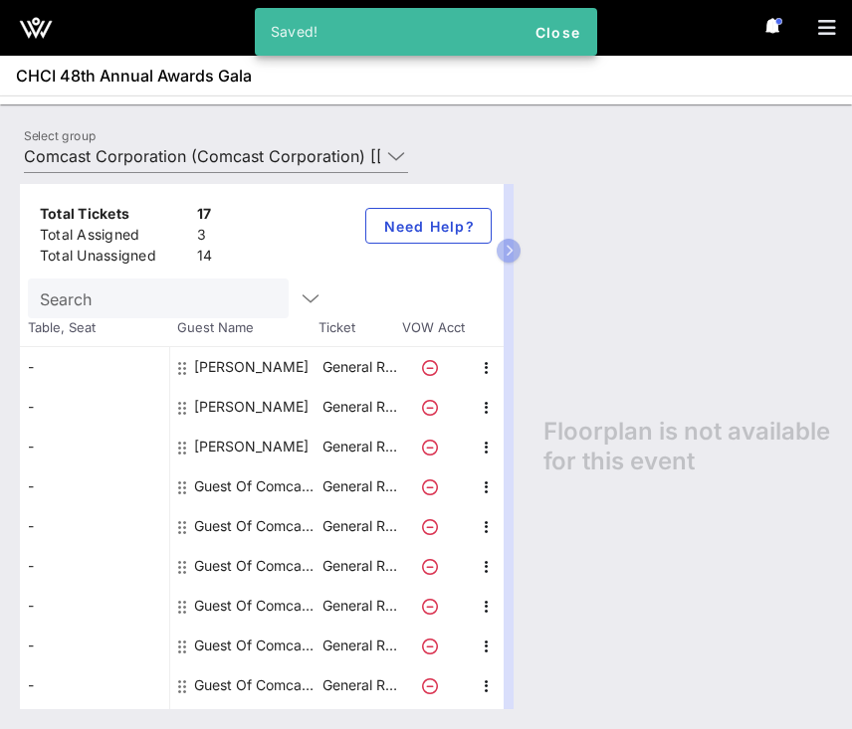
click at [262, 487] on div "Guest Of Comcast Corporation" at bounding box center [256, 487] width 125 height 40
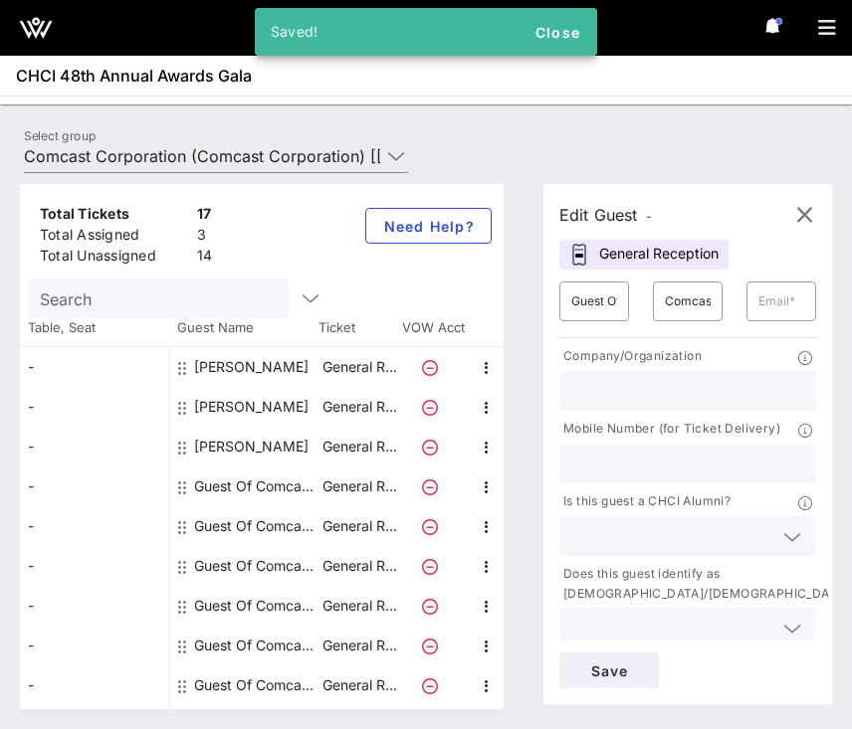
click at [627, 387] on input "text" at bounding box center [687, 391] width 233 height 26
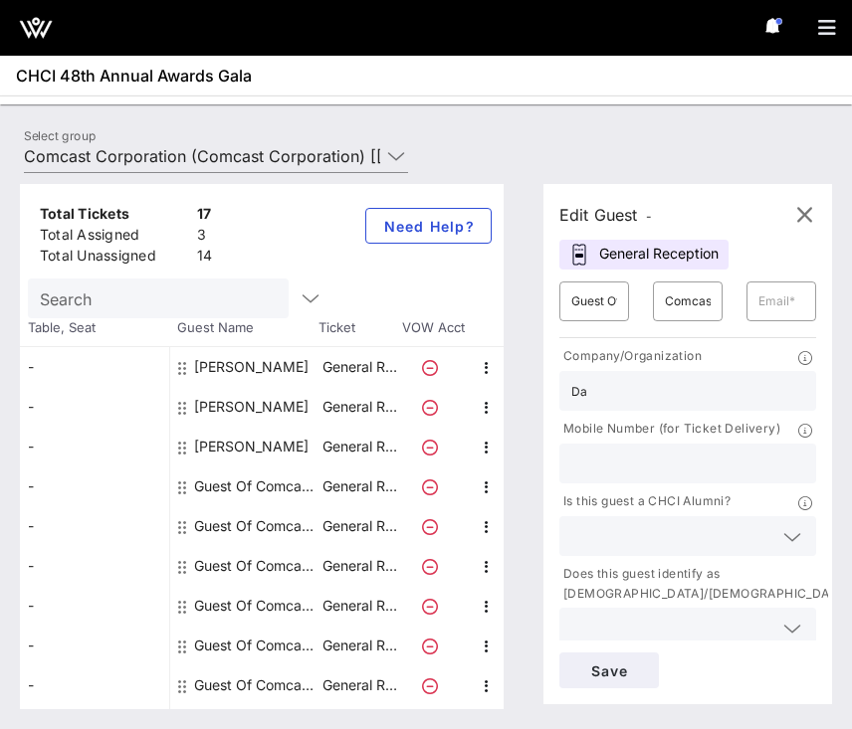
type input "D"
click at [590, 299] on input "Guest Of" at bounding box center [594, 302] width 46 height 32
type input "[PERSON_NAME]"
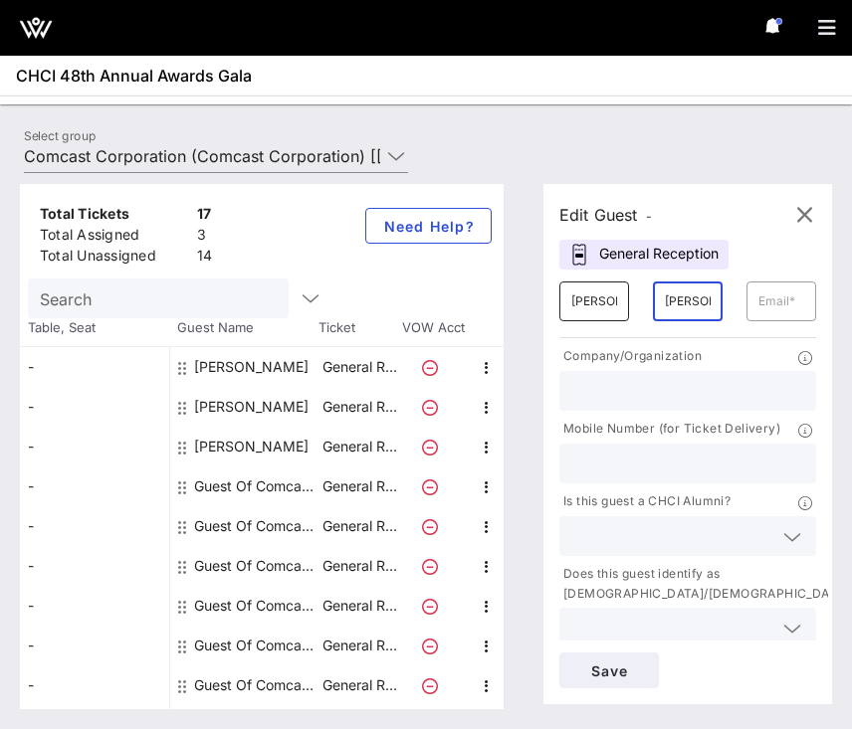
type input "[PERSON_NAME]"
paste input "[PERSON_NAME][EMAIL_ADDRESS][PERSON_NAME][DOMAIN_NAME]"
type input "[PERSON_NAME][EMAIL_ADDRESS][PERSON_NAME][DOMAIN_NAME]"
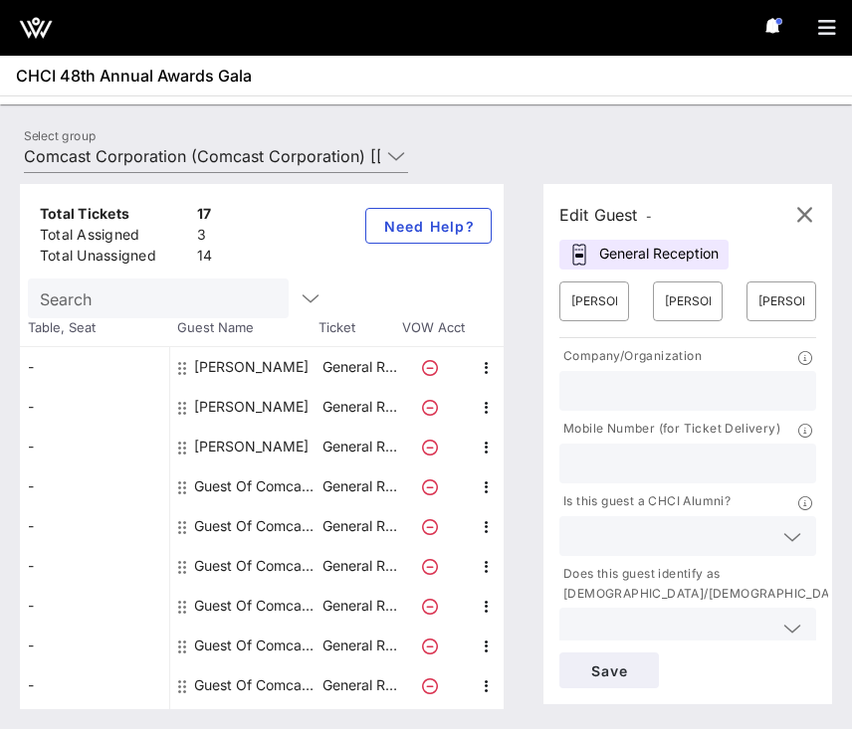
click at [671, 384] on input "text" at bounding box center [687, 391] width 233 height 26
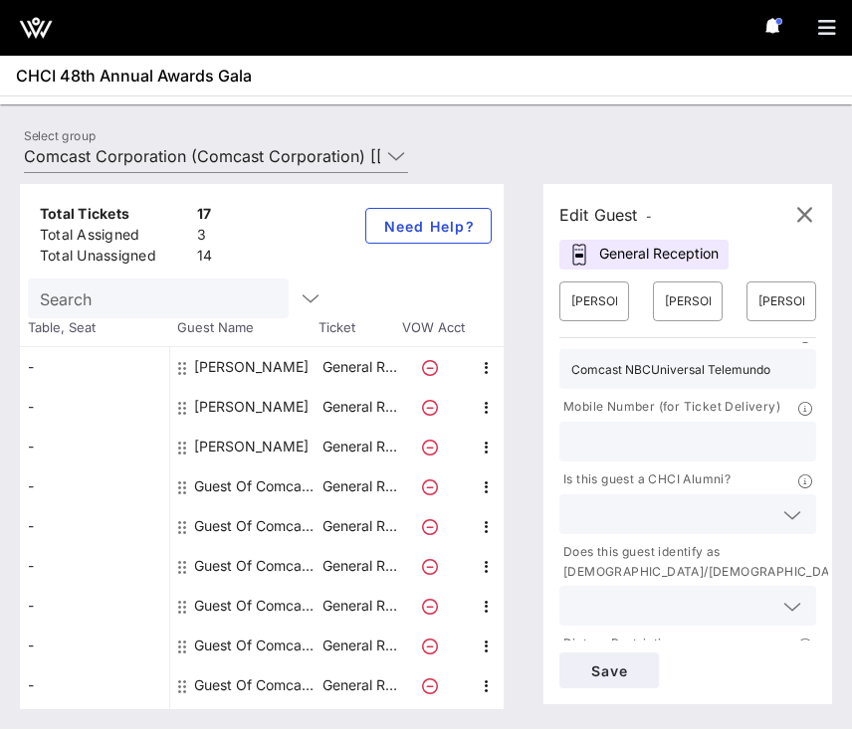
scroll to position [30, 0]
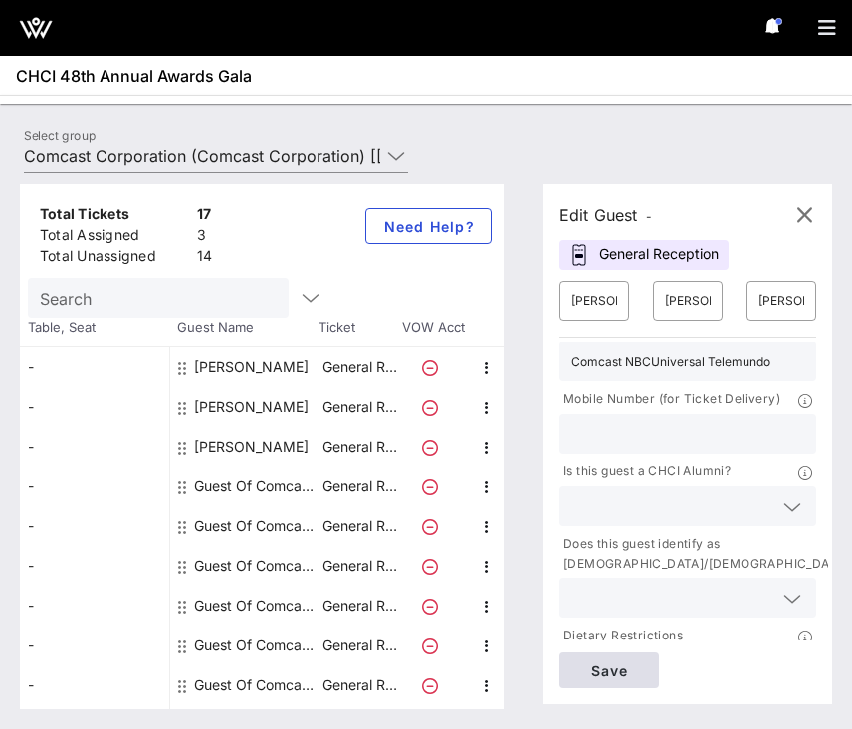
type input "Comcast NBCUniversal Telemundo"
click at [612, 673] on span "Save" at bounding box center [609, 671] width 68 height 17
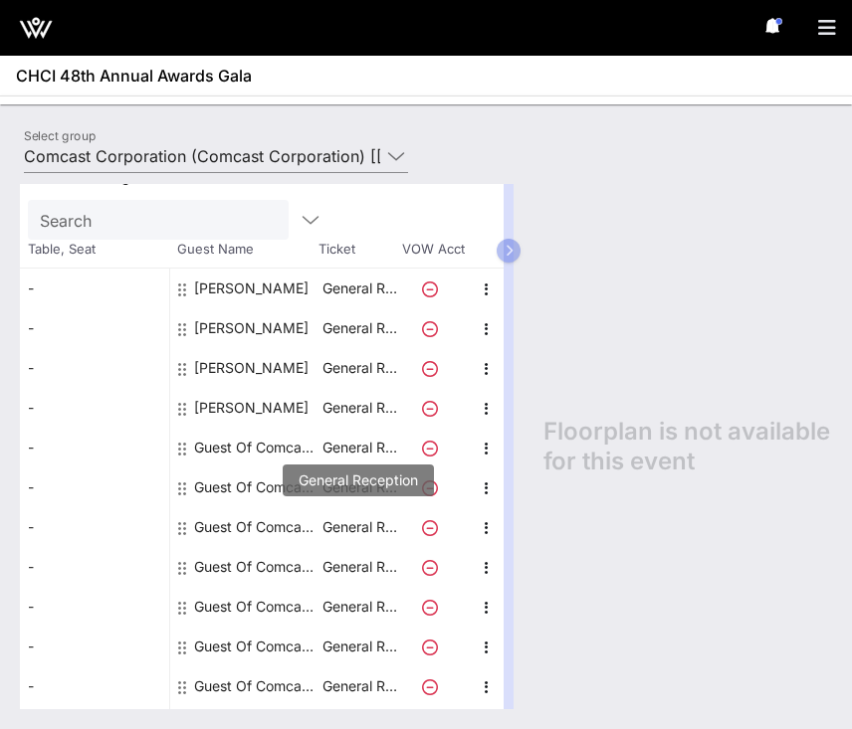
scroll to position [112, 0]
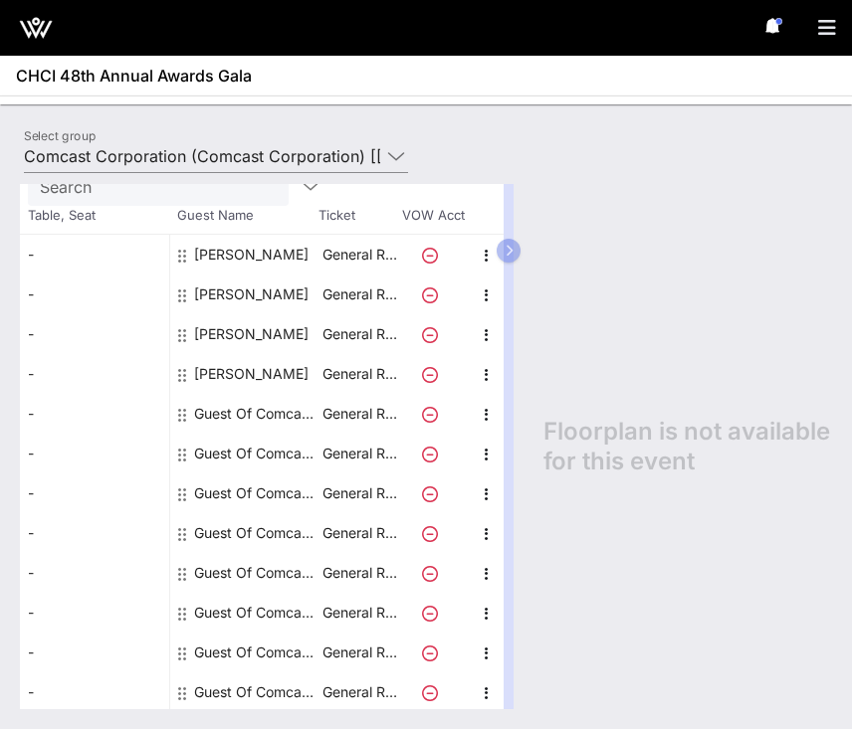
click at [239, 409] on div "Guest Of Comcast Corporation" at bounding box center [256, 414] width 125 height 40
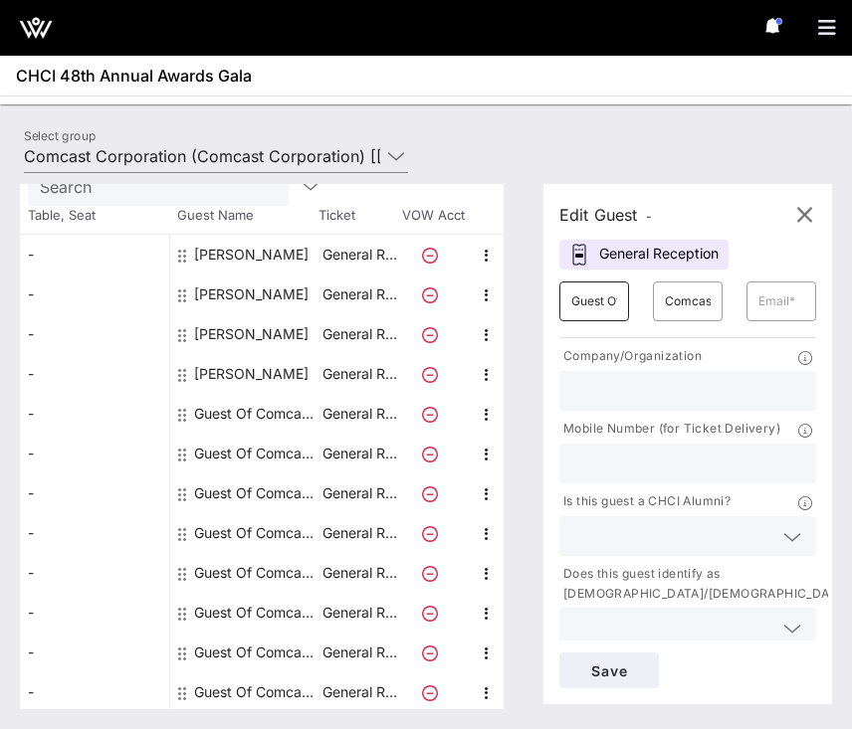
click at [619, 297] on div "​ Guest Of" at bounding box center [594, 302] width 70 height 40
click at [613, 298] on input "Guest Of" at bounding box center [594, 302] width 46 height 32
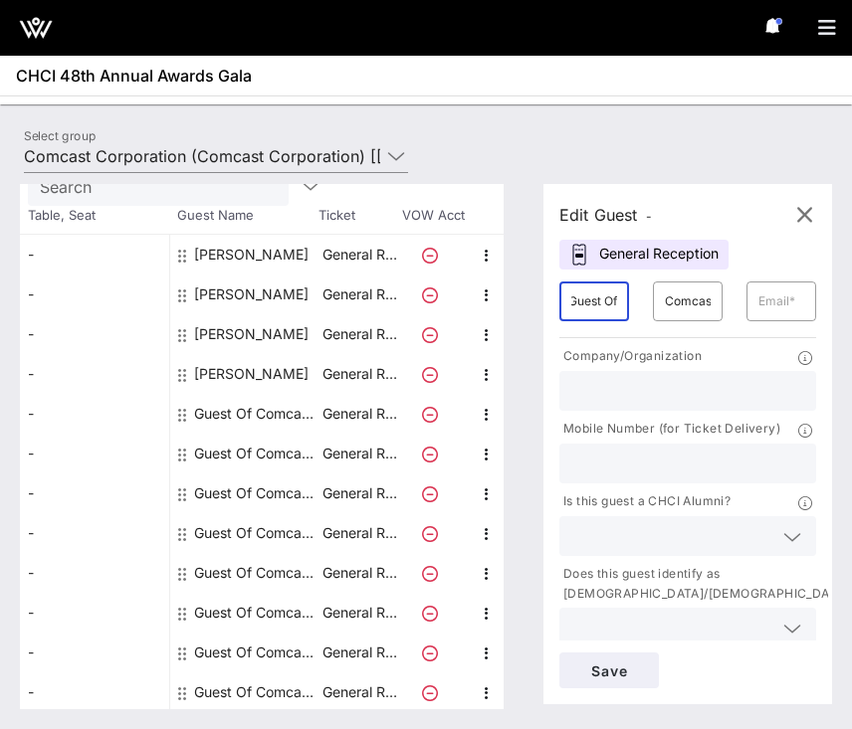
click at [613, 298] on input "Guest Of" at bounding box center [594, 302] width 46 height 32
type input "[PERSON_NAME]"
type input "[GEOGRAPHIC_DATA]"
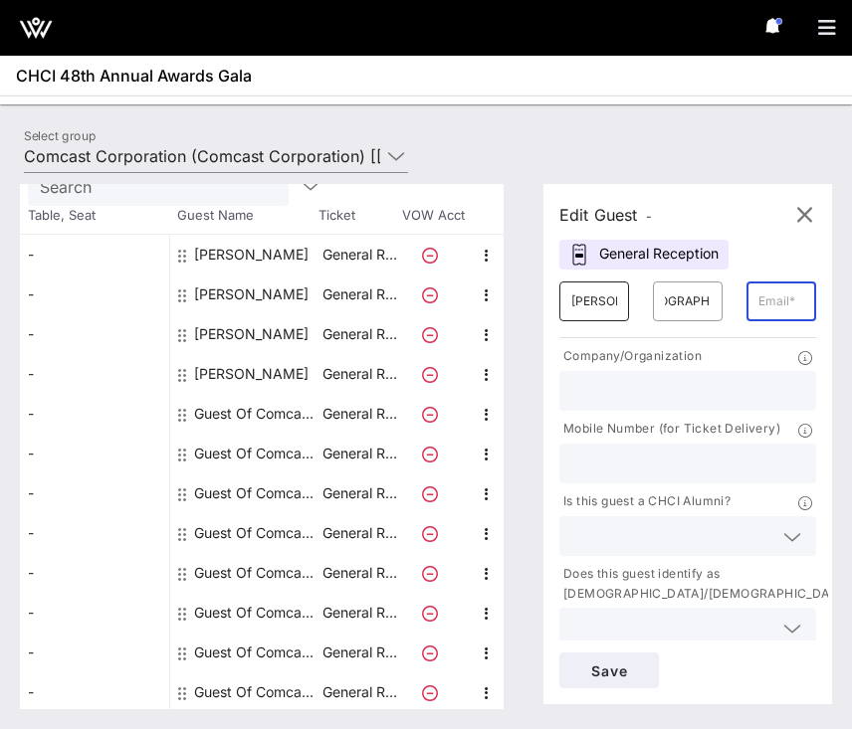
scroll to position [0, 0]
click at [632, 396] on input "text" at bounding box center [687, 391] width 233 height 26
click at [768, 290] on input "text" at bounding box center [781, 302] width 46 height 32
paste input "[PERSON_NAME][EMAIL_ADDRESS][DOMAIN_NAME]"
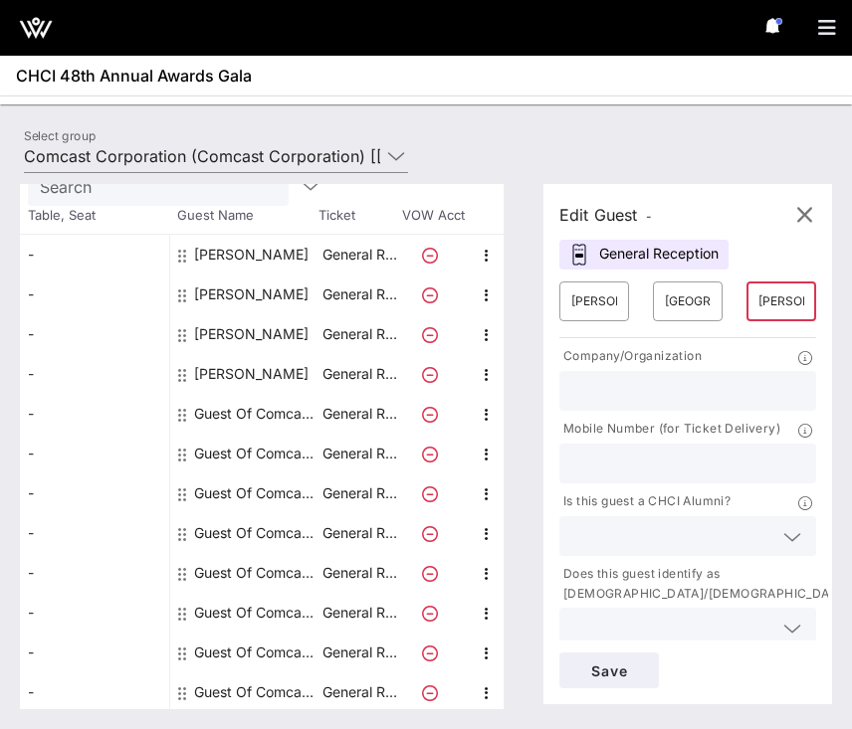
scroll to position [0, 120]
type input "[PERSON_NAME][EMAIL_ADDRESS][DOMAIN_NAME]"
click at [640, 396] on input "text" at bounding box center [687, 391] width 233 height 26
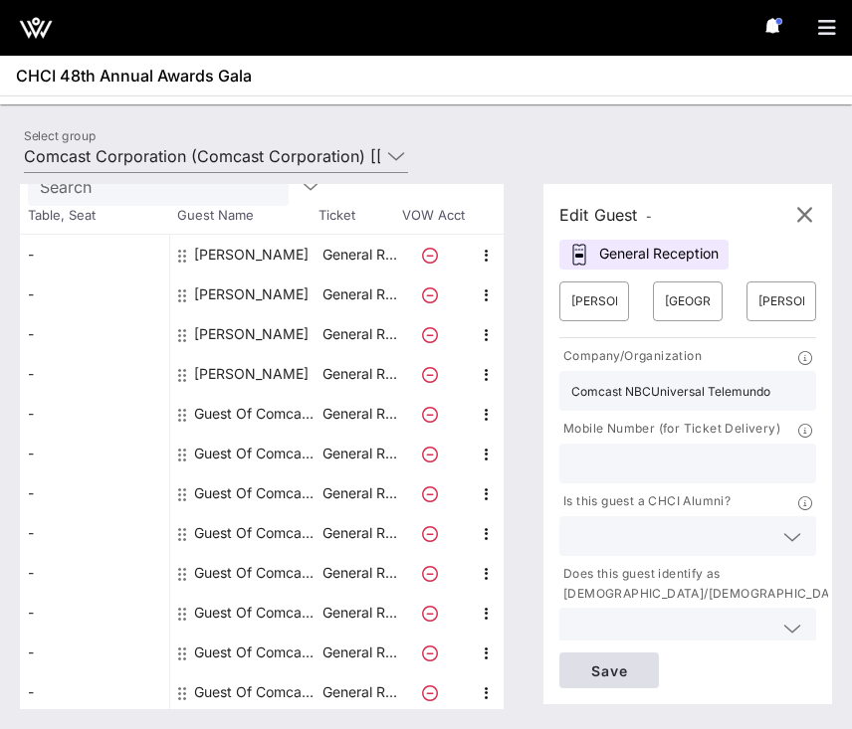
type input "Comcast NBCUniversal Telemundo"
click at [619, 655] on button "Save" at bounding box center [608, 671] width 99 height 36
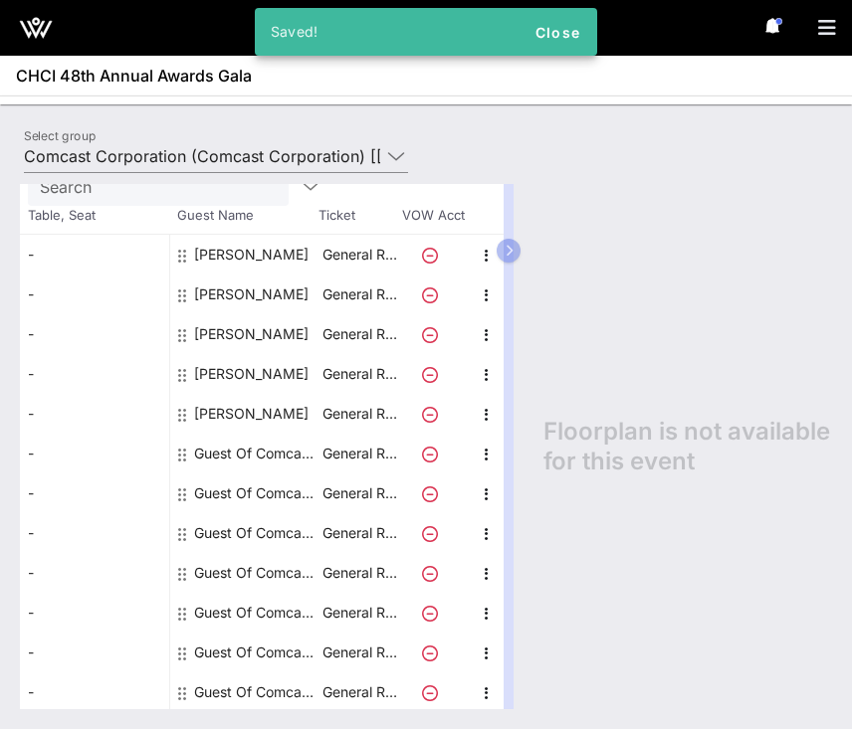
click at [250, 451] on div "Guest Of Comcast Corporation" at bounding box center [256, 454] width 125 height 40
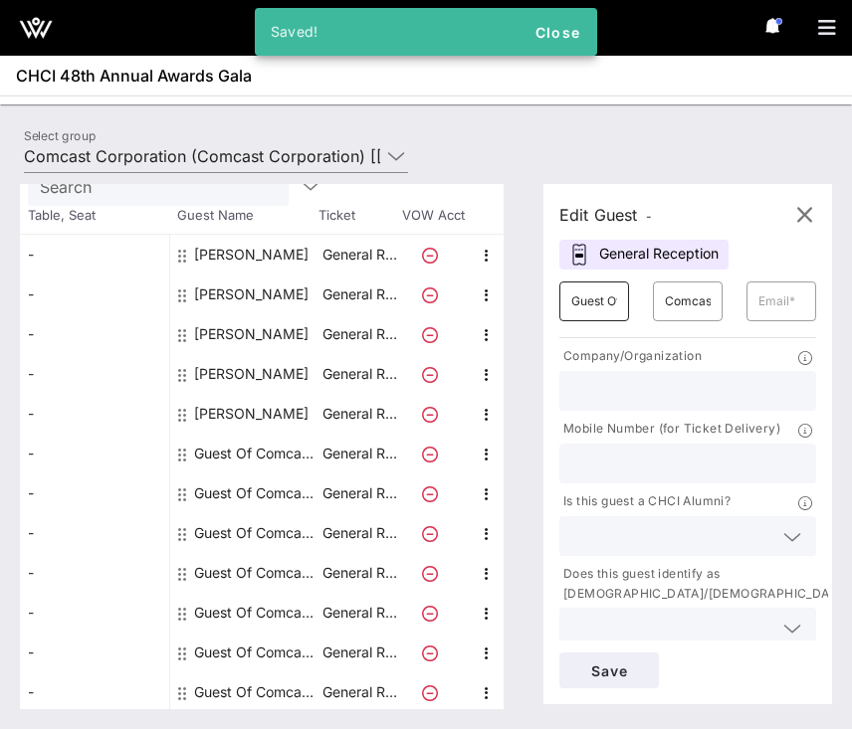
click at [599, 312] on input "Guest Of" at bounding box center [594, 302] width 46 height 32
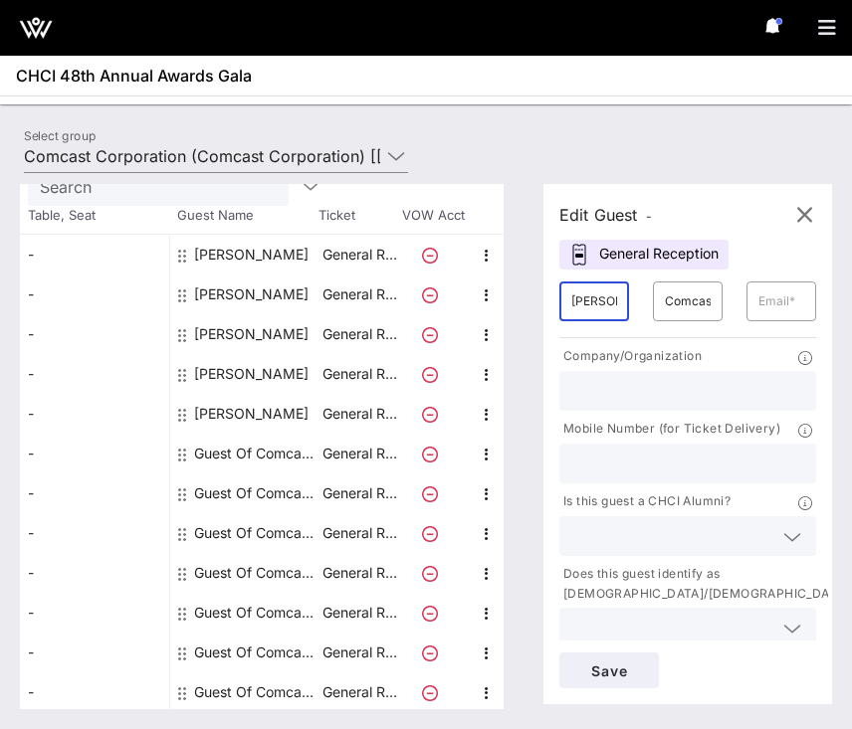
type input "[PERSON_NAME]"
paste input "[EMAIL_ADDRESS][DOMAIN_NAME]"
type input "[EMAIL_ADDRESS][DOMAIN_NAME]"
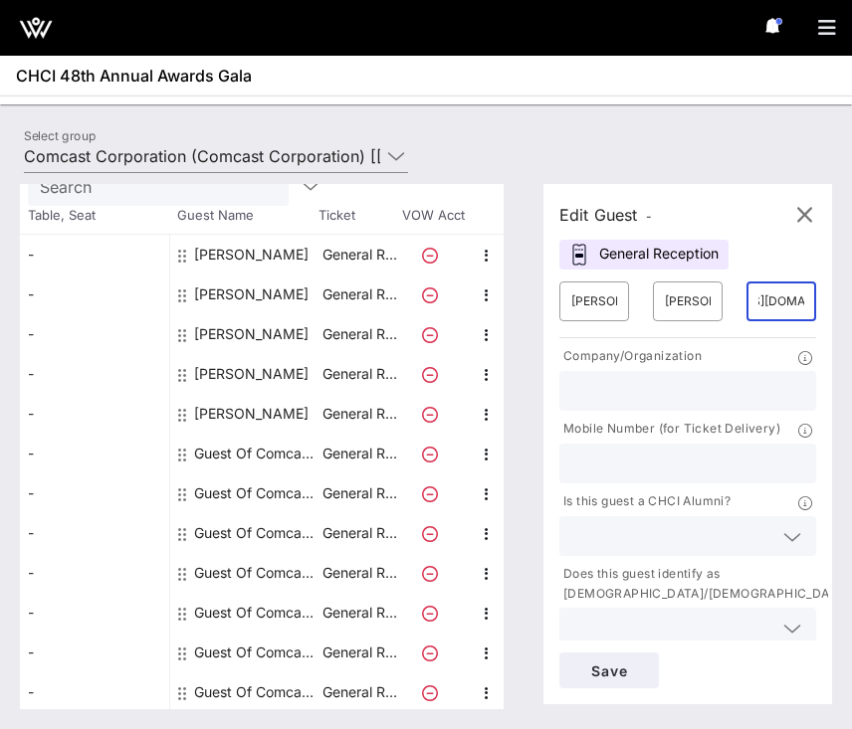
click at [626, 391] on input "text" at bounding box center [687, 391] width 233 height 26
type input "Comcast NBCUniversal Telemundo"
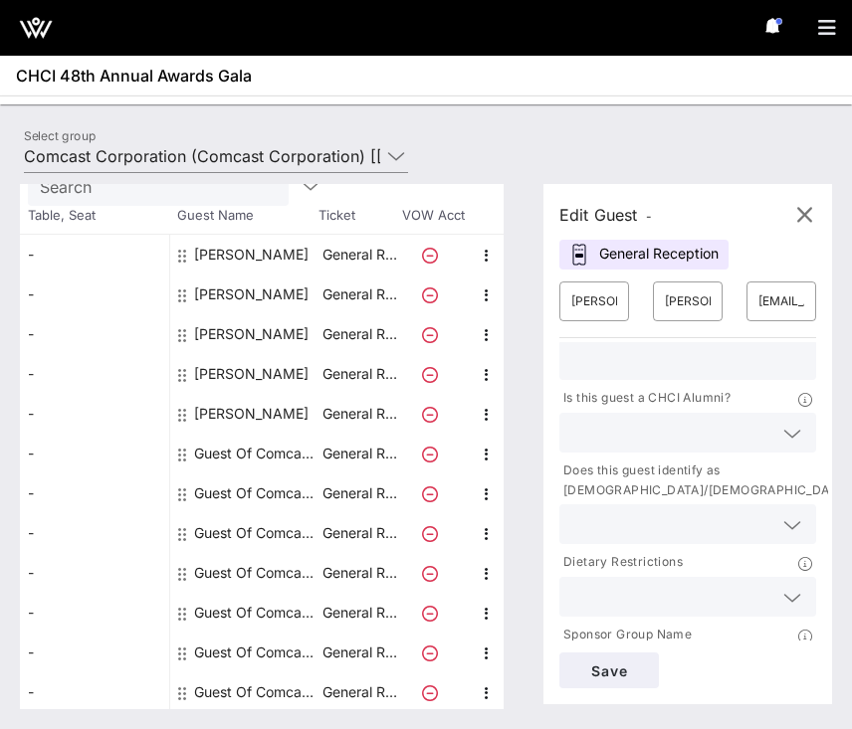
scroll to position [156, 0]
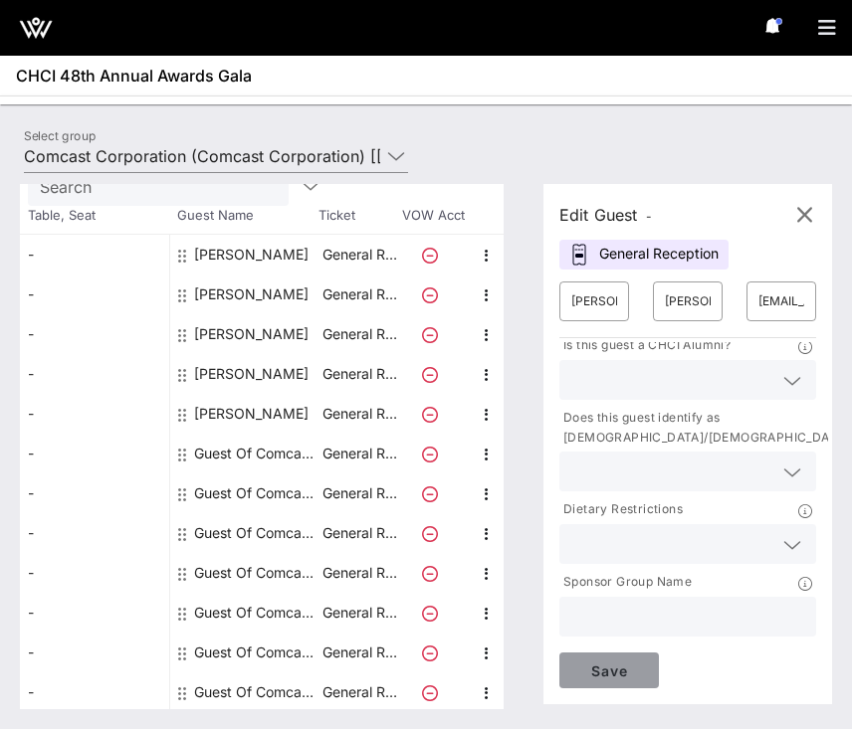
click at [600, 656] on button "Save" at bounding box center [608, 671] width 99 height 36
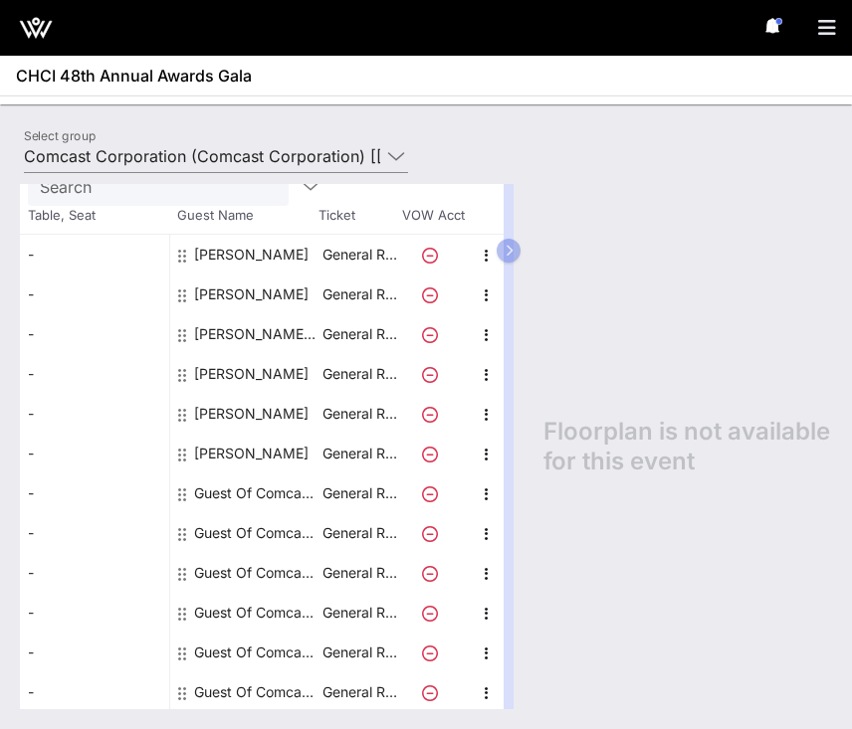
click at [234, 495] on div "Guest Of Comcast Corporation" at bounding box center [256, 494] width 125 height 40
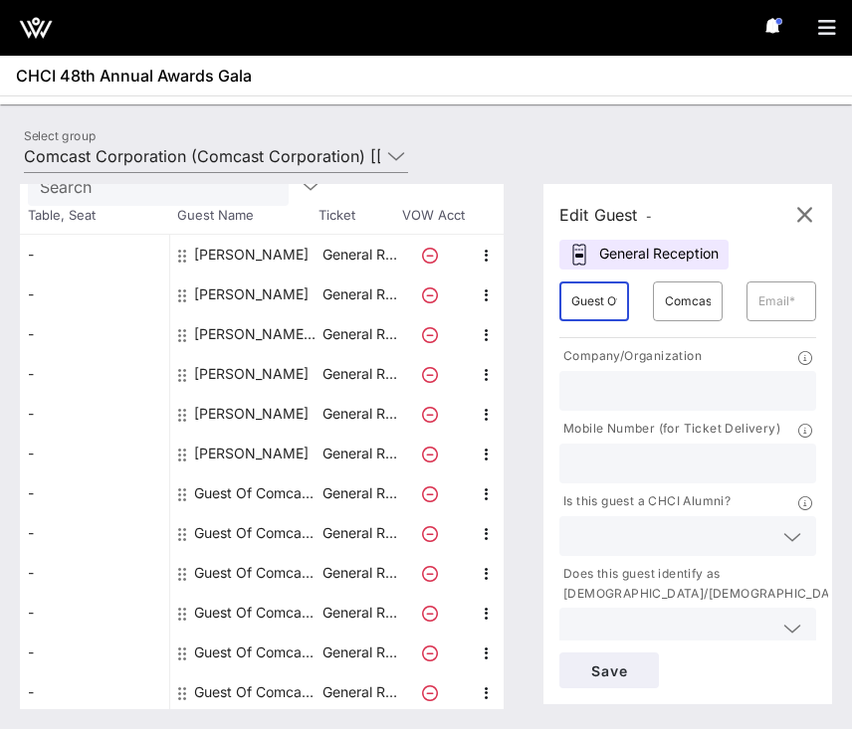
click at [590, 297] on input "Guest Of" at bounding box center [594, 302] width 46 height 32
type input "C"
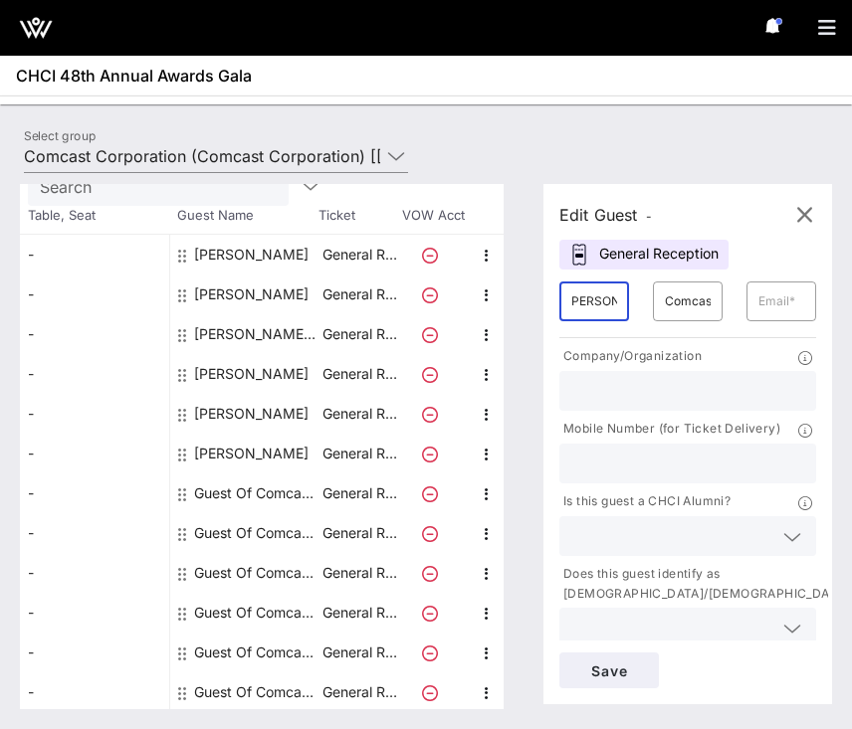
scroll to position [0, 7]
type input "[PERSON_NAME]"
paste input "[PERSON_NAME][EMAIL_ADDRESS][PERSON_NAME][DOMAIN_NAME]"
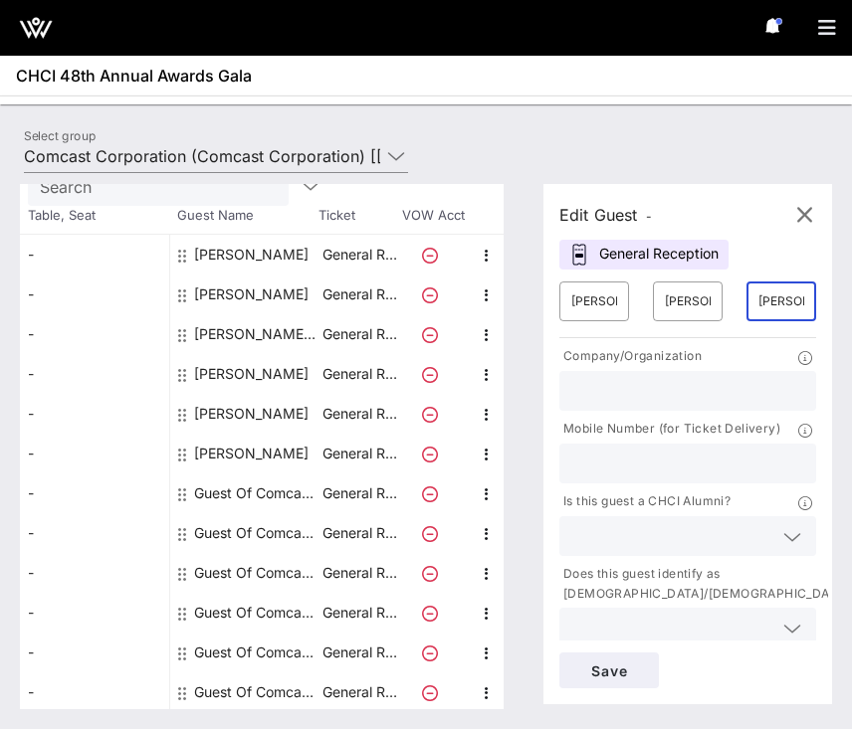
scroll to position [0, 127]
type input "[PERSON_NAME][EMAIL_ADDRESS][PERSON_NAME][DOMAIN_NAME]"
click at [637, 384] on input "text" at bounding box center [687, 391] width 233 height 26
type input "N"
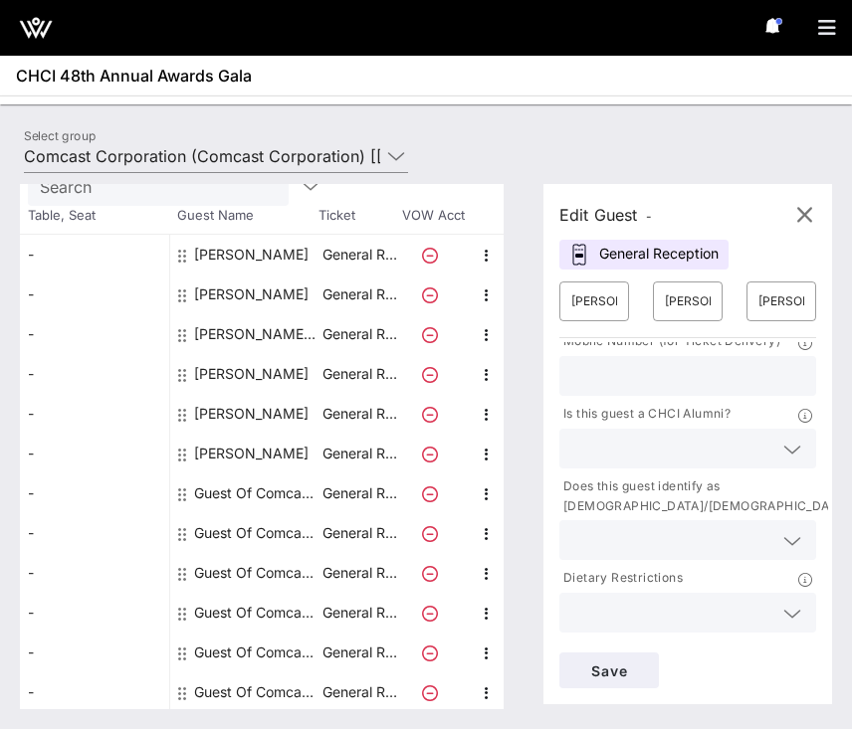
scroll to position [156, 0]
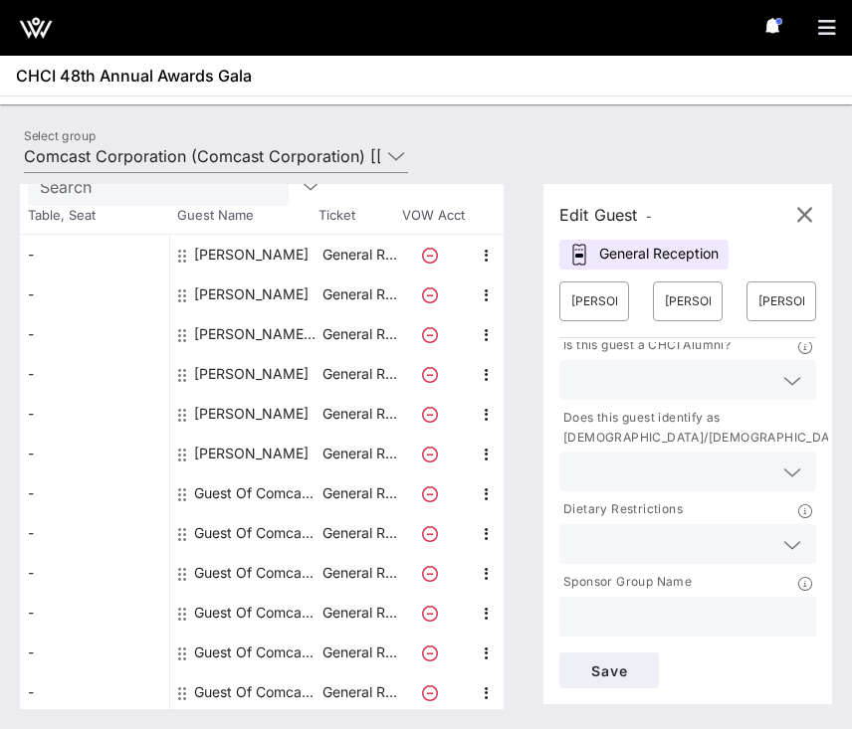
type input "Comcast NBCUniversal Telemundo"
click at [595, 648] on div "Save" at bounding box center [687, 671] width 281 height 60
click at [594, 664] on span "Save" at bounding box center [609, 671] width 68 height 17
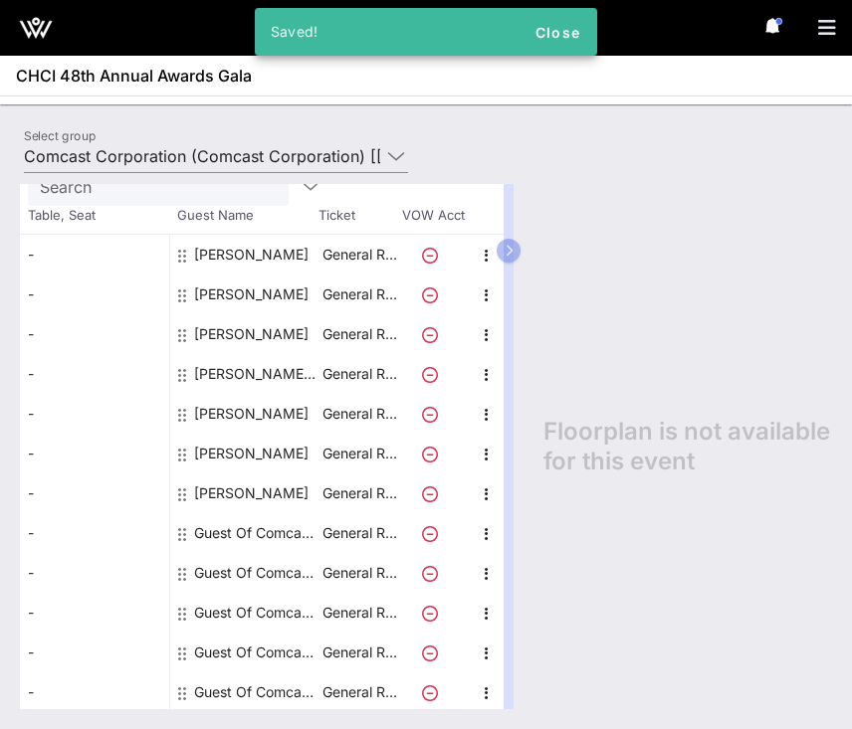
scroll to position [172, 0]
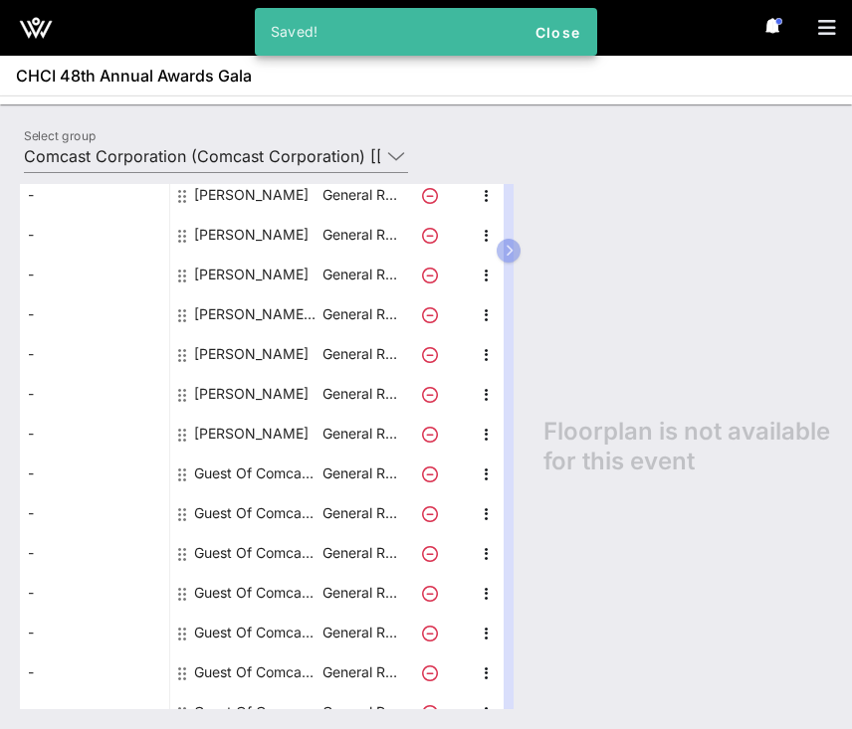
click at [261, 475] on div "Guest Of Comcast Corporation" at bounding box center [256, 474] width 125 height 40
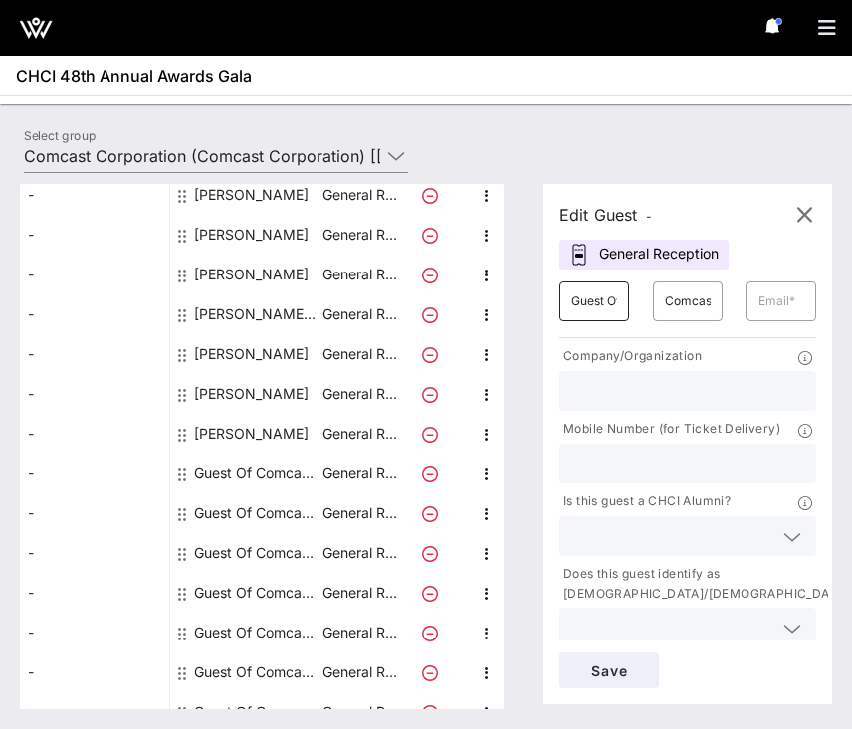
click at [599, 306] on input "Guest Of" at bounding box center [594, 302] width 46 height 32
type input "[PERSON_NAME]"
type input "B"
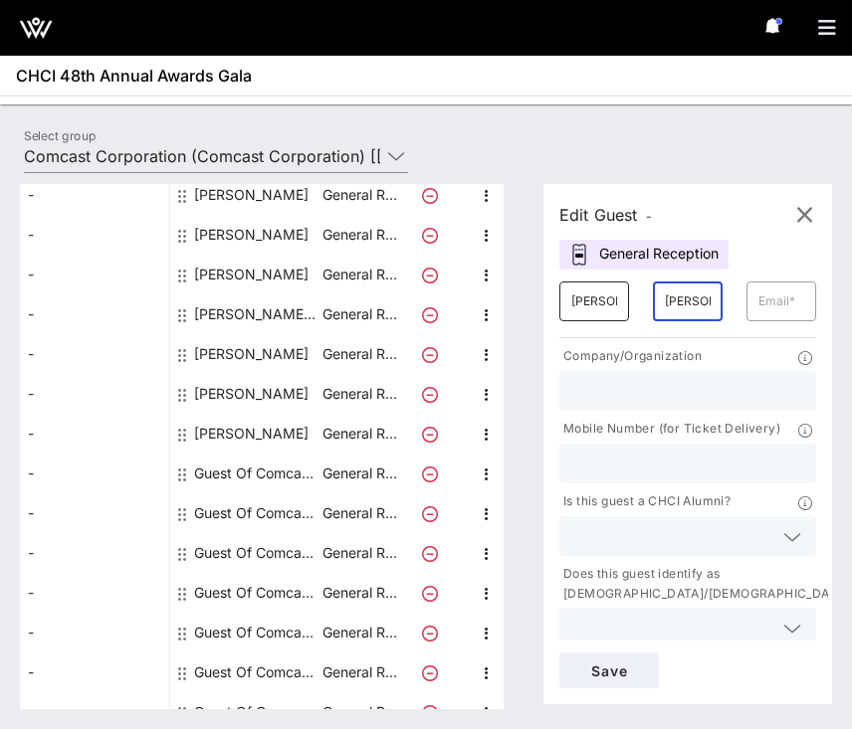
type input "[PERSON_NAME]"
paste input "[PERSON_NAME][EMAIL_ADDRESS][DOMAIN_NAME]"
type input "[PERSON_NAME][EMAIL_ADDRESS][DOMAIN_NAME]"
click at [616, 383] on input "text" at bounding box center [687, 391] width 233 height 26
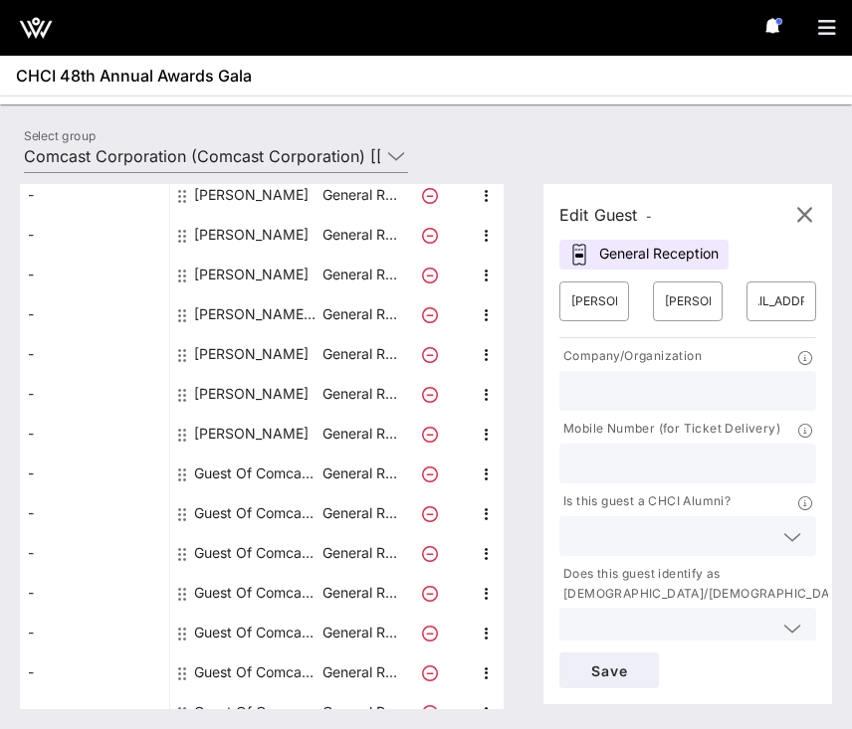
scroll to position [0, 0]
type input "Comcast NBCUniversal Telemundo"
click at [618, 664] on span "Save" at bounding box center [609, 671] width 68 height 17
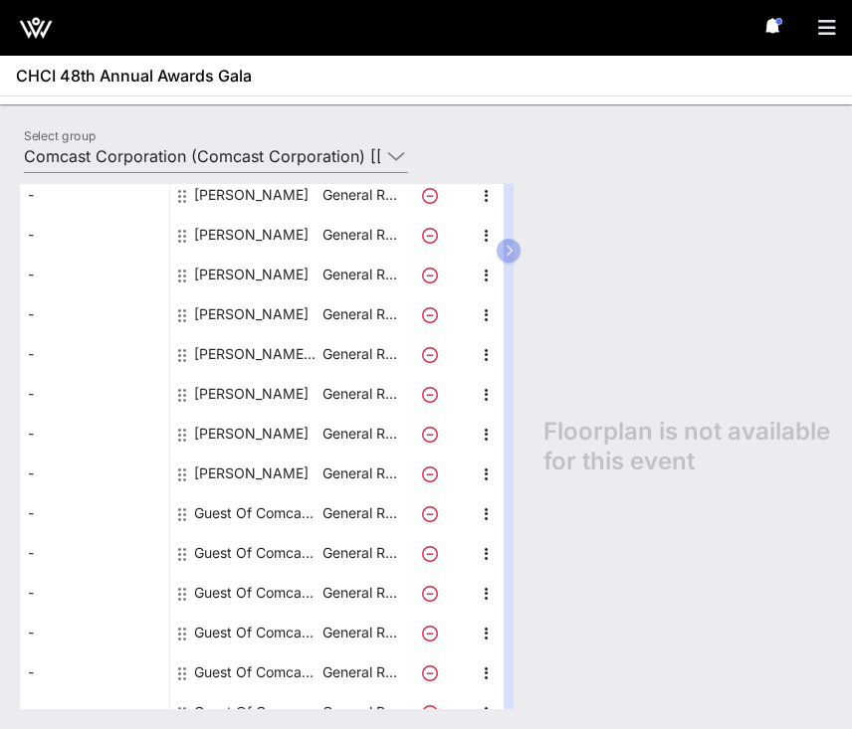
click at [201, 521] on div "Guest Of Comcast Corporation" at bounding box center [256, 513] width 125 height 40
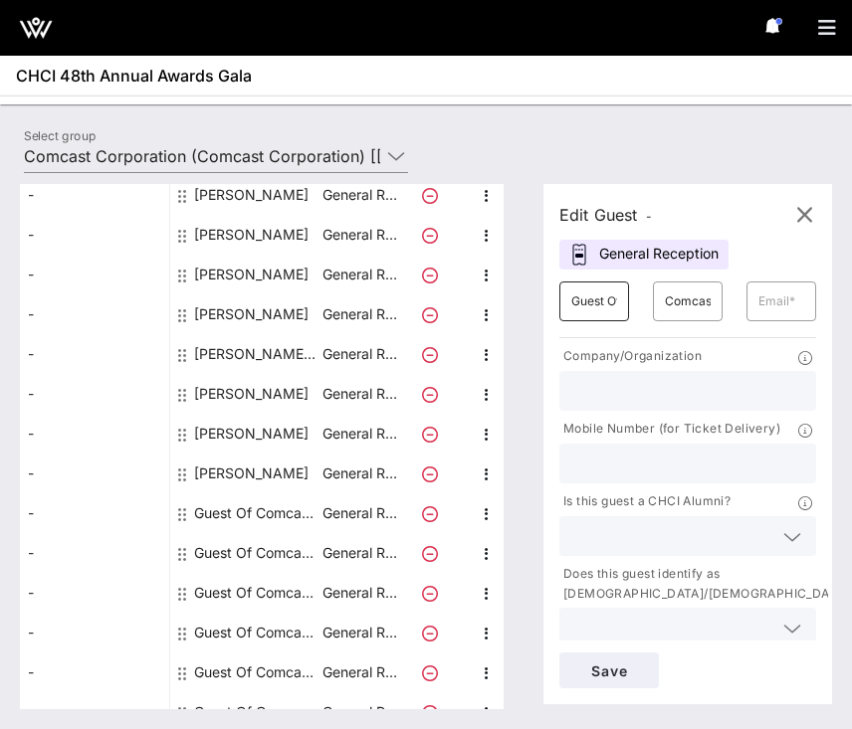
click at [580, 315] on input "Guest Of" at bounding box center [594, 302] width 46 height 32
type input "[PERSON_NAME]"
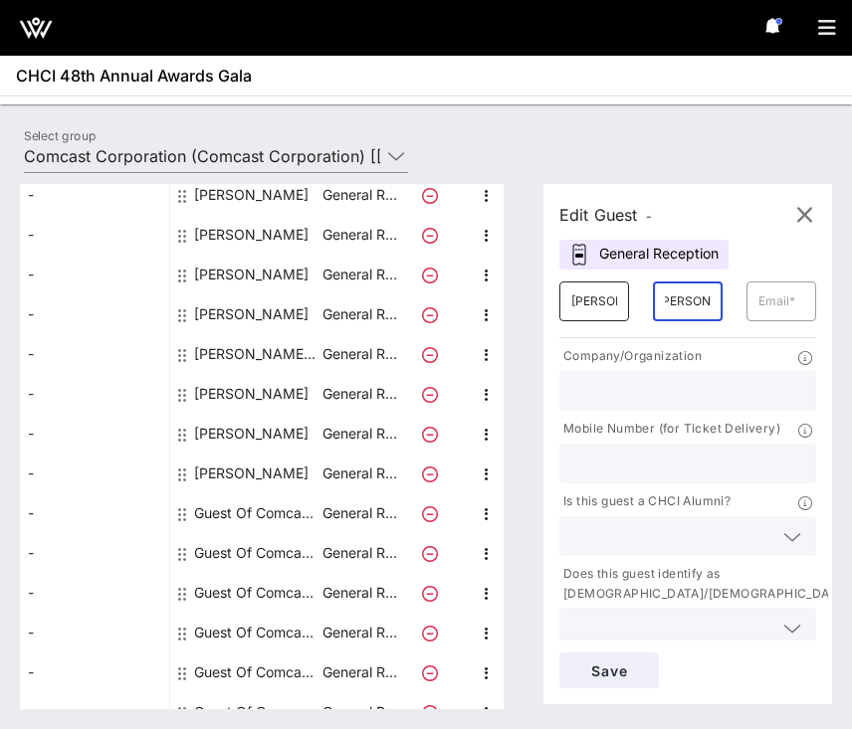
type input "[PERSON_NAME]"
paste input "[PERSON_NAME][EMAIL_ADDRESS][PERSON_NAME][DOMAIN_NAME]"
type input "[PERSON_NAME][EMAIL_ADDRESS][PERSON_NAME][DOMAIN_NAME]"
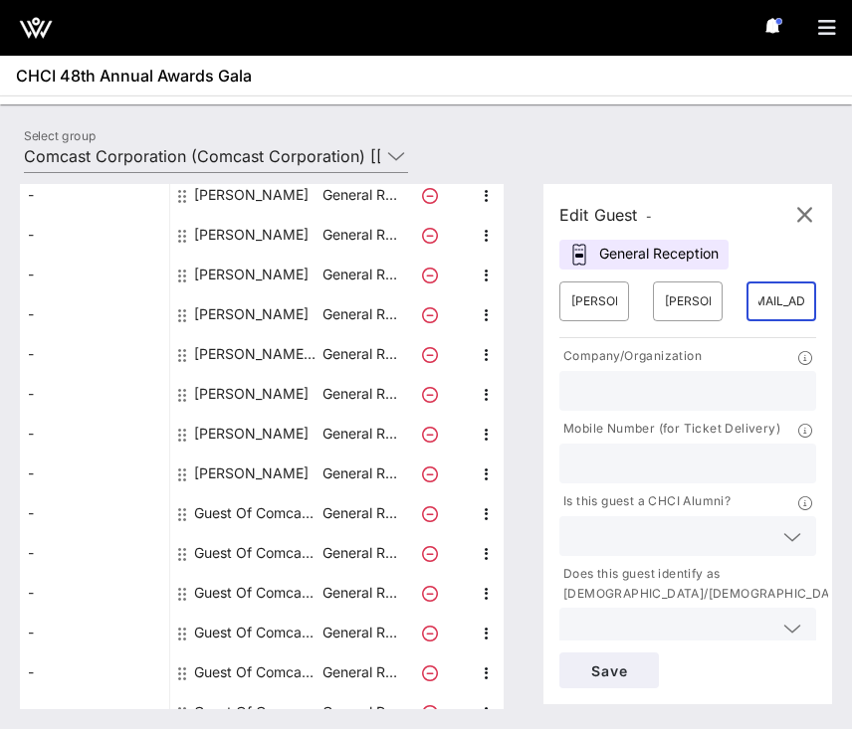
click at [619, 374] on div at bounding box center [687, 391] width 233 height 40
type input "[GEOGRAPHIC_DATA]"
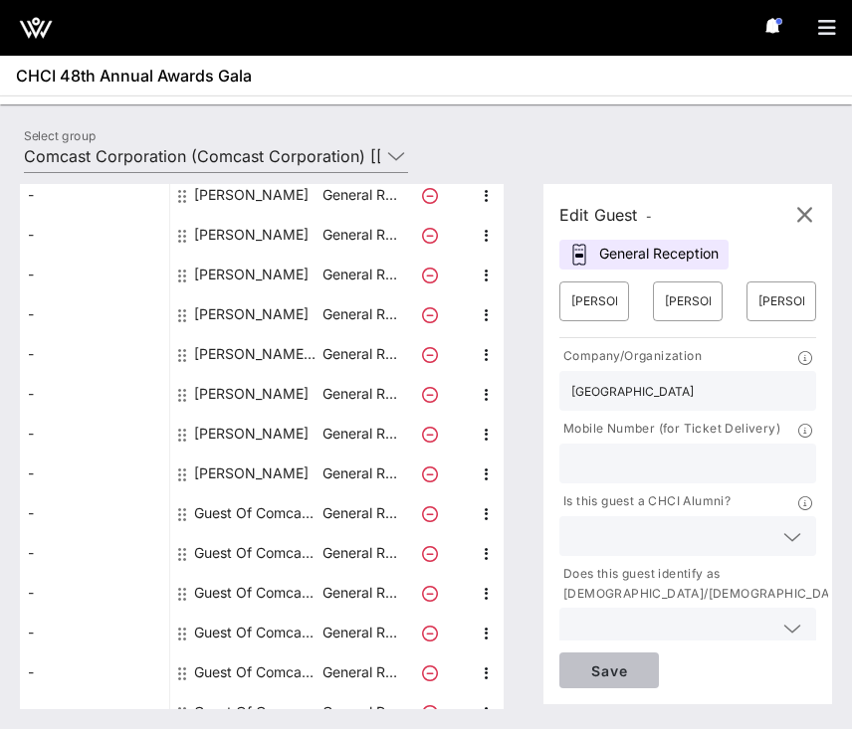
click at [602, 664] on span "Save" at bounding box center [609, 671] width 68 height 17
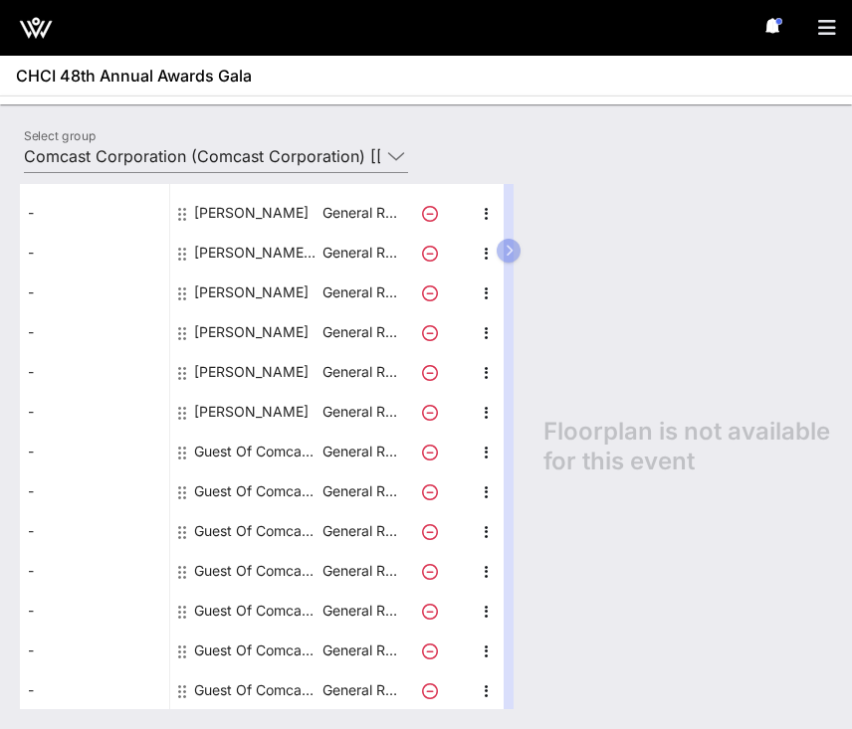
scroll to position [286, 0]
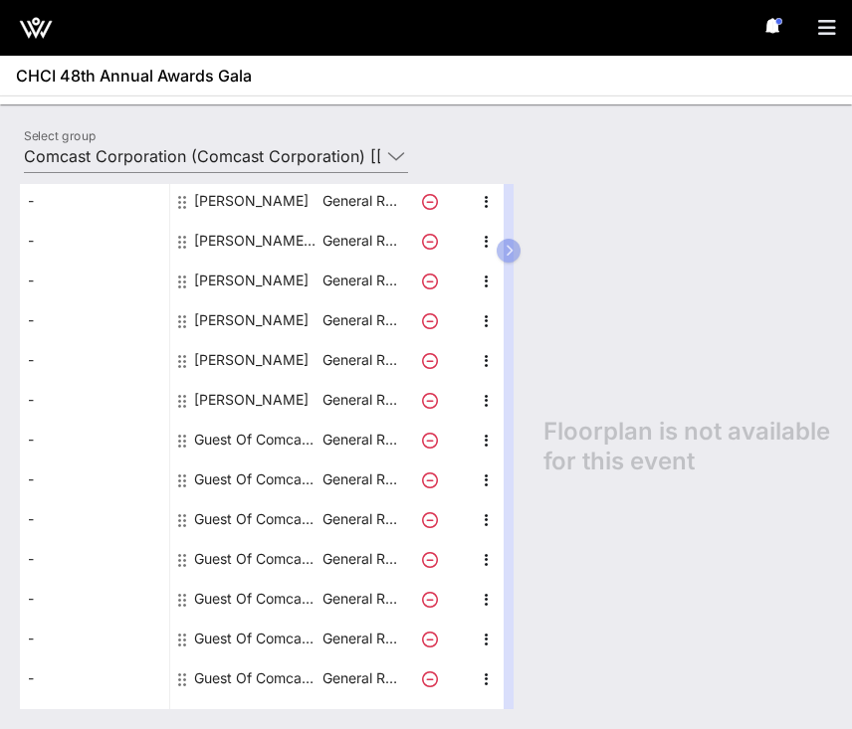
click at [241, 431] on div "Guest Of Comcast Corporation" at bounding box center [256, 440] width 125 height 40
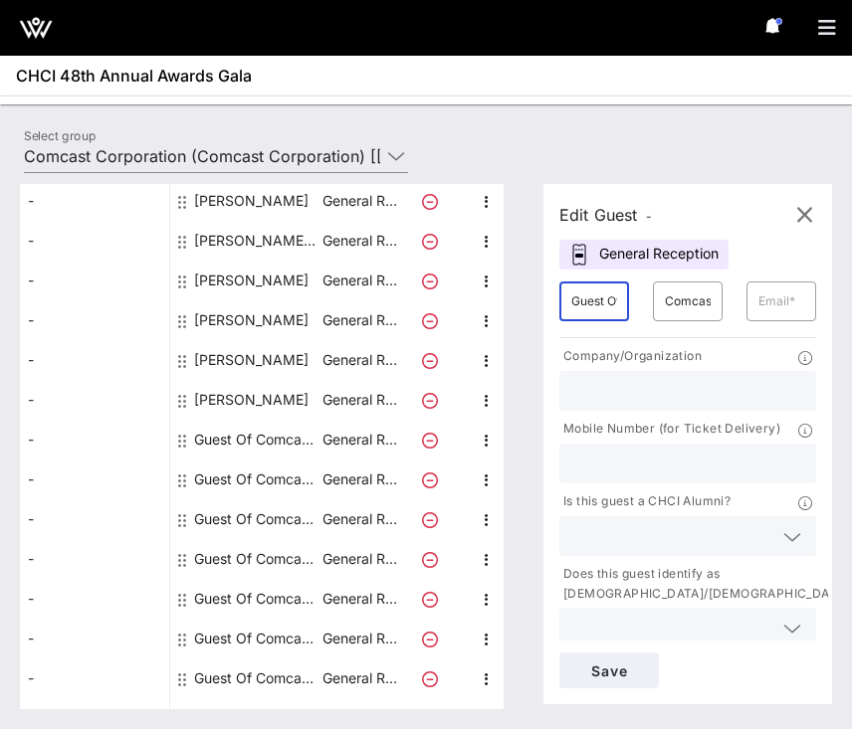
click at [574, 309] on input "Guest Of" at bounding box center [594, 302] width 46 height 32
type input "Of"
click at [598, 304] on input "Of" at bounding box center [594, 302] width 46 height 32
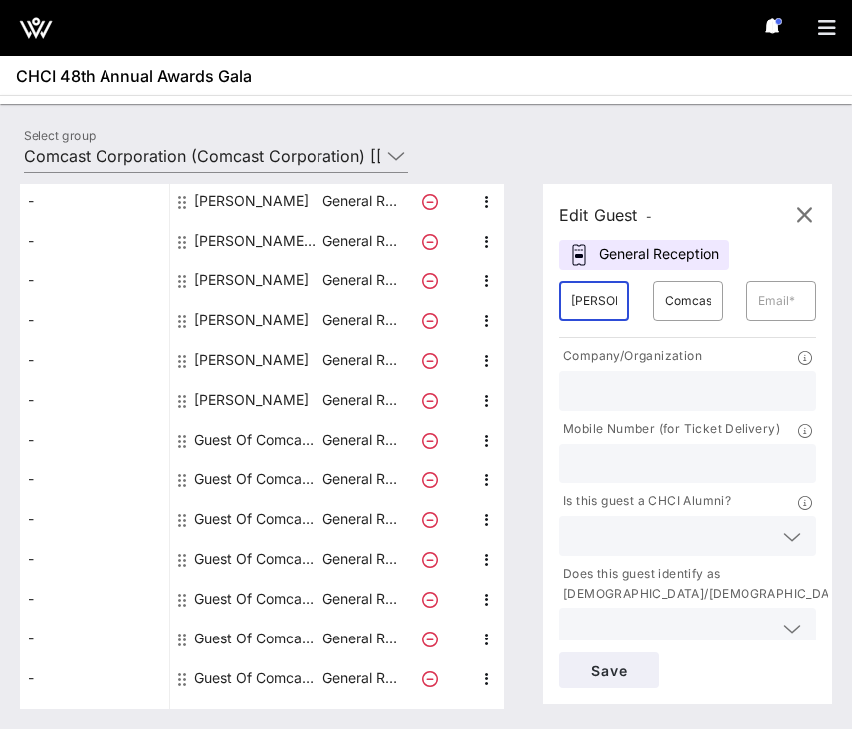
type input "[PERSON_NAME]"
click at [771, 309] on input "text" at bounding box center [781, 302] width 46 height 32
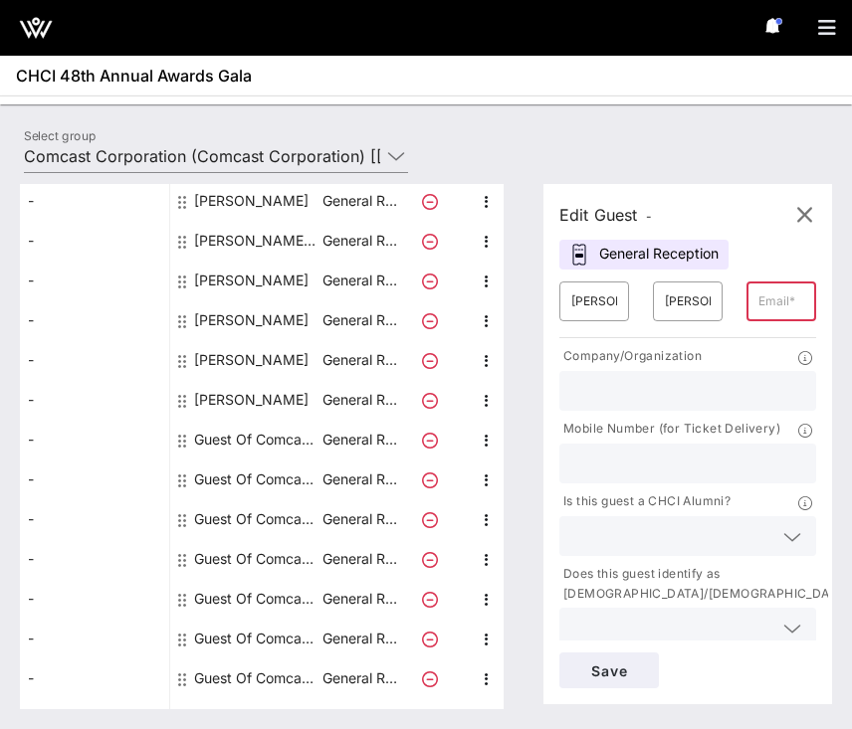
paste input "[EMAIL_ADDRESS][DOMAIN_NAME]"
type input "[EMAIL_ADDRESS][DOMAIN_NAME]"
click at [660, 380] on input "text" at bounding box center [687, 391] width 233 height 26
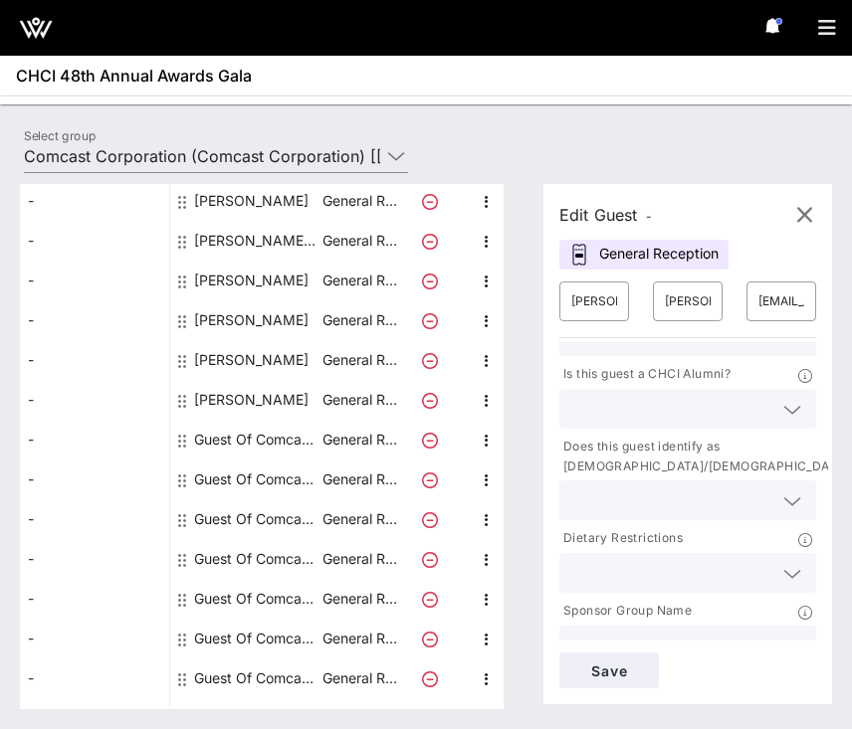
scroll to position [156, 0]
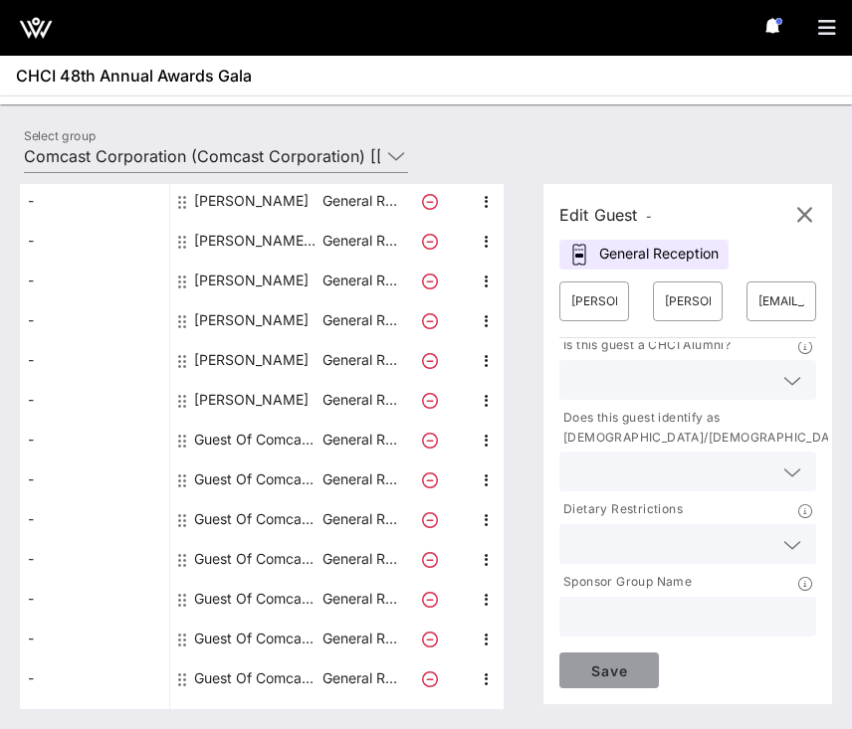
click at [612, 675] on span "Save" at bounding box center [609, 671] width 68 height 17
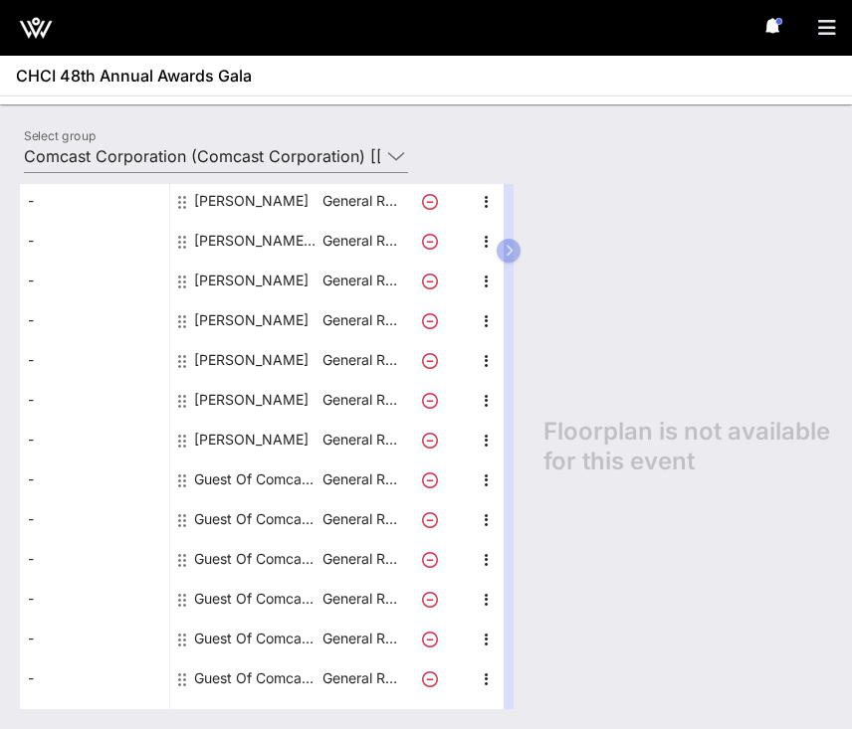
click at [261, 477] on div "Guest Of Comcast Corporation" at bounding box center [256, 480] width 125 height 40
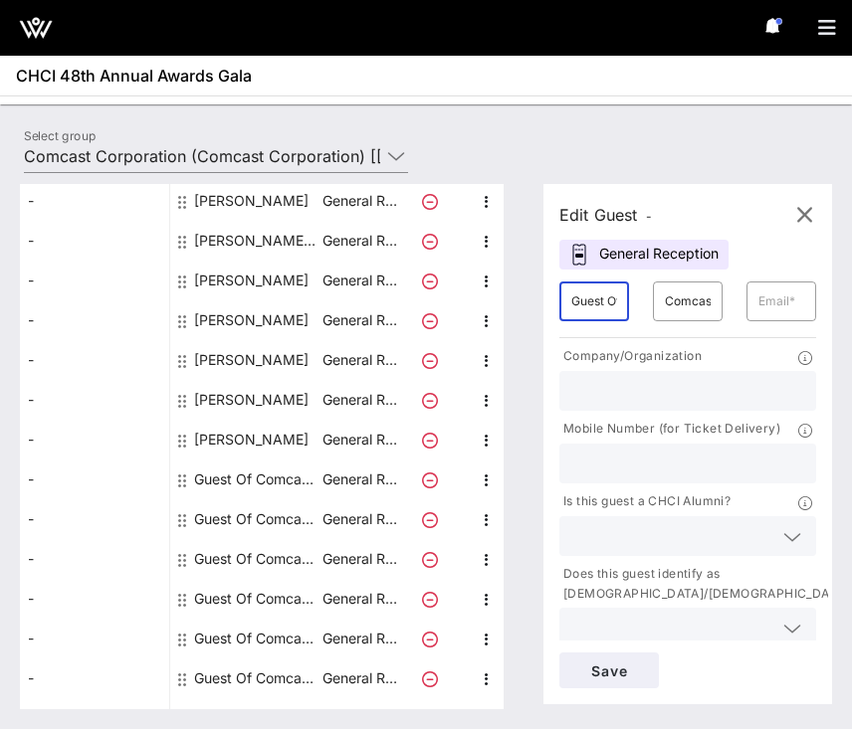
click at [603, 307] on input "Guest Of" at bounding box center [594, 302] width 46 height 32
type input "[PERSON_NAME]"
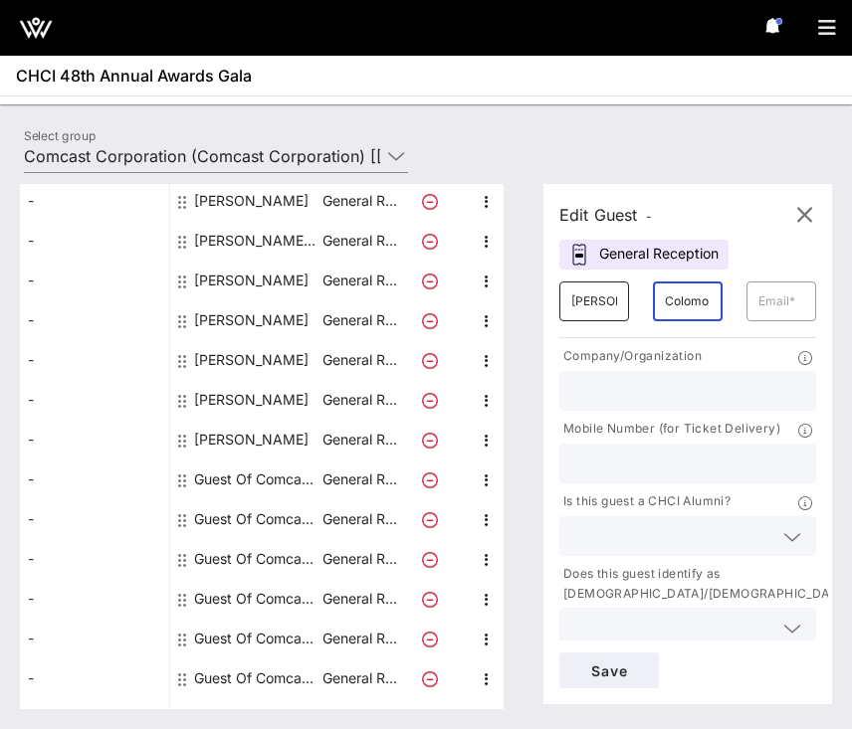
type input "Colomo"
paste input "[EMAIL_ADDRESS][DOMAIN_NAME]"
type input "[EMAIL_ADDRESS][DOMAIN_NAME]"
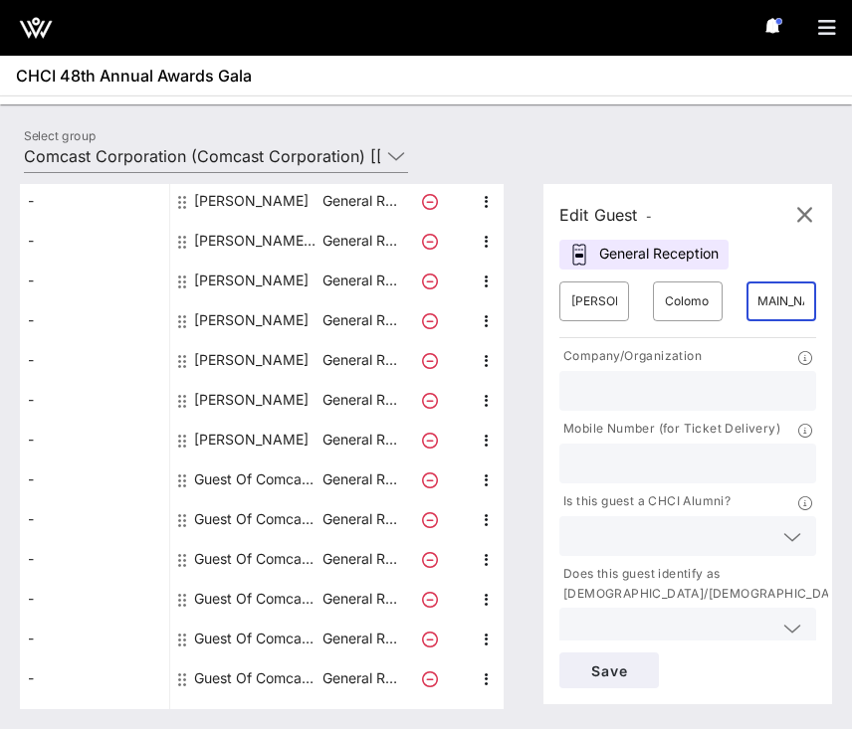
click at [675, 378] on input "text" at bounding box center [687, 391] width 233 height 26
click at [625, 667] on span "Save" at bounding box center [609, 671] width 68 height 17
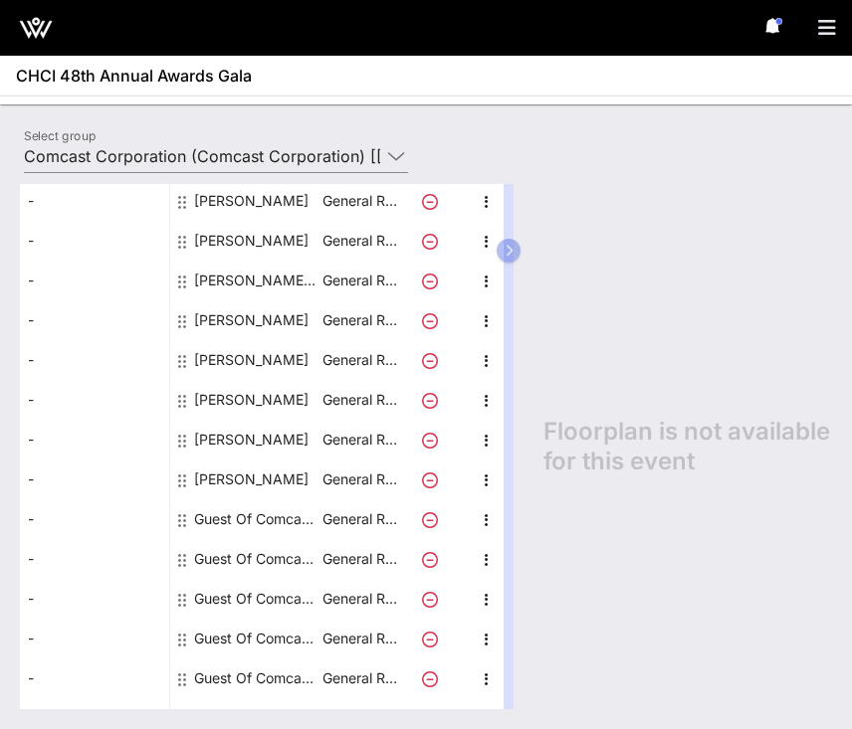
click at [243, 527] on div "Guest Of Comcast Corporation" at bounding box center [256, 519] width 125 height 40
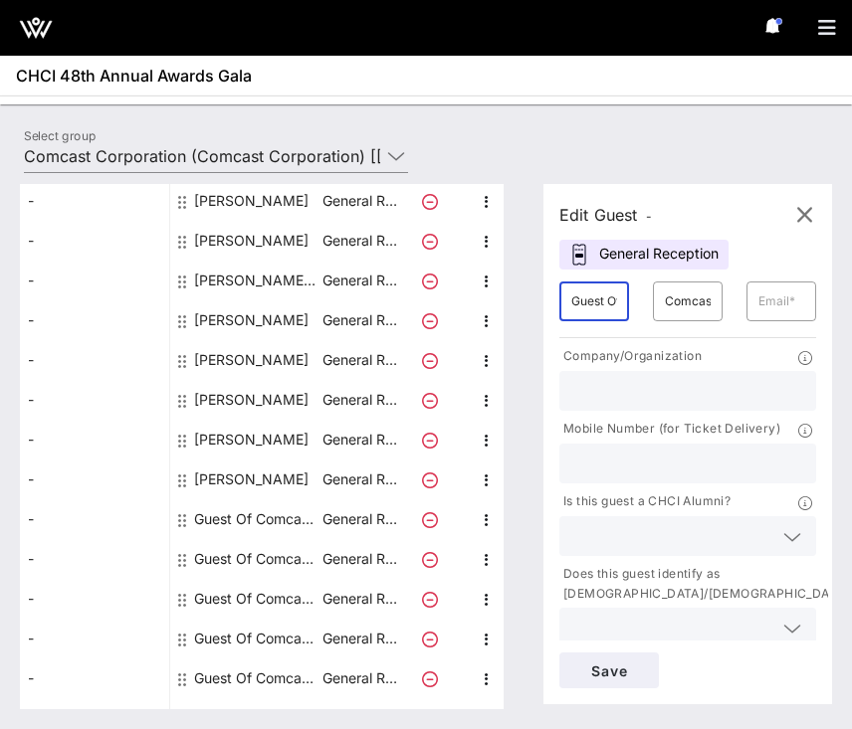
click at [599, 315] on input "Guest Of" at bounding box center [594, 302] width 46 height 32
type input "G"
type input "H"
type input "[PERSON_NAME]"
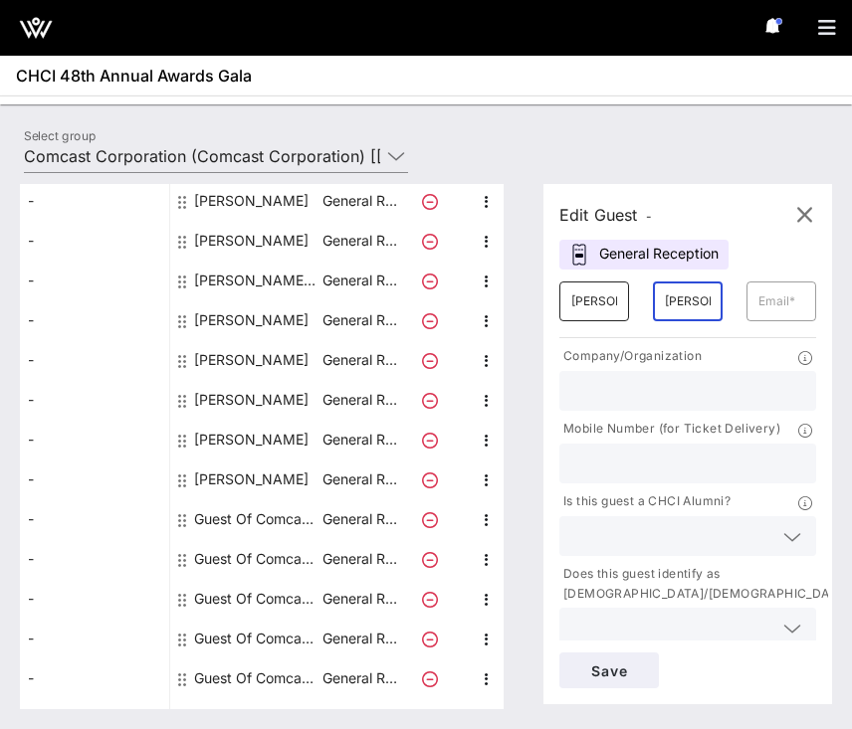
type input "[PERSON_NAME]"
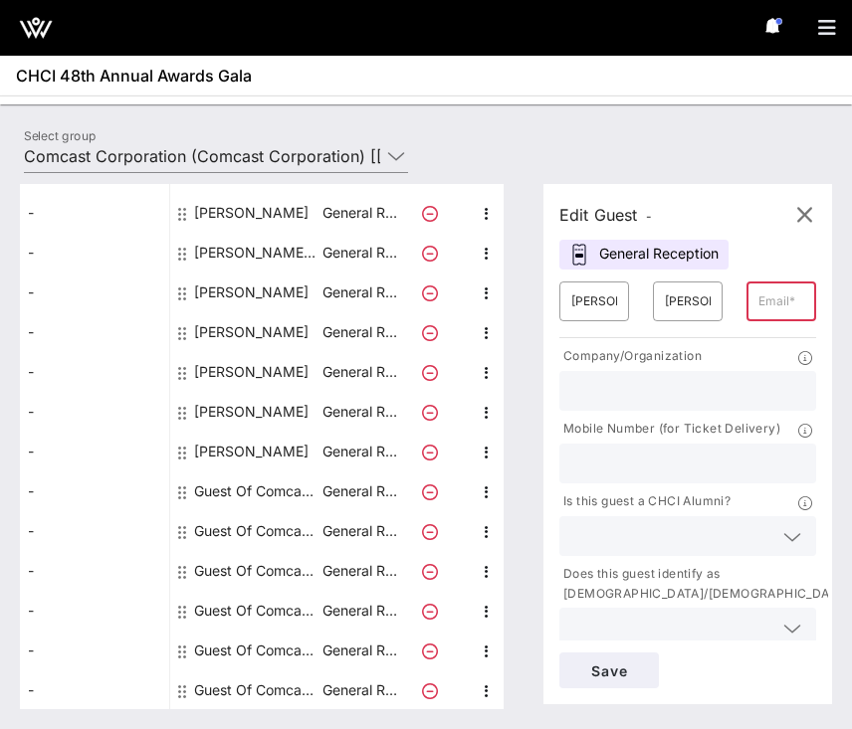
scroll to position [156, 0]
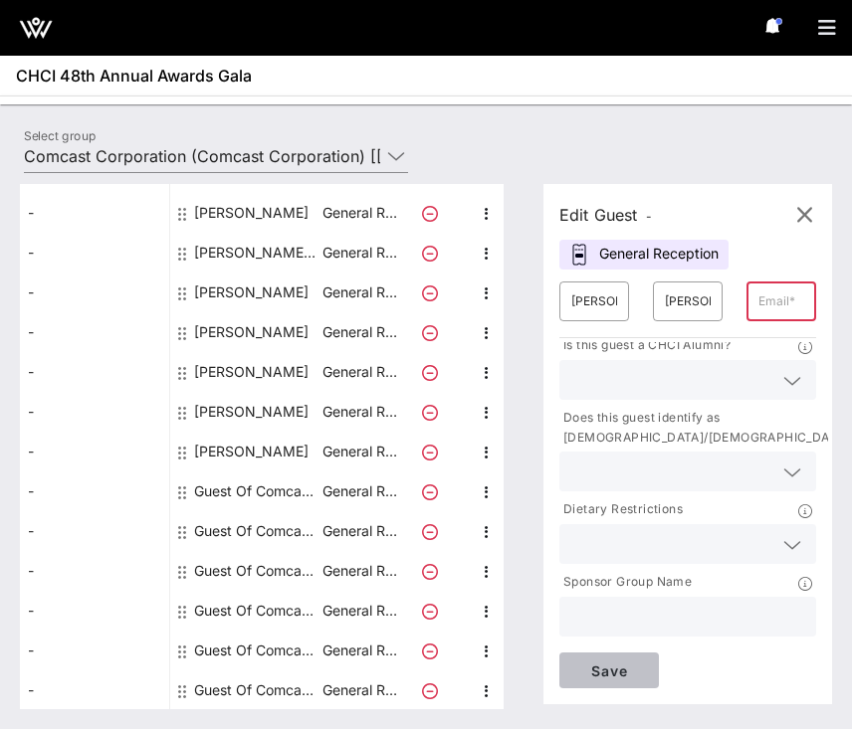
click at [586, 673] on span "Save" at bounding box center [609, 671] width 68 height 17
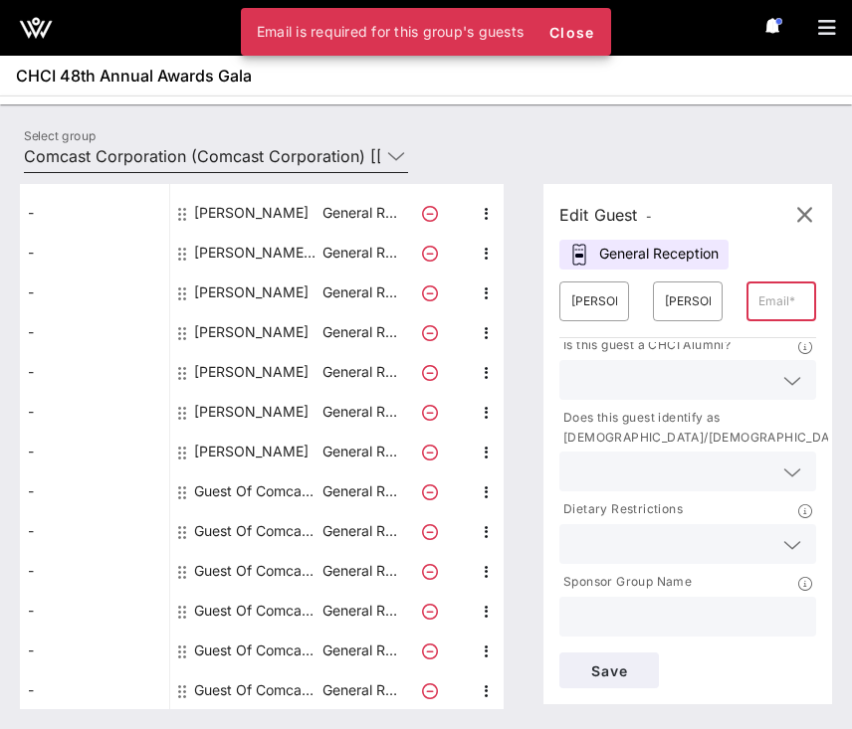
click at [368, 146] on input "Comcast Corporation (Comcast Corporation) [[PERSON_NAME], [EMAIL_ADDRESS][DOMAI…" at bounding box center [202, 156] width 356 height 32
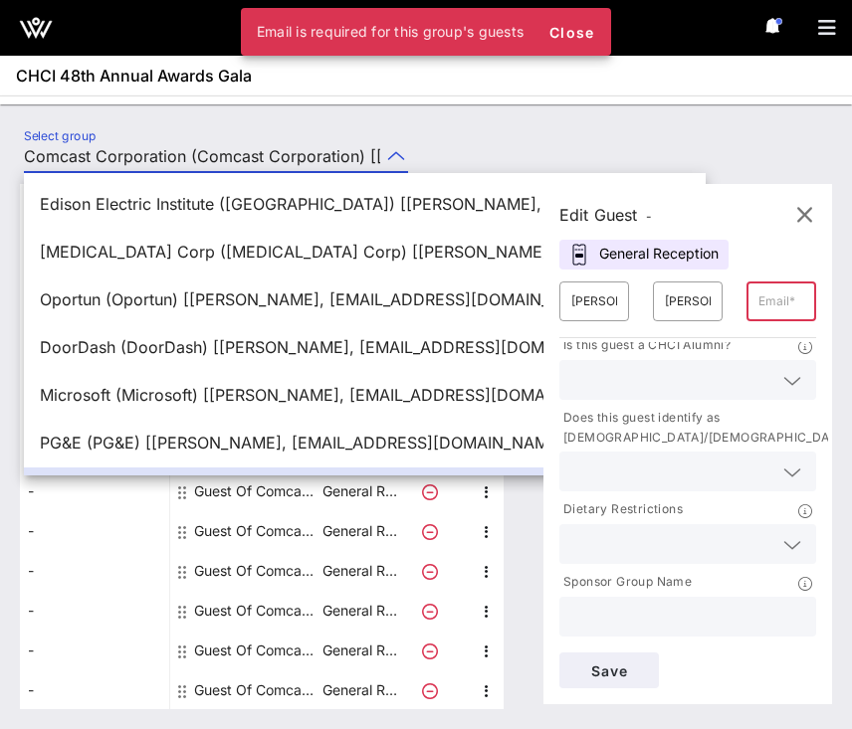
click at [431, 134] on div "Select group Comcast Corporation (Comcast Corporation) [[PERSON_NAME], [EMAIL_A…" at bounding box center [226, 159] width 428 height 70
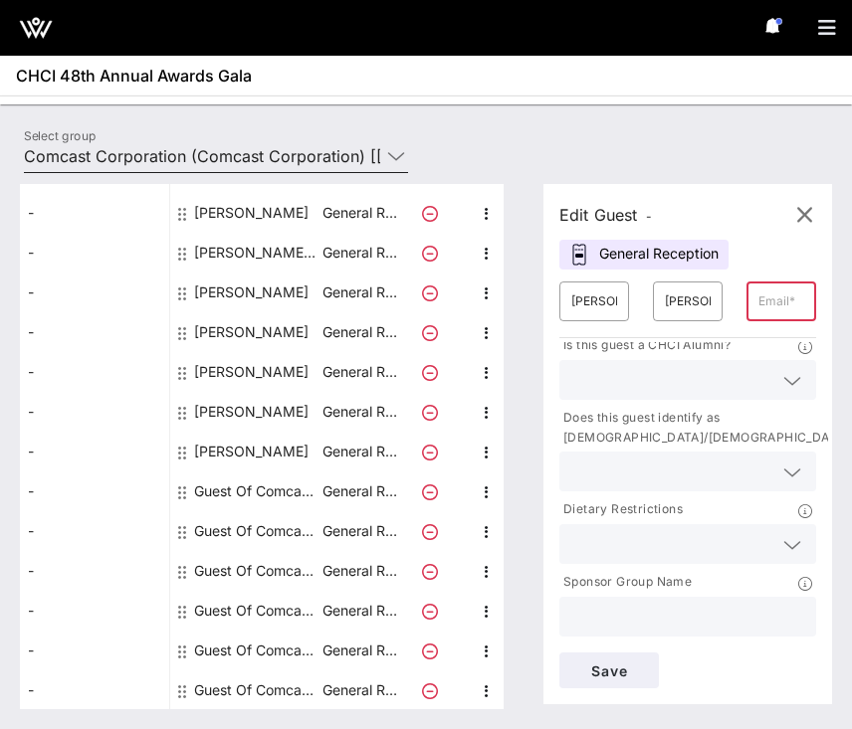
click at [340, 156] on input "Comcast Corporation (Comcast Corporation) [[PERSON_NAME], [EMAIL_ADDRESS][DOMAI…" at bounding box center [202, 156] width 356 height 32
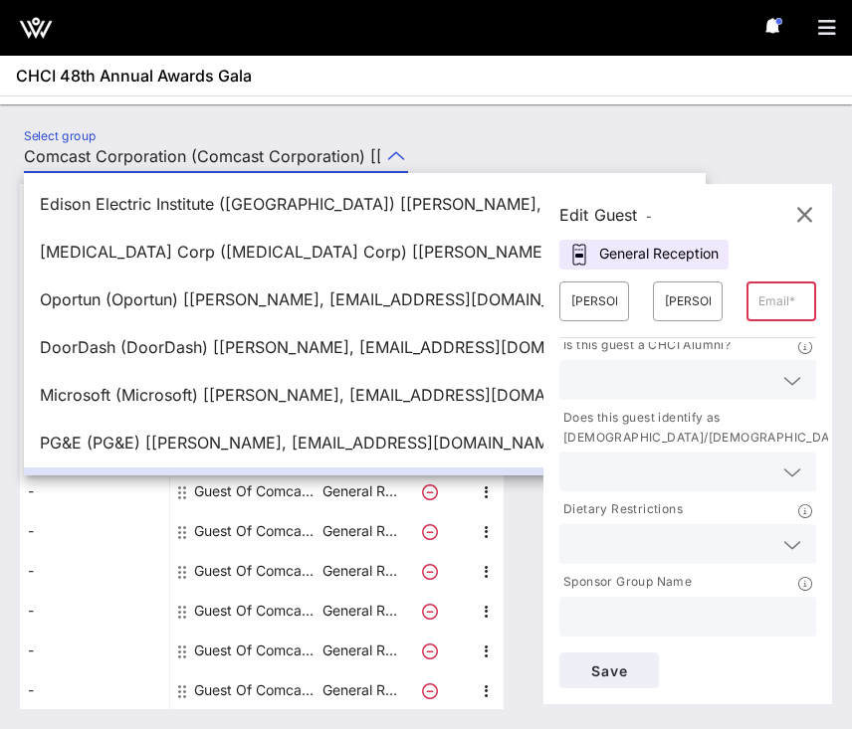
click at [480, 130] on div "Select group Comcast Corporation (Comcast Corporation) [[PERSON_NAME], [EMAIL_A…" at bounding box center [426, 159] width 828 height 70
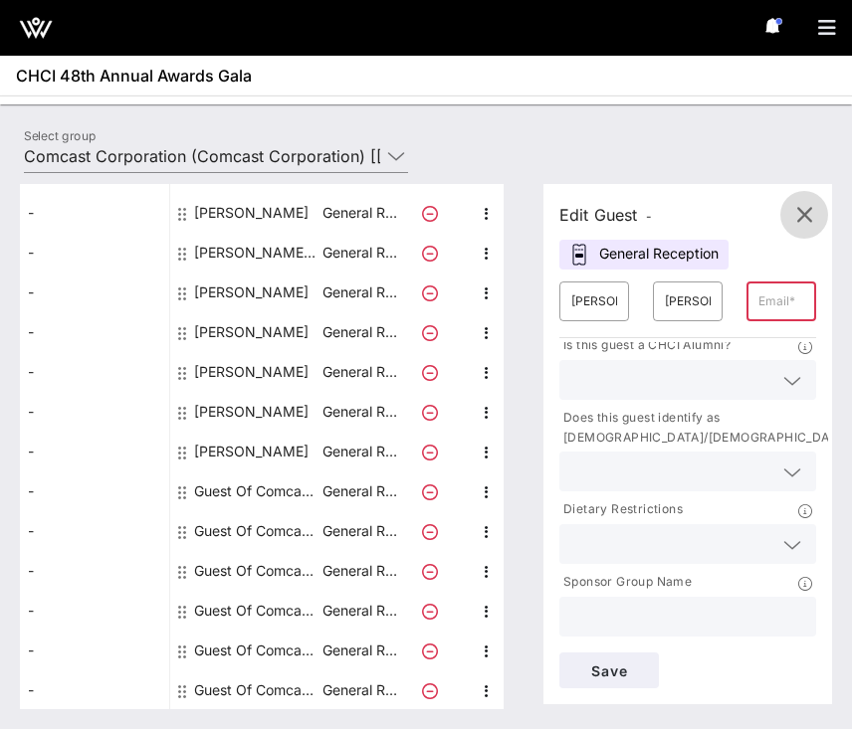
click at [802, 201] on button "button" at bounding box center [804, 215] width 48 height 48
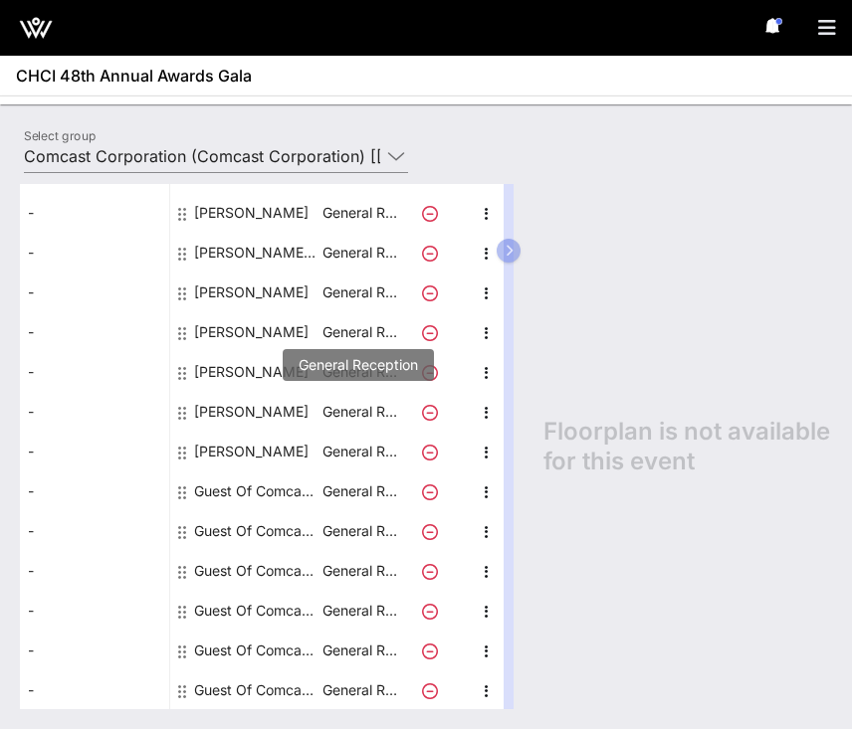
scroll to position [0, 0]
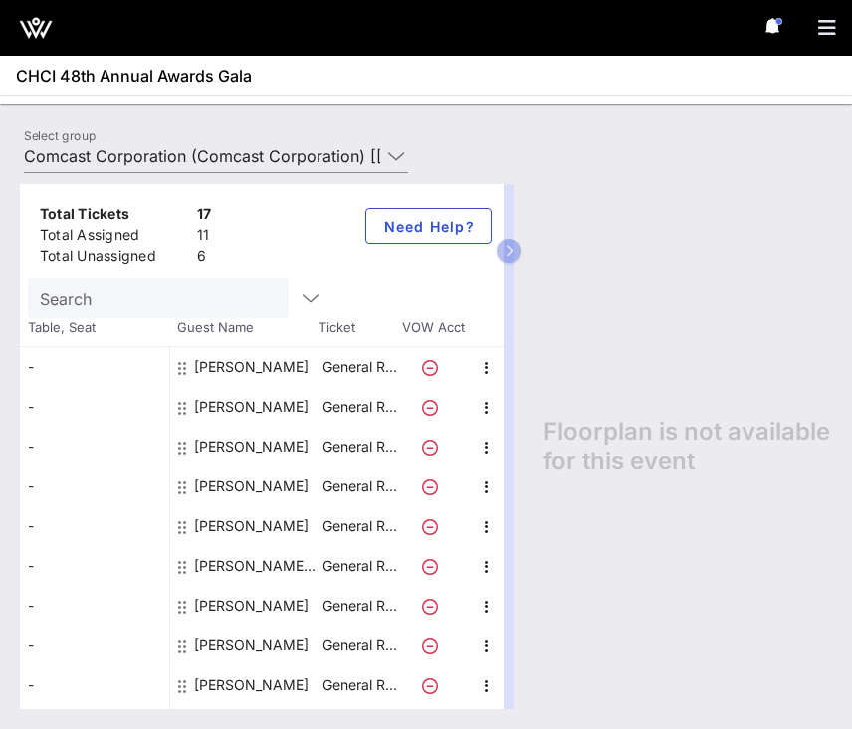
click at [770, 27] on icon at bounding box center [768, 26] width 5 height 12
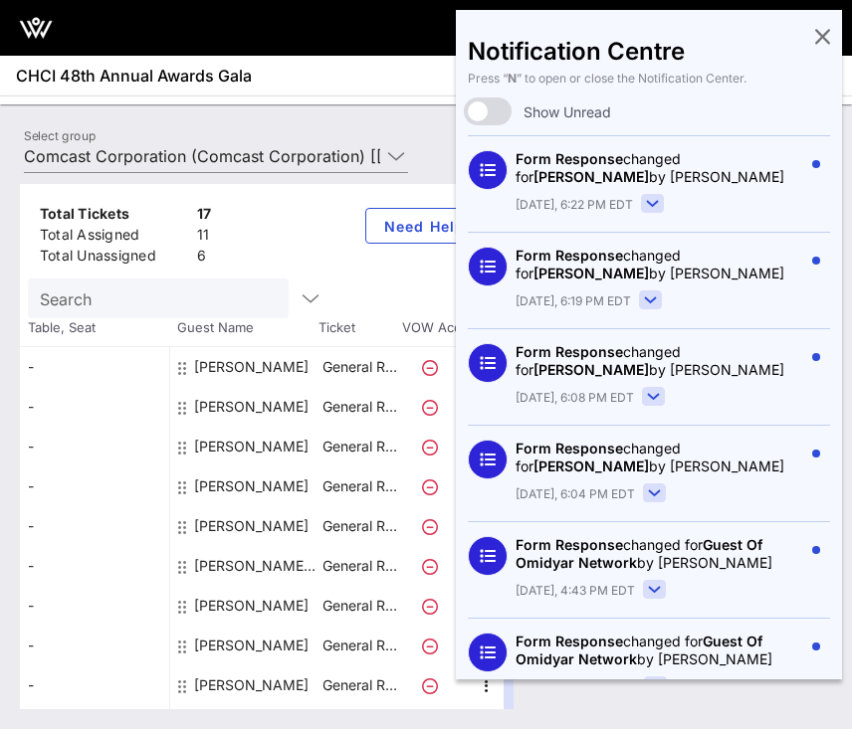
click at [652, 206] on rect at bounding box center [653, 204] width 22 height 18
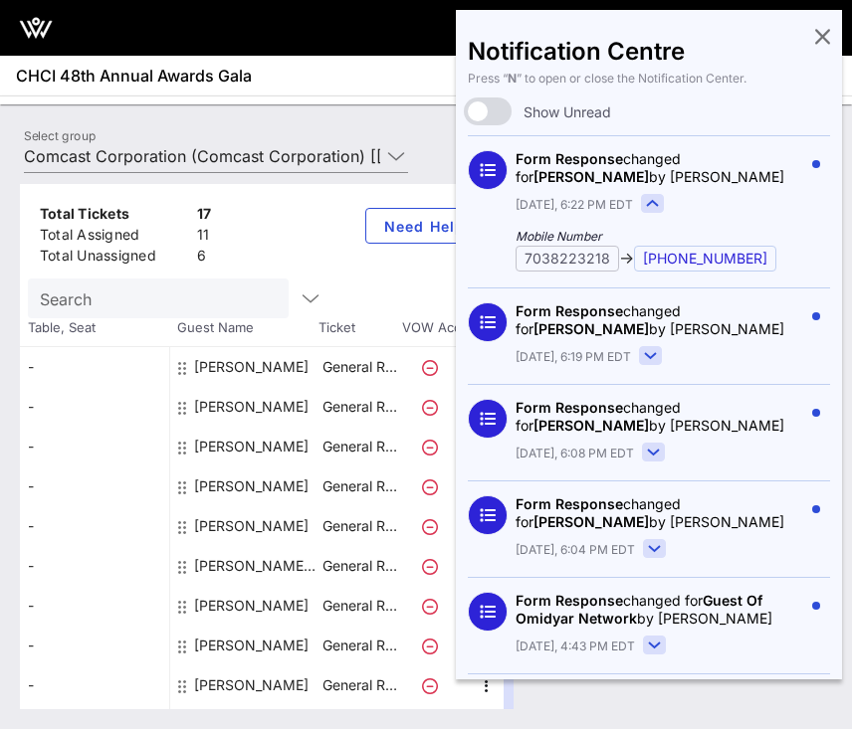
click at [641, 354] on icon at bounding box center [650, 355] width 23 height 19
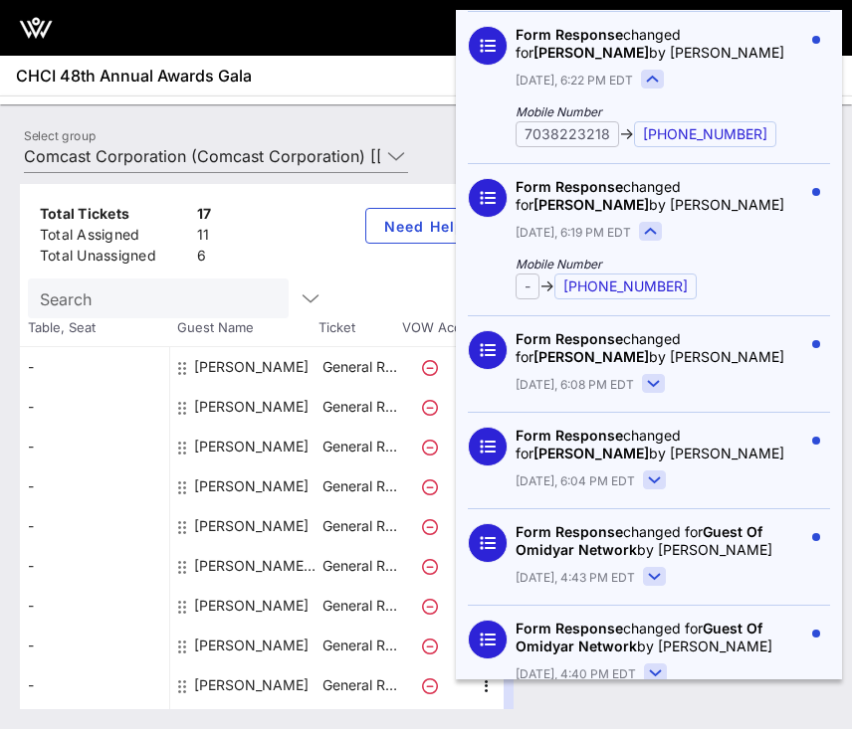
scroll to position [129, 0]
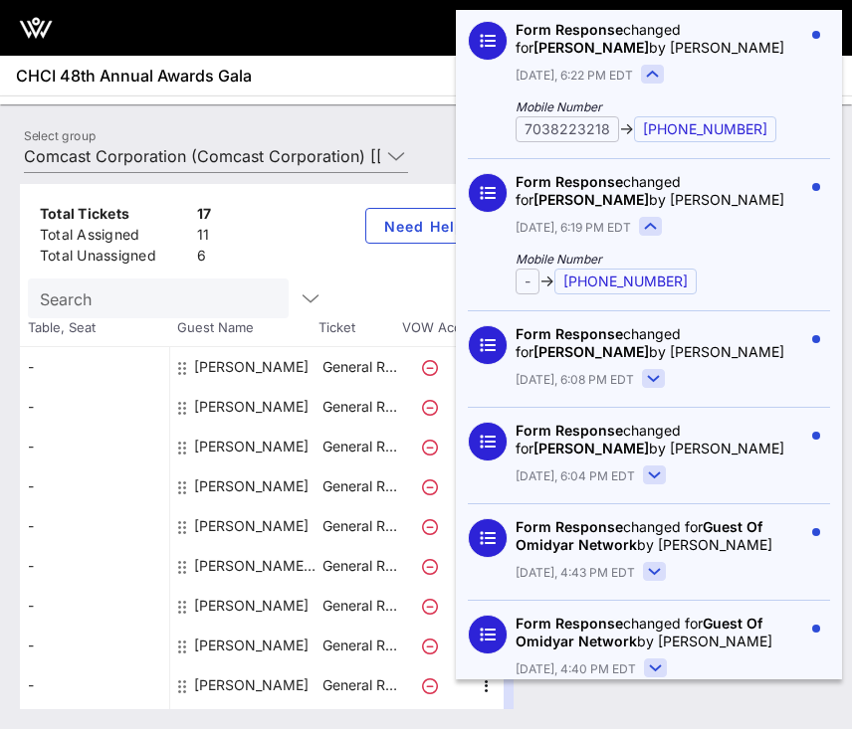
click at [643, 381] on rect at bounding box center [654, 379] width 22 height 18
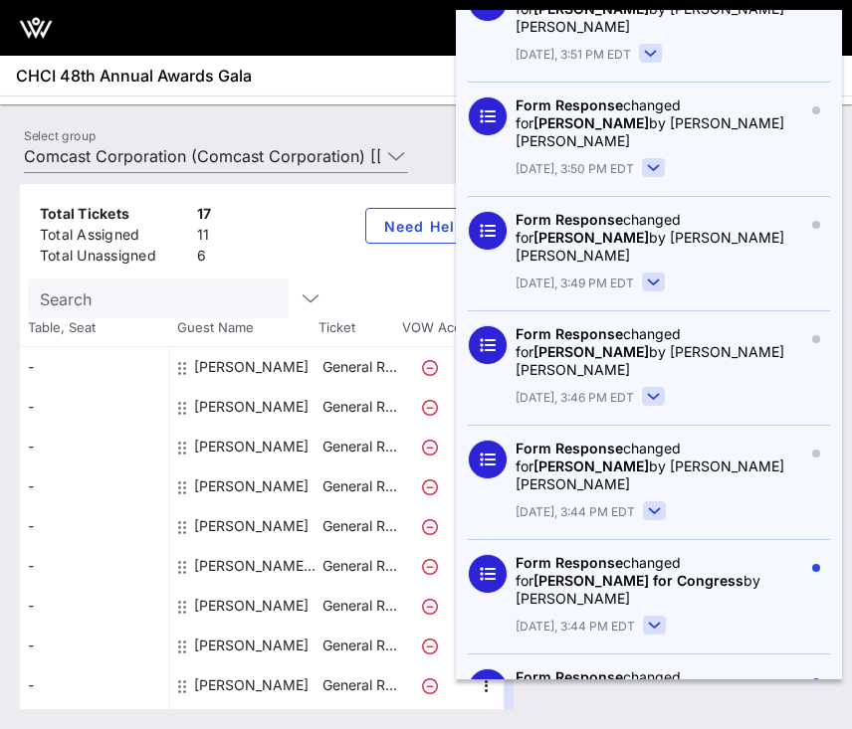
scroll to position [1984, 0]
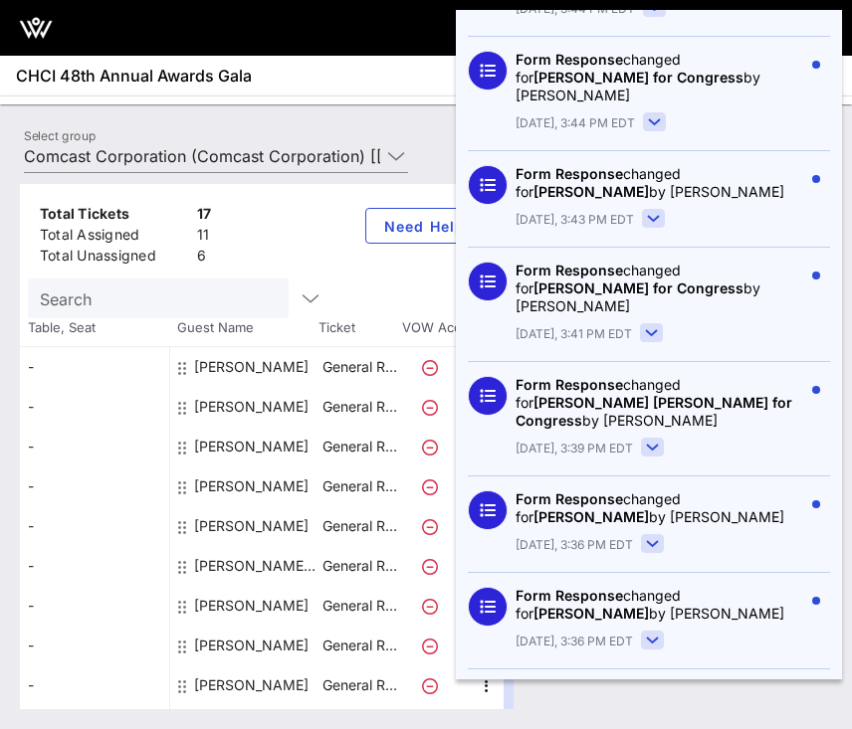
click at [303, 252] on div "Total Tickets 17 Total Assigned 11 Total Unassigned 6 Need Help?" at bounding box center [261, 231] width 483 height 95
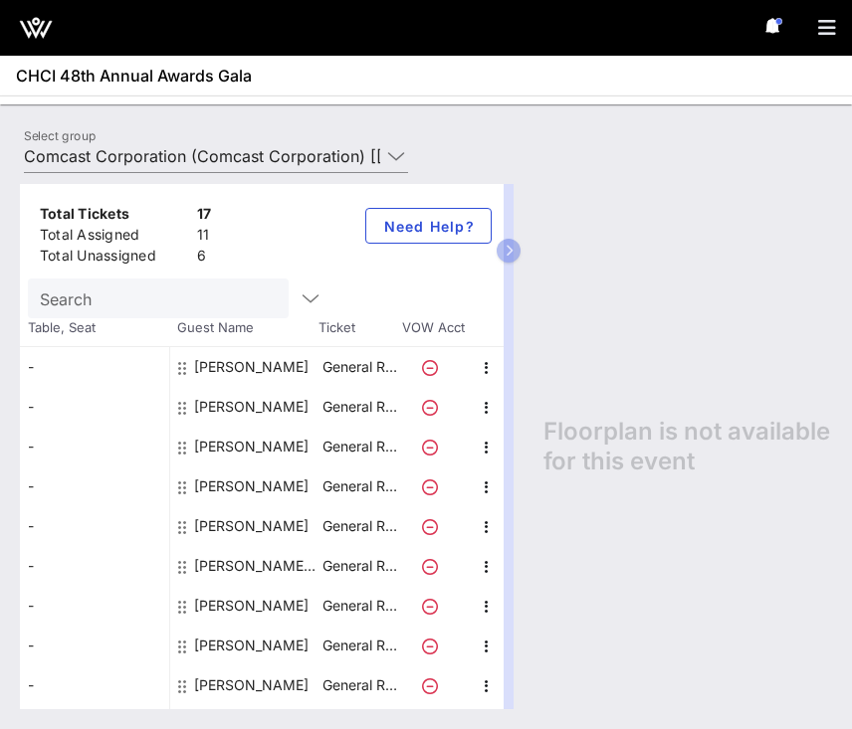
click at [771, 40] on div at bounding box center [426, 28] width 852 height 56
